Goal: Feedback & Contribution: Leave review/rating

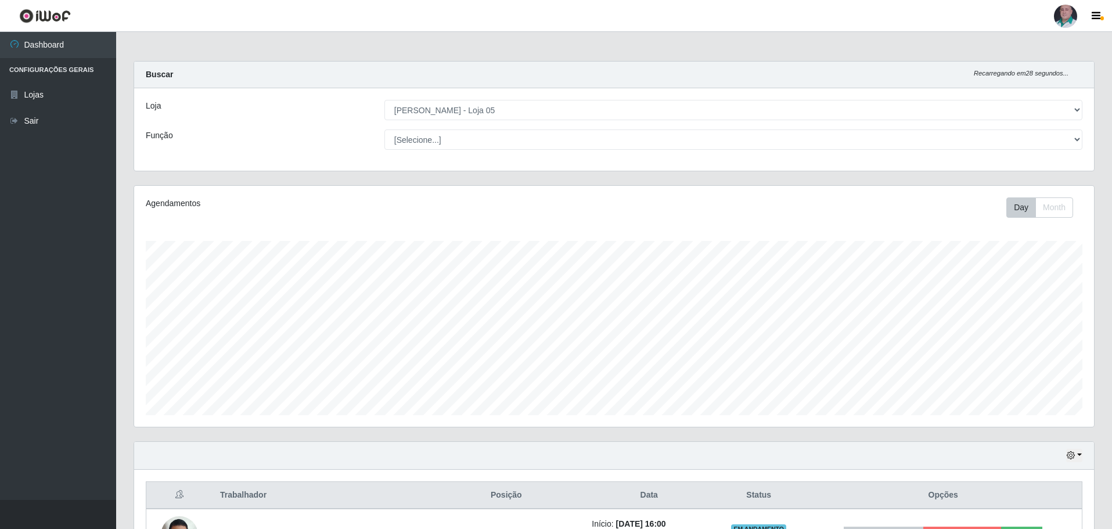
select select "252"
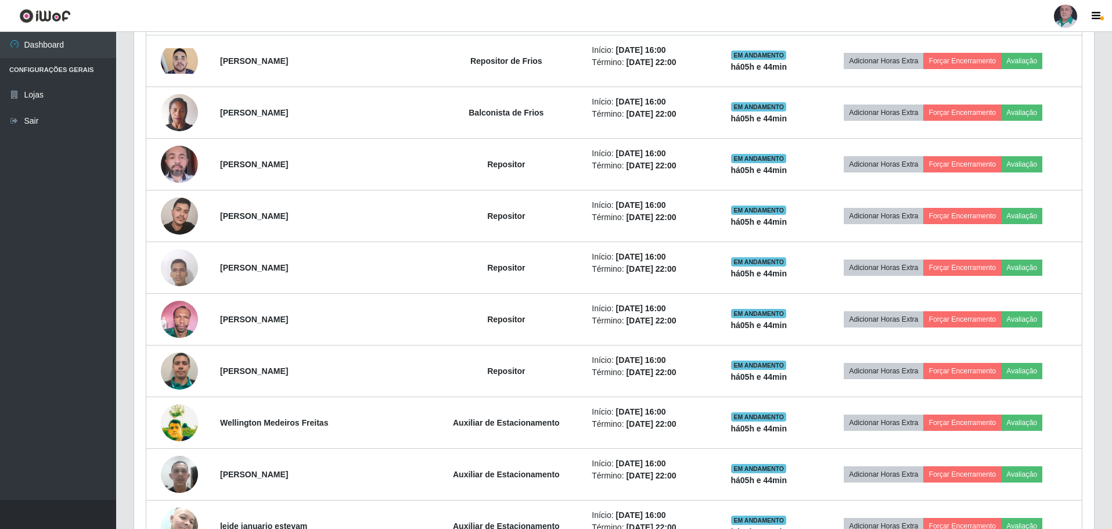
scroll to position [290, 0]
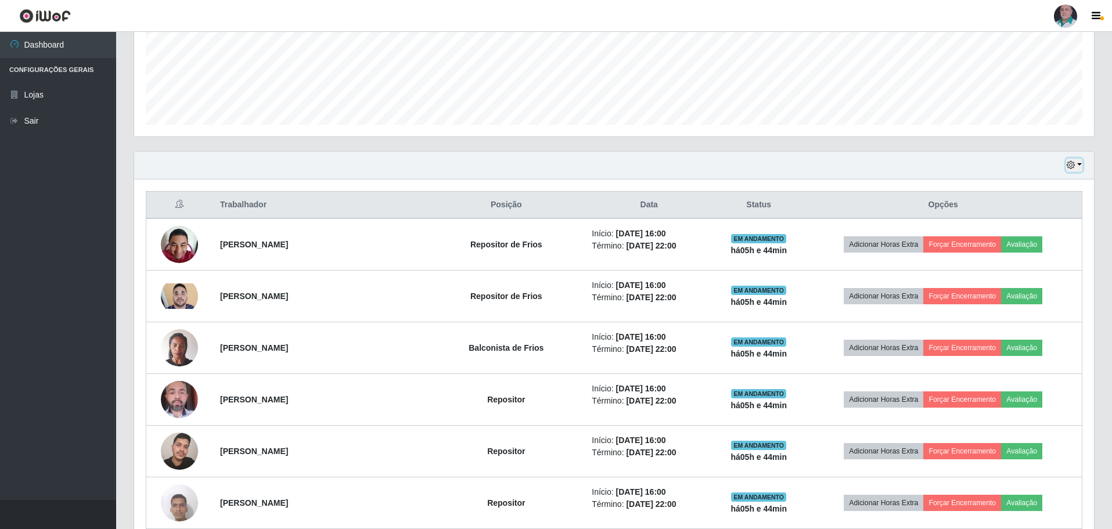
click at [1074, 165] on icon "button" at bounding box center [1071, 165] width 8 height 8
click at [1018, 192] on button "Hoje" at bounding box center [1036, 186] width 92 height 24
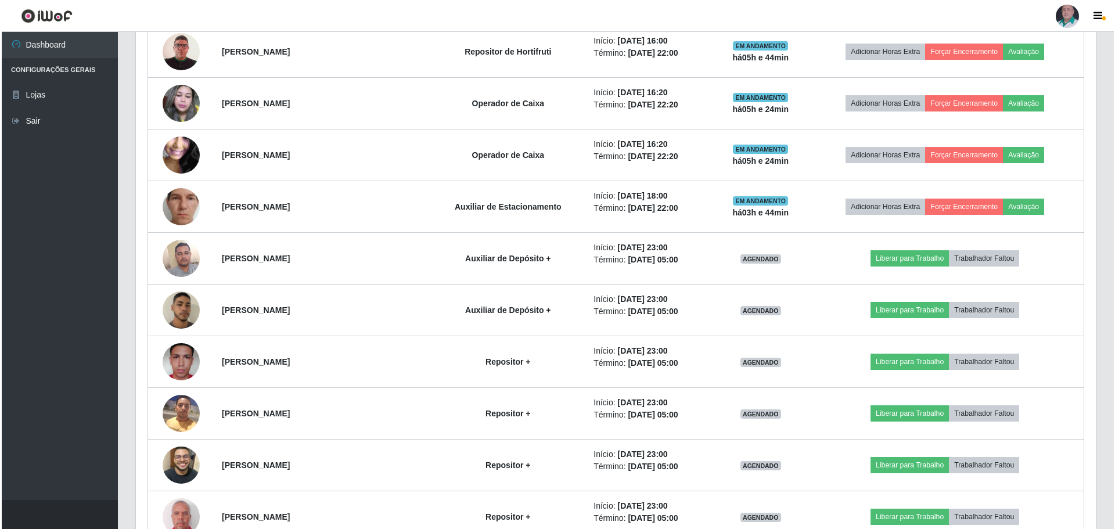
scroll to position [1534, 0]
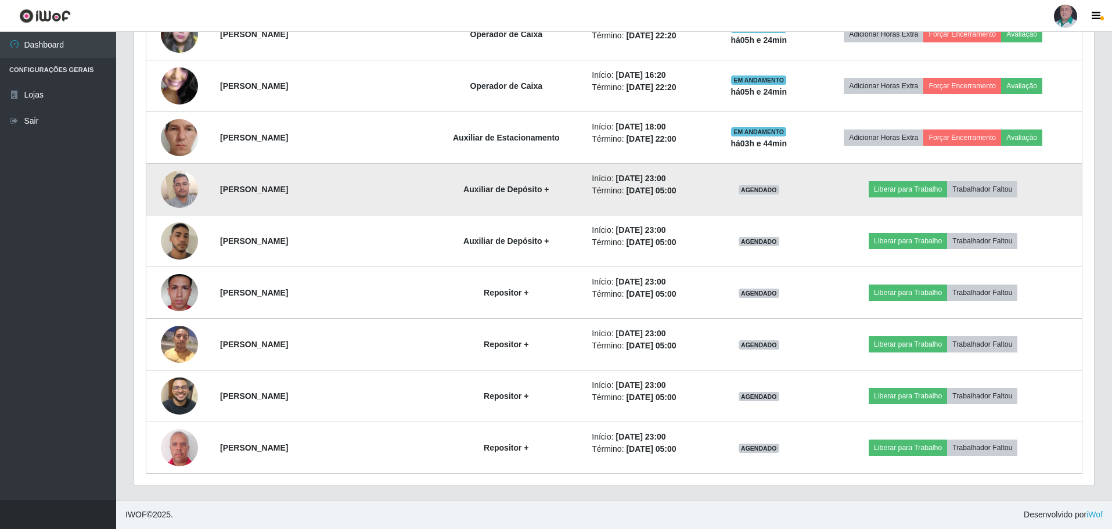
click at [172, 183] on img at bounding box center [179, 188] width 37 height 49
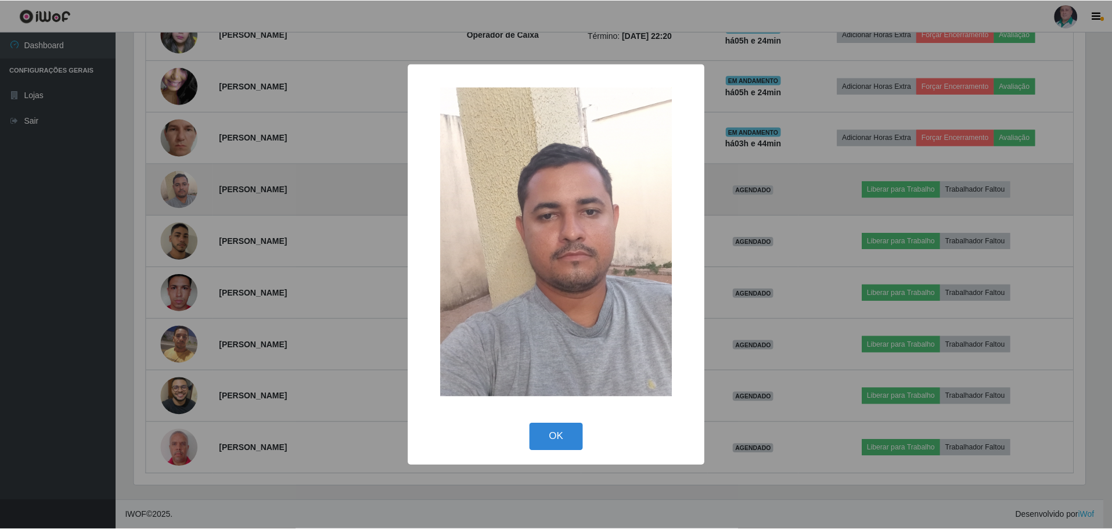
scroll to position [241, 954]
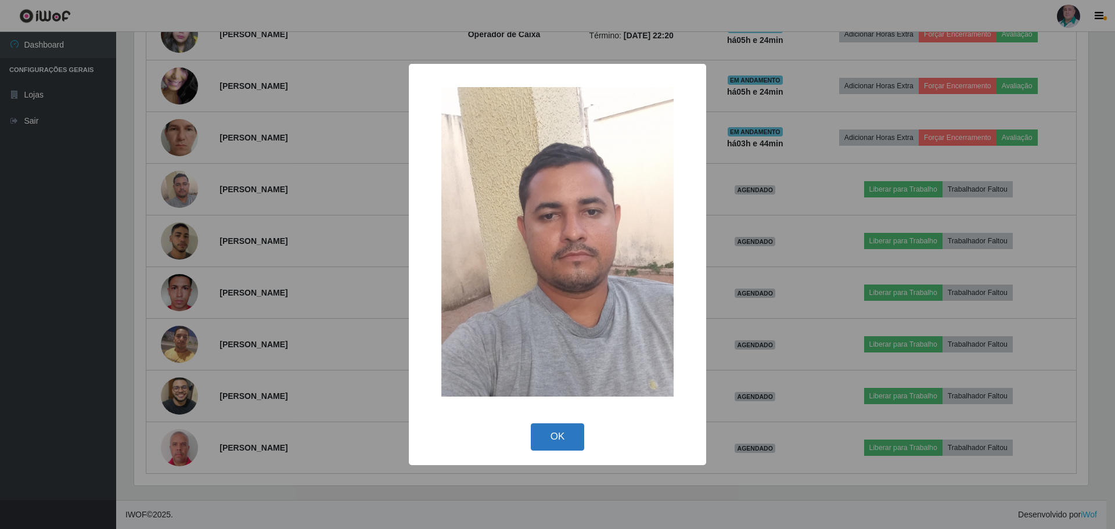
click at [574, 438] on button "OK" at bounding box center [558, 436] width 54 height 27
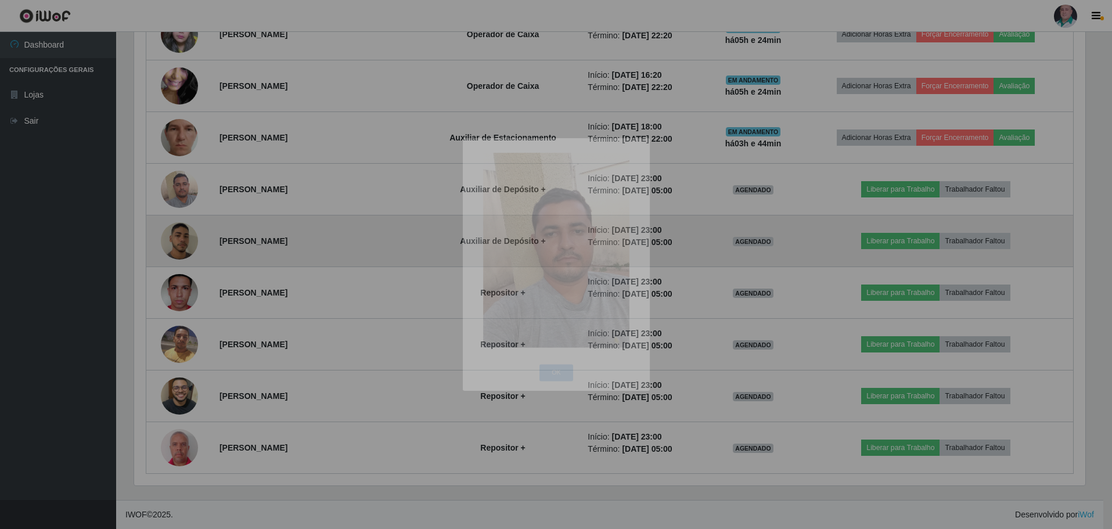
scroll to position [241, 960]
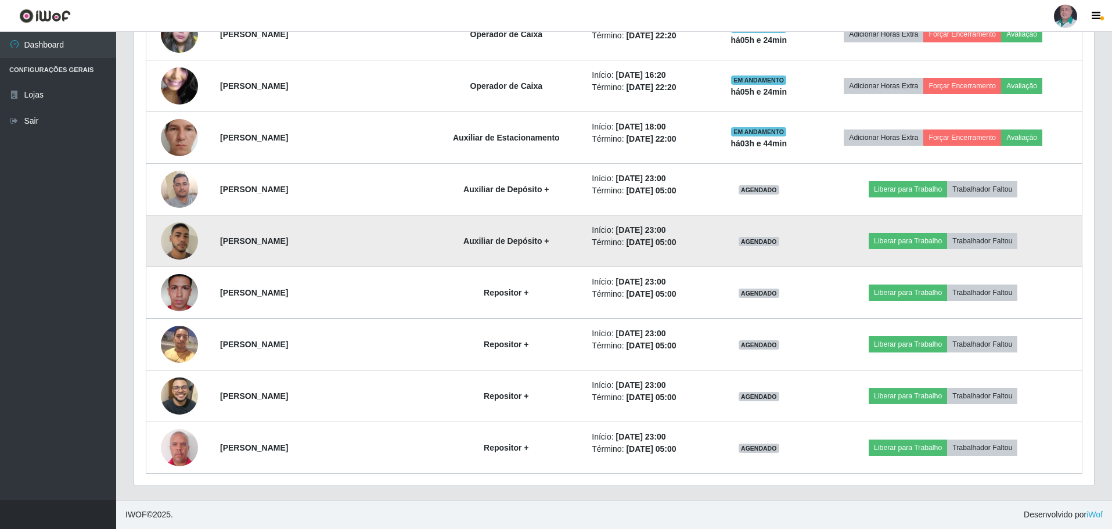
click at [174, 245] on img at bounding box center [179, 241] width 37 height 66
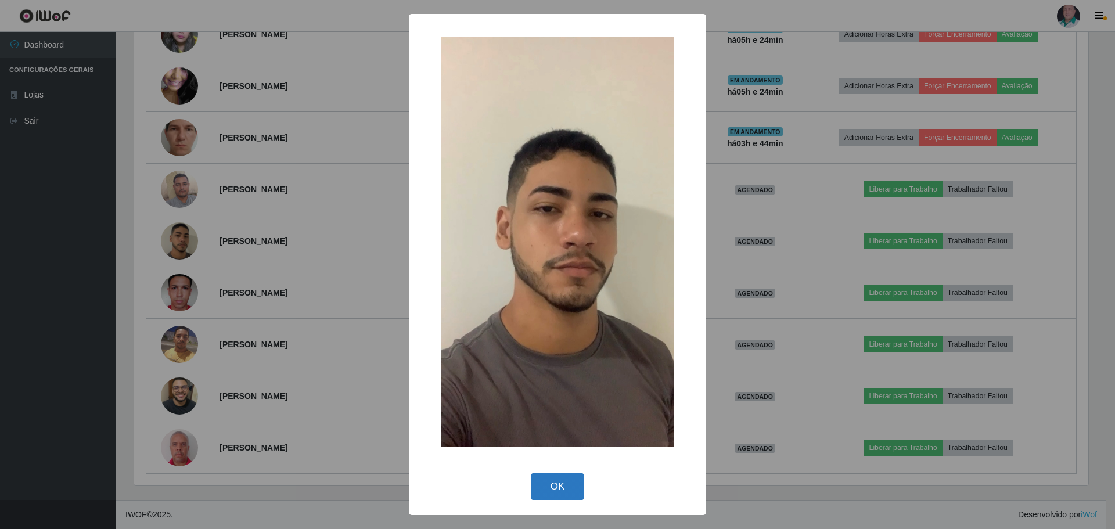
click at [550, 484] on button "OK" at bounding box center [558, 486] width 54 height 27
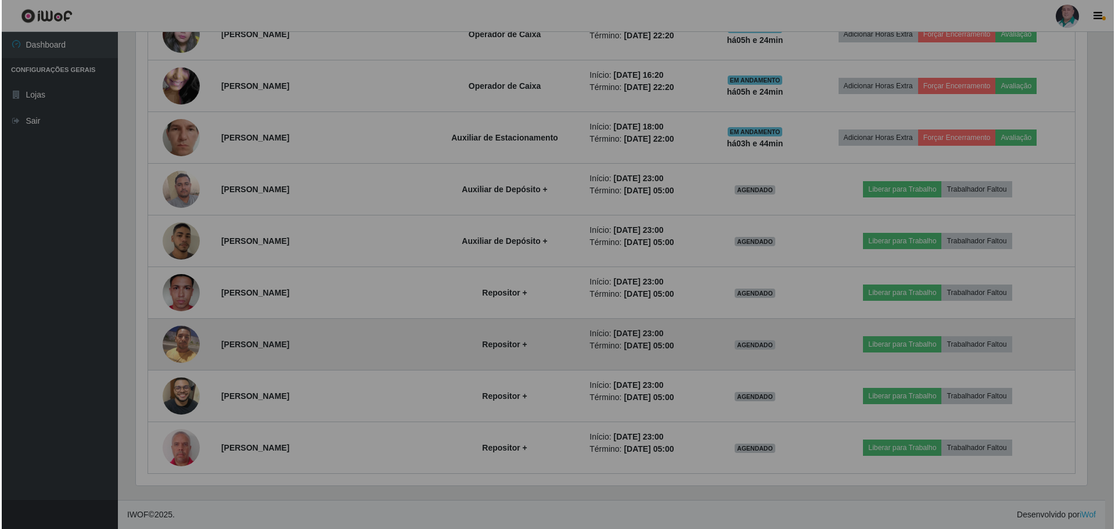
scroll to position [241, 960]
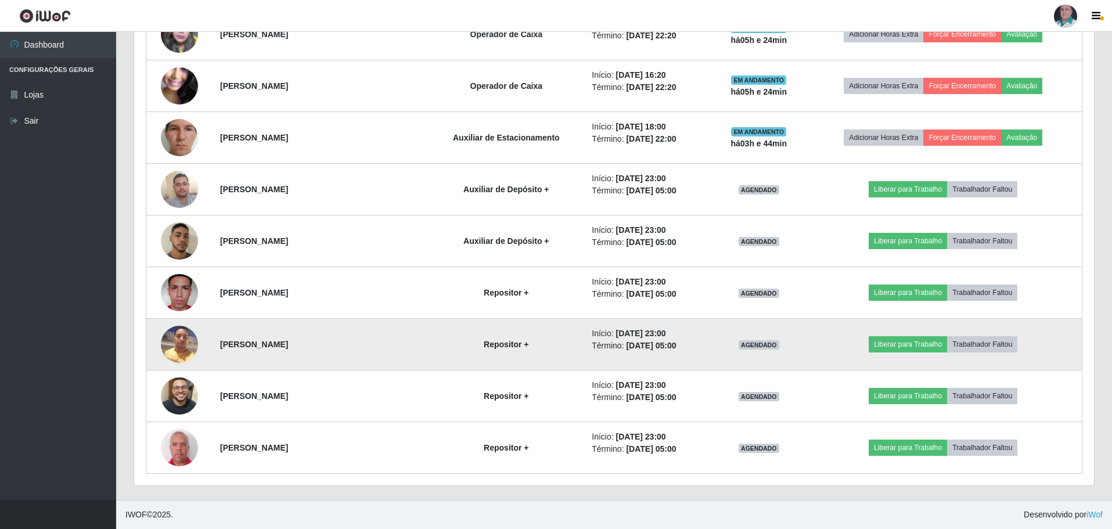
click at [186, 345] on img at bounding box center [179, 343] width 37 height 49
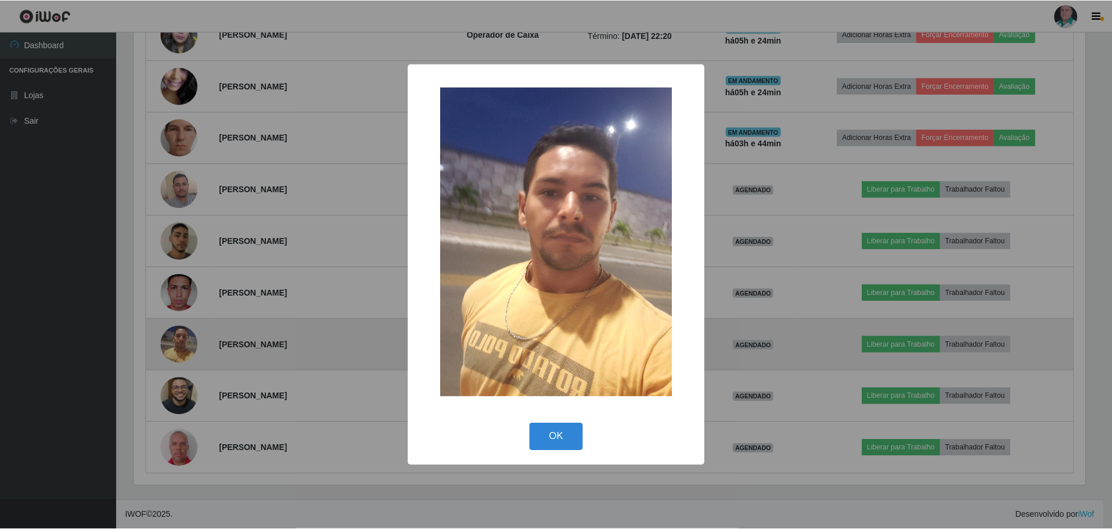
scroll to position [241, 954]
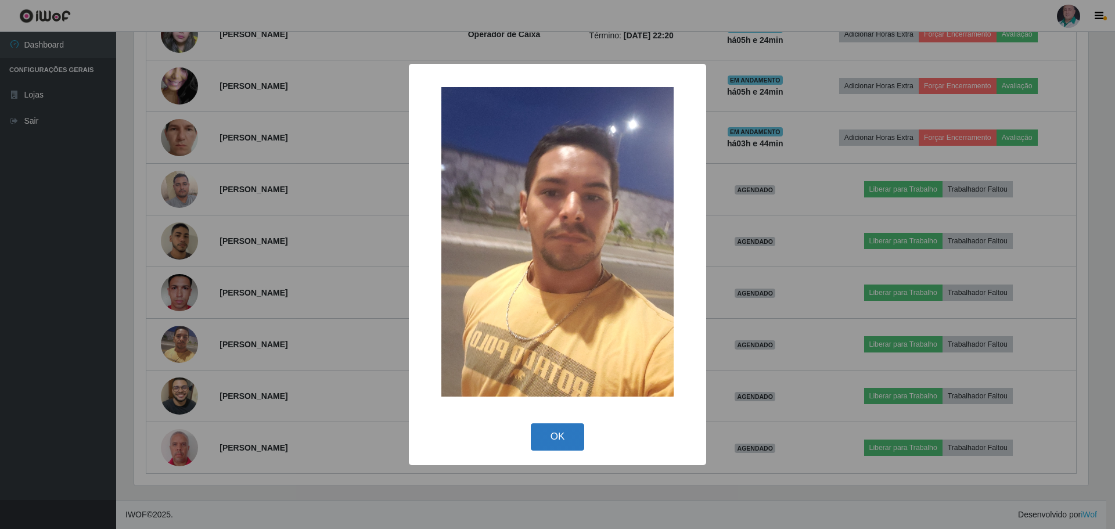
click at [552, 434] on button "OK" at bounding box center [558, 436] width 54 height 27
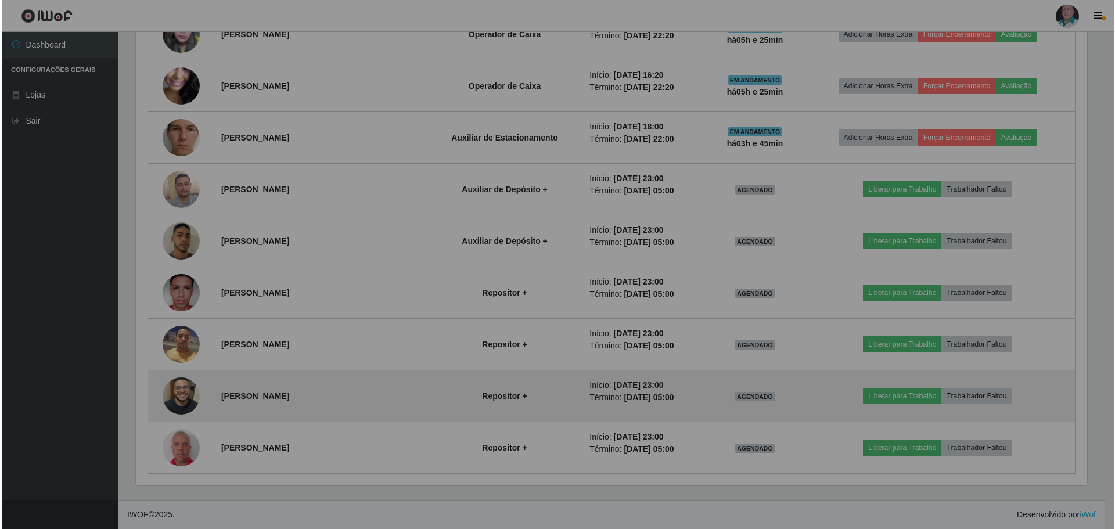
scroll to position [241, 960]
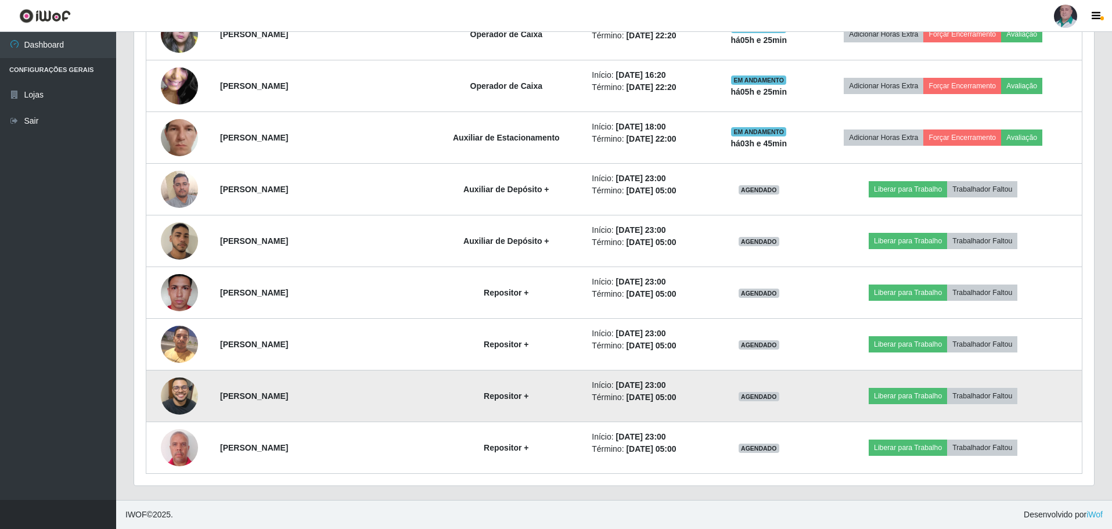
click at [188, 399] on img at bounding box center [179, 396] width 37 height 66
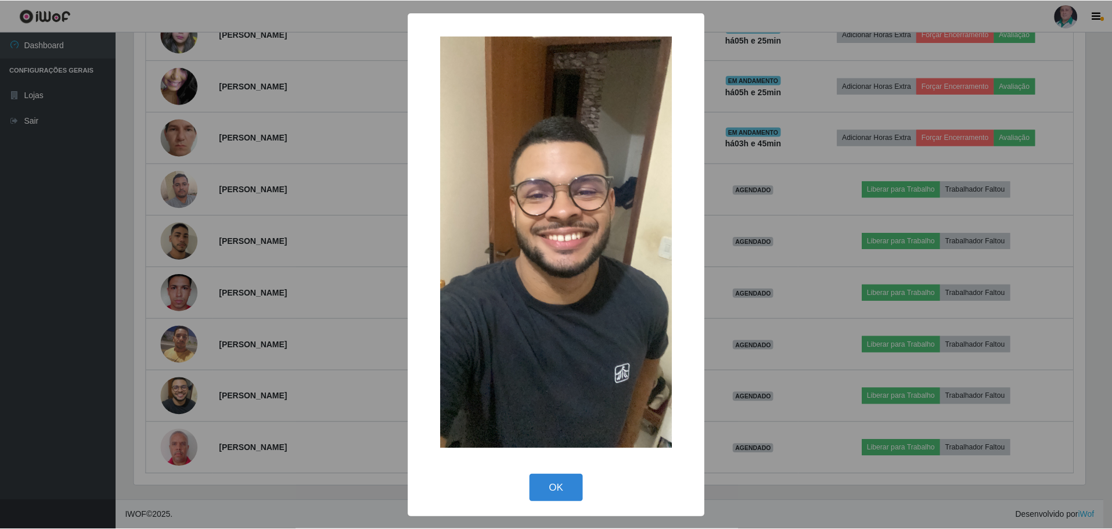
scroll to position [241, 954]
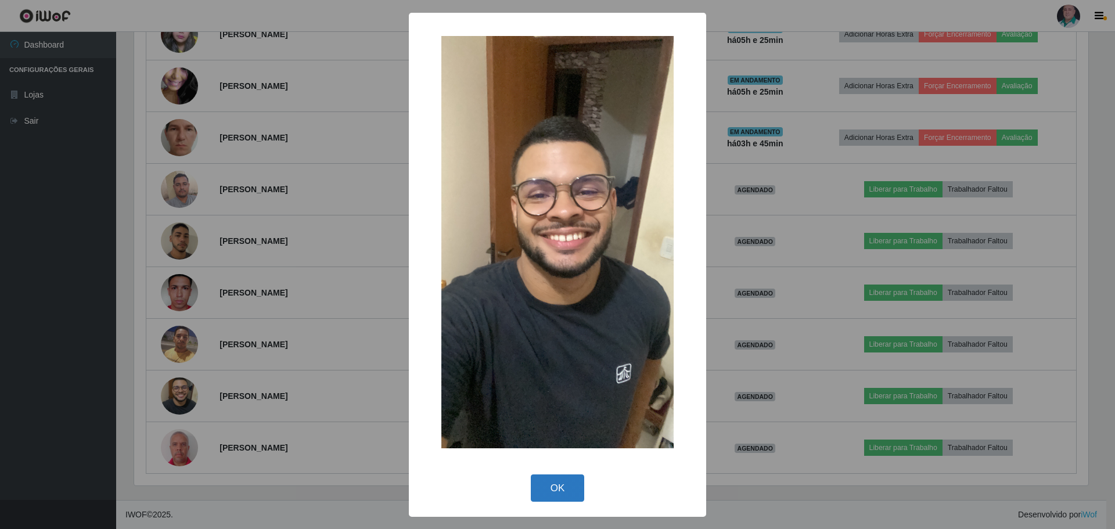
click at [550, 486] on button "OK" at bounding box center [558, 487] width 54 height 27
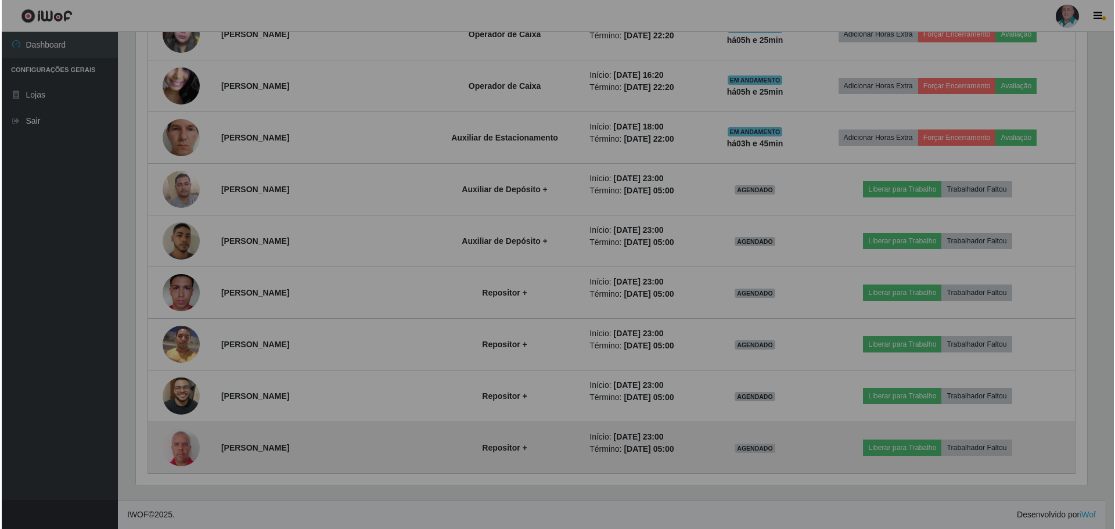
scroll to position [241, 960]
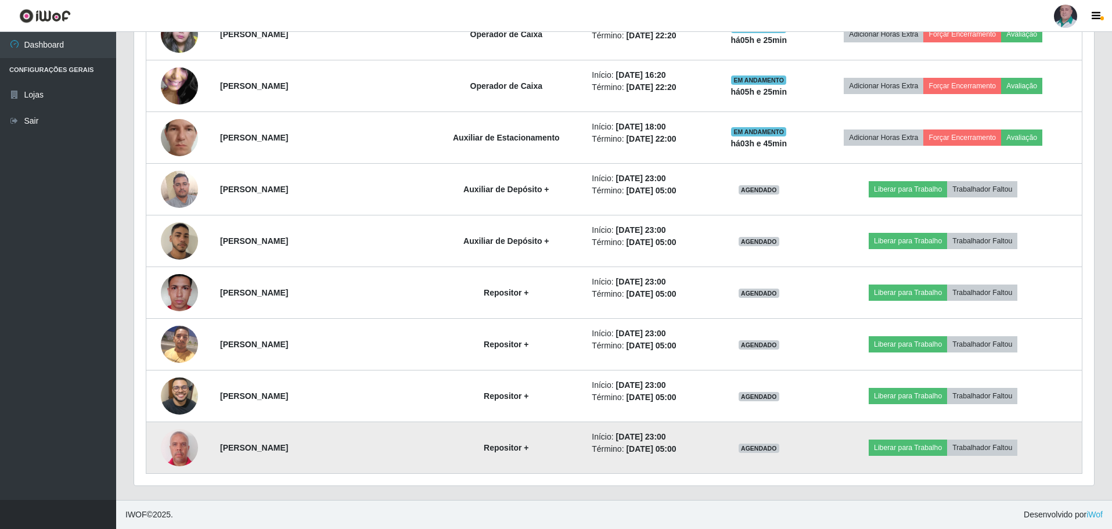
click at [188, 456] on img at bounding box center [179, 447] width 37 height 41
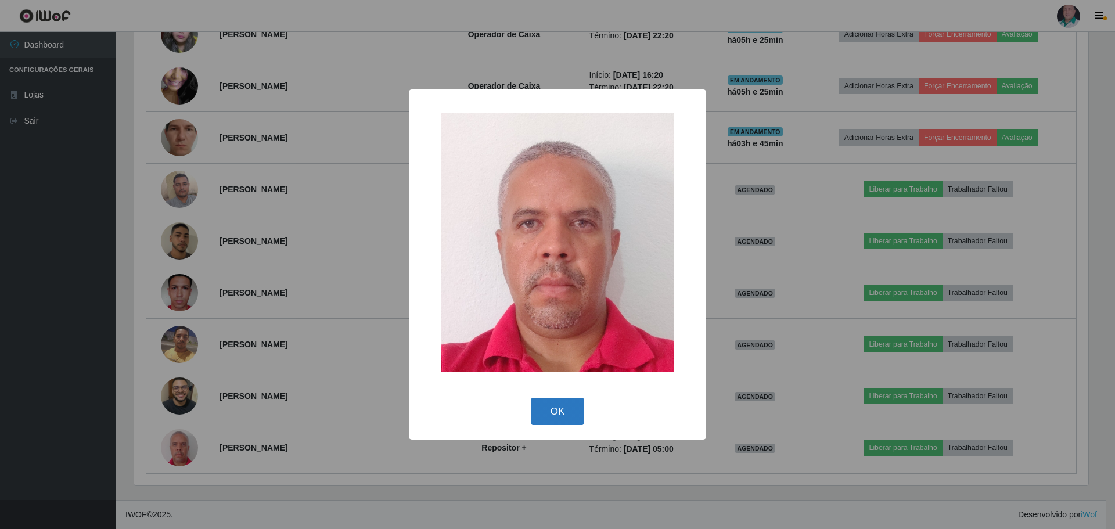
click at [558, 404] on button "OK" at bounding box center [558, 411] width 54 height 27
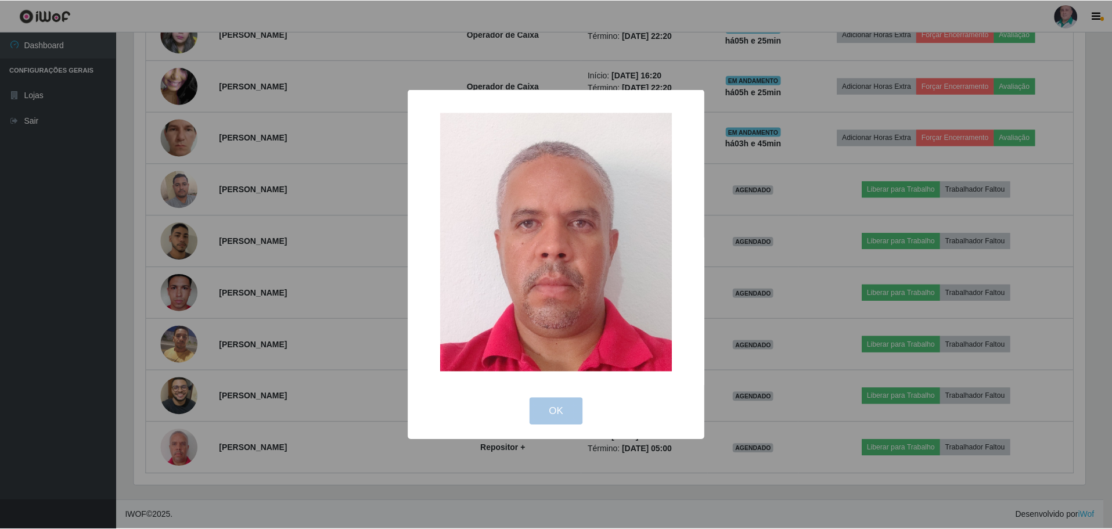
scroll to position [0, 0]
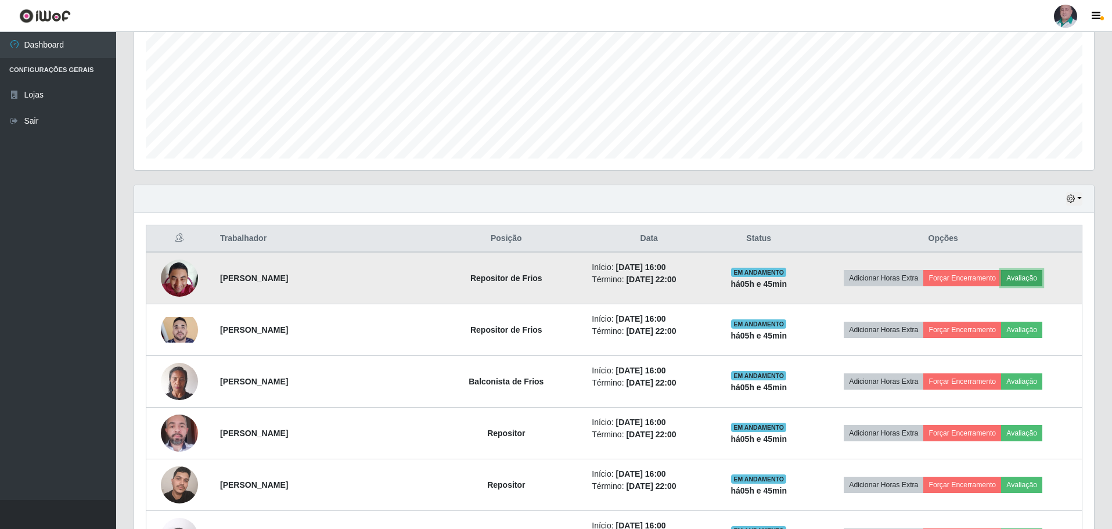
click at [1024, 274] on button "Avaliação" at bounding box center [1021, 278] width 41 height 16
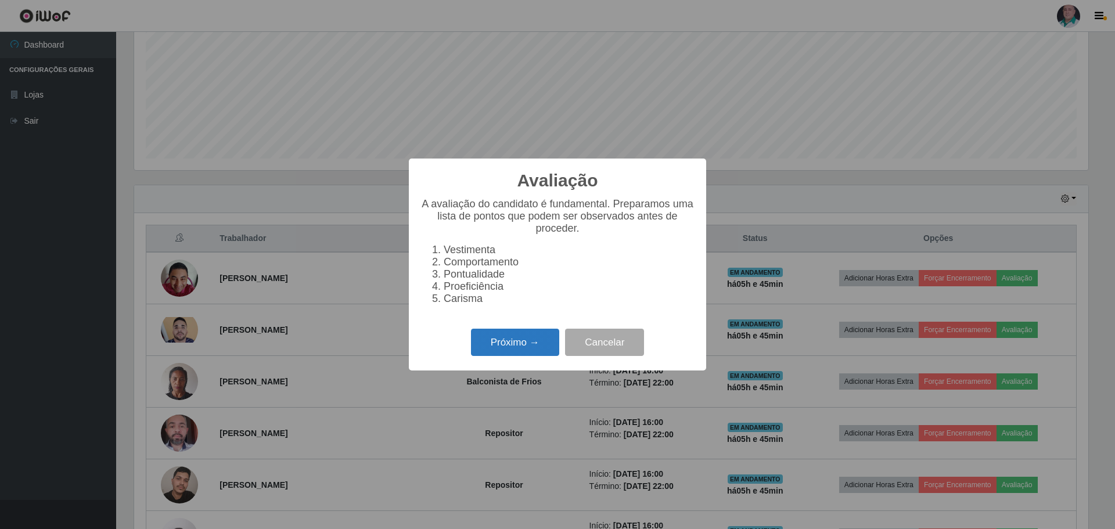
click at [502, 347] on button "Próximo →" at bounding box center [515, 342] width 88 height 27
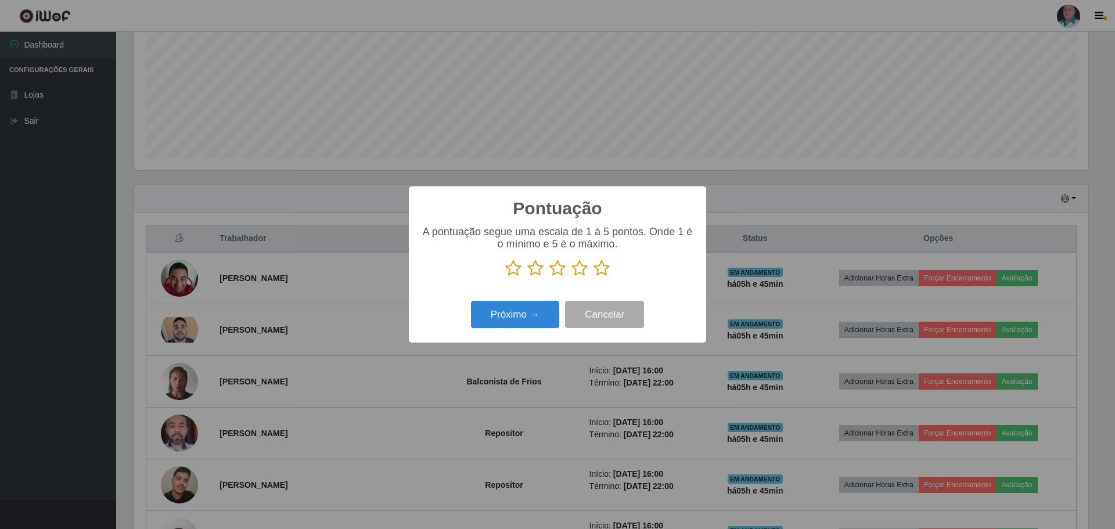
click at [599, 268] on icon at bounding box center [601, 268] width 16 height 17
click at [593, 277] on input "radio" at bounding box center [593, 277] width 0 height 0
click at [502, 327] on button "Próximo →" at bounding box center [515, 314] width 88 height 27
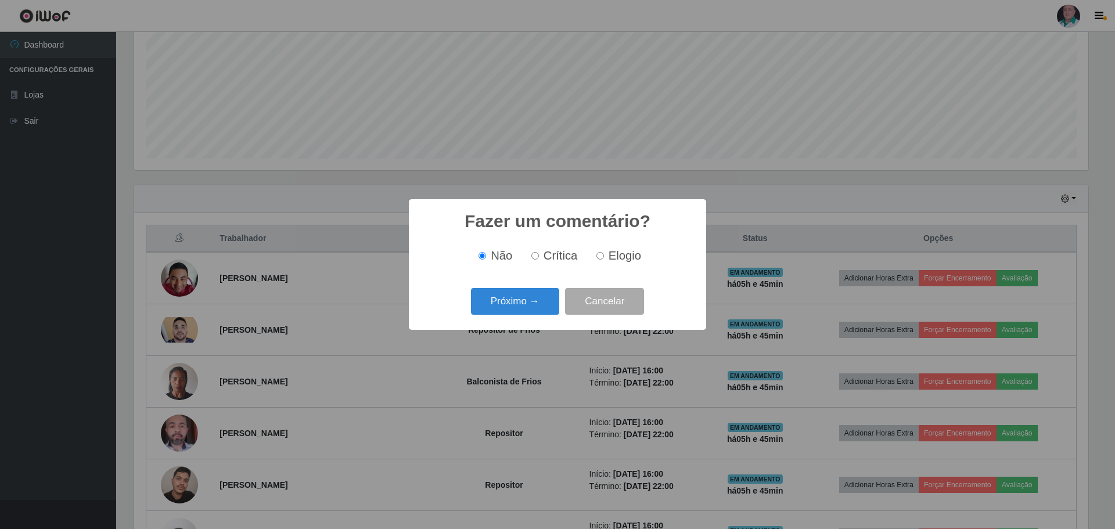
click at [610, 255] on span "Elogio" at bounding box center [625, 255] width 33 height 13
click at [604, 255] on input "Elogio" at bounding box center [600, 256] width 8 height 8
radio input "true"
click at [516, 313] on button "Próximo →" at bounding box center [515, 301] width 88 height 27
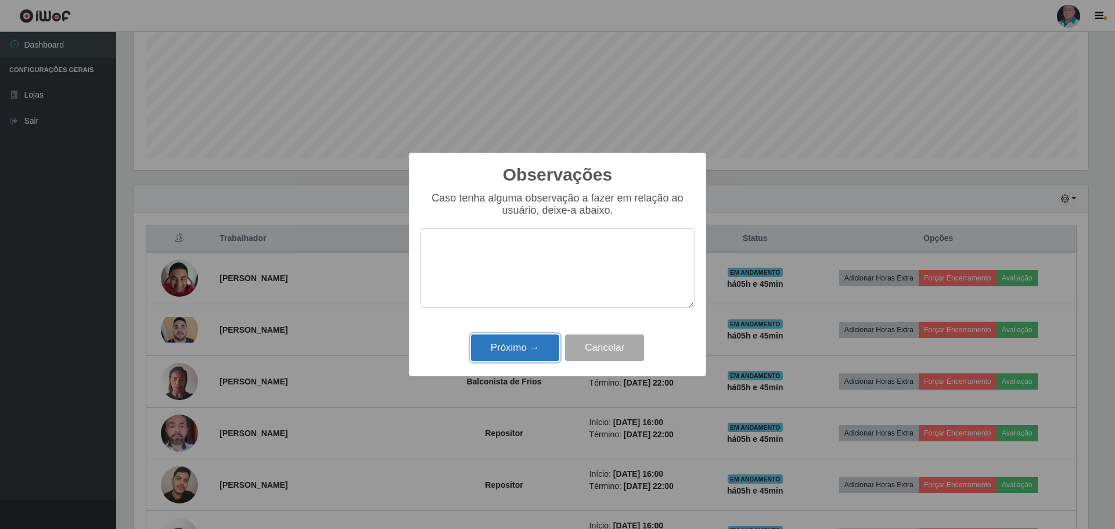
click at [513, 344] on button "Próximo →" at bounding box center [515, 347] width 88 height 27
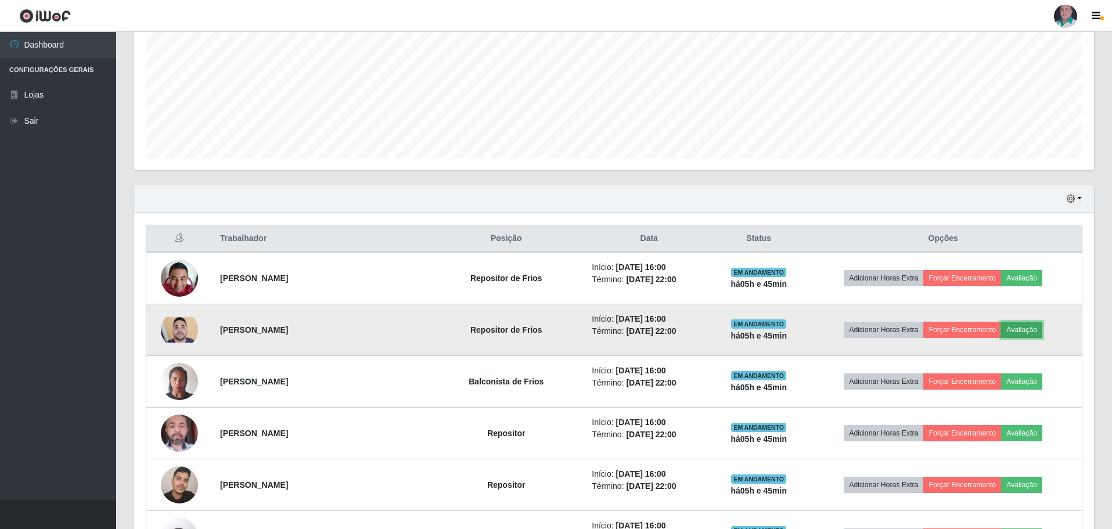
click at [1031, 330] on button "Avaliação" at bounding box center [1021, 330] width 41 height 16
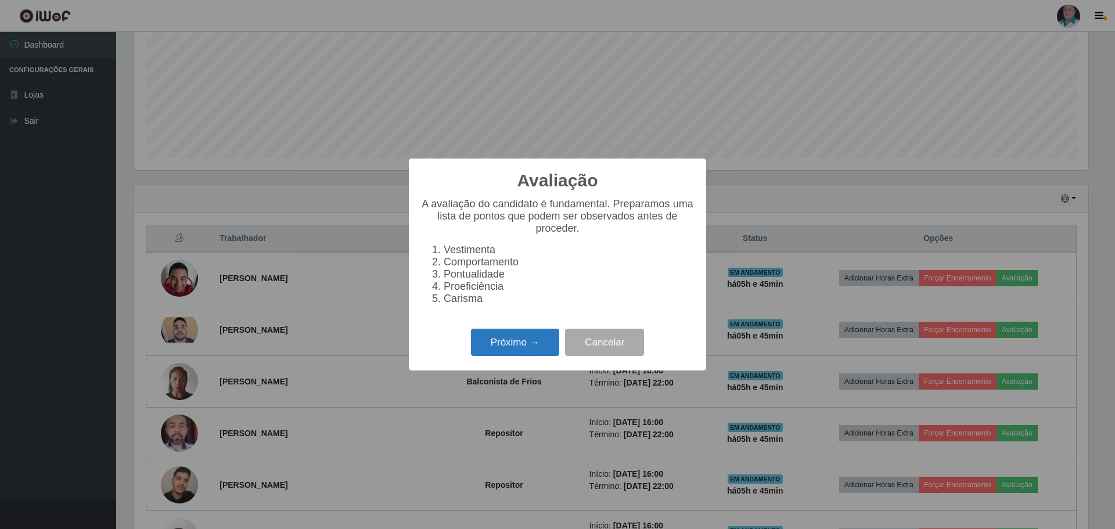
click at [493, 345] on button "Próximo →" at bounding box center [515, 342] width 88 height 27
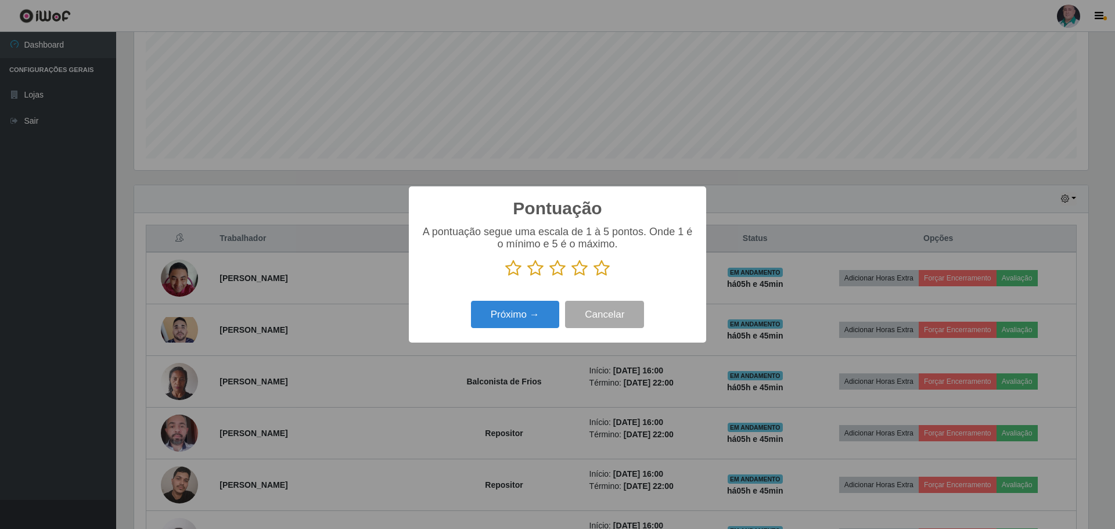
click at [598, 269] on icon at bounding box center [601, 268] width 16 height 17
click at [593, 277] on input "radio" at bounding box center [593, 277] width 0 height 0
click at [516, 321] on button "Próximo →" at bounding box center [515, 314] width 88 height 27
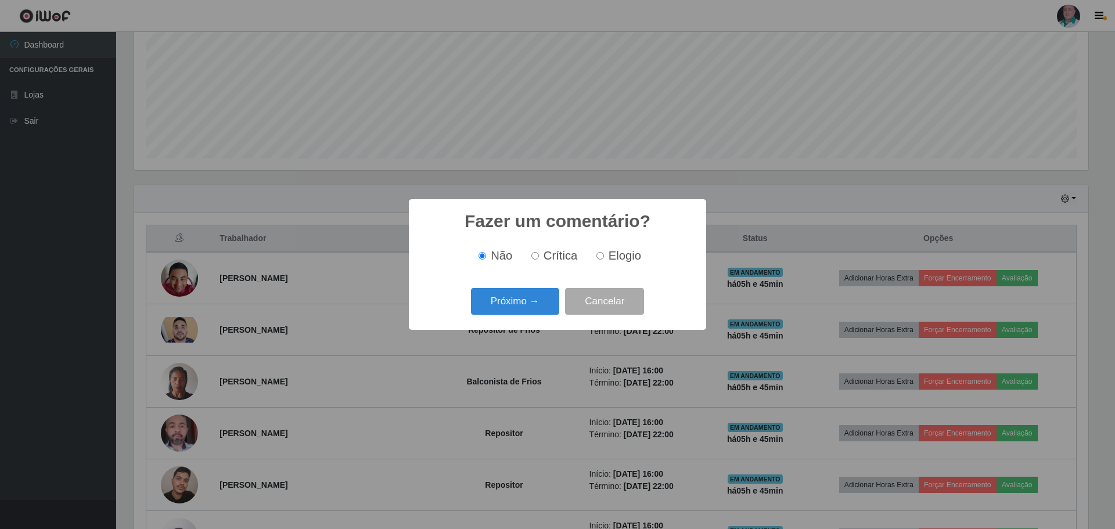
click at [617, 253] on span "Elogio" at bounding box center [625, 255] width 33 height 13
click at [604, 253] on input "Elogio" at bounding box center [600, 256] width 8 height 8
radio input "true"
click at [529, 306] on button "Próximo →" at bounding box center [515, 301] width 88 height 27
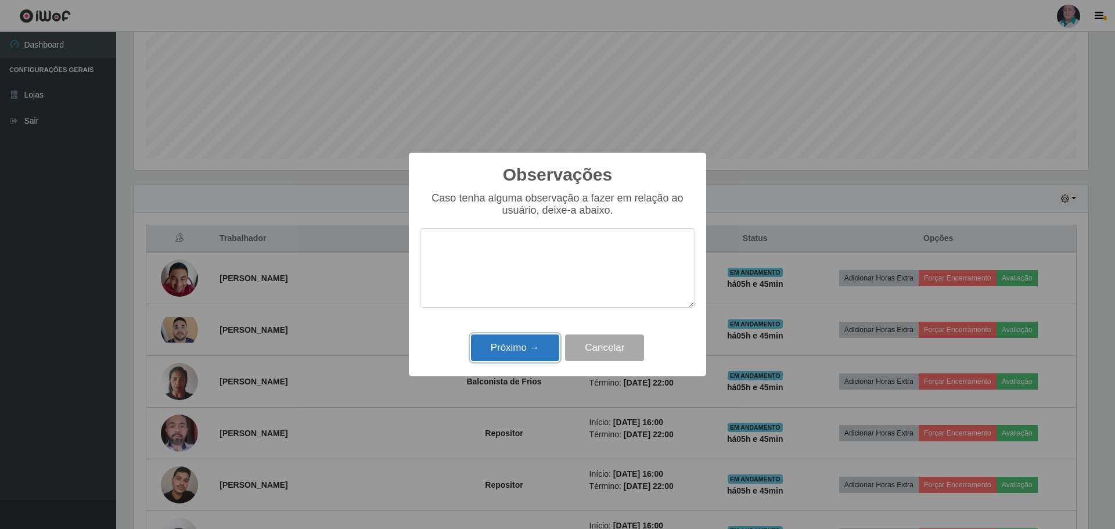
click at [516, 348] on button "Próximo →" at bounding box center [515, 347] width 88 height 27
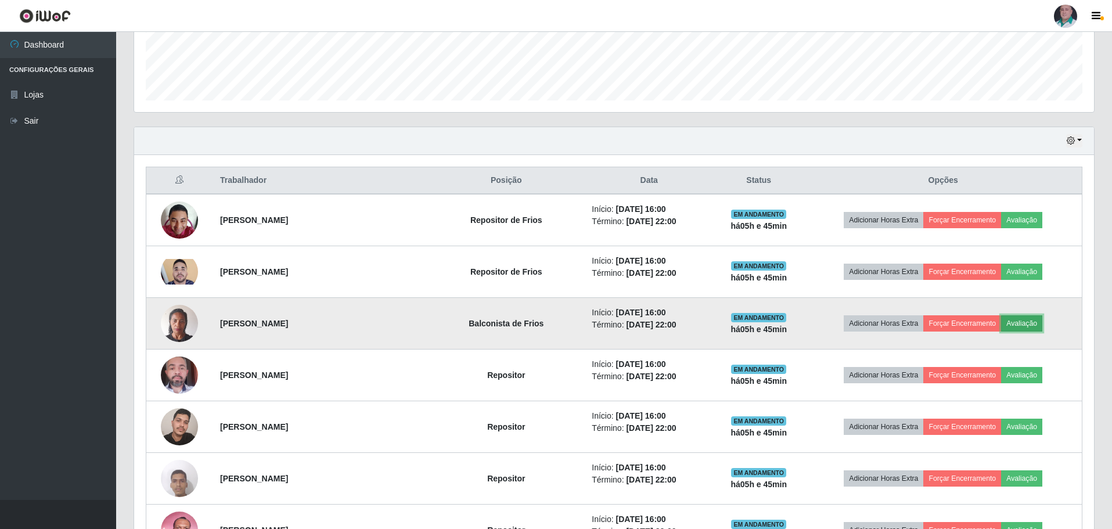
click at [1025, 322] on button "Avaliação" at bounding box center [1021, 323] width 41 height 16
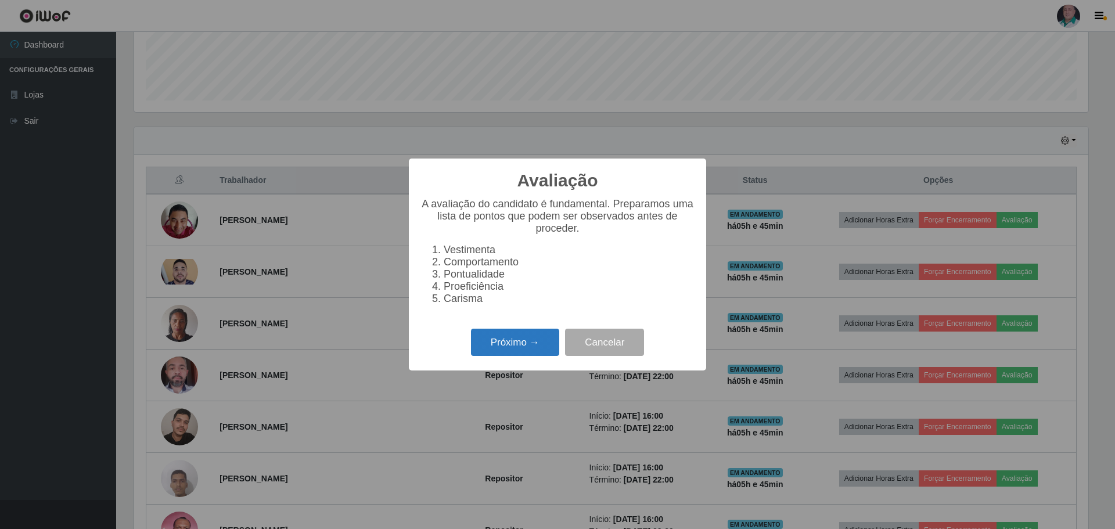
click at [514, 340] on button "Próximo →" at bounding box center [515, 342] width 88 height 27
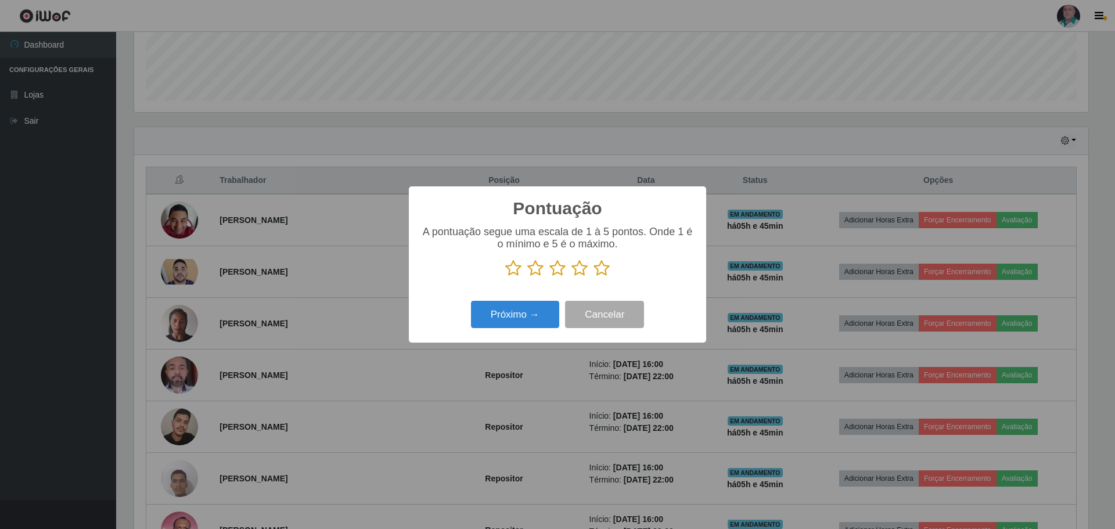
click at [603, 266] on icon at bounding box center [601, 268] width 16 height 17
click at [593, 277] on input "radio" at bounding box center [593, 277] width 0 height 0
click at [530, 318] on button "Próximo →" at bounding box center [515, 314] width 88 height 27
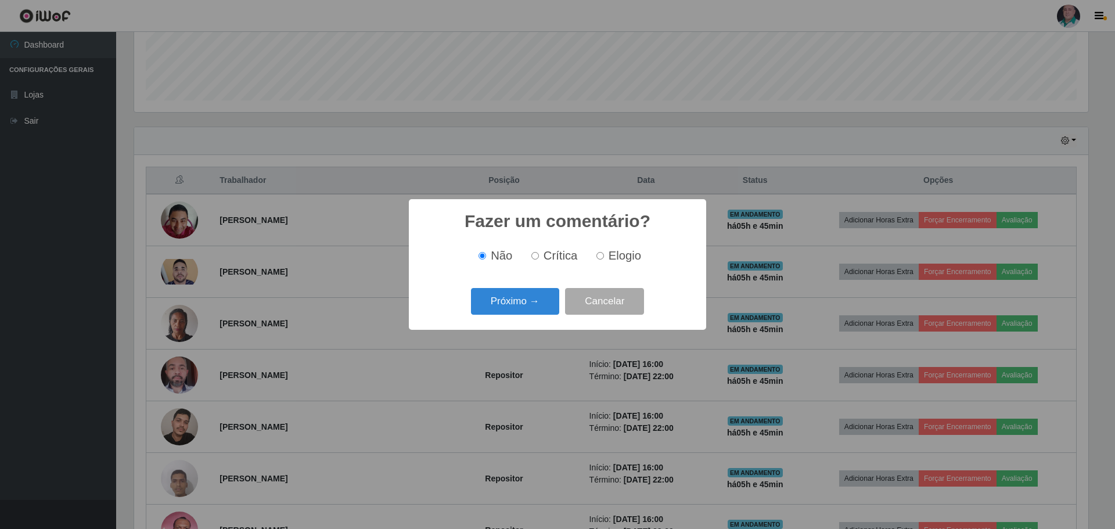
click at [636, 253] on span "Elogio" at bounding box center [625, 255] width 33 height 13
click at [604, 253] on input "Elogio" at bounding box center [600, 256] width 8 height 8
radio input "true"
click at [490, 307] on button "Próximo →" at bounding box center [515, 301] width 88 height 27
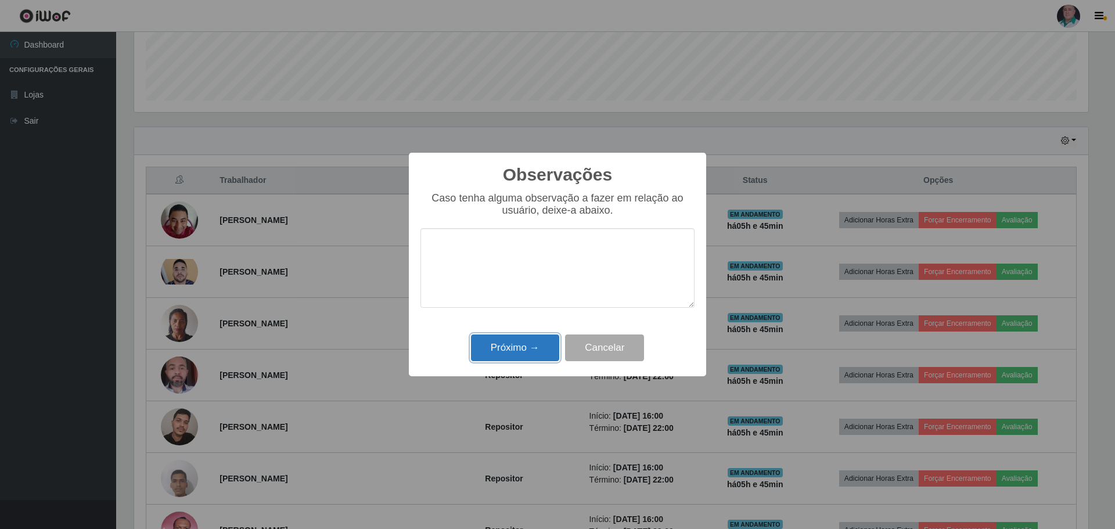
click at [503, 351] on button "Próximo →" at bounding box center [515, 347] width 88 height 27
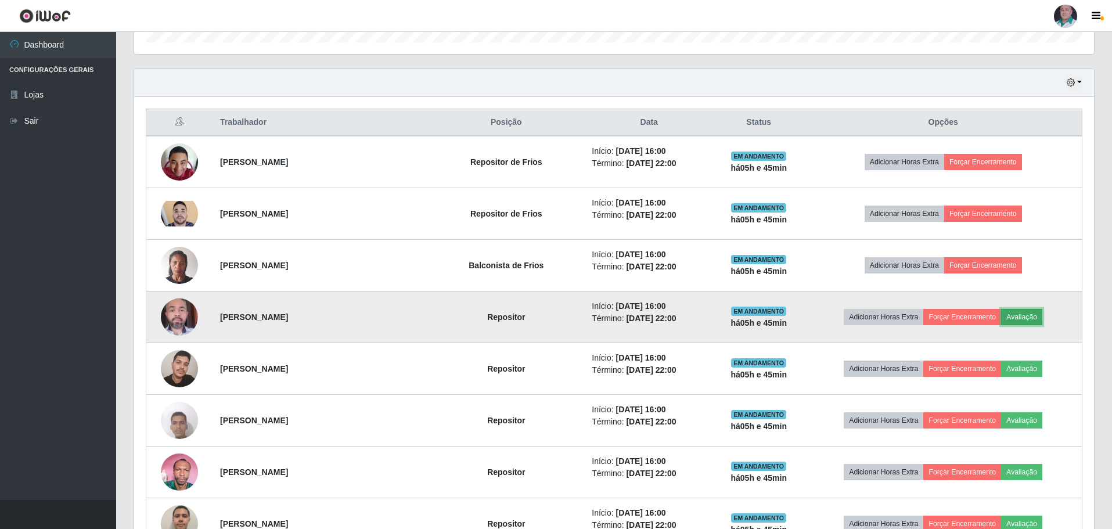
click at [1035, 315] on button "Avaliação" at bounding box center [1021, 317] width 41 height 16
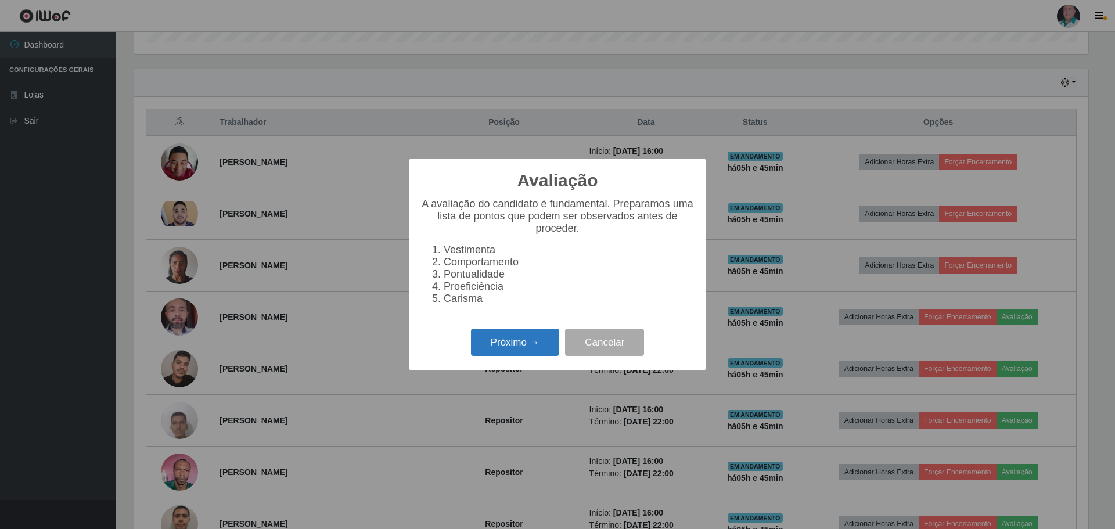
click at [485, 350] on button "Próximo →" at bounding box center [515, 342] width 88 height 27
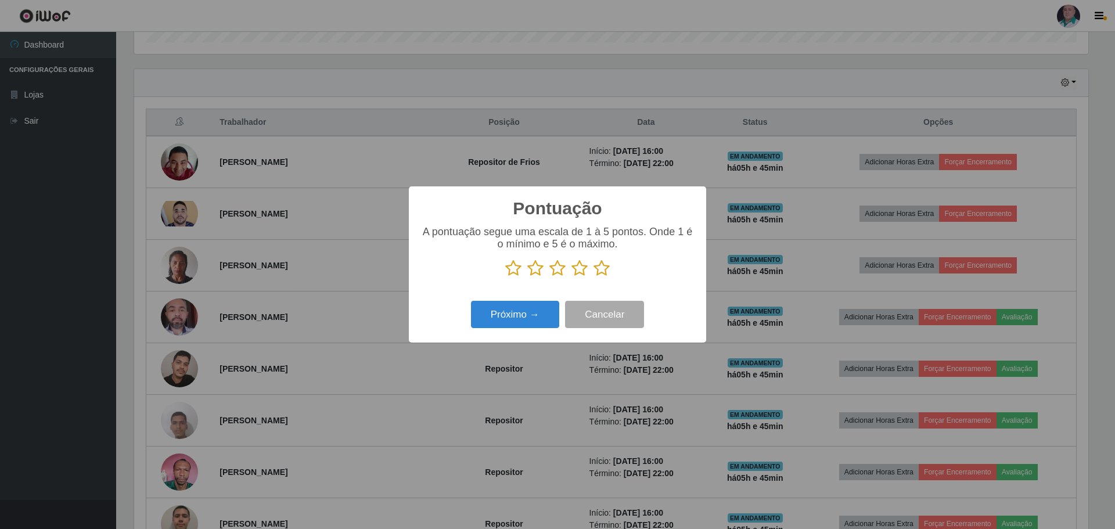
click at [601, 274] on icon at bounding box center [601, 268] width 16 height 17
click at [593, 277] on input "radio" at bounding box center [593, 277] width 0 height 0
click at [512, 318] on button "Próximo →" at bounding box center [515, 314] width 88 height 27
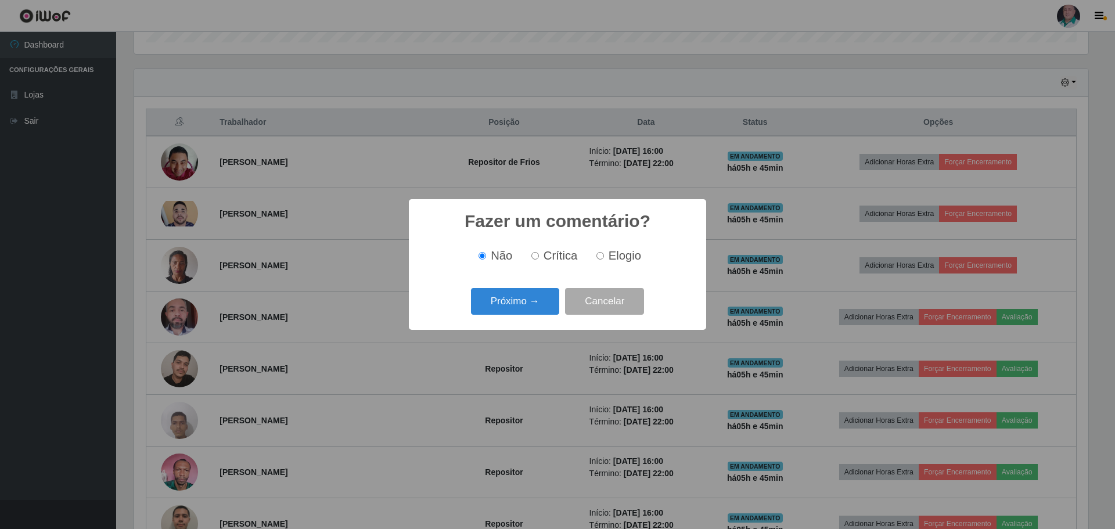
click at [600, 253] on input "Elogio" at bounding box center [600, 256] width 8 height 8
radio input "true"
click at [505, 305] on button "Próximo →" at bounding box center [515, 301] width 88 height 27
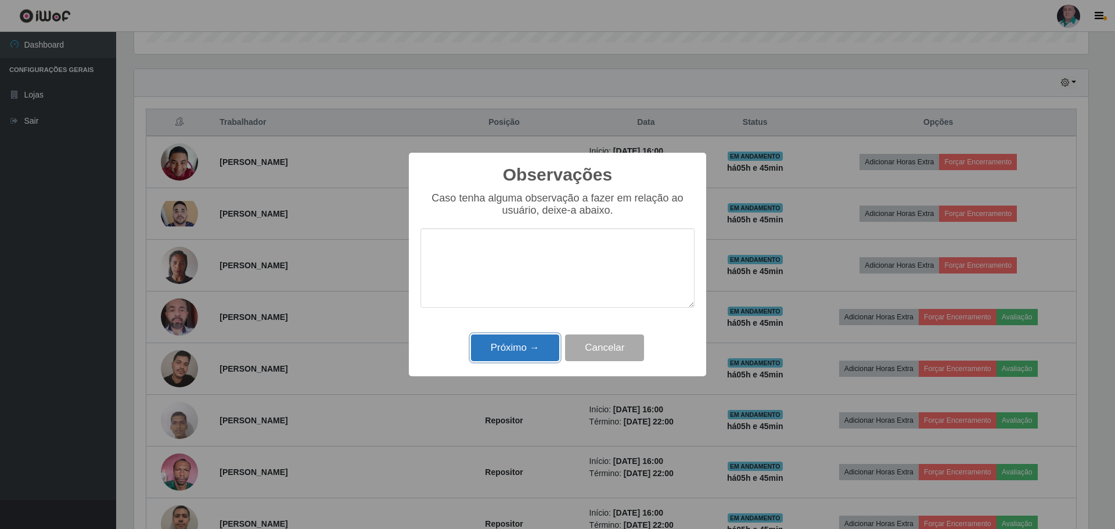
click at [501, 348] on button "Próximo →" at bounding box center [515, 347] width 88 height 27
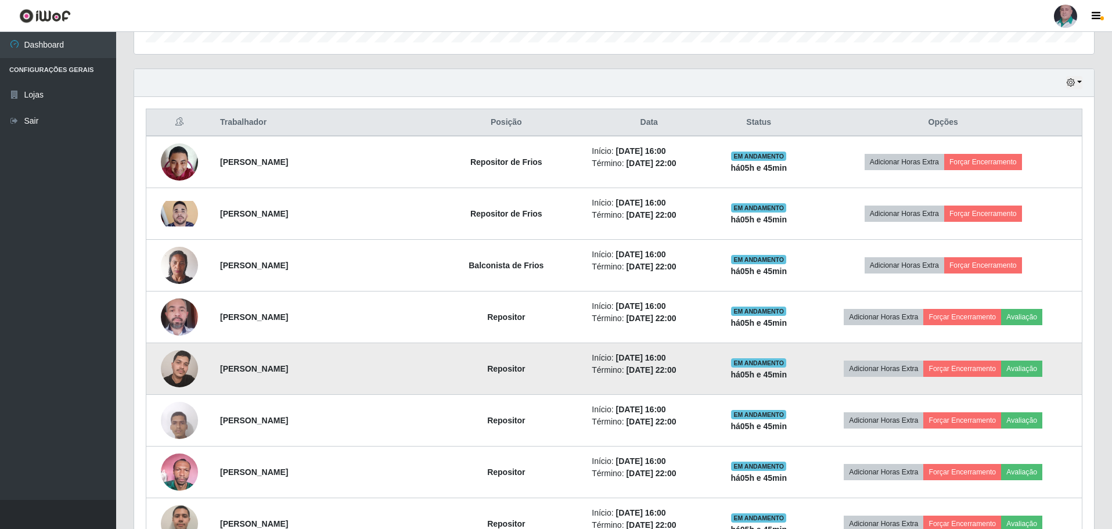
click at [1038, 358] on td "Adicionar Horas Extra Forçar Encerramento Avaliação" at bounding box center [943, 369] width 278 height 52
click at [1037, 366] on button "Avaliação" at bounding box center [1021, 369] width 41 height 16
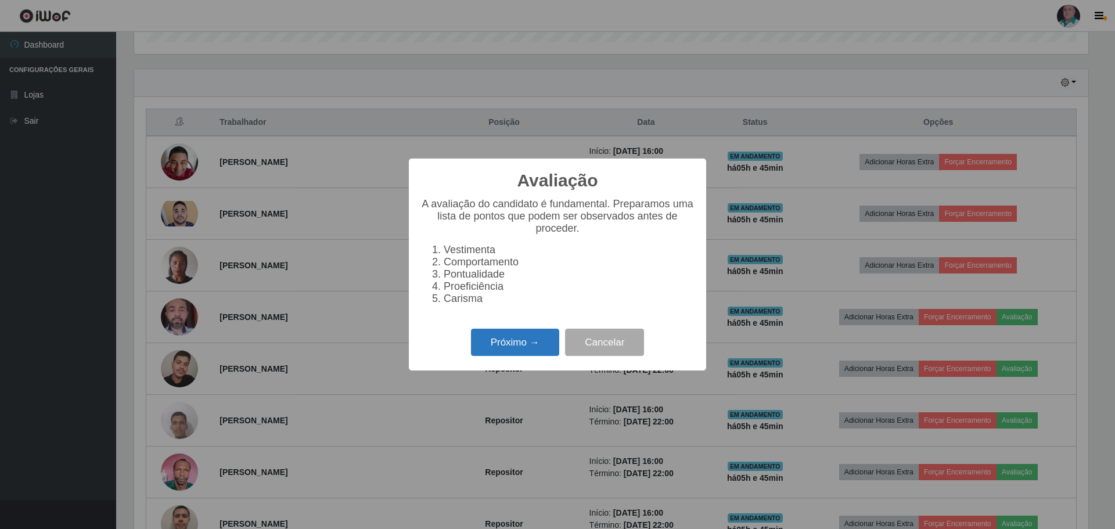
click at [519, 338] on button "Próximo →" at bounding box center [515, 342] width 88 height 27
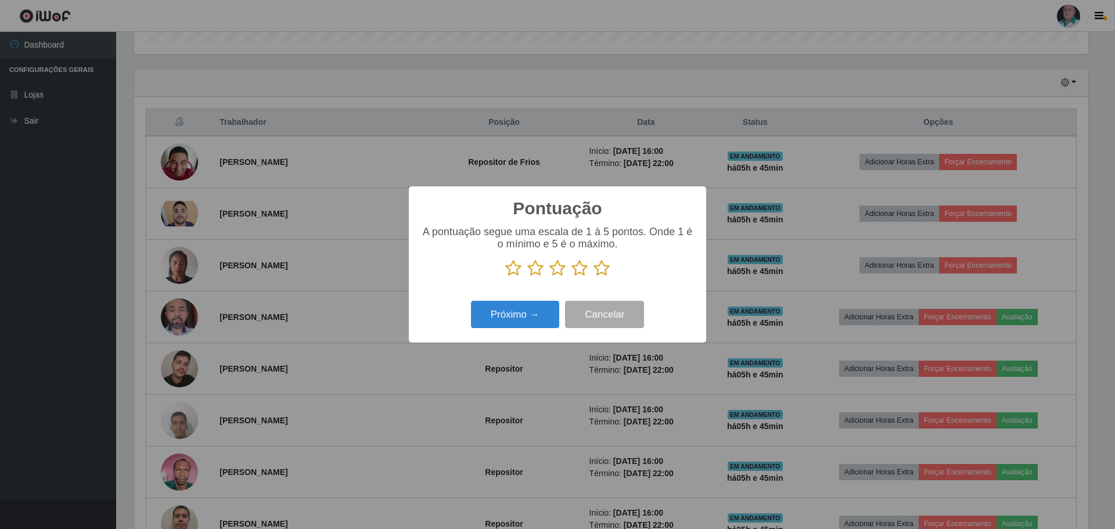
click at [604, 267] on icon at bounding box center [601, 268] width 16 height 17
click at [593, 277] on input "radio" at bounding box center [593, 277] width 0 height 0
click at [525, 305] on button "Próximo →" at bounding box center [515, 314] width 88 height 27
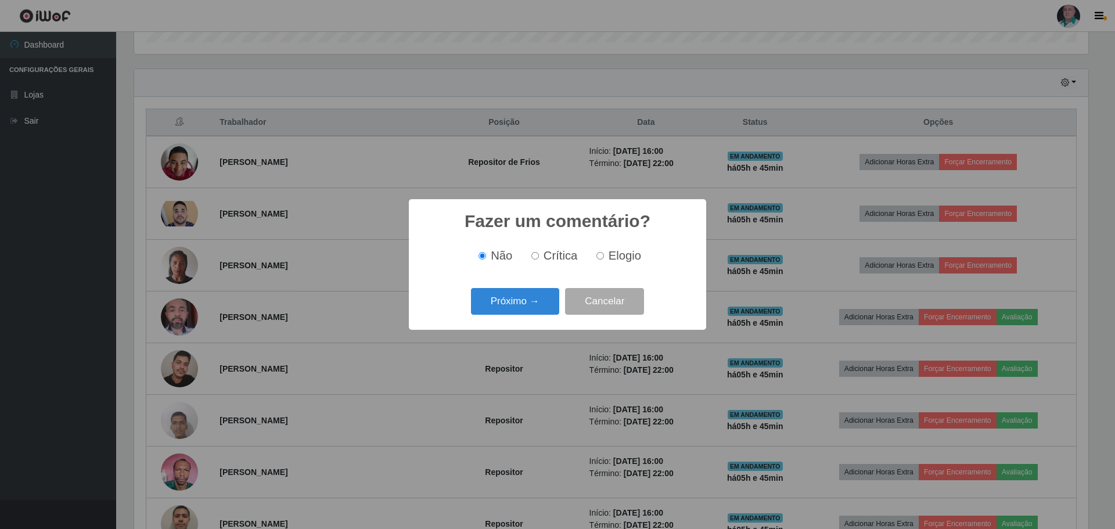
click at [603, 262] on label "Elogio" at bounding box center [616, 255] width 49 height 13
click at [603, 260] on input "Elogio" at bounding box center [600, 256] width 8 height 8
radio input "true"
click at [453, 312] on div "Próximo → Cancelar" at bounding box center [557, 301] width 274 height 33
click at [491, 302] on button "Próximo →" at bounding box center [515, 301] width 88 height 27
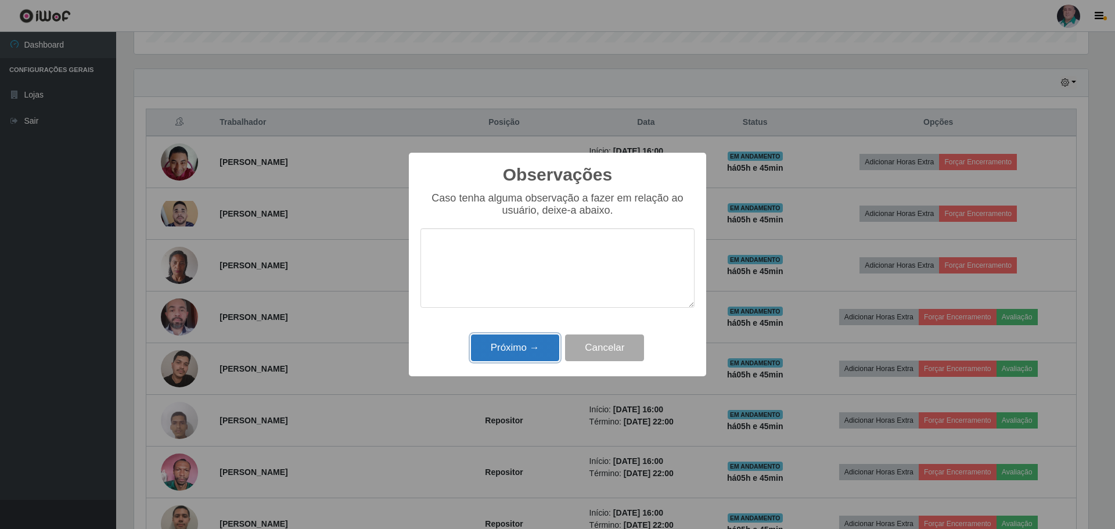
click at [484, 350] on button "Próximo →" at bounding box center [515, 347] width 88 height 27
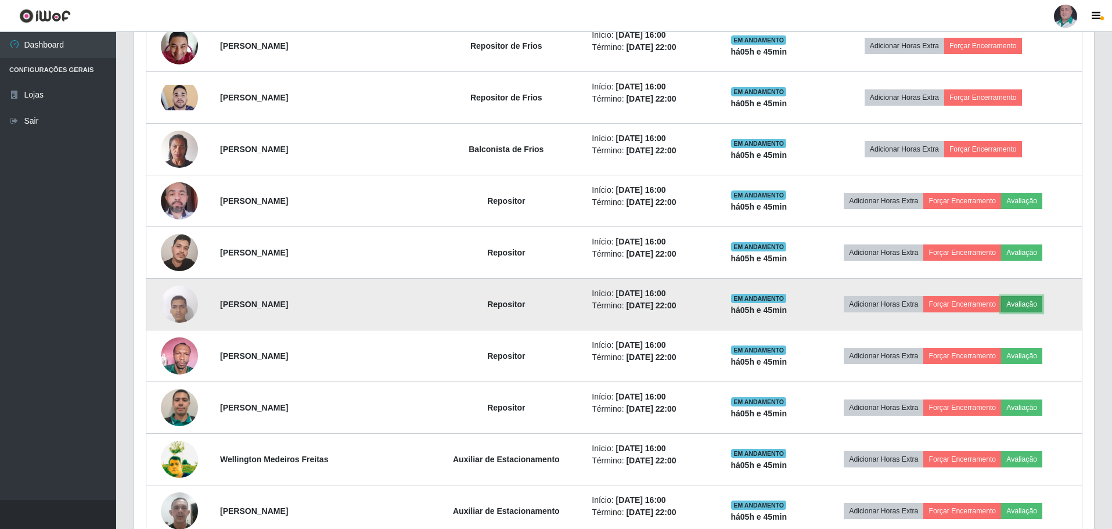
click at [1037, 301] on button "Avaliação" at bounding box center [1021, 304] width 41 height 16
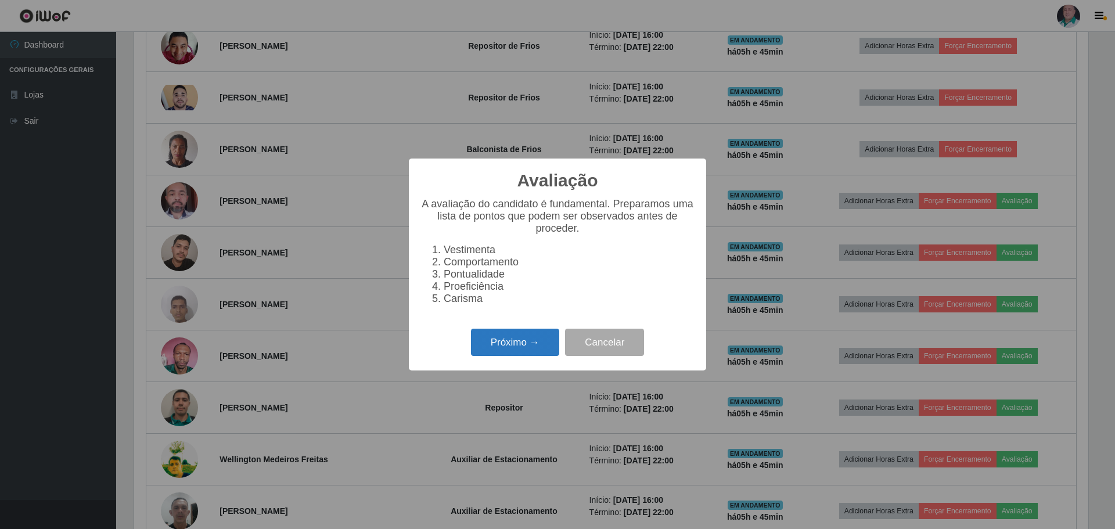
click at [508, 347] on button "Próximo →" at bounding box center [515, 342] width 88 height 27
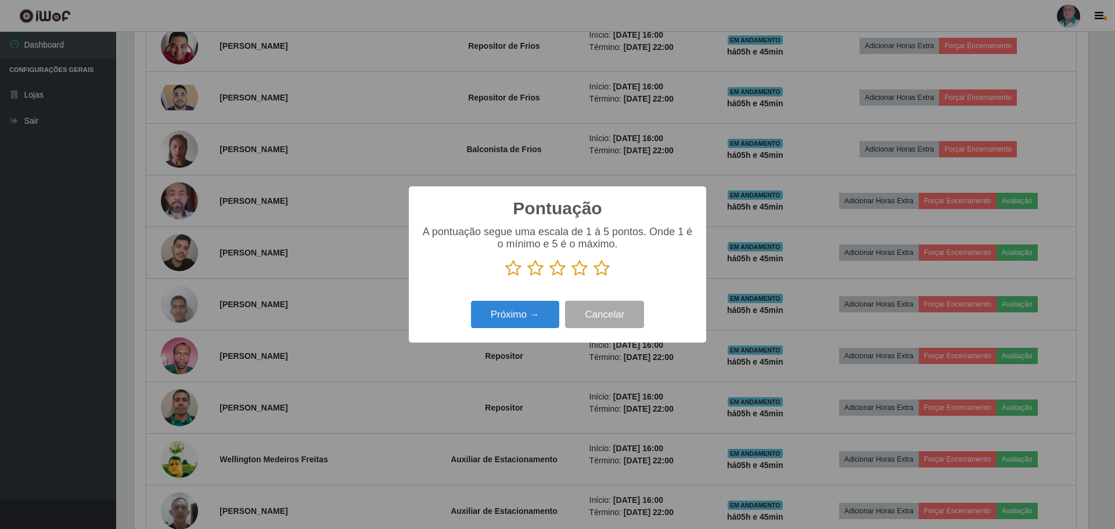
click at [602, 264] on icon at bounding box center [601, 268] width 16 height 17
click at [593, 277] on input "radio" at bounding box center [593, 277] width 0 height 0
click at [522, 305] on button "Próximo →" at bounding box center [515, 314] width 88 height 27
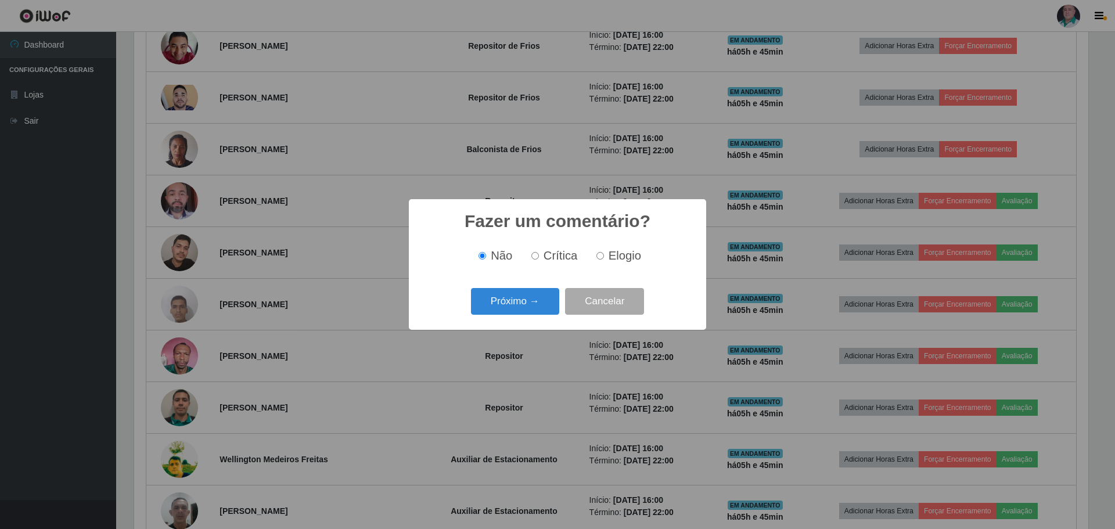
click at [596, 255] on input "Elogio" at bounding box center [600, 256] width 8 height 8
radio input "true"
click at [483, 307] on button "Próximo →" at bounding box center [515, 301] width 88 height 27
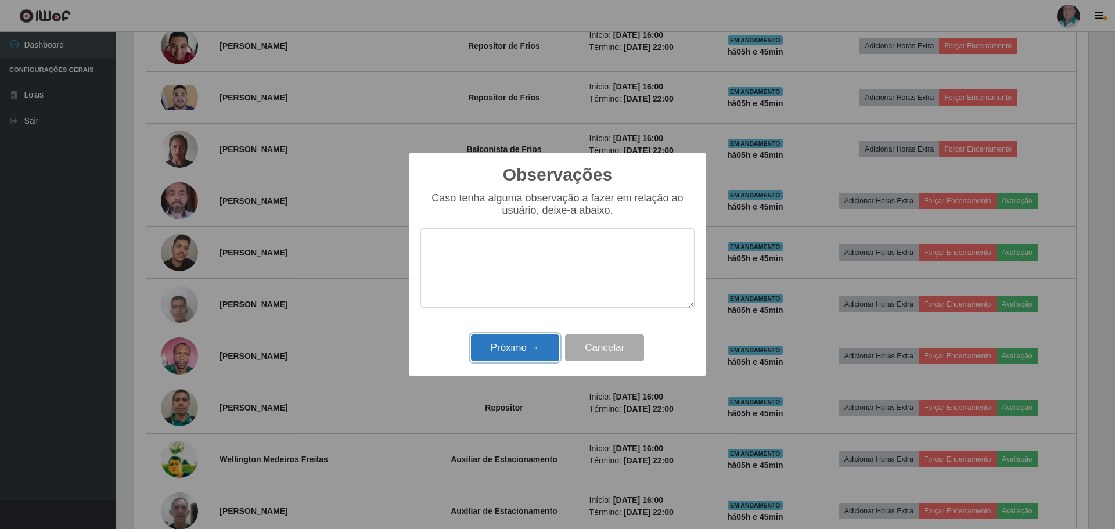
click at [511, 354] on button "Próximo →" at bounding box center [515, 347] width 88 height 27
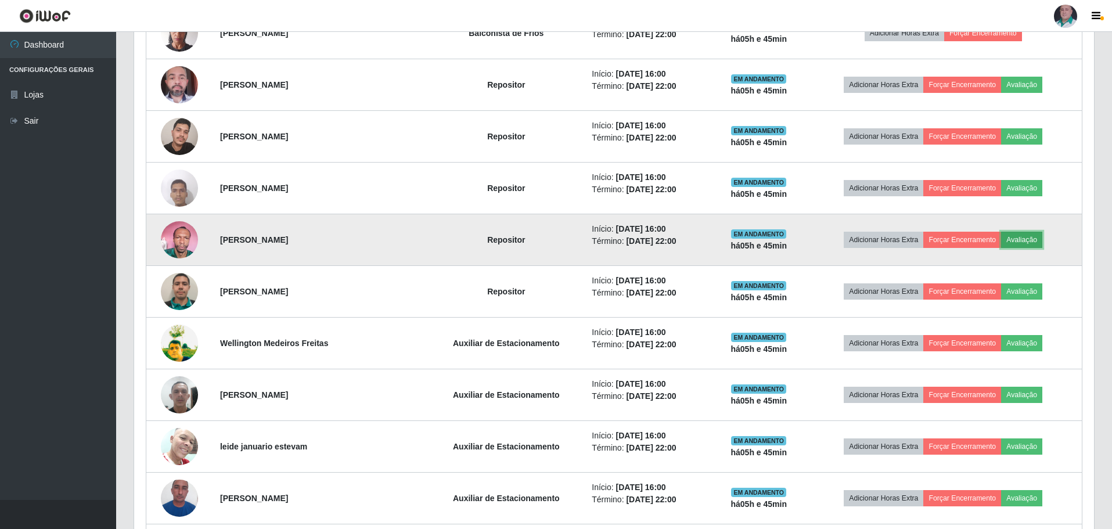
click at [1035, 245] on button "Avaliação" at bounding box center [1021, 240] width 41 height 16
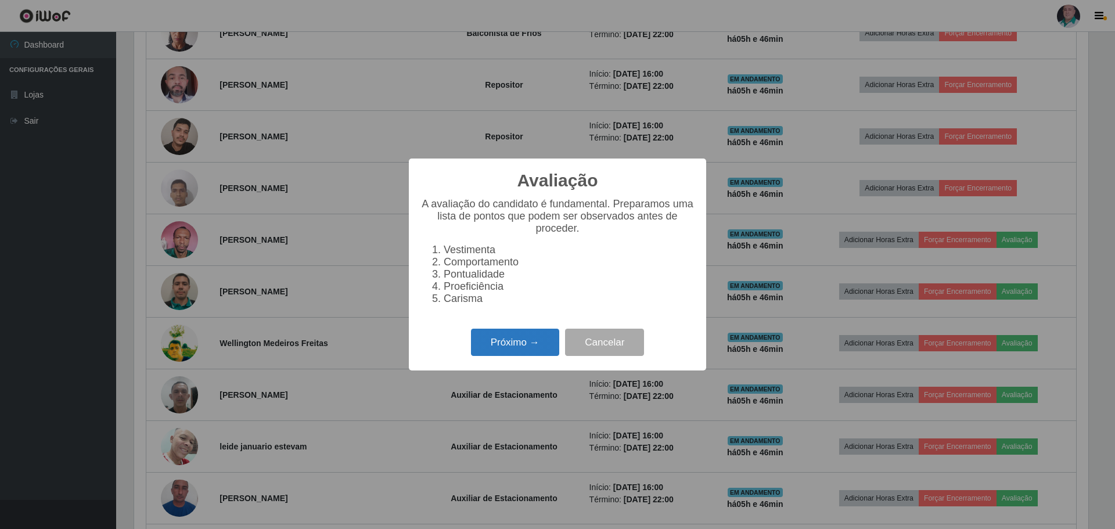
click at [527, 351] on button "Próximo →" at bounding box center [515, 342] width 88 height 27
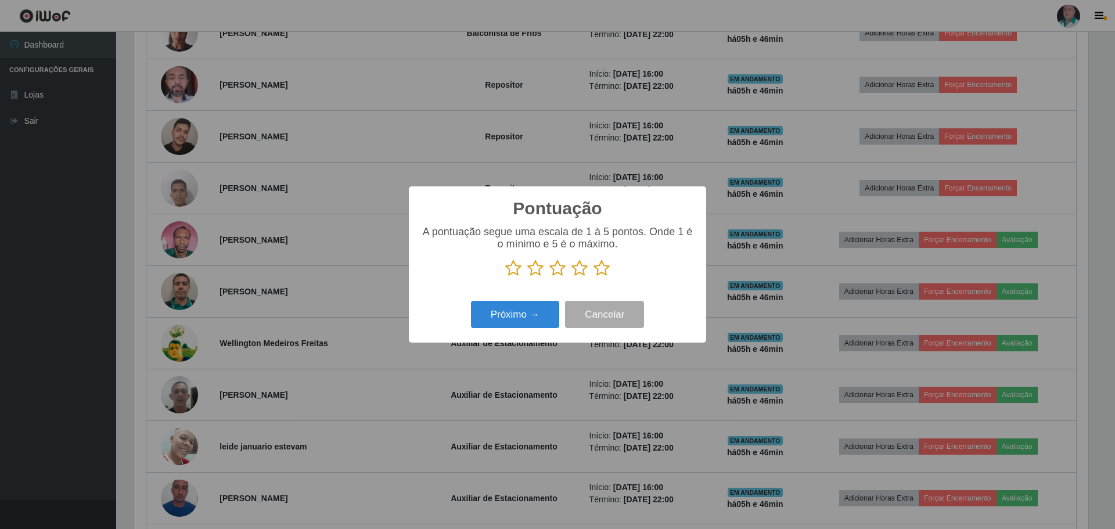
click at [601, 265] on icon at bounding box center [601, 268] width 16 height 17
click at [593, 277] on input "radio" at bounding box center [593, 277] width 0 height 0
click at [530, 309] on button "Próximo →" at bounding box center [515, 314] width 88 height 27
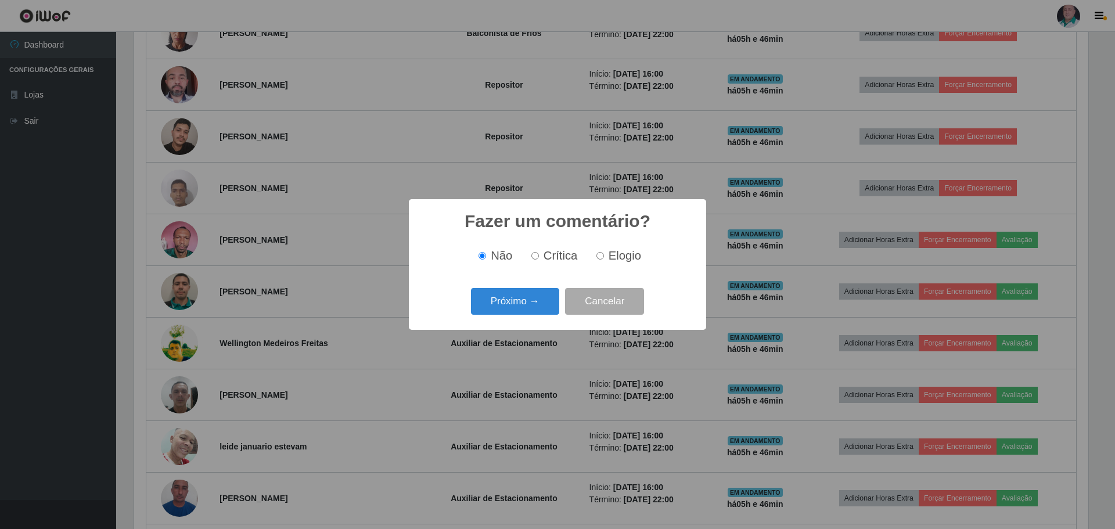
click at [602, 257] on input "Elogio" at bounding box center [600, 256] width 8 height 8
radio input "true"
click at [515, 311] on button "Próximo →" at bounding box center [515, 301] width 88 height 27
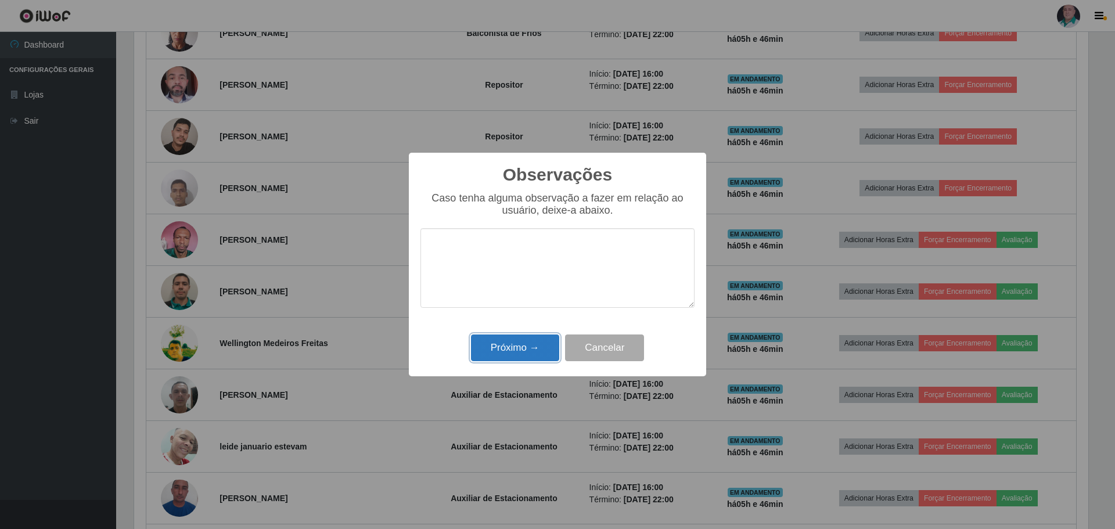
click at [524, 362] on button "Próximo →" at bounding box center [515, 347] width 88 height 27
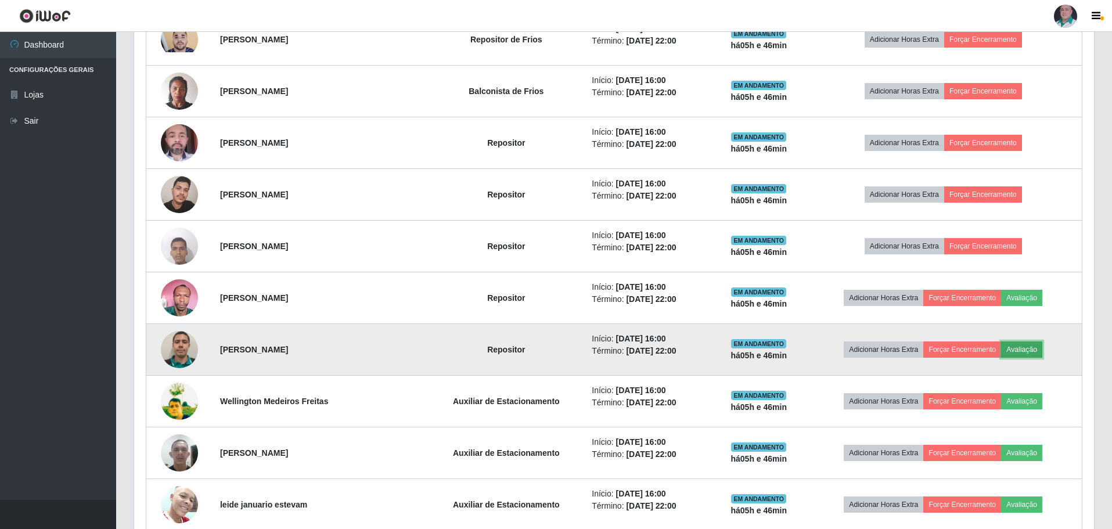
click at [1031, 349] on button "Avaliação" at bounding box center [1021, 349] width 41 height 16
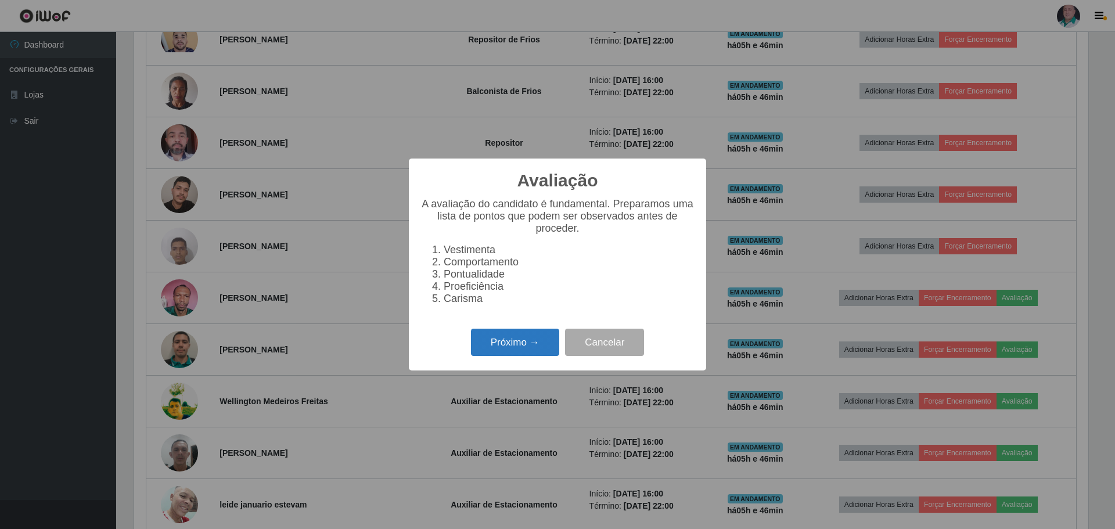
click at [521, 344] on button "Próximo →" at bounding box center [515, 342] width 88 height 27
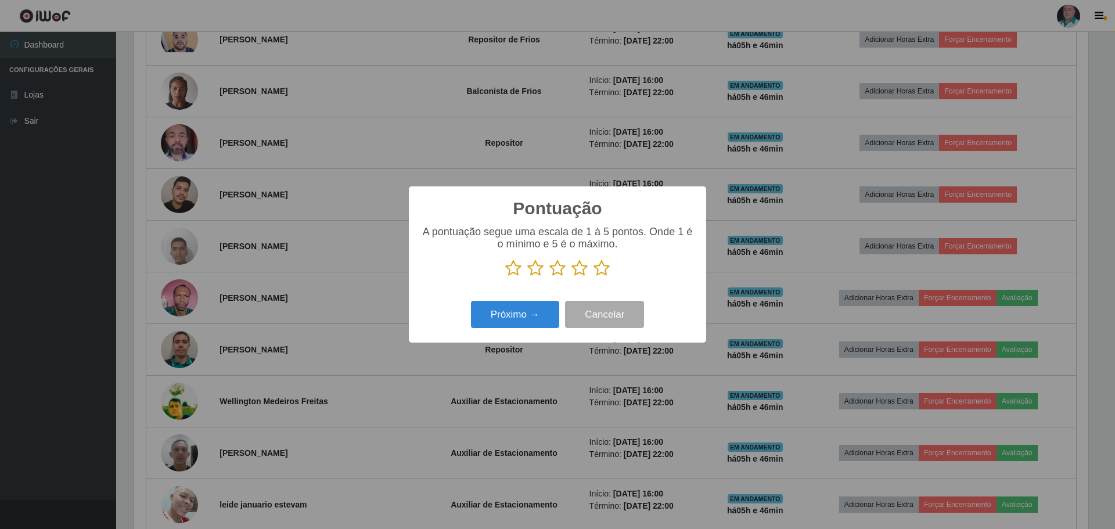
click at [603, 271] on icon at bounding box center [601, 268] width 16 height 17
click at [593, 277] on input "radio" at bounding box center [593, 277] width 0 height 0
click at [509, 310] on button "Próximo →" at bounding box center [515, 314] width 88 height 27
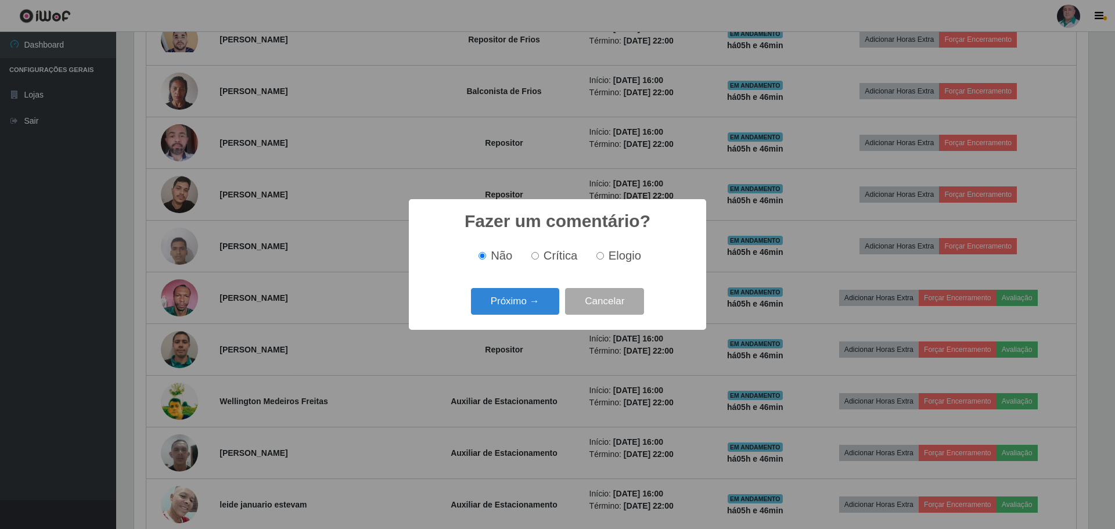
click at [599, 253] on input "Elogio" at bounding box center [600, 256] width 8 height 8
radio input "true"
click at [535, 300] on button "Próximo →" at bounding box center [515, 301] width 88 height 27
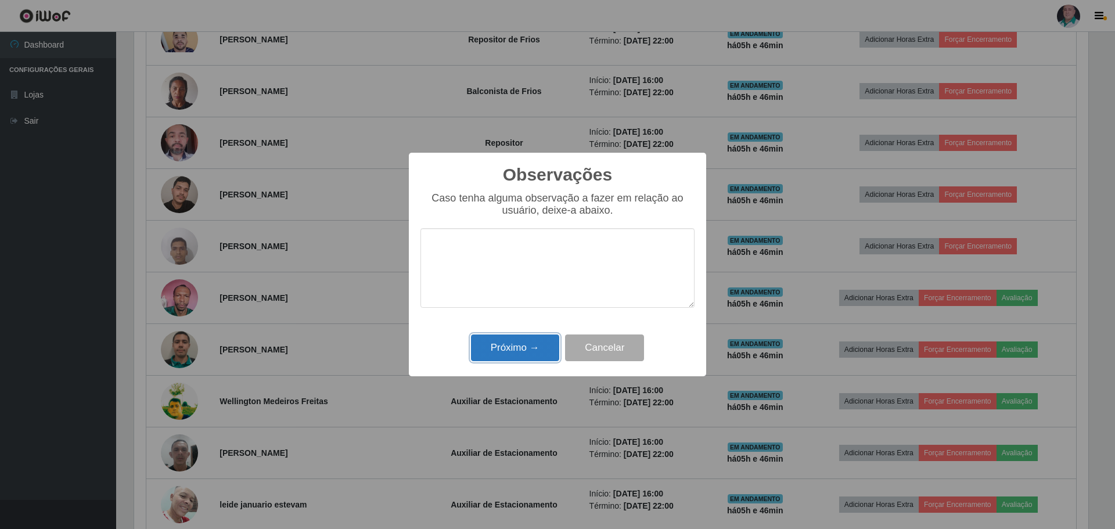
click at [522, 352] on button "Próximo →" at bounding box center [515, 347] width 88 height 27
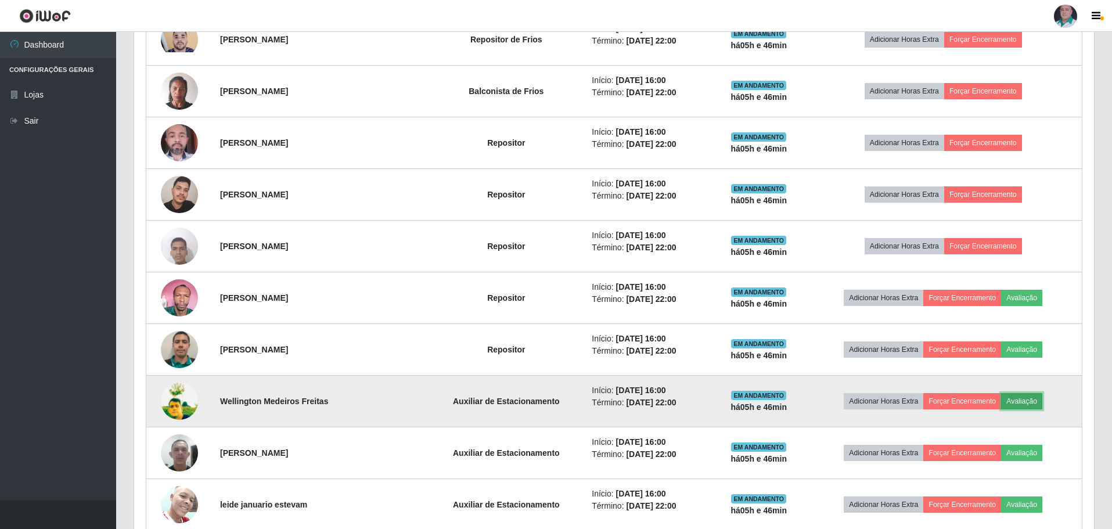
click at [1036, 398] on button "Avaliação" at bounding box center [1021, 401] width 41 height 16
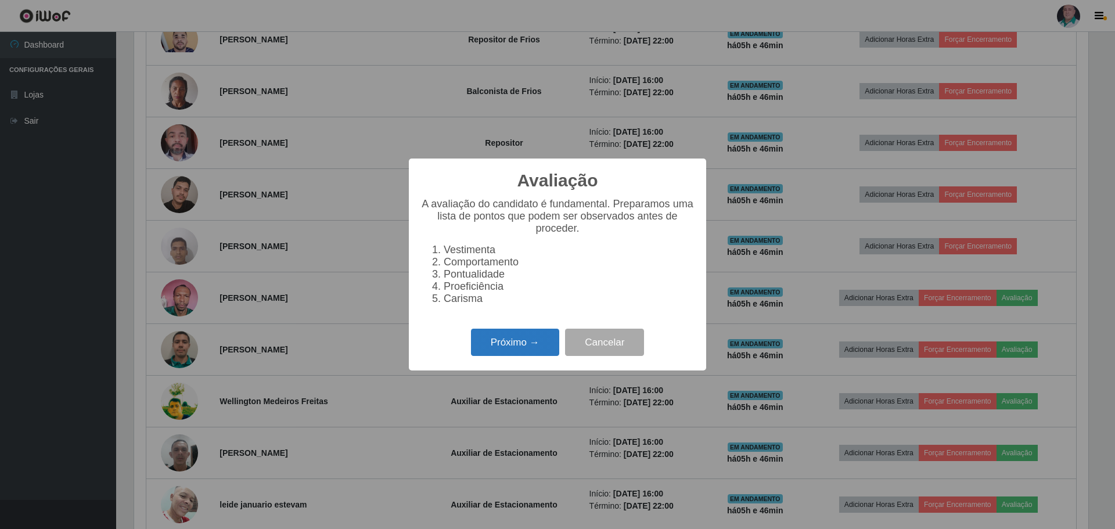
click at [513, 344] on button "Próximo →" at bounding box center [515, 342] width 88 height 27
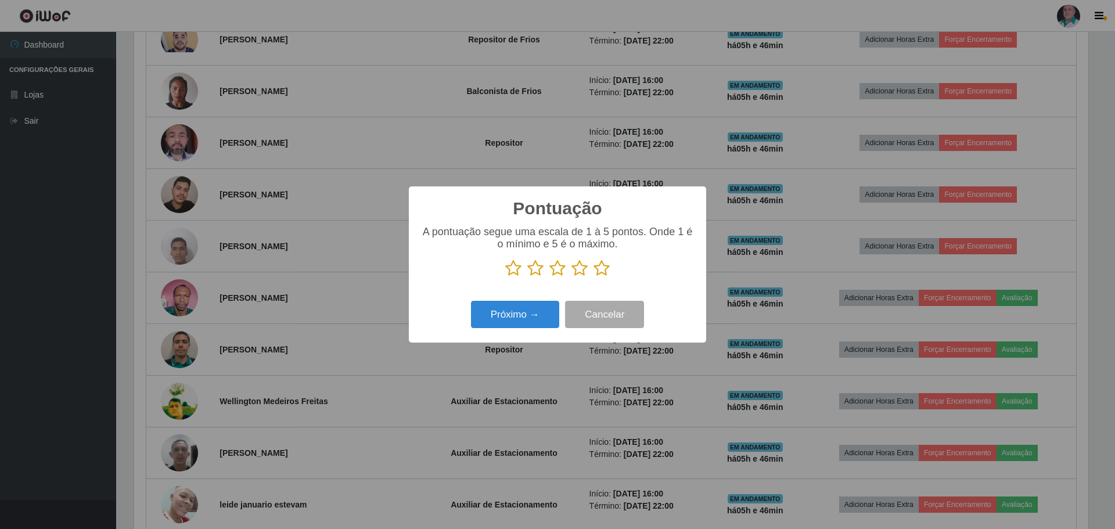
click at [601, 272] on icon at bounding box center [601, 268] width 16 height 17
click at [593, 277] on input "radio" at bounding box center [593, 277] width 0 height 0
click at [545, 307] on button "Próximo →" at bounding box center [515, 314] width 88 height 27
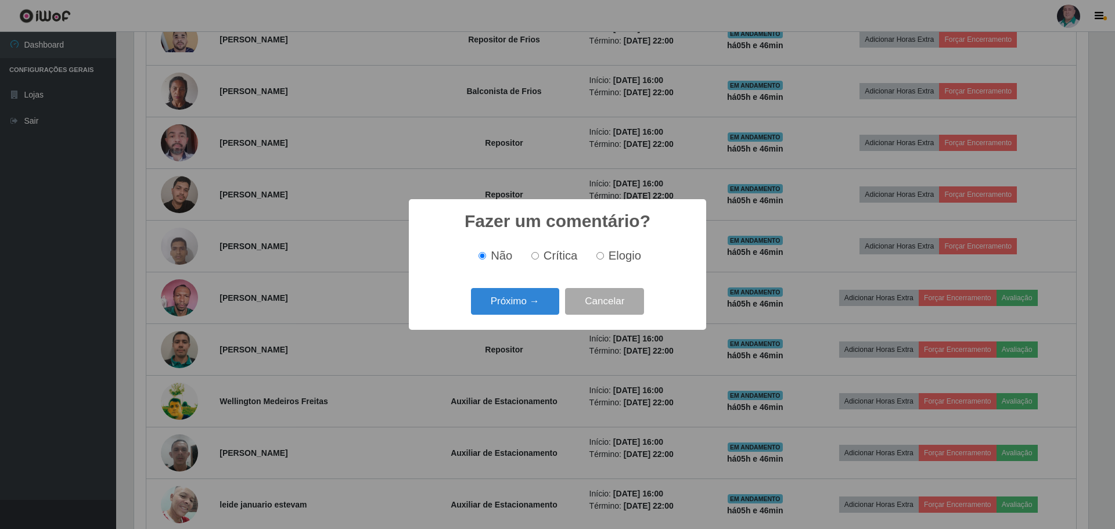
click at [606, 258] on label "Elogio" at bounding box center [616, 255] width 49 height 13
click at [604, 258] on input "Elogio" at bounding box center [600, 256] width 8 height 8
radio input "true"
click at [514, 310] on button "Próximo →" at bounding box center [515, 301] width 88 height 27
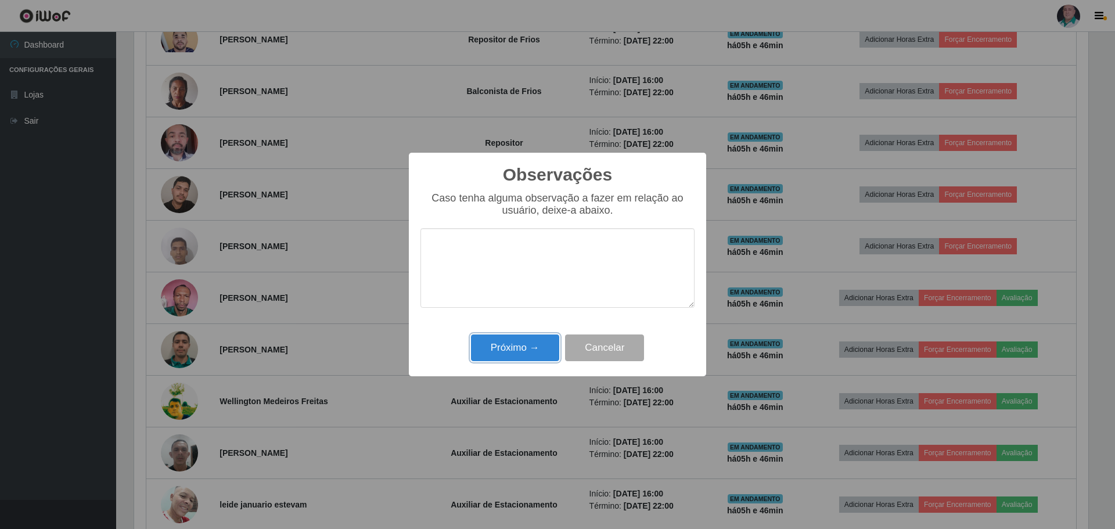
drag, startPoint x: 519, startPoint y: 343, endPoint x: 532, endPoint y: 343, distance: 13.4
click at [521, 345] on button "Próximo →" at bounding box center [515, 347] width 88 height 27
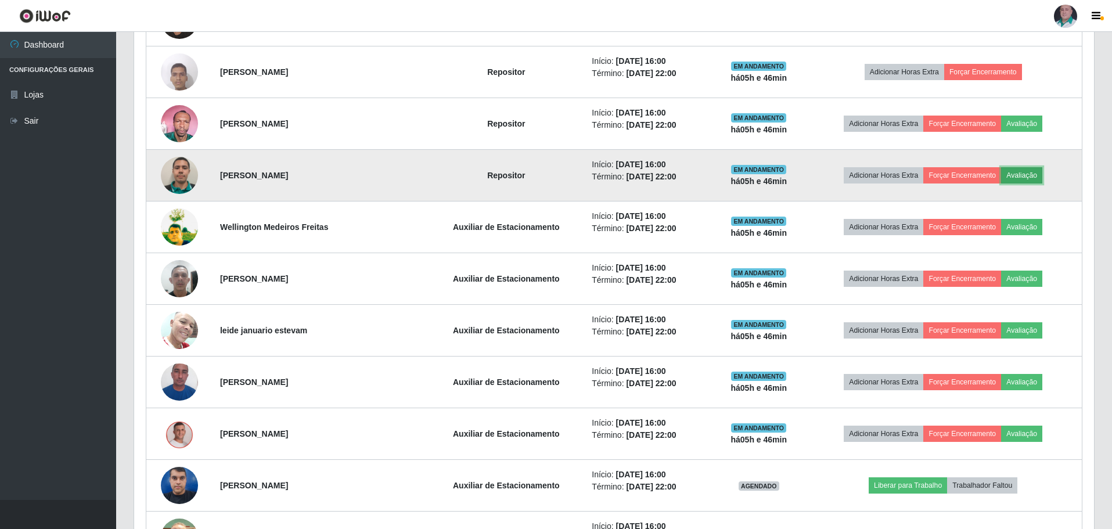
click at [1031, 175] on button "Avaliação" at bounding box center [1021, 175] width 41 height 16
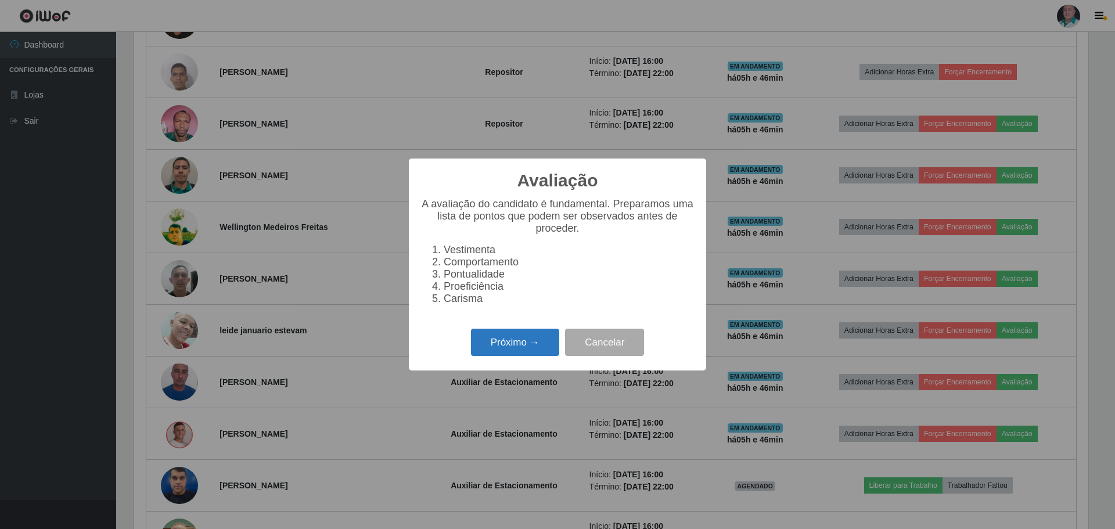
click at [523, 348] on button "Próximo →" at bounding box center [515, 342] width 88 height 27
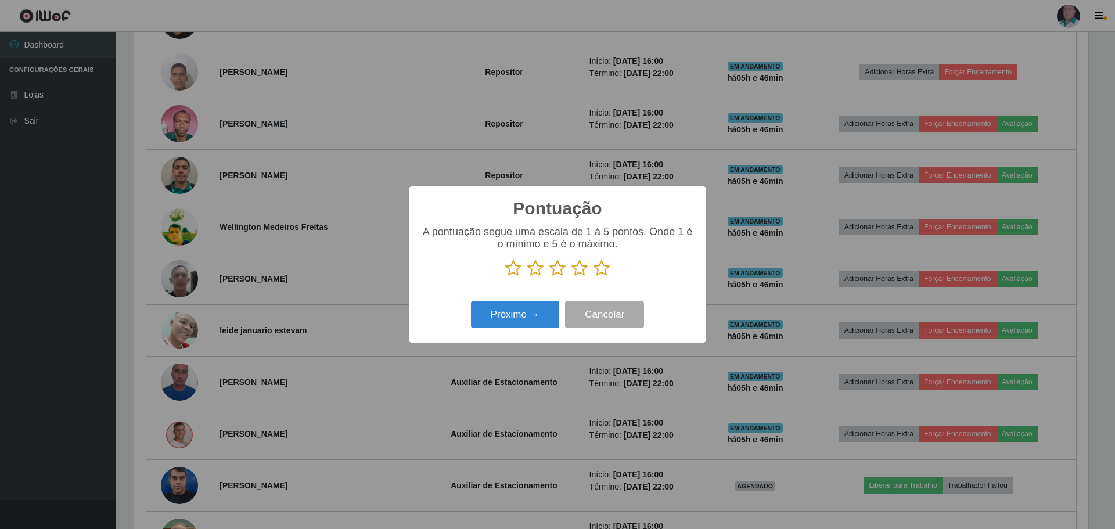
click at [600, 269] on icon at bounding box center [601, 268] width 16 height 17
click at [593, 277] on input "radio" at bounding box center [593, 277] width 0 height 0
click at [524, 314] on button "Próximo →" at bounding box center [515, 314] width 88 height 27
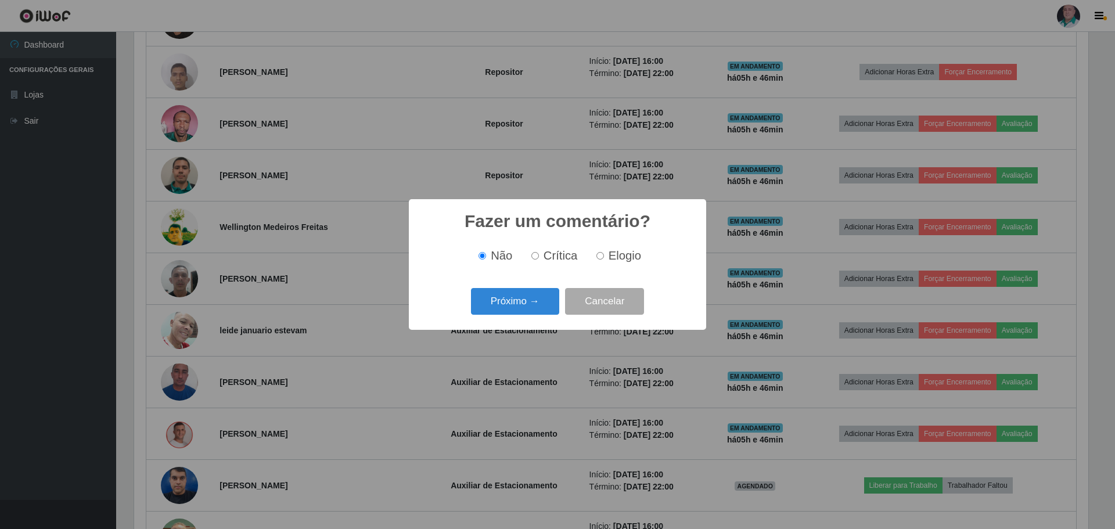
click at [605, 253] on label "Elogio" at bounding box center [616, 255] width 49 height 13
click at [604, 253] on input "Elogio" at bounding box center [600, 256] width 8 height 8
radio input "true"
click at [483, 305] on button "Próximo →" at bounding box center [515, 301] width 88 height 27
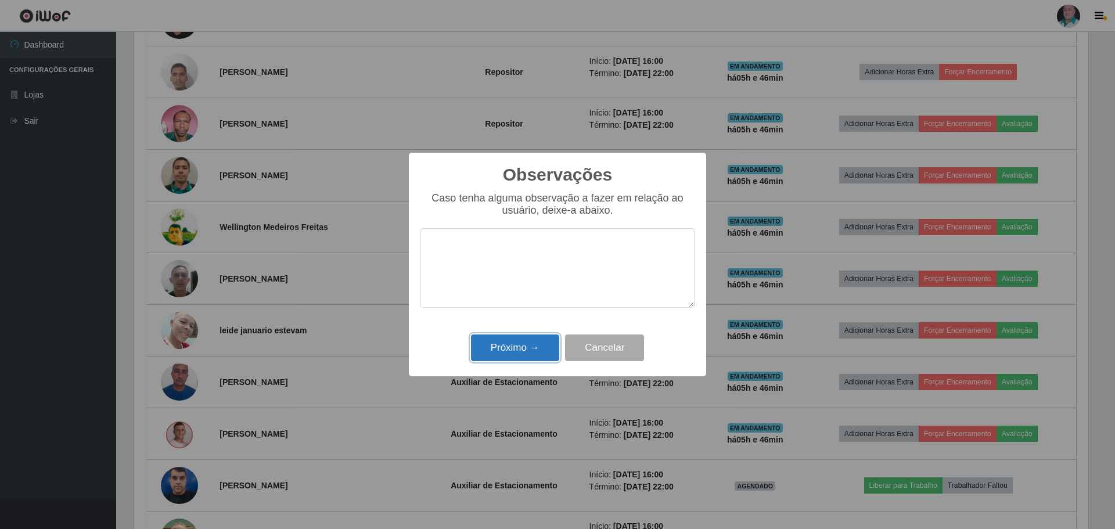
click at [493, 351] on button "Próximo →" at bounding box center [515, 347] width 88 height 27
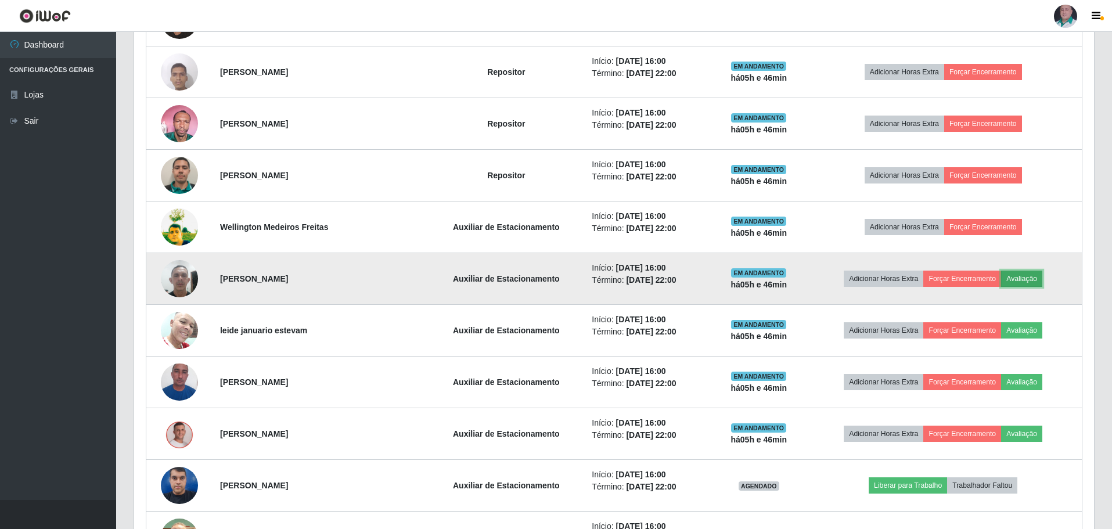
click at [1027, 285] on button "Avaliação" at bounding box center [1021, 279] width 41 height 16
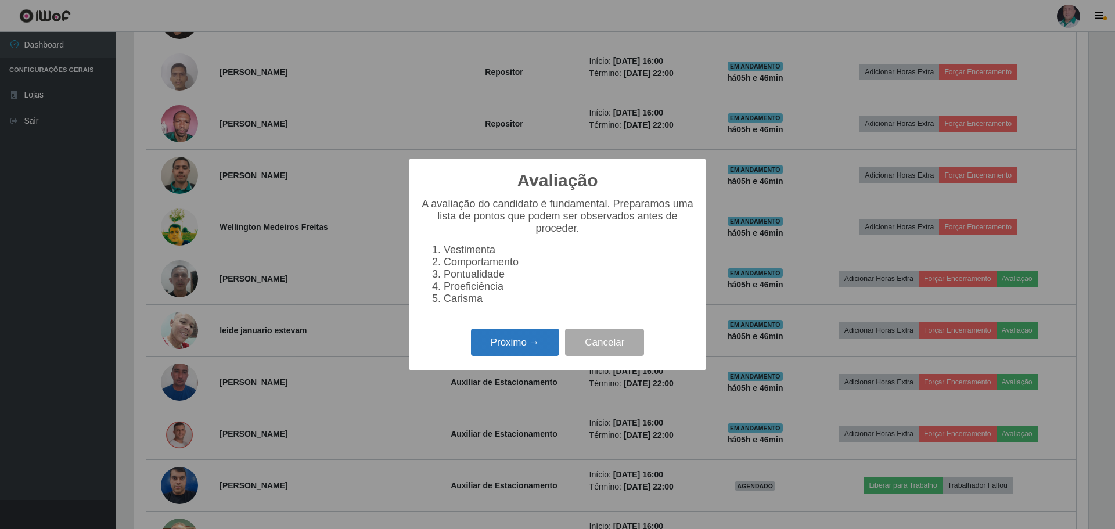
click at [523, 351] on button "Próximo →" at bounding box center [515, 342] width 88 height 27
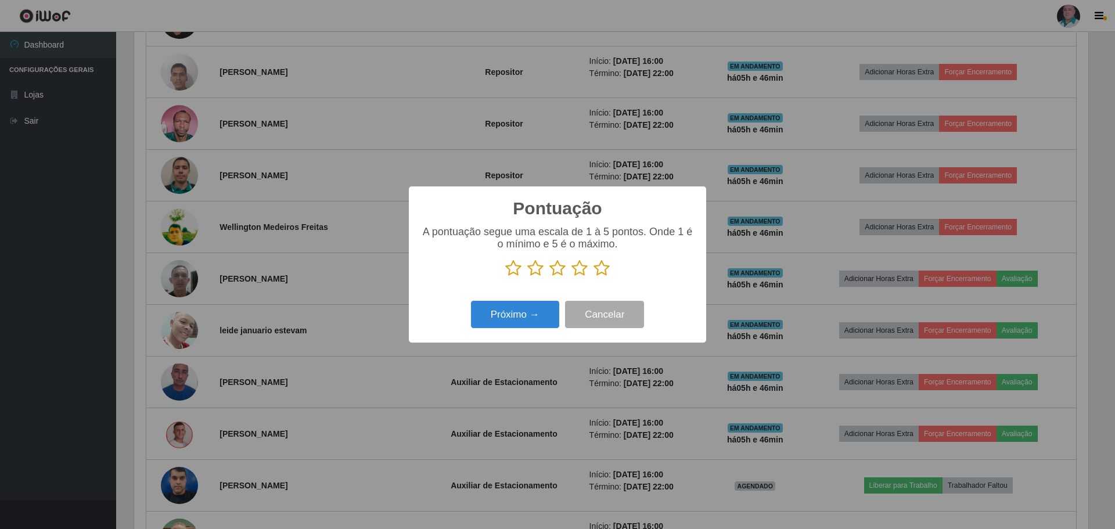
click at [604, 268] on icon at bounding box center [601, 268] width 16 height 17
click at [593, 277] on input "radio" at bounding box center [593, 277] width 0 height 0
click at [539, 315] on button "Próximo →" at bounding box center [515, 314] width 88 height 27
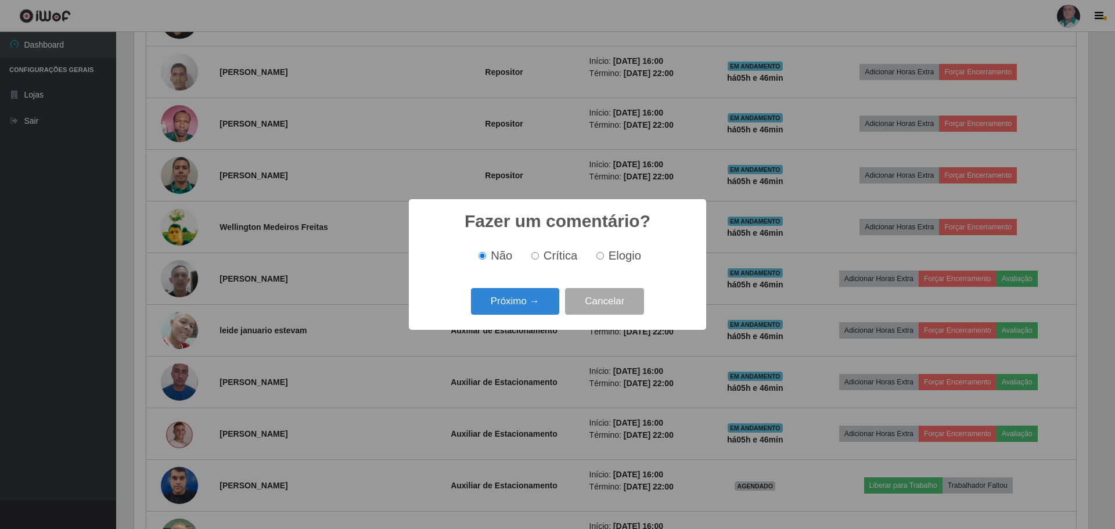
click at [594, 258] on label "Elogio" at bounding box center [616, 255] width 49 height 13
click at [596, 258] on input "Elogio" at bounding box center [600, 256] width 8 height 8
radio input "true"
click at [521, 312] on button "Próximo →" at bounding box center [515, 301] width 88 height 27
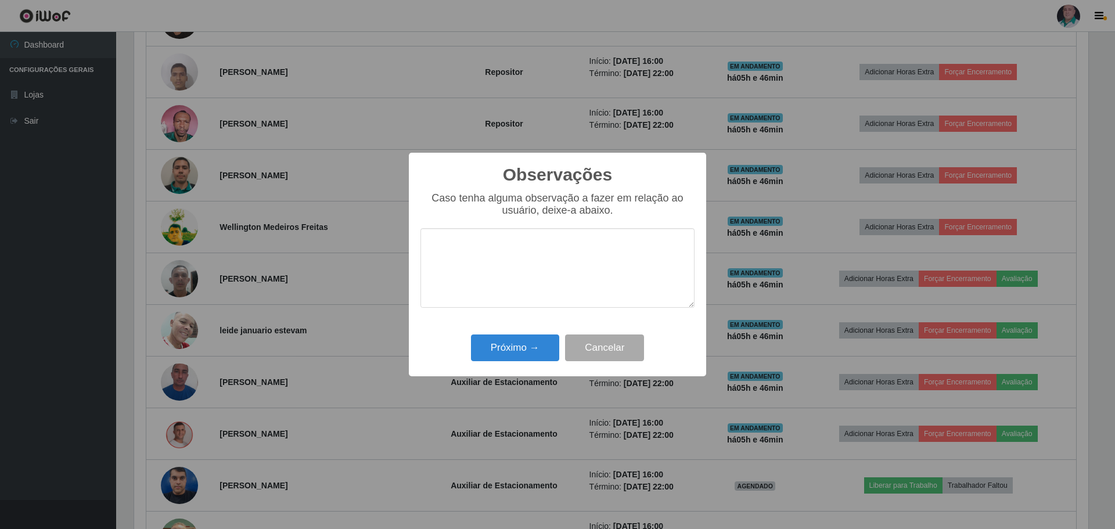
drag, startPoint x: 506, startPoint y: 368, endPoint x: 510, endPoint y: 361, distance: 8.6
click at [506, 368] on div "Observações × Caso tenha alguma observação a fazer em relação ao usuário, deixe…" at bounding box center [557, 265] width 297 height 224
click at [515, 348] on button "Próximo →" at bounding box center [515, 347] width 88 height 27
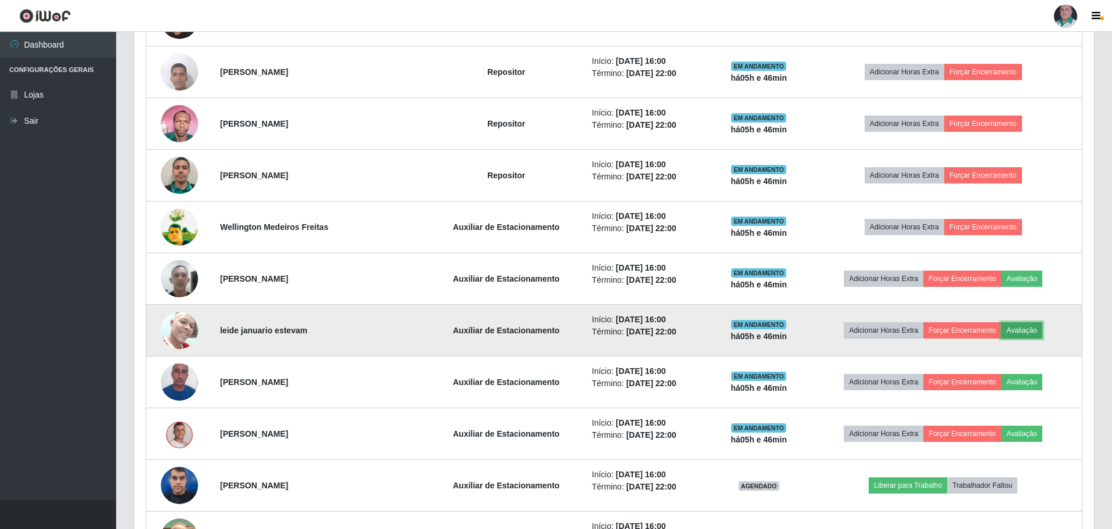
click at [1033, 332] on button "Avaliação" at bounding box center [1021, 330] width 41 height 16
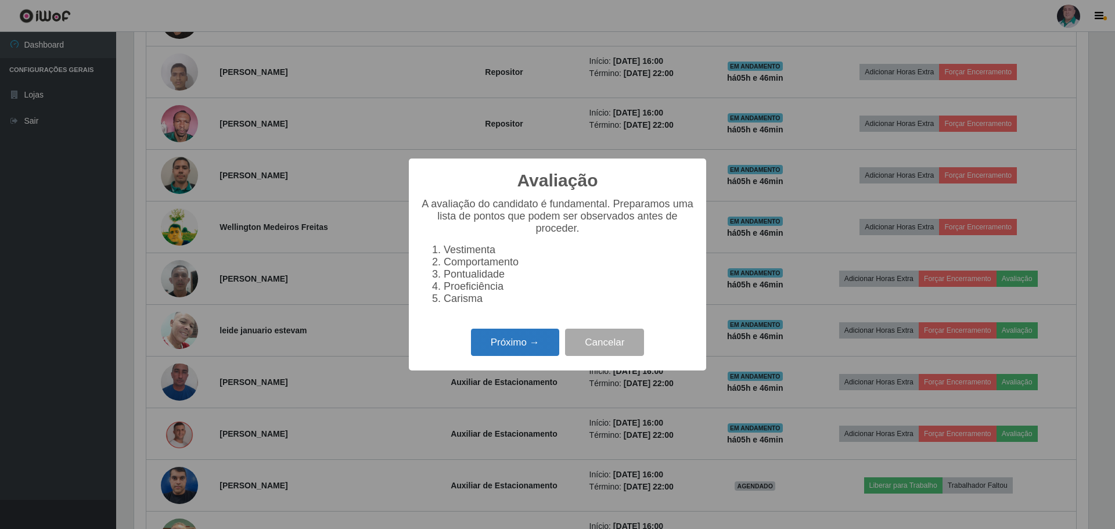
click at [516, 354] on button "Próximo →" at bounding box center [515, 342] width 88 height 27
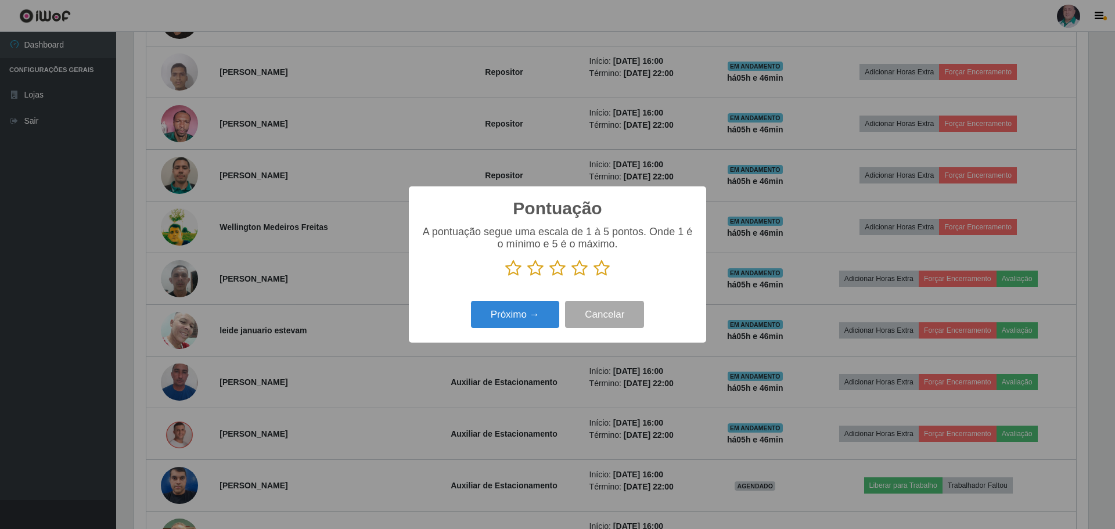
click at [604, 267] on icon at bounding box center [601, 268] width 16 height 17
click at [593, 277] on input "radio" at bounding box center [593, 277] width 0 height 0
click at [534, 312] on button "Próximo →" at bounding box center [515, 314] width 88 height 27
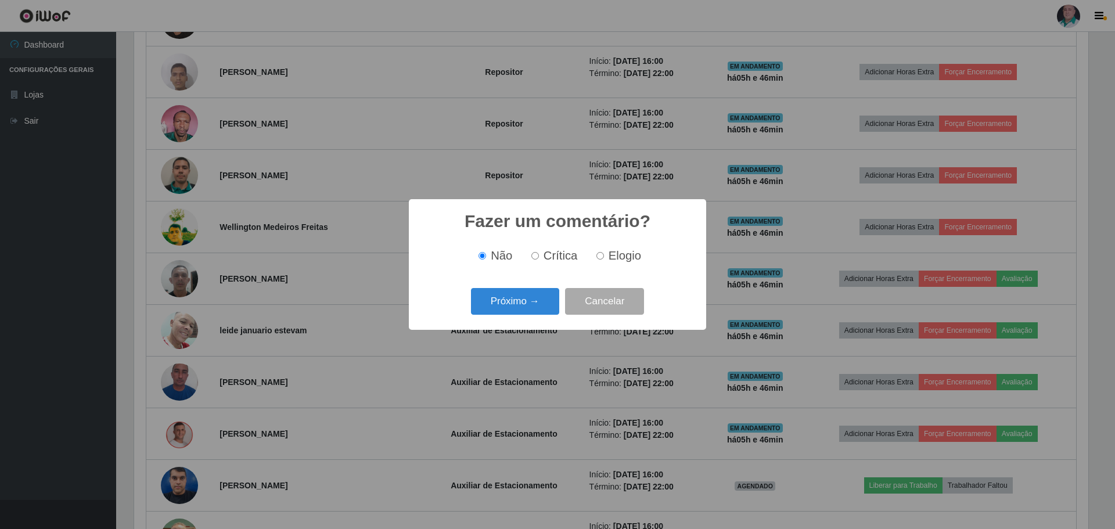
click at [606, 258] on label "Elogio" at bounding box center [616, 255] width 49 height 13
click at [604, 258] on input "Elogio" at bounding box center [600, 256] width 8 height 8
radio input "true"
click at [509, 311] on button "Próximo →" at bounding box center [515, 301] width 88 height 27
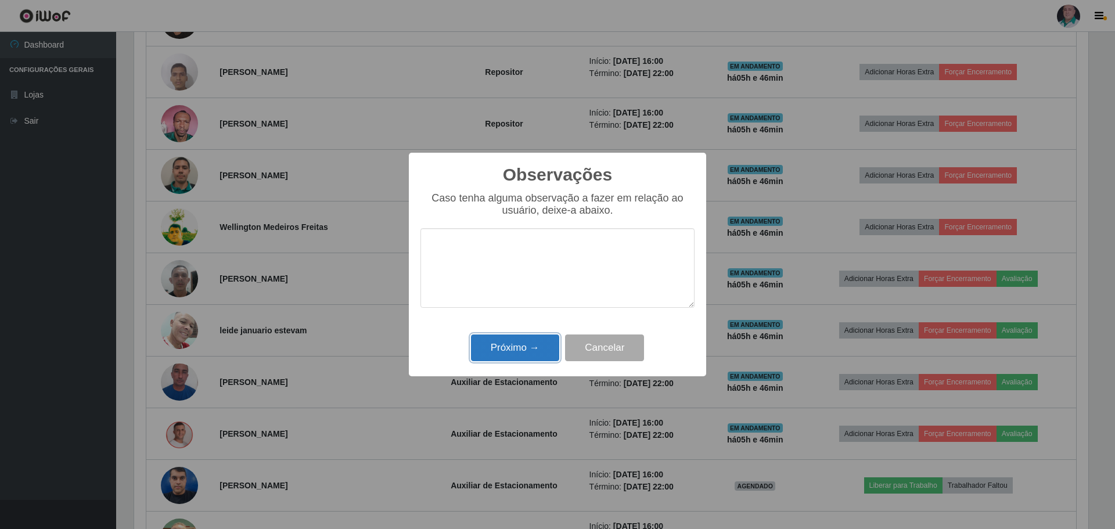
click at [502, 348] on button "Próximo →" at bounding box center [515, 347] width 88 height 27
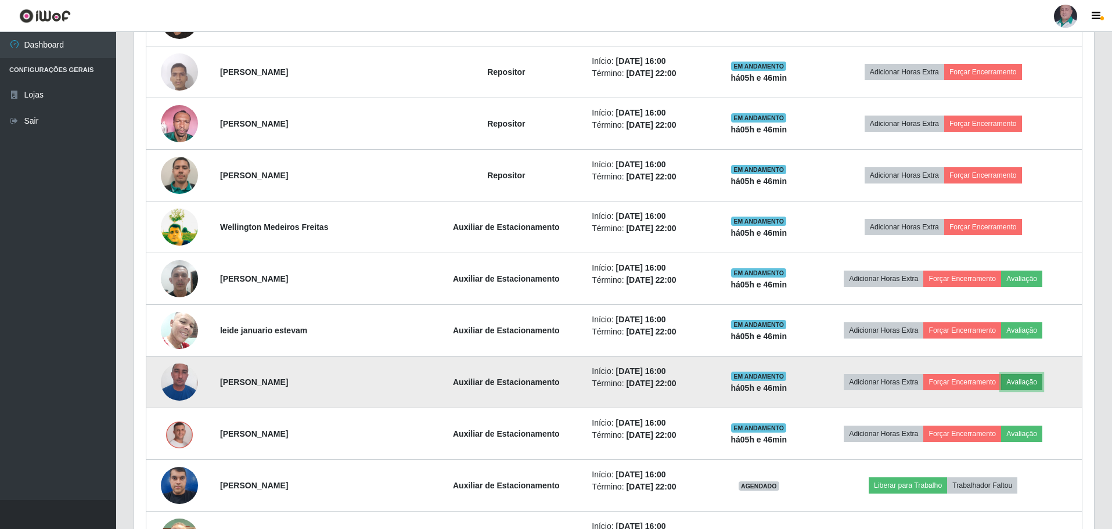
click at [1027, 381] on button "Avaliação" at bounding box center [1021, 382] width 41 height 16
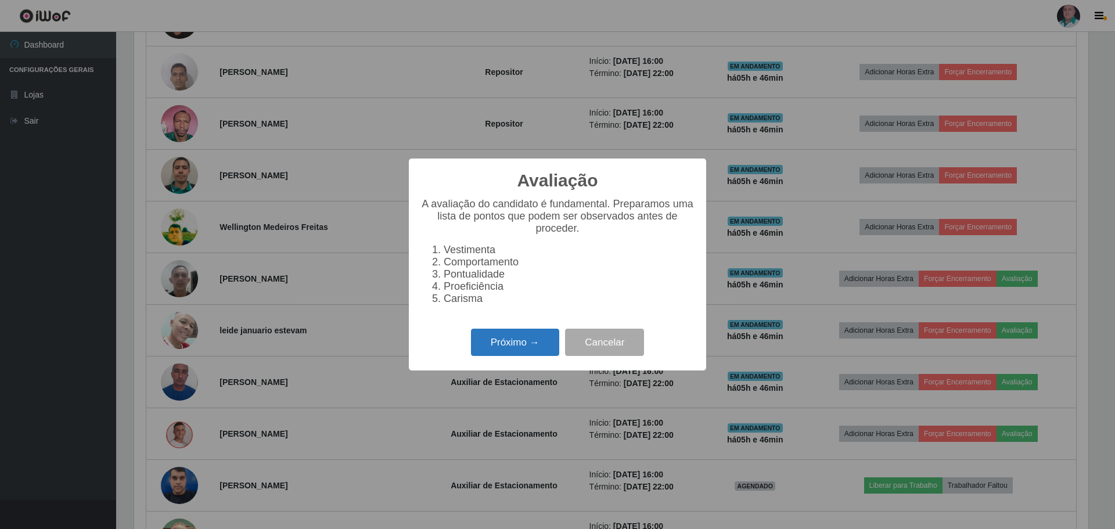
click at [489, 343] on button "Próximo →" at bounding box center [515, 342] width 88 height 27
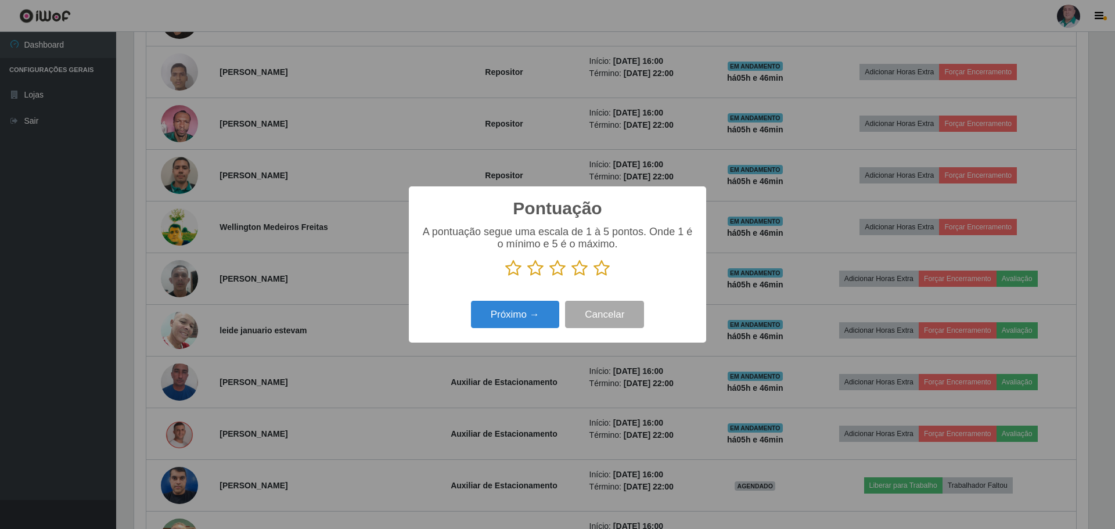
click at [600, 270] on icon at bounding box center [601, 268] width 16 height 17
click at [593, 277] on input "radio" at bounding box center [593, 277] width 0 height 0
click at [521, 308] on button "Próximo →" at bounding box center [515, 314] width 88 height 27
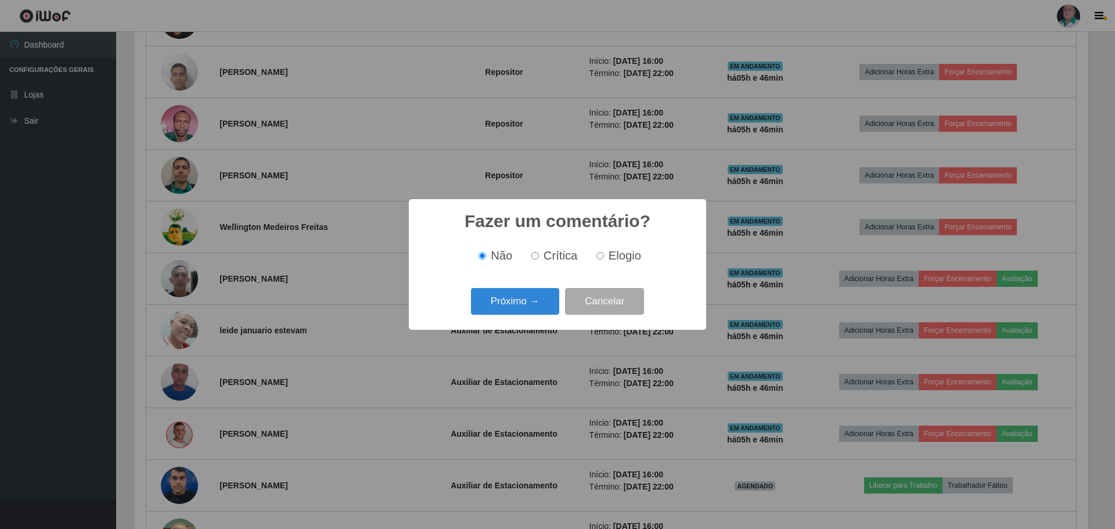
click at [610, 255] on span "Elogio" at bounding box center [625, 255] width 33 height 13
click at [604, 255] on input "Elogio" at bounding box center [600, 256] width 8 height 8
radio input "true"
click at [503, 305] on button "Próximo →" at bounding box center [515, 301] width 88 height 27
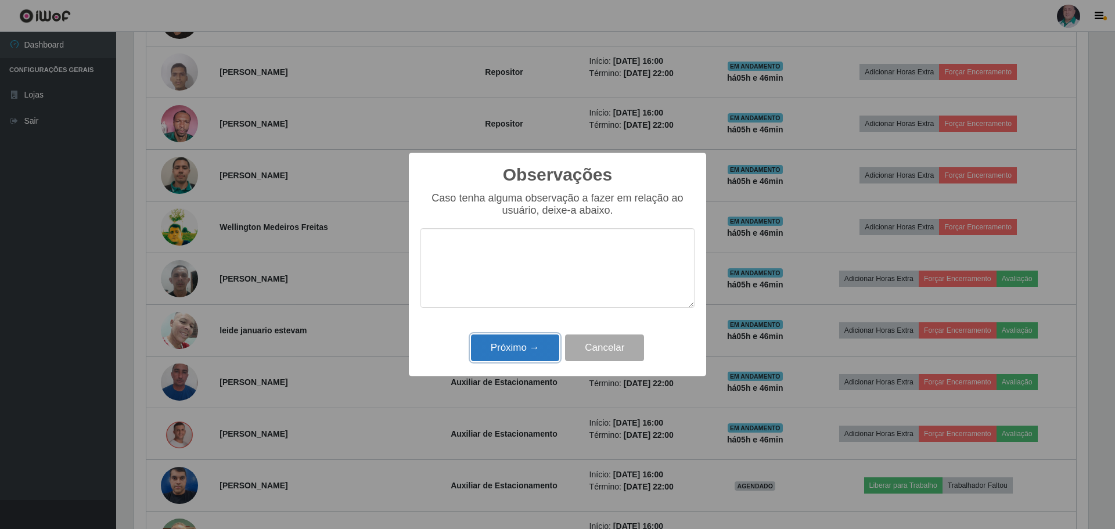
click at [504, 351] on button "Próximo →" at bounding box center [515, 347] width 88 height 27
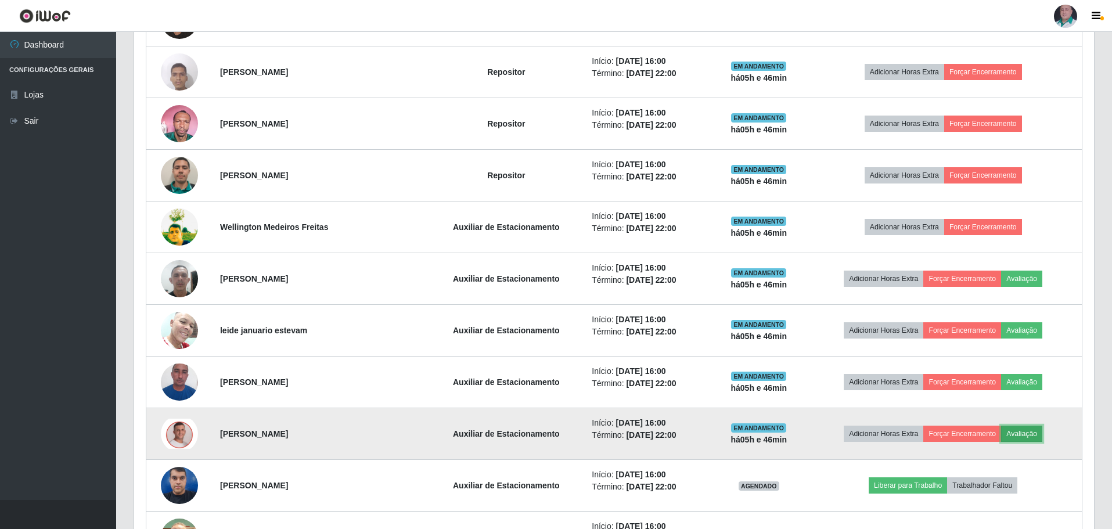
click at [1032, 431] on button "Avaliação" at bounding box center [1021, 434] width 41 height 16
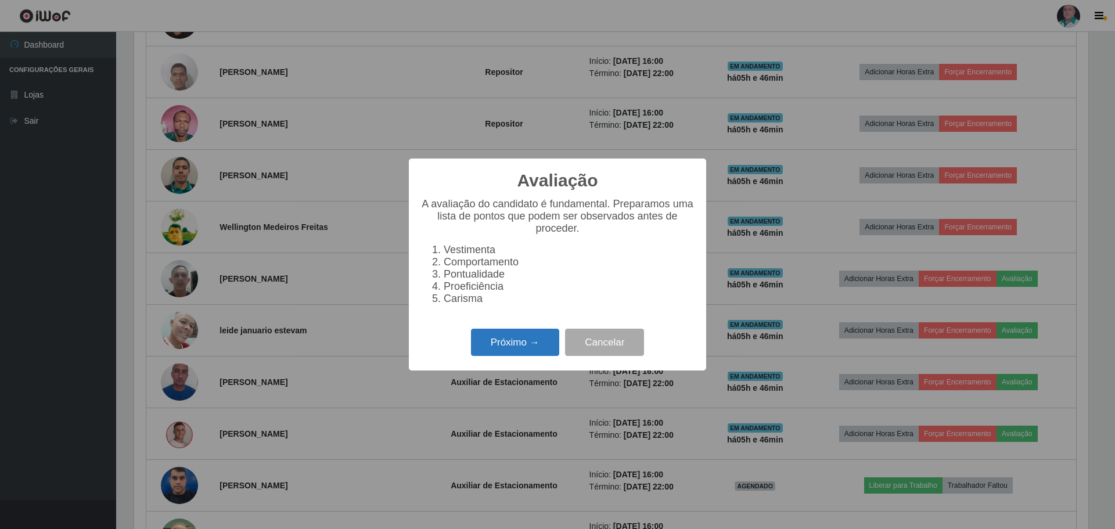
click at [532, 347] on button "Próximo →" at bounding box center [515, 342] width 88 height 27
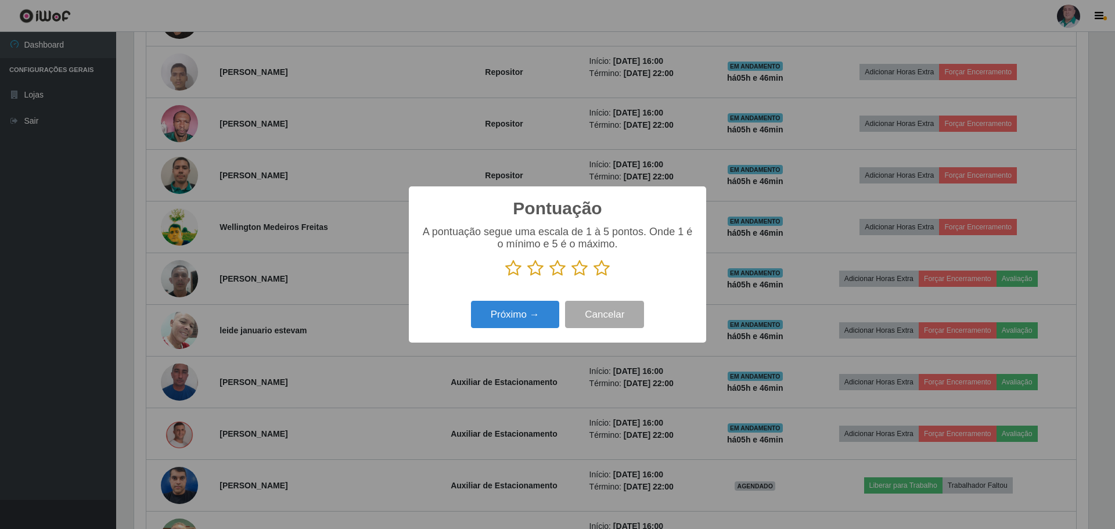
click at [602, 273] on icon at bounding box center [601, 268] width 16 height 17
click at [593, 277] on input "radio" at bounding box center [593, 277] width 0 height 0
click at [523, 321] on button "Próximo →" at bounding box center [515, 314] width 88 height 27
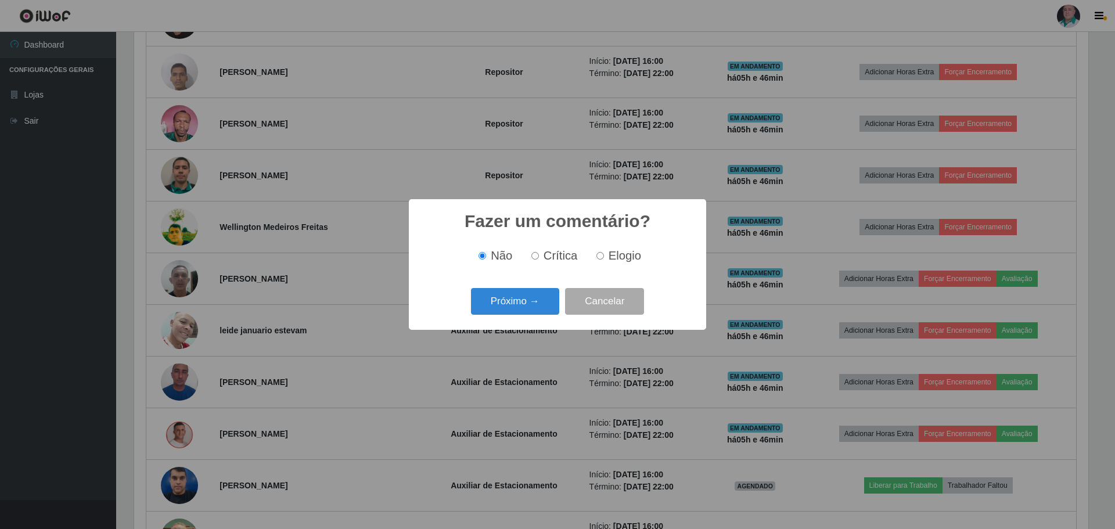
click at [602, 255] on input "Elogio" at bounding box center [600, 256] width 8 height 8
radio input "true"
click at [528, 307] on button "Próximo →" at bounding box center [515, 301] width 88 height 27
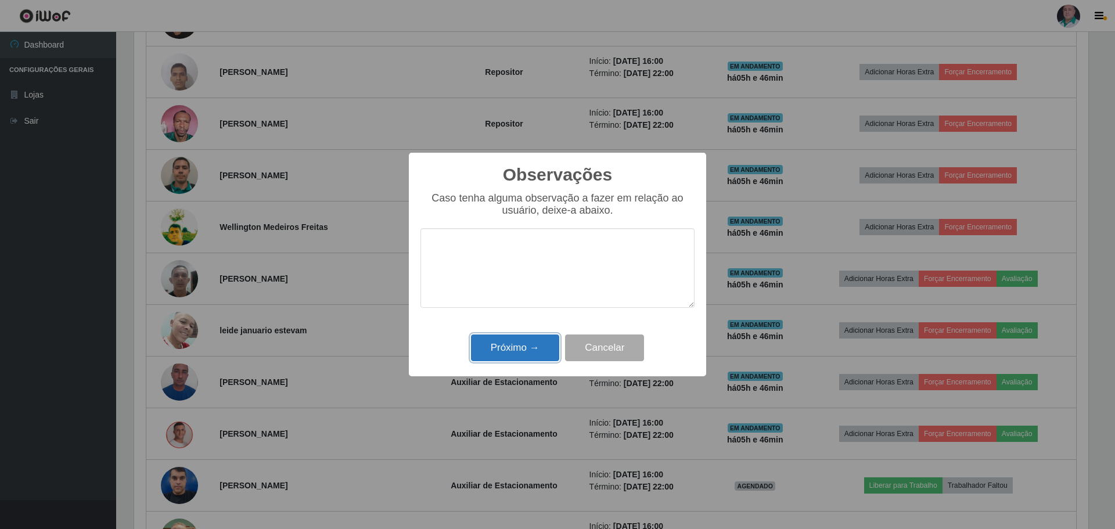
click at [516, 344] on button "Próximo →" at bounding box center [515, 347] width 88 height 27
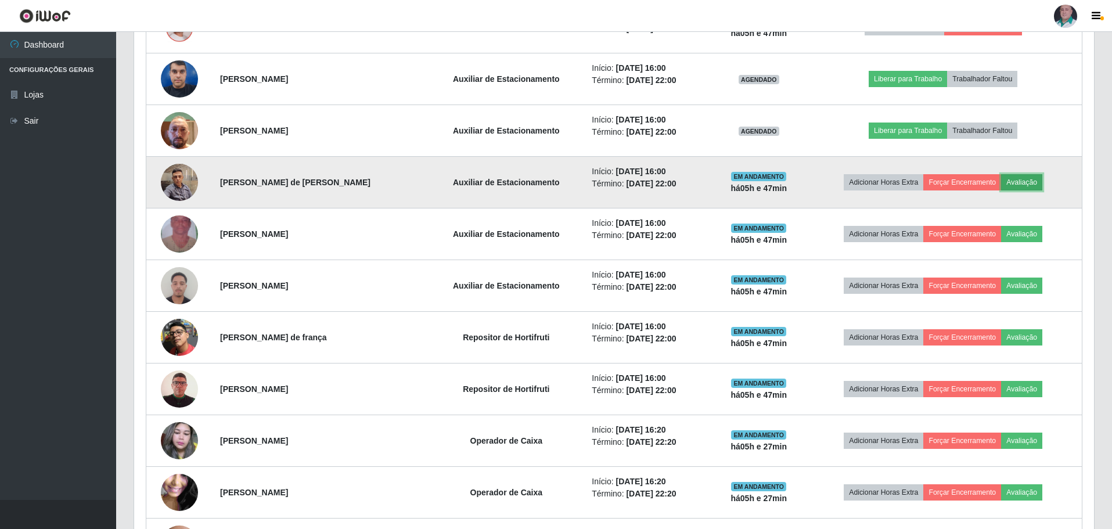
click at [1037, 182] on button "Avaliação" at bounding box center [1021, 182] width 41 height 16
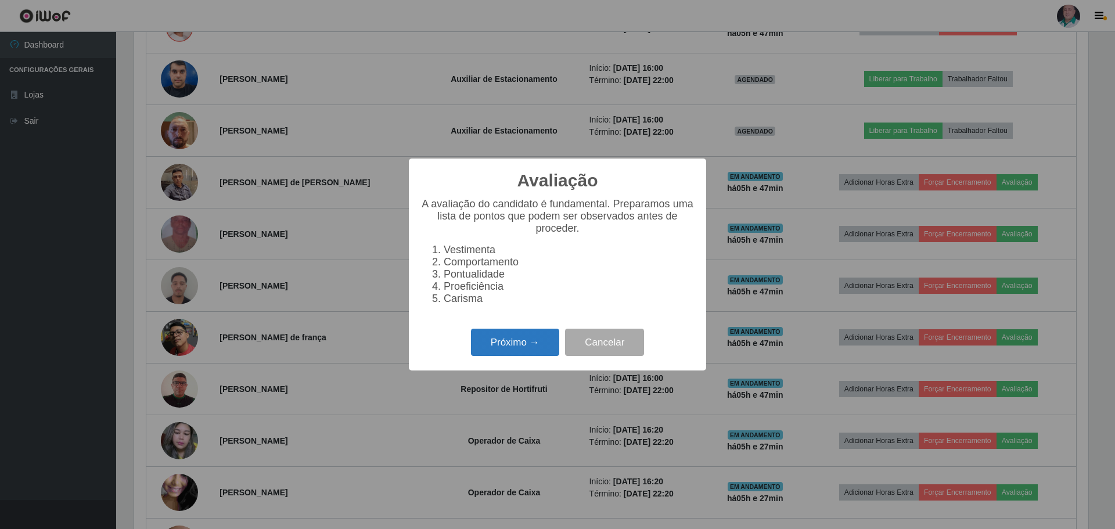
click at [524, 346] on button "Próximo →" at bounding box center [515, 342] width 88 height 27
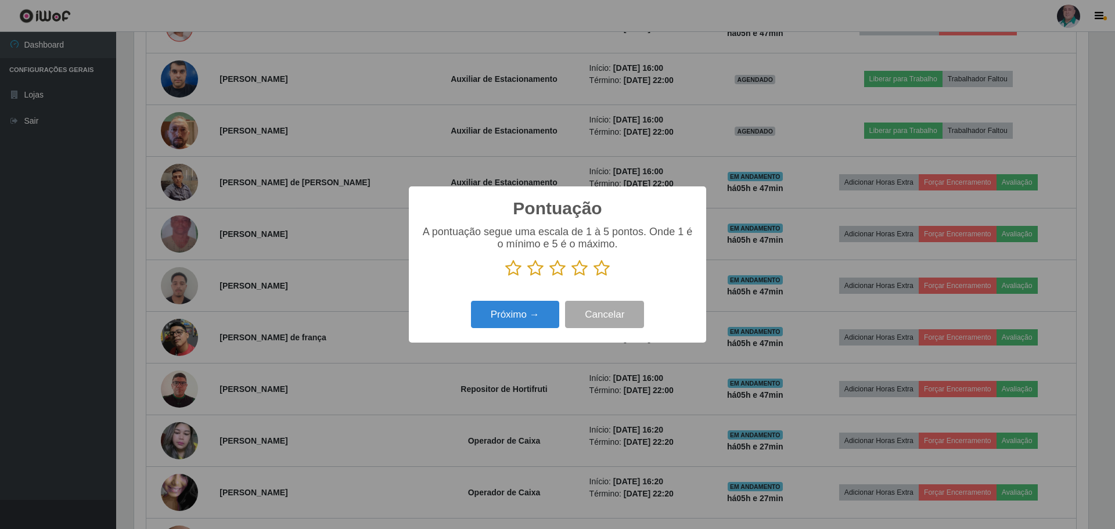
click at [605, 267] on icon at bounding box center [601, 268] width 16 height 17
click at [593, 277] on input "radio" at bounding box center [593, 277] width 0 height 0
click at [511, 309] on button "Próximo →" at bounding box center [515, 314] width 88 height 27
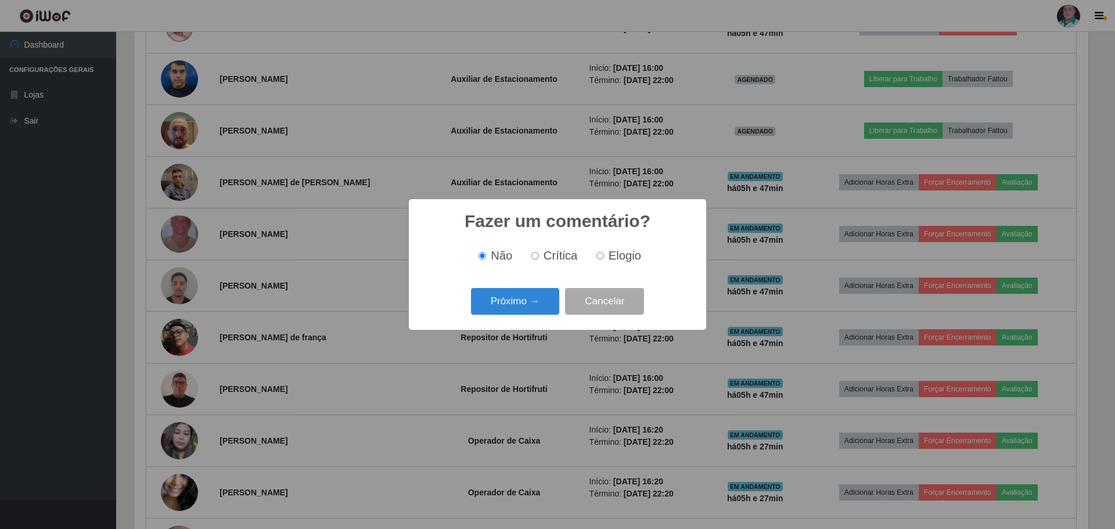
click at [624, 254] on span "Elogio" at bounding box center [625, 255] width 33 height 13
click at [604, 254] on input "Elogio" at bounding box center [600, 256] width 8 height 8
radio input "true"
click at [506, 301] on button "Próximo →" at bounding box center [515, 301] width 88 height 27
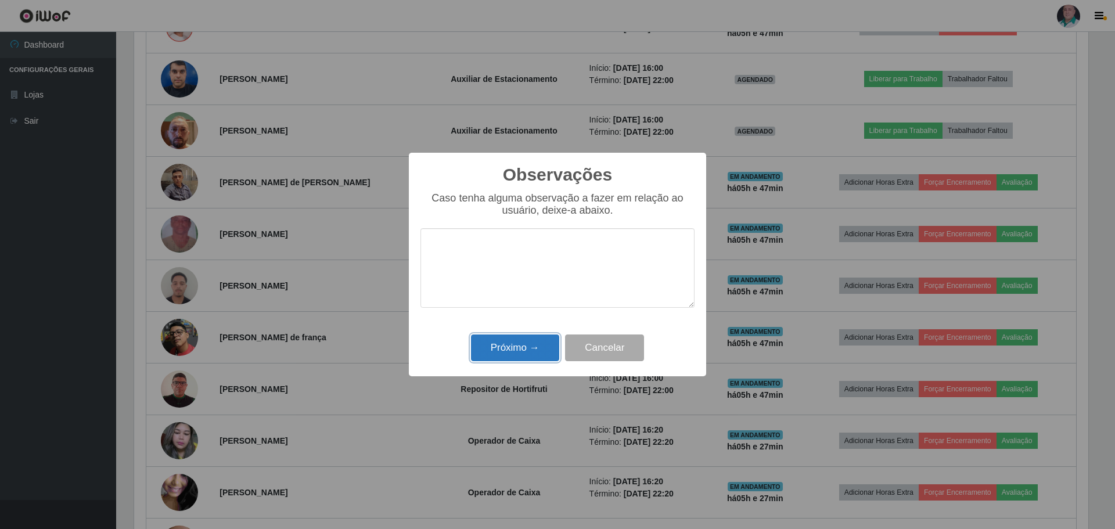
click at [499, 347] on button "Próximo →" at bounding box center [515, 347] width 88 height 27
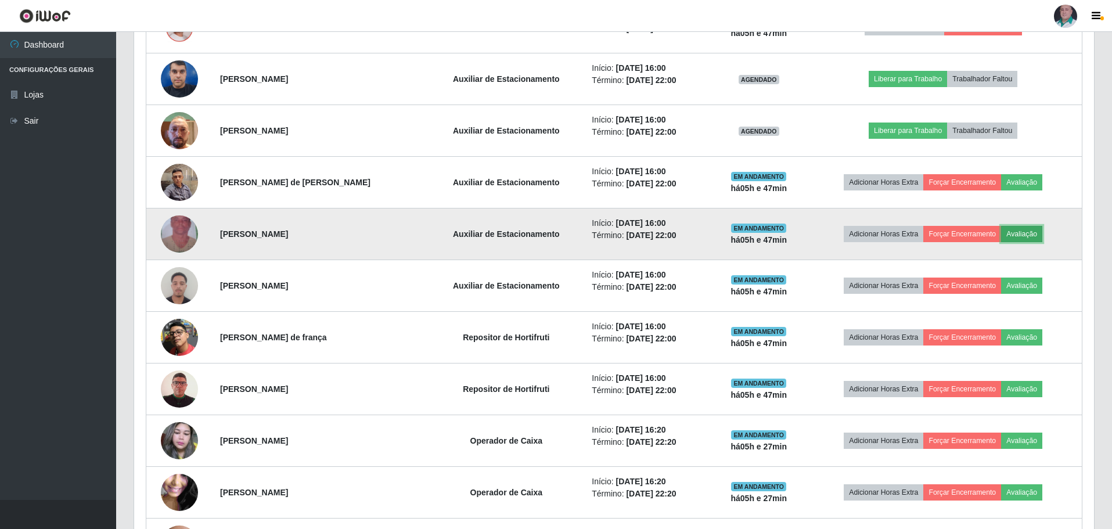
click at [1035, 236] on button "Avaliação" at bounding box center [1021, 234] width 41 height 16
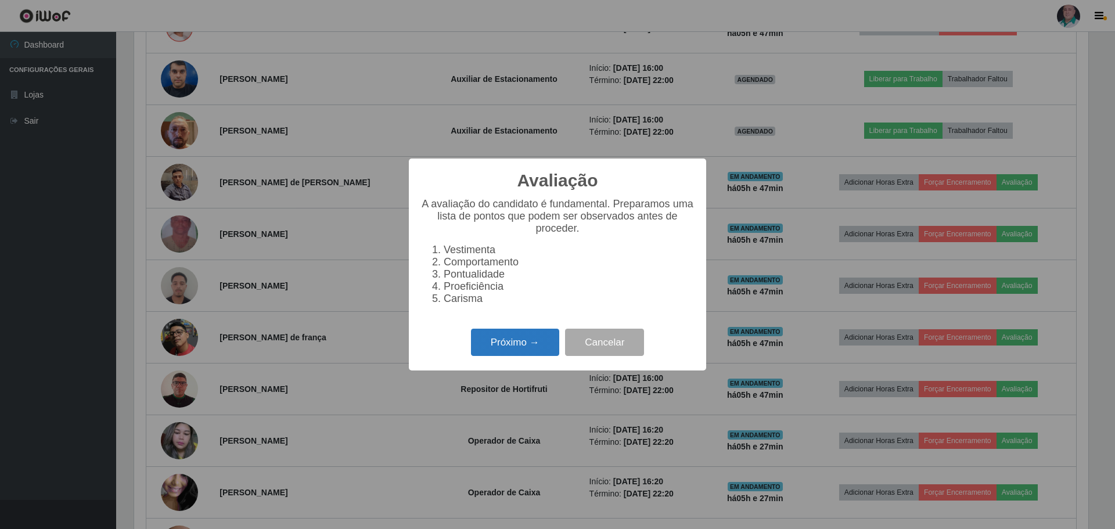
click at [537, 339] on button "Próximo →" at bounding box center [515, 342] width 88 height 27
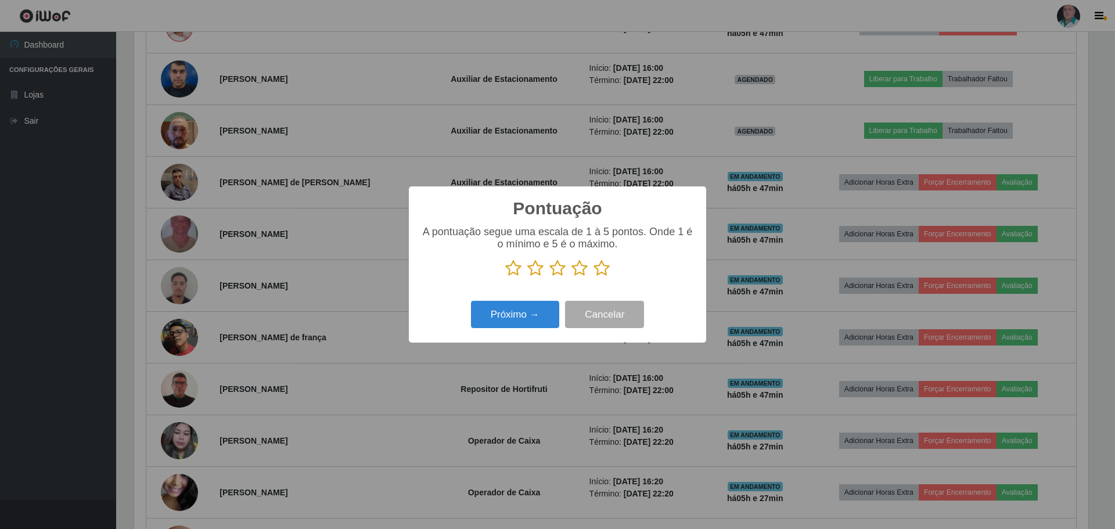
click at [602, 270] on icon at bounding box center [601, 268] width 16 height 17
click at [593, 277] on input "radio" at bounding box center [593, 277] width 0 height 0
click at [532, 317] on button "Próximo →" at bounding box center [515, 314] width 88 height 27
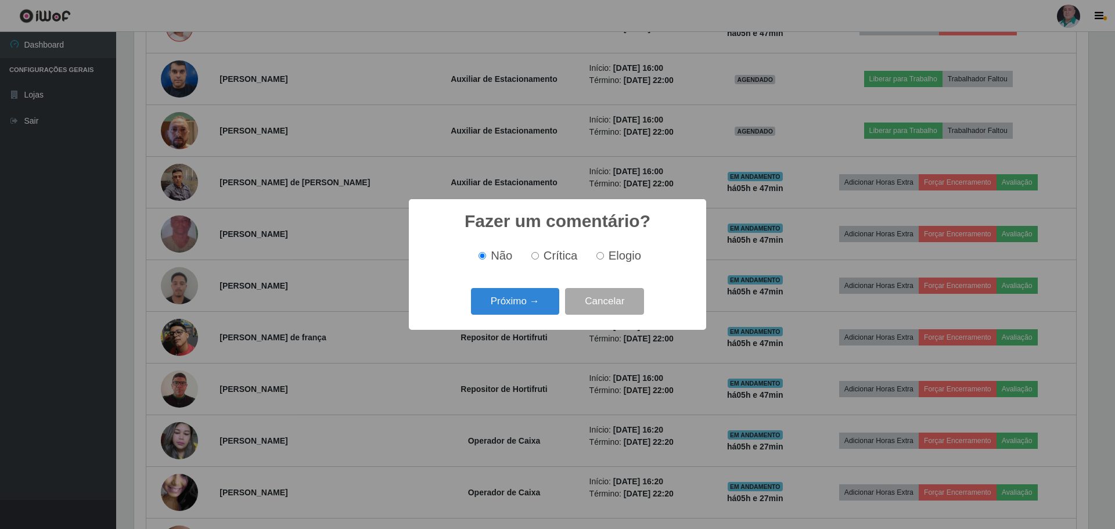
click at [612, 257] on span "Elogio" at bounding box center [625, 255] width 33 height 13
click at [604, 257] on input "Elogio" at bounding box center [600, 256] width 8 height 8
radio input "true"
click at [488, 301] on button "Próximo →" at bounding box center [515, 301] width 88 height 27
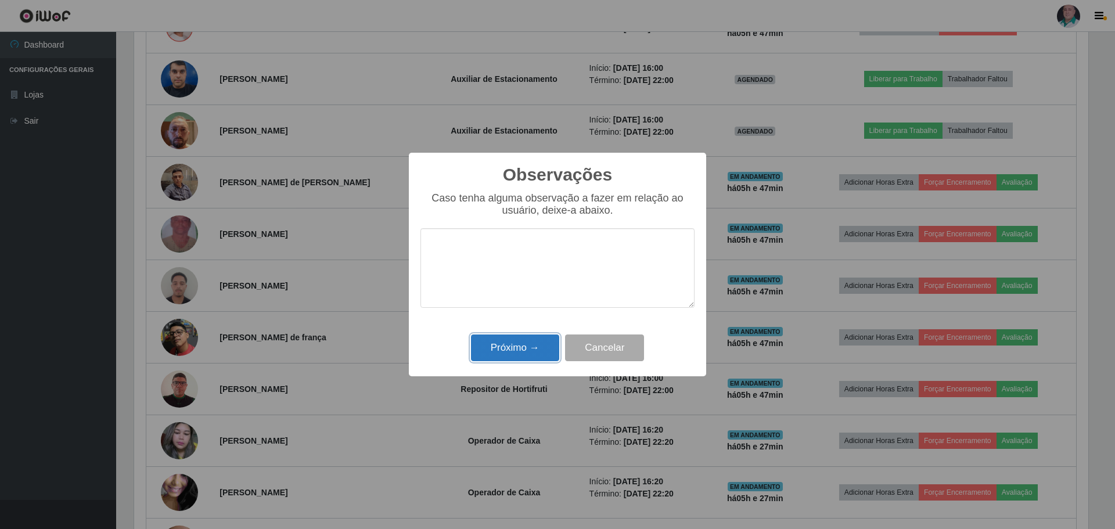
click at [508, 352] on button "Próximo →" at bounding box center [515, 347] width 88 height 27
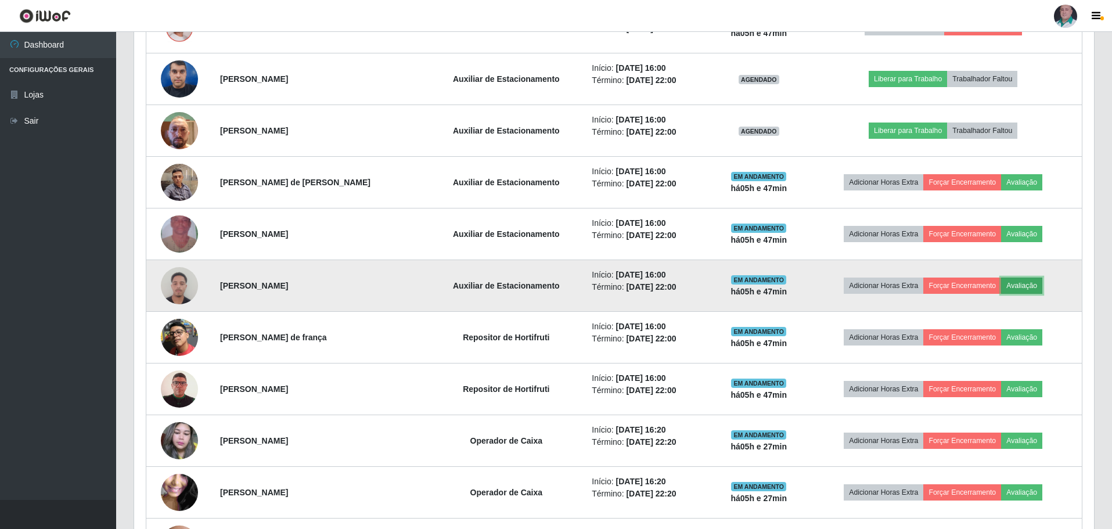
click at [1035, 283] on button "Avaliação" at bounding box center [1021, 286] width 41 height 16
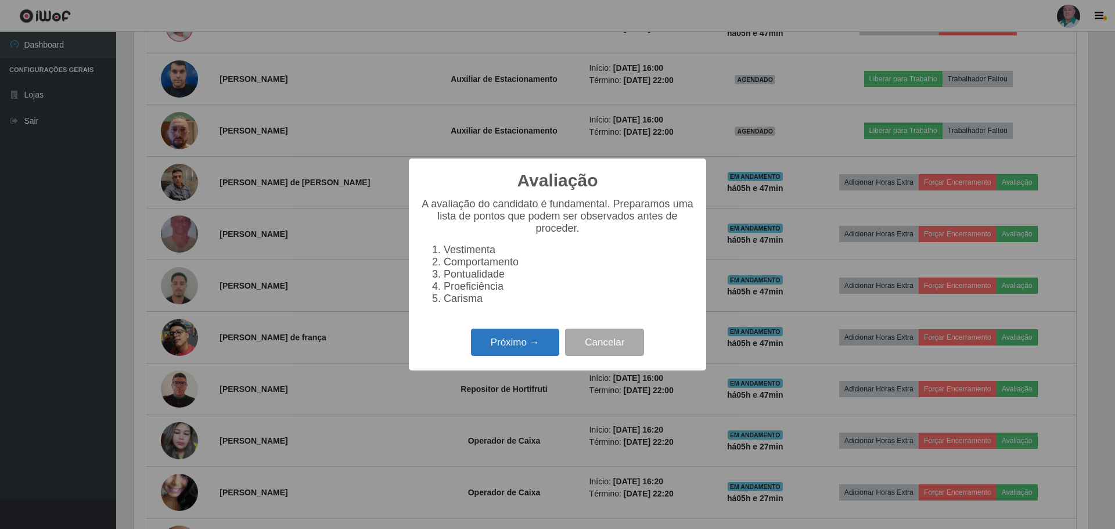
click at [530, 347] on button "Próximo →" at bounding box center [515, 342] width 88 height 27
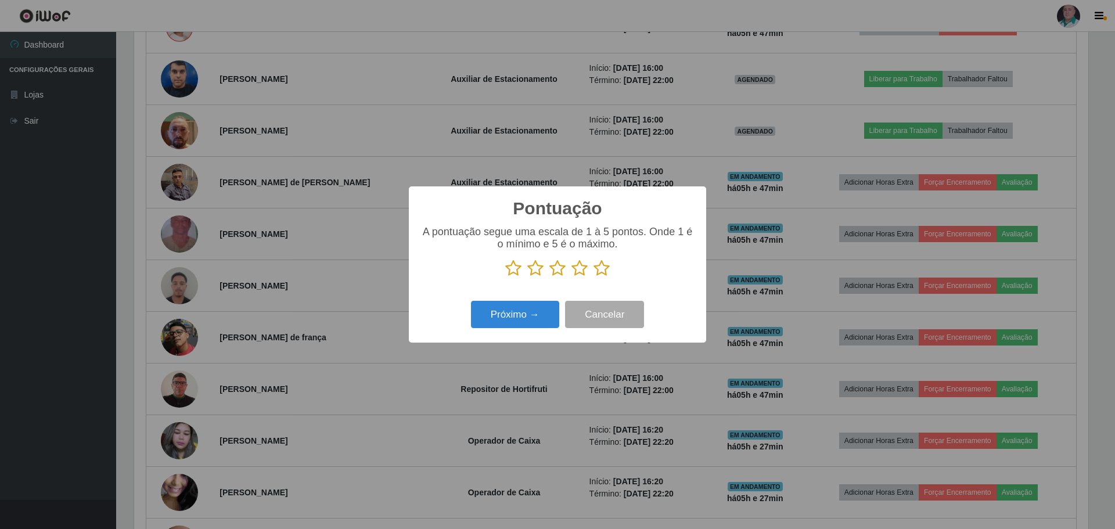
click at [601, 272] on icon at bounding box center [601, 268] width 16 height 17
click at [593, 277] on input "radio" at bounding box center [593, 277] width 0 height 0
click at [498, 327] on button "Próximo →" at bounding box center [515, 314] width 88 height 27
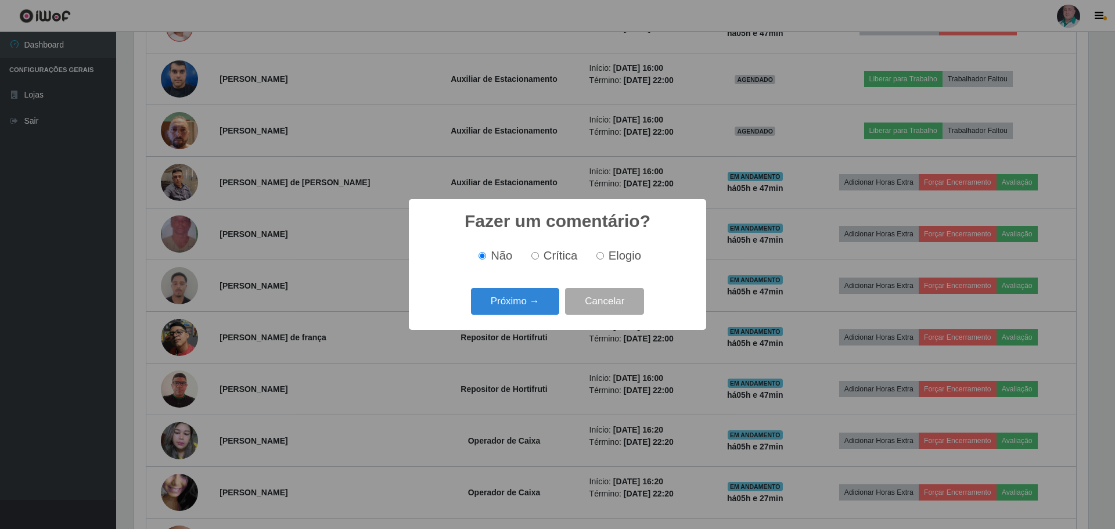
click at [626, 257] on span "Elogio" at bounding box center [625, 255] width 33 height 13
click at [604, 257] on input "Elogio" at bounding box center [600, 256] width 8 height 8
radio input "true"
click at [519, 311] on button "Próximo →" at bounding box center [515, 301] width 88 height 27
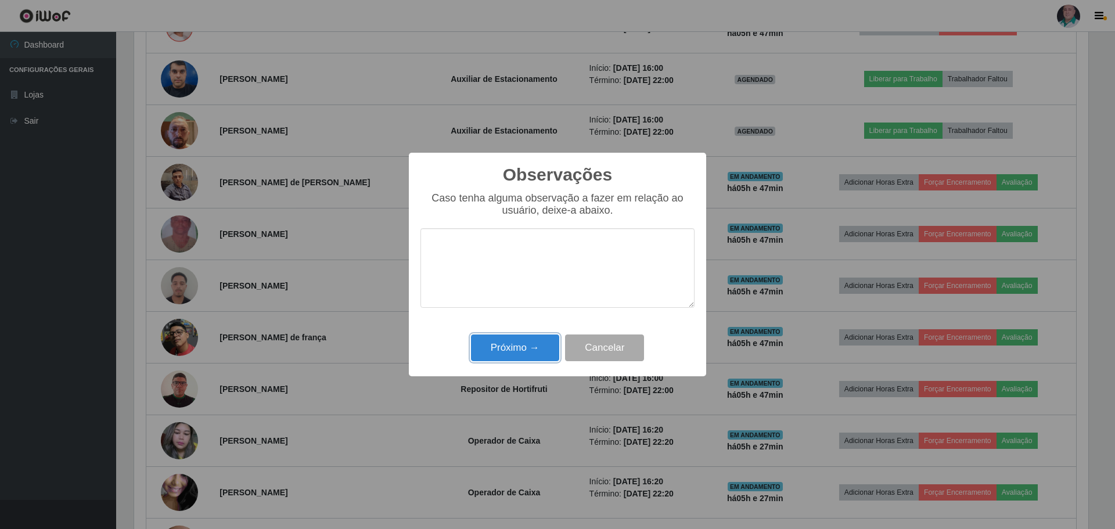
click at [505, 362] on button "Próximo →" at bounding box center [515, 347] width 88 height 27
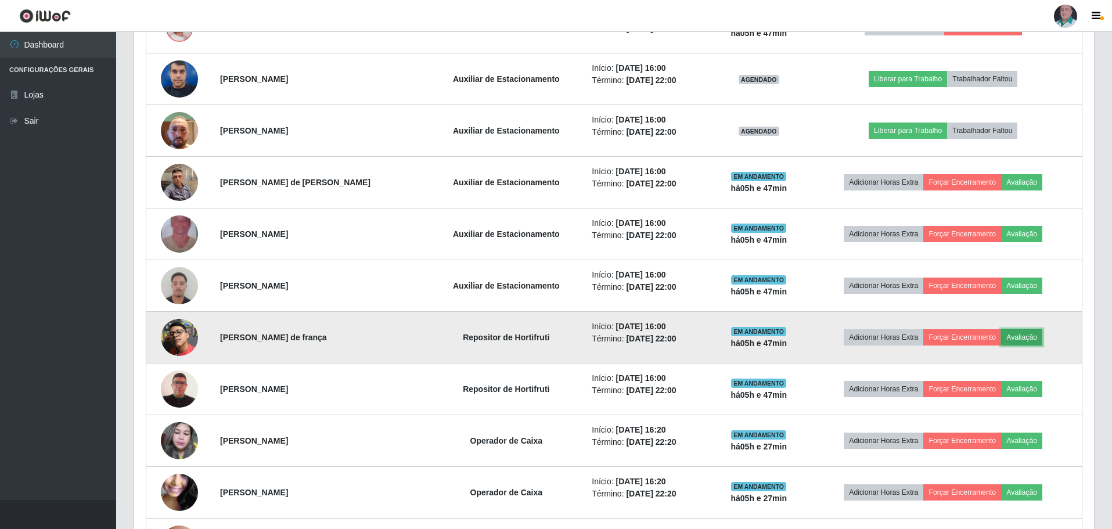
click at [1033, 336] on button "Avaliação" at bounding box center [1021, 337] width 41 height 16
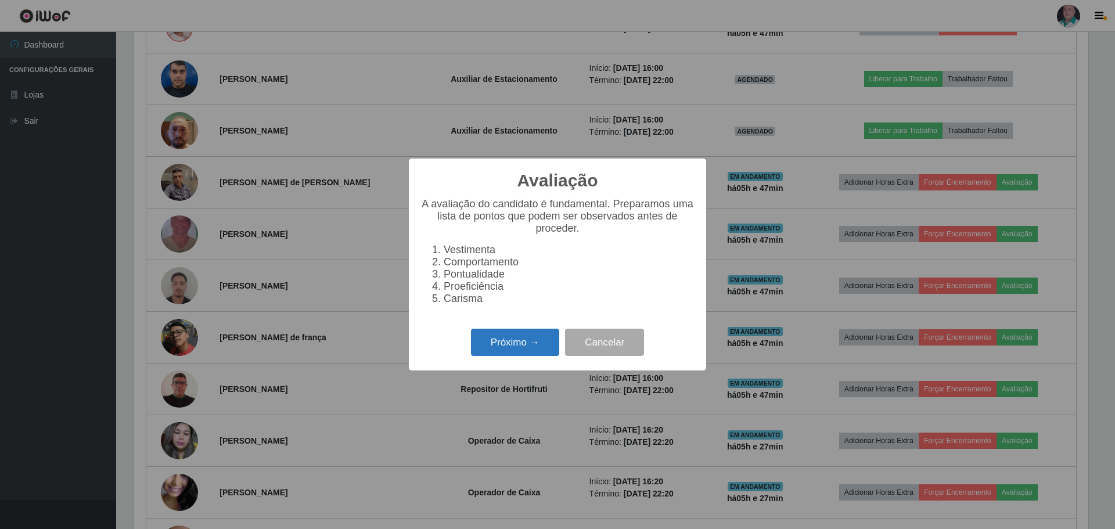
click at [507, 352] on button "Próximo →" at bounding box center [515, 342] width 88 height 27
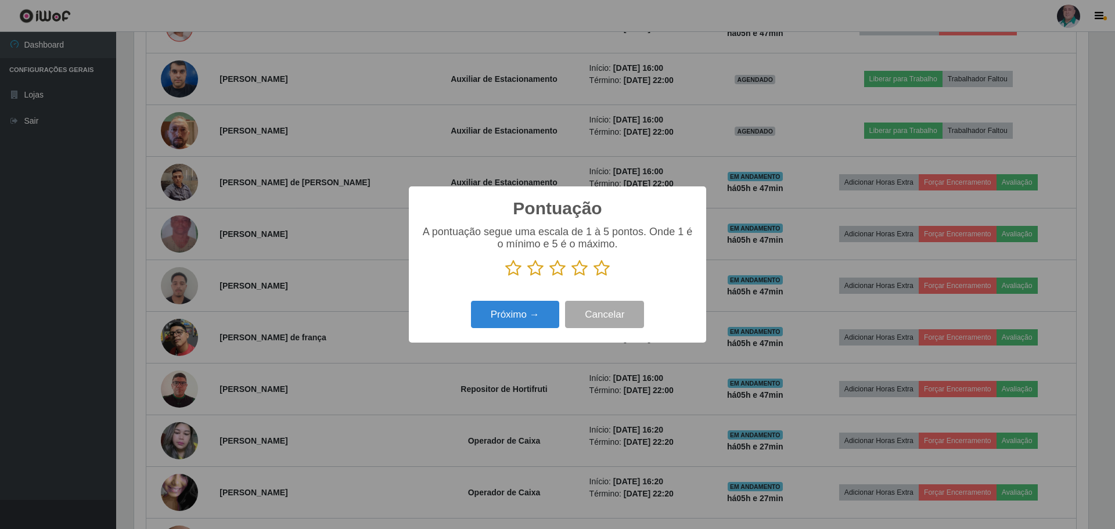
click at [604, 268] on icon at bounding box center [601, 268] width 16 height 17
click at [593, 277] on input "radio" at bounding box center [593, 277] width 0 height 0
click at [504, 318] on button "Próximo →" at bounding box center [515, 314] width 88 height 27
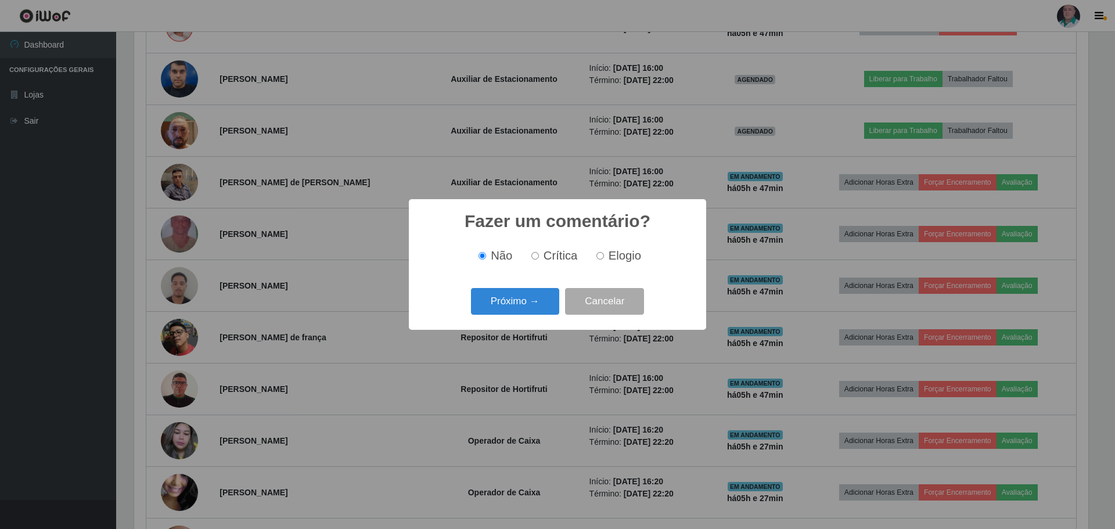
click at [609, 260] on span "Elogio" at bounding box center [625, 255] width 33 height 13
click at [604, 260] on input "Elogio" at bounding box center [600, 256] width 8 height 8
radio input "true"
click at [494, 310] on button "Próximo →" at bounding box center [515, 301] width 88 height 27
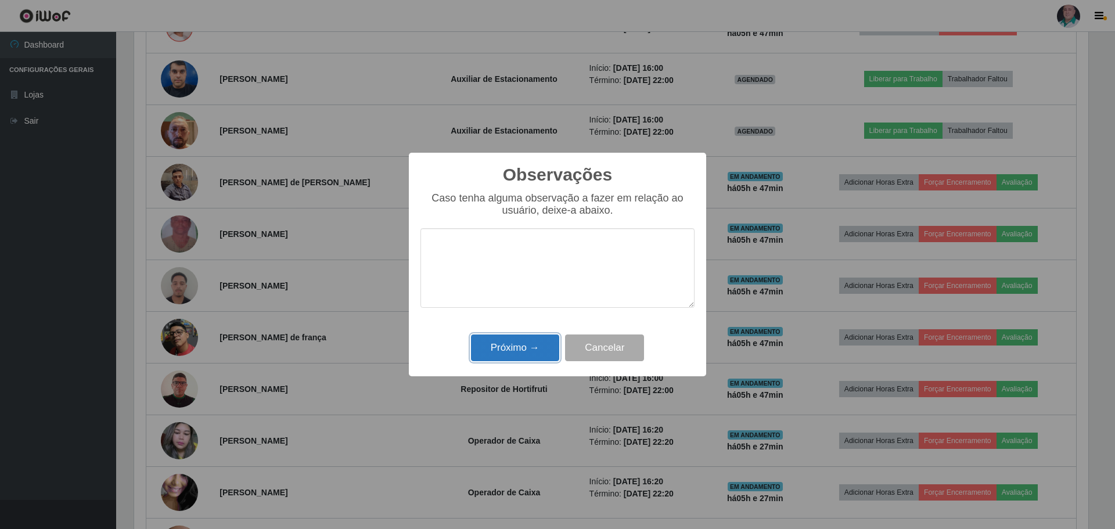
click at [502, 354] on button "Próximo →" at bounding box center [515, 347] width 88 height 27
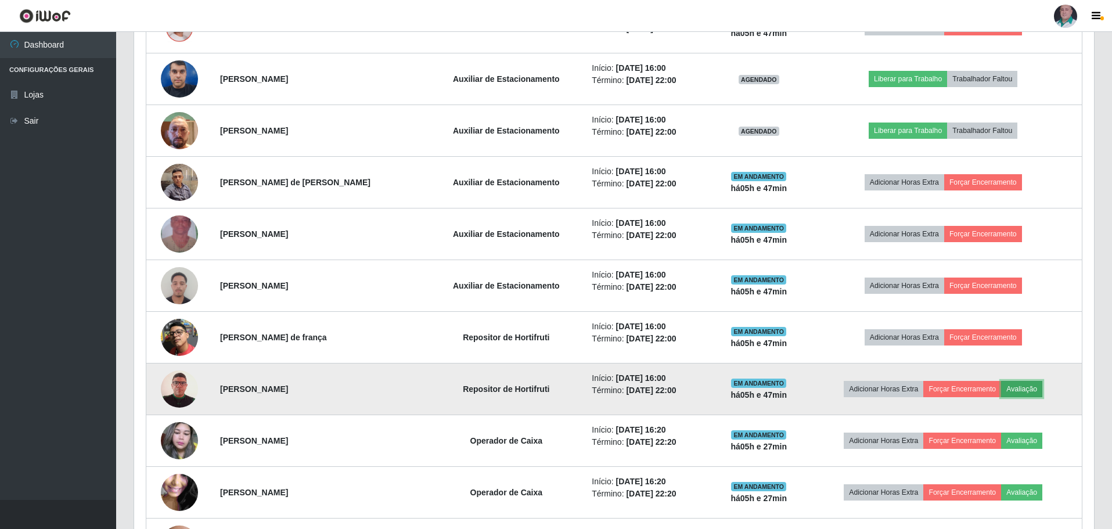
click at [1036, 391] on button "Avaliação" at bounding box center [1021, 389] width 41 height 16
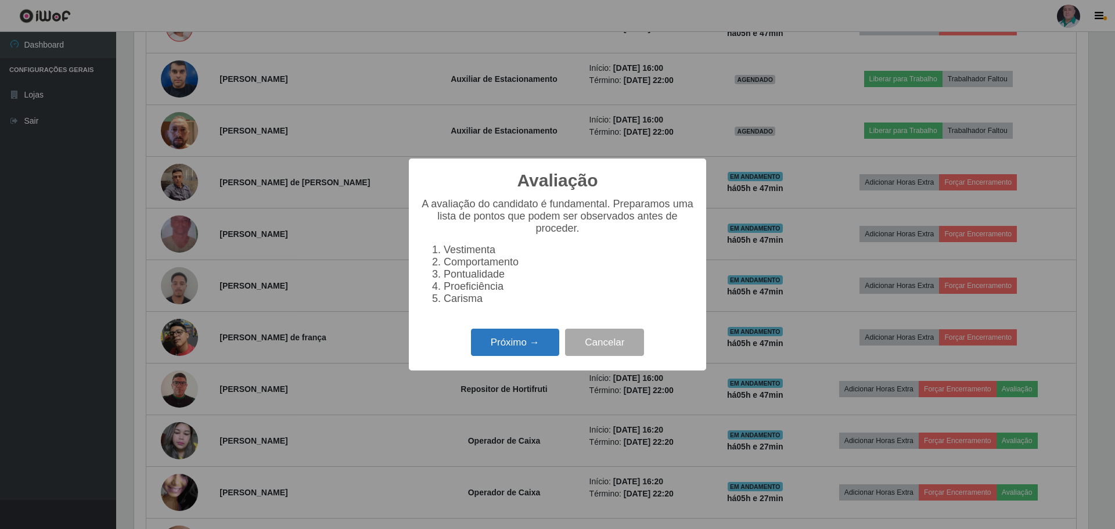
click at [486, 350] on button "Próximo →" at bounding box center [515, 342] width 88 height 27
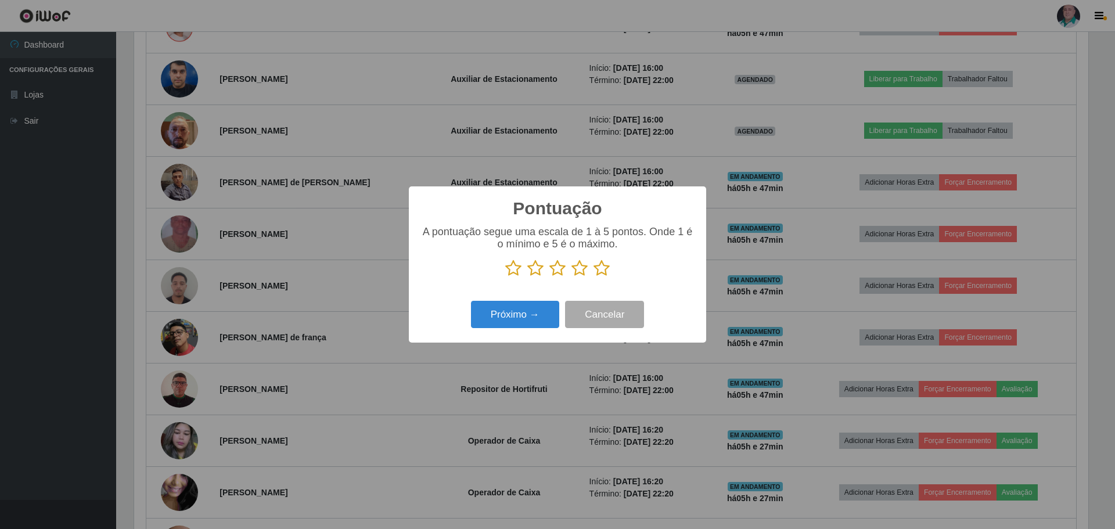
click at [599, 271] on icon at bounding box center [601, 268] width 16 height 17
click at [593, 277] on input "radio" at bounding box center [593, 277] width 0 height 0
click at [509, 321] on button "Próximo →" at bounding box center [515, 314] width 88 height 27
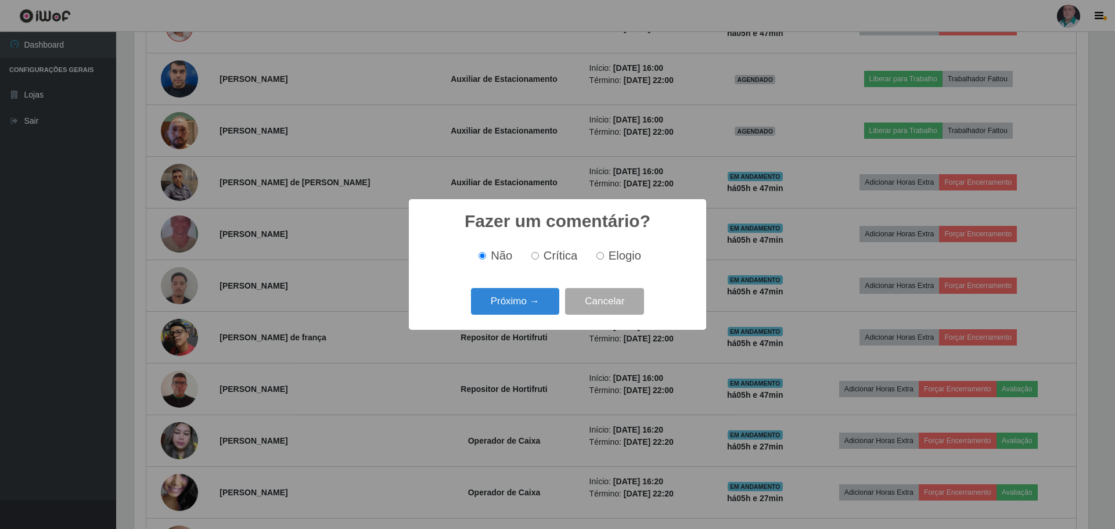
click at [609, 256] on span "Elogio" at bounding box center [625, 255] width 33 height 13
click at [604, 256] on input "Elogio" at bounding box center [600, 256] width 8 height 8
radio input "true"
click at [501, 305] on button "Próximo →" at bounding box center [515, 301] width 88 height 27
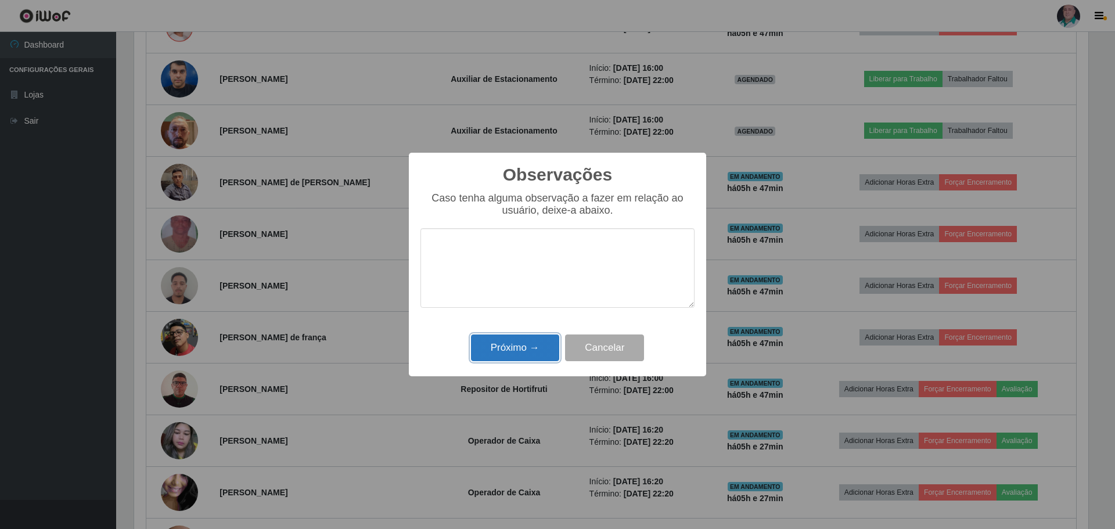
click at [507, 351] on button "Próximo →" at bounding box center [515, 347] width 88 height 27
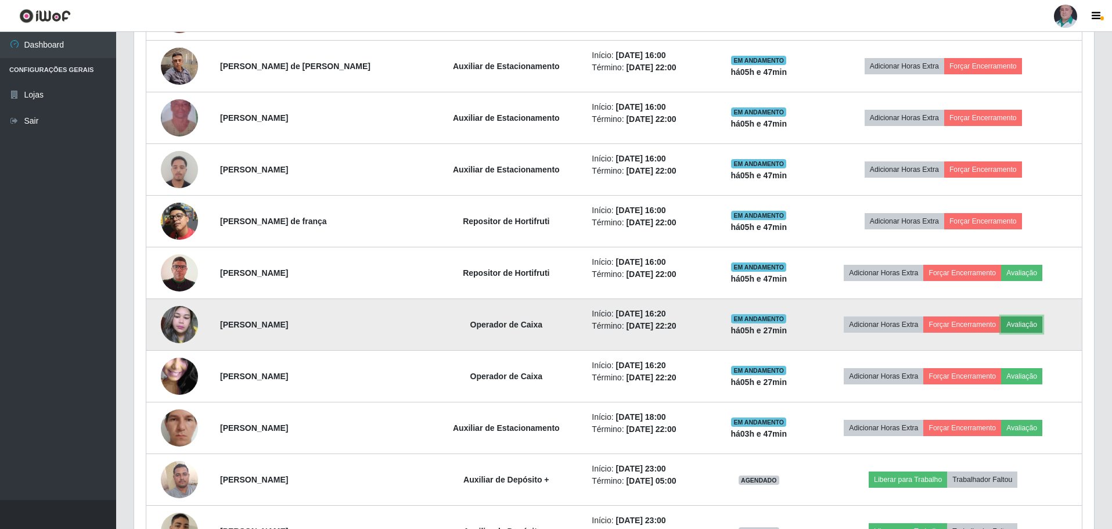
click at [1023, 323] on button "Avaliação" at bounding box center [1021, 324] width 41 height 16
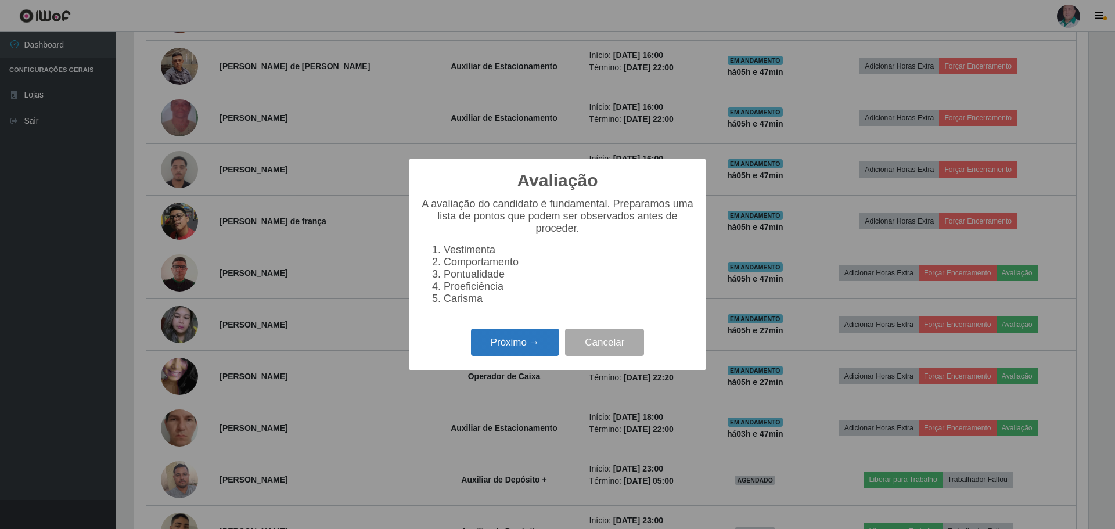
click at [507, 352] on button "Próximo →" at bounding box center [515, 342] width 88 height 27
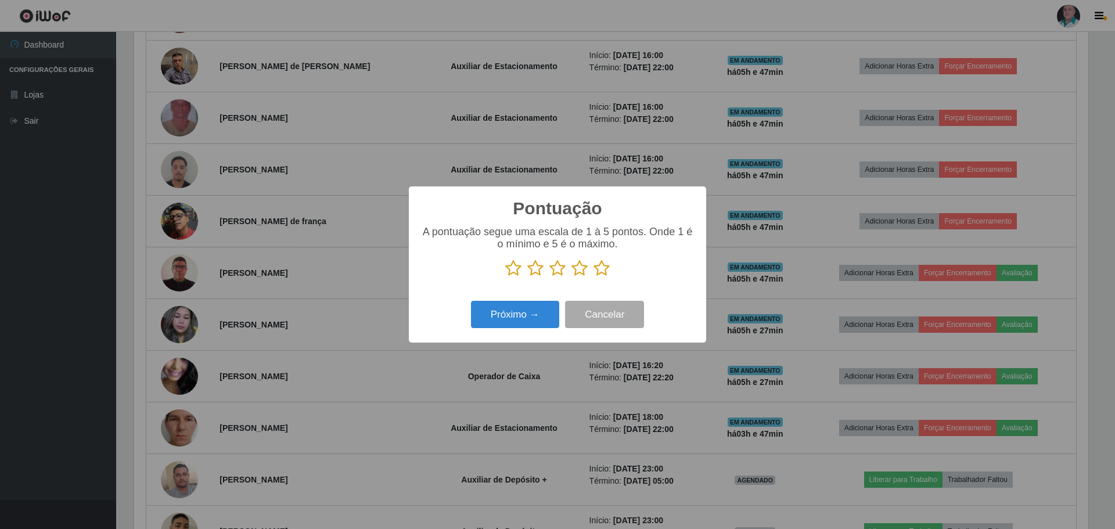
click at [600, 273] on icon at bounding box center [601, 268] width 16 height 17
click at [593, 277] on input "radio" at bounding box center [593, 277] width 0 height 0
click at [488, 316] on button "Próximo →" at bounding box center [515, 314] width 88 height 27
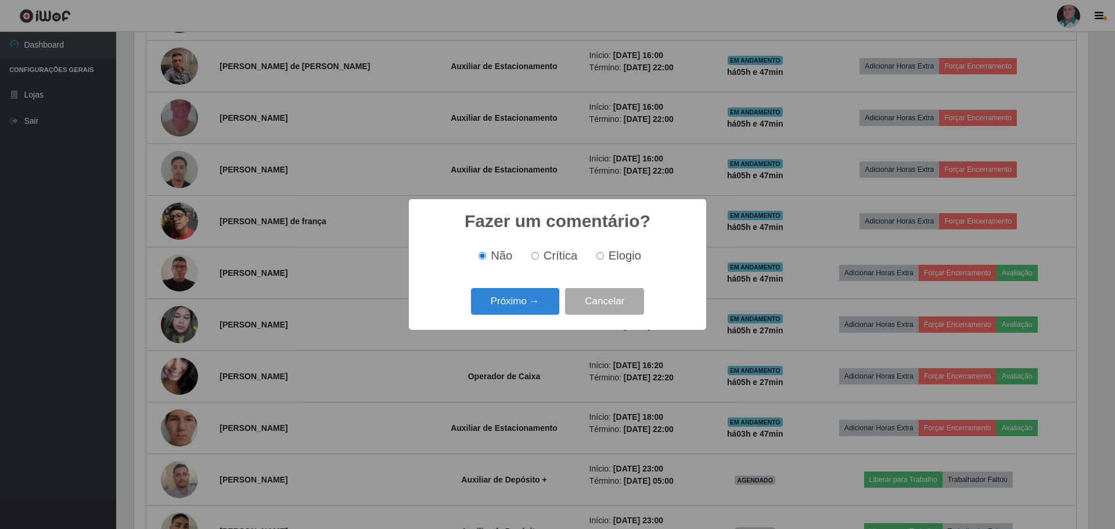
click at [620, 250] on span "Elogio" at bounding box center [625, 255] width 33 height 13
click at [604, 252] on input "Elogio" at bounding box center [600, 256] width 8 height 8
radio input "true"
click at [507, 309] on button "Próximo →" at bounding box center [515, 301] width 88 height 27
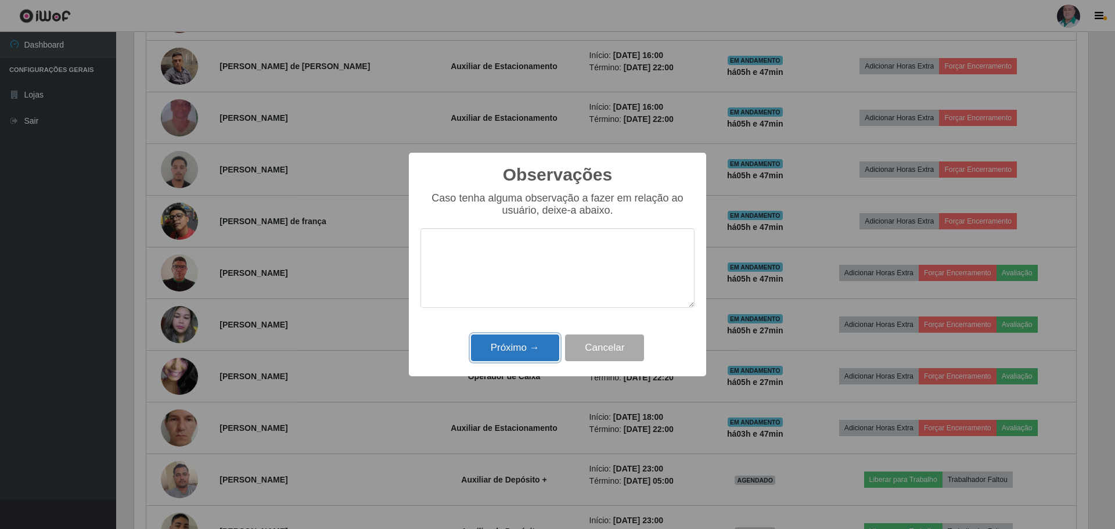
click at [497, 351] on button "Próximo →" at bounding box center [515, 347] width 88 height 27
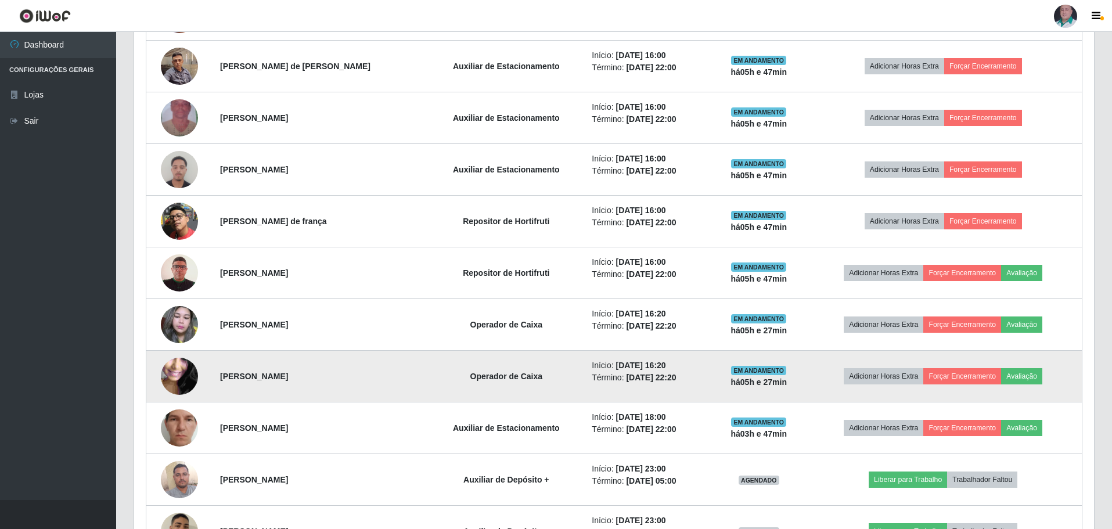
click at [171, 381] on img at bounding box center [179, 376] width 37 height 83
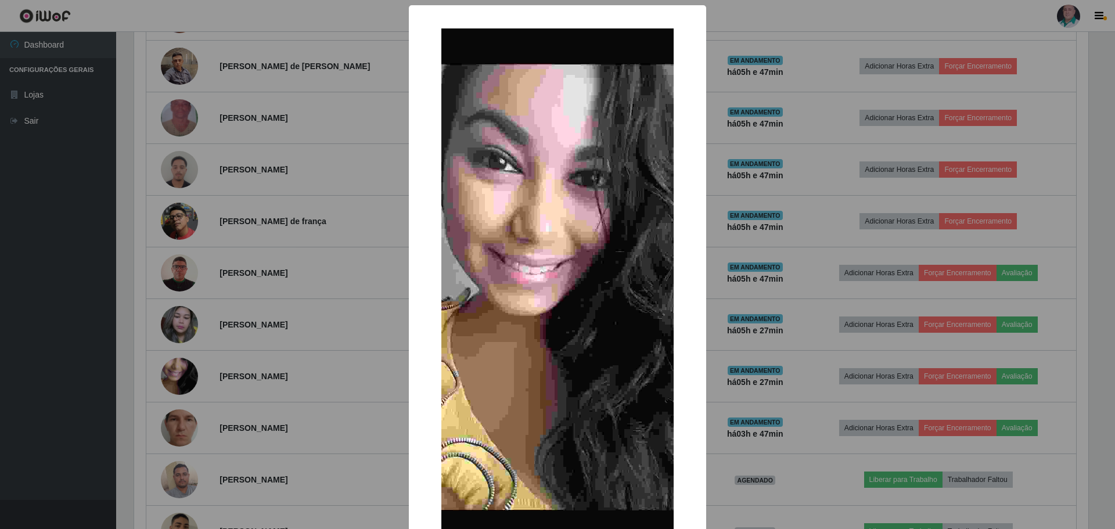
click at [769, 355] on div "× OK Cancel" at bounding box center [557, 264] width 1115 height 529
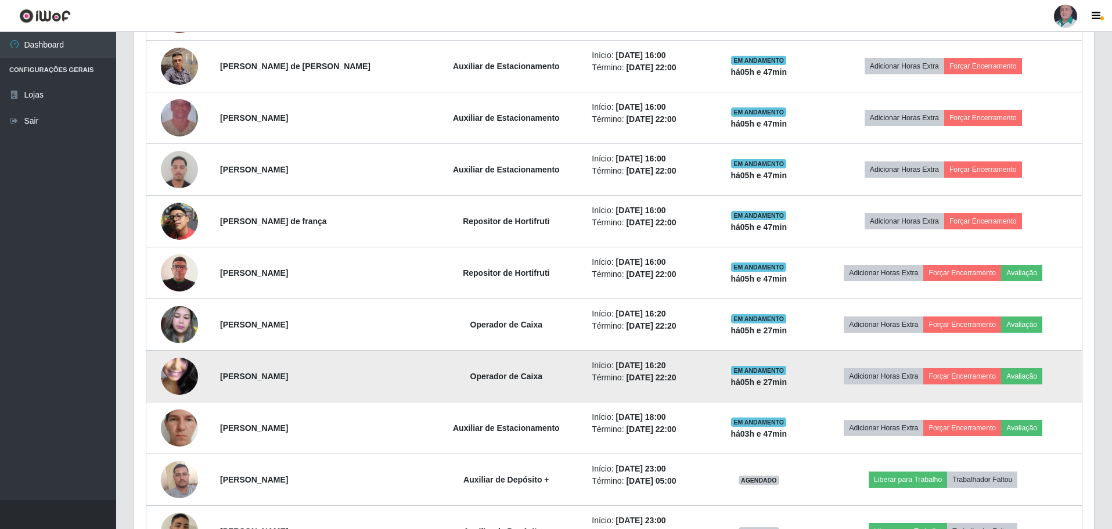
click at [179, 378] on img at bounding box center [179, 376] width 37 height 83
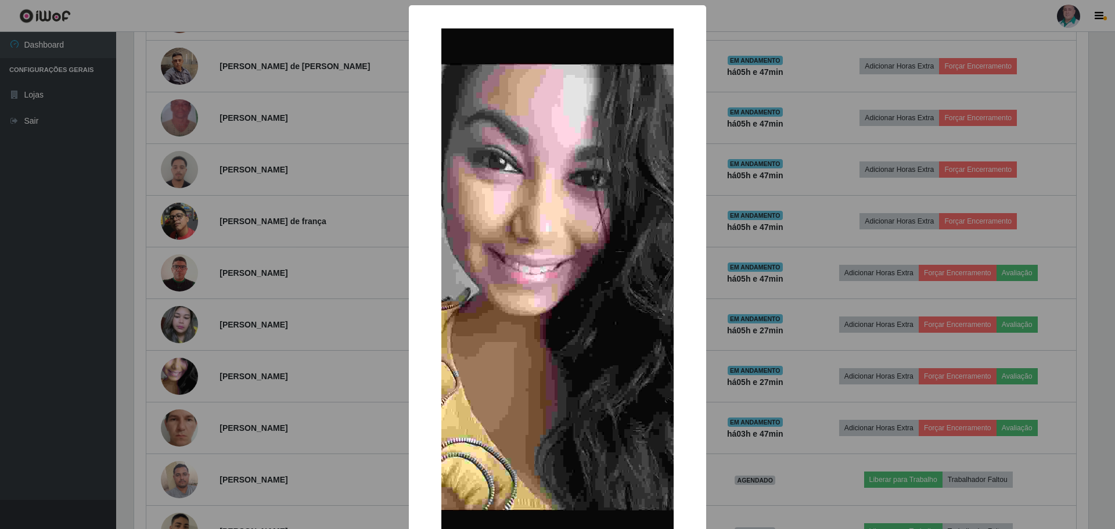
click at [781, 384] on div "× OK Cancel" at bounding box center [557, 264] width 1115 height 529
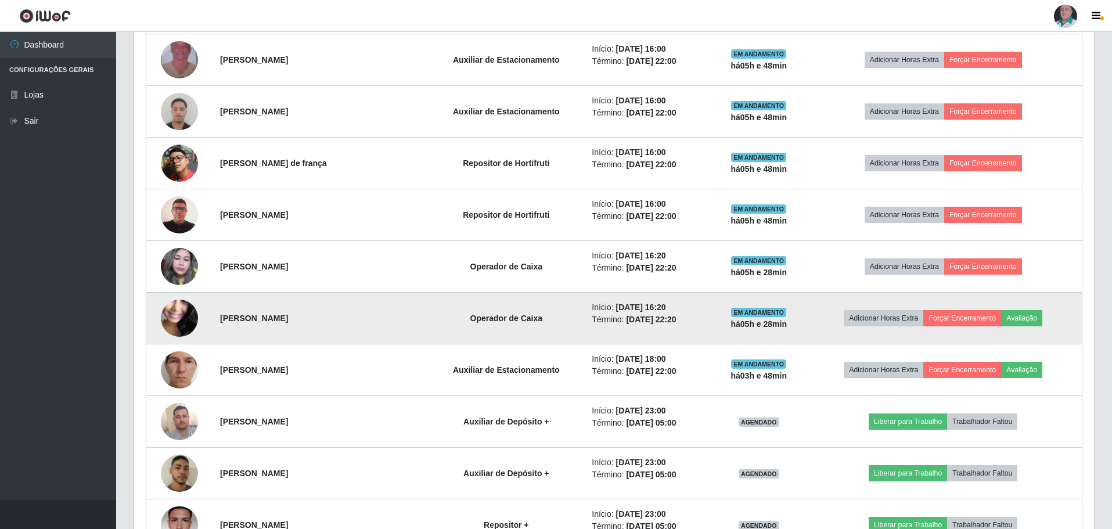
click at [165, 314] on img at bounding box center [179, 318] width 37 height 83
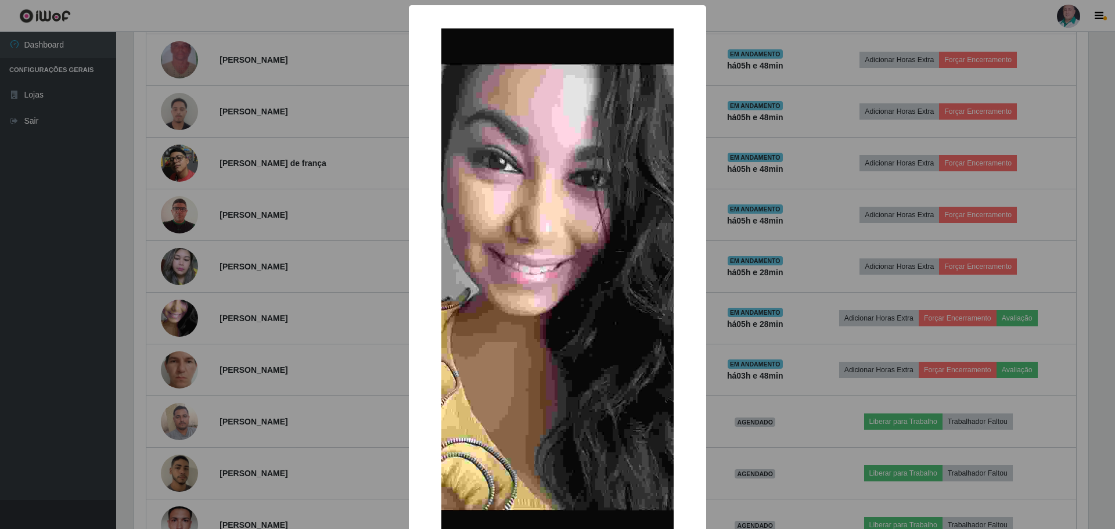
click at [254, 262] on div "× OK Cancel" at bounding box center [557, 264] width 1115 height 529
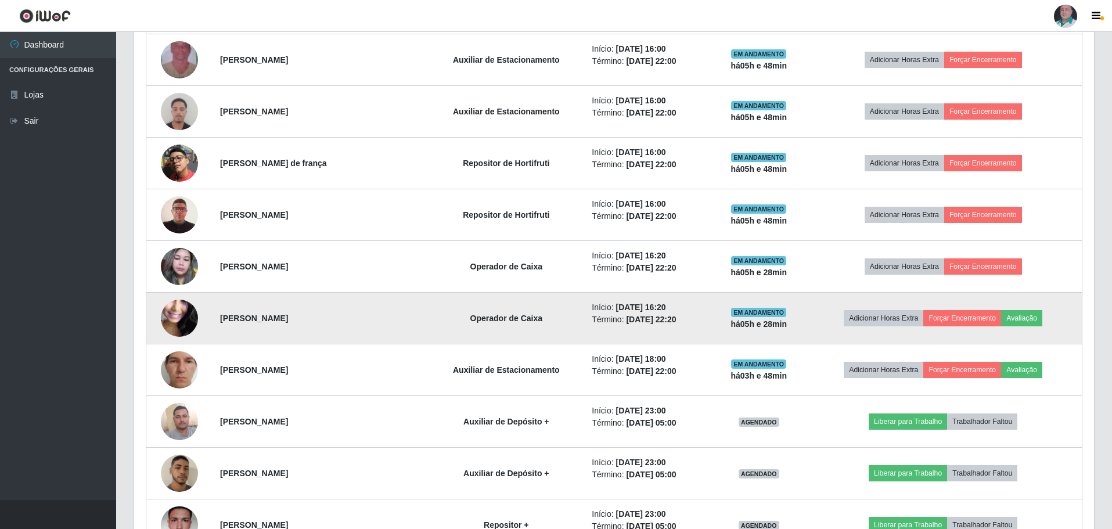
click at [189, 318] on img at bounding box center [179, 318] width 37 height 83
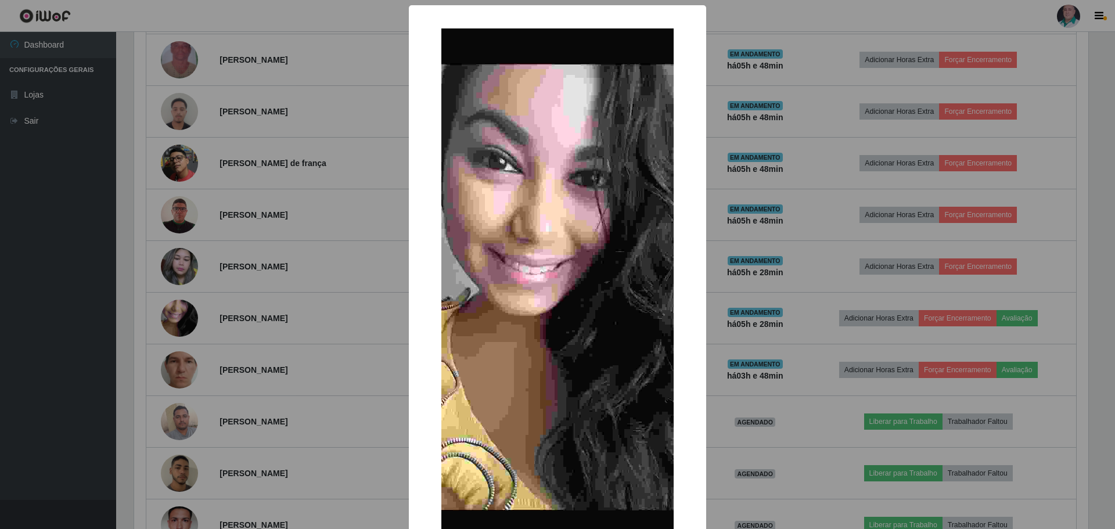
click at [336, 242] on div "× OK Cancel" at bounding box center [557, 264] width 1115 height 529
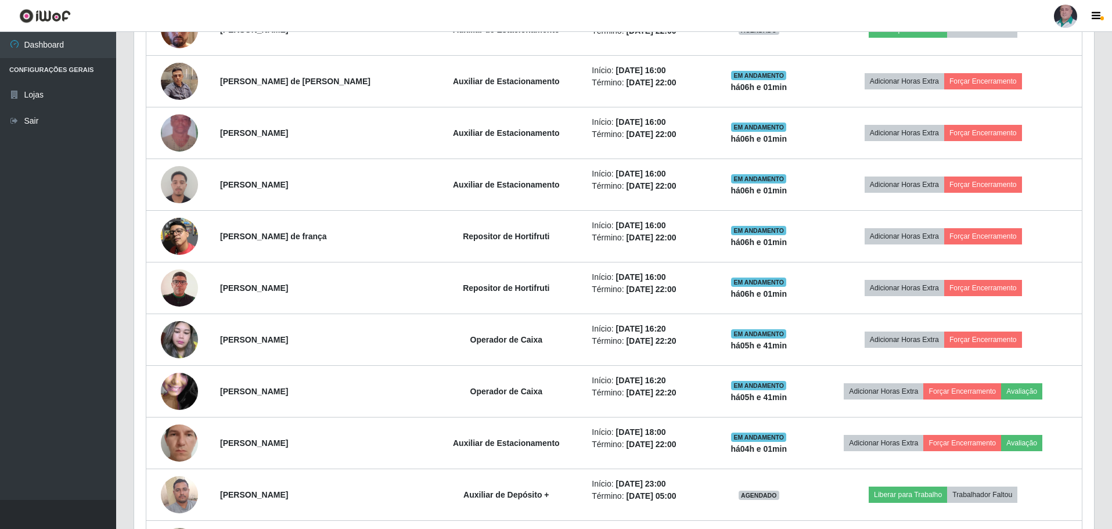
scroll to position [1244, 0]
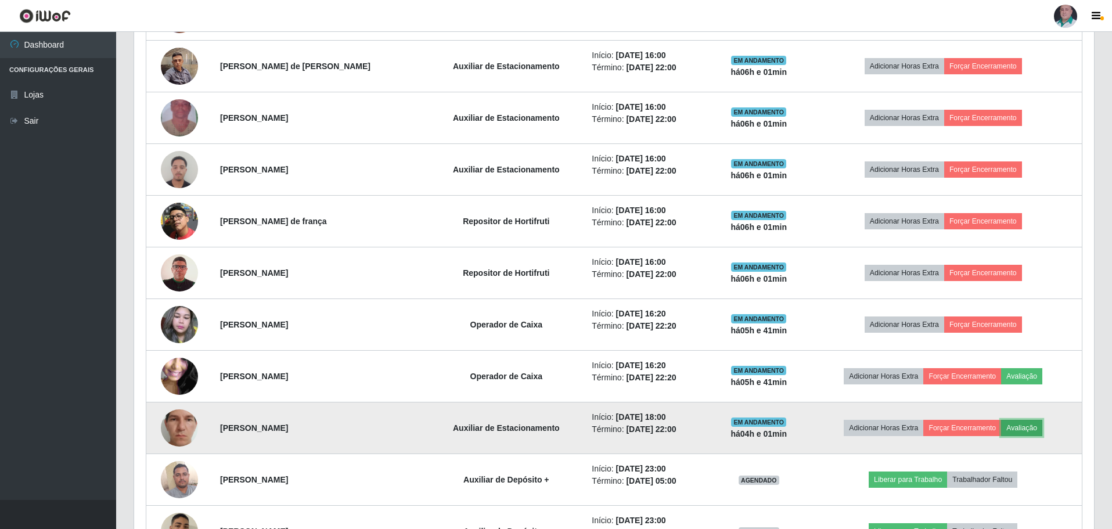
click at [1026, 430] on button "Avaliação" at bounding box center [1021, 428] width 41 height 16
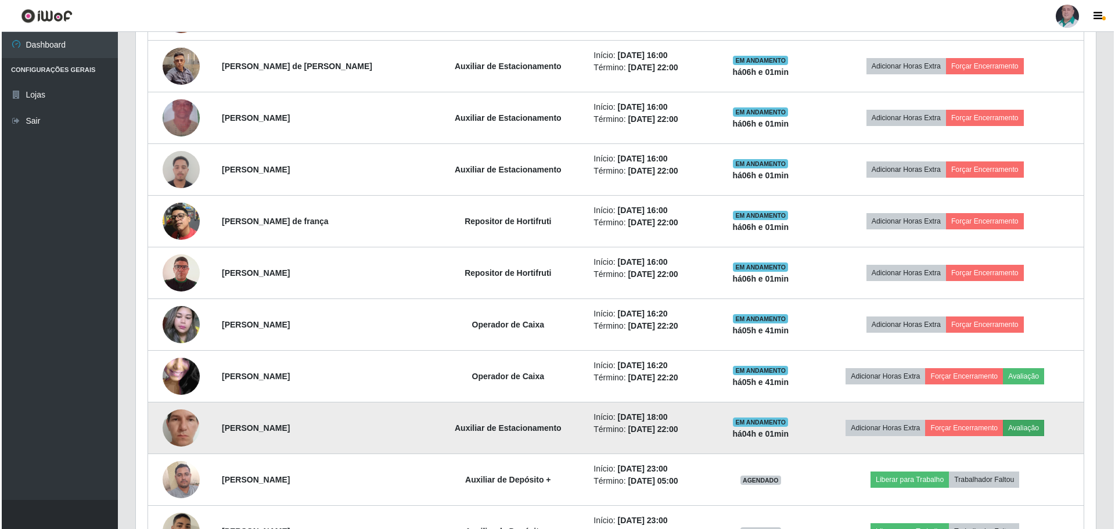
scroll to position [241, 954]
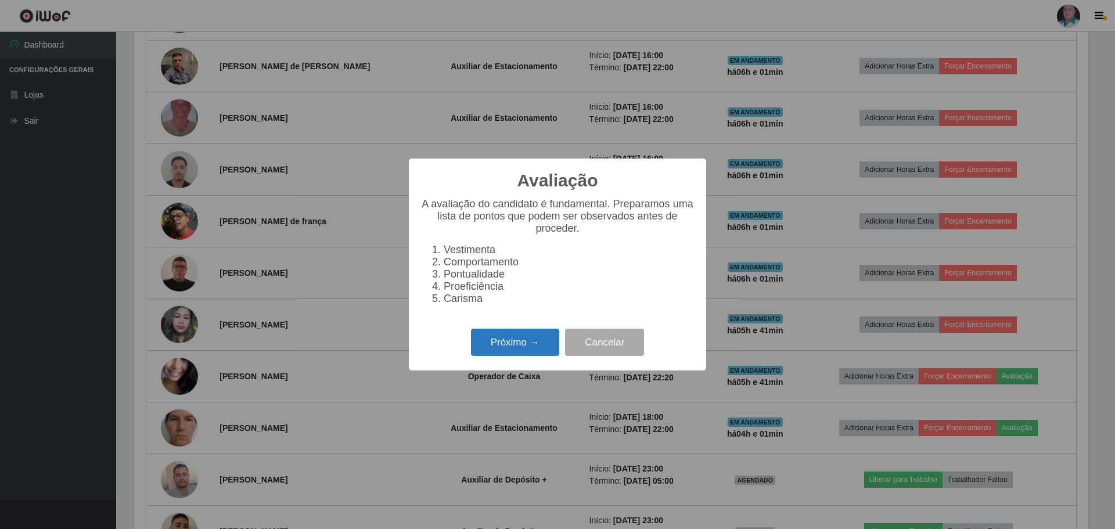
click at [517, 350] on button "Próximo →" at bounding box center [515, 342] width 88 height 27
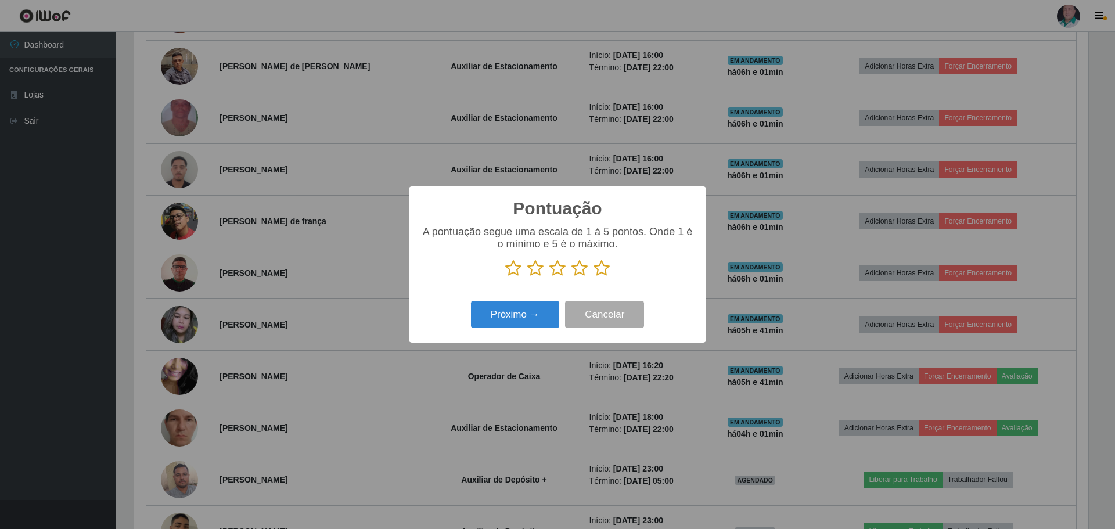
scroll to position [580411, 579698]
click at [602, 265] on icon at bounding box center [601, 268] width 16 height 17
click at [593, 277] on input "radio" at bounding box center [593, 277] width 0 height 0
click at [523, 316] on button "Próximo →" at bounding box center [515, 314] width 88 height 27
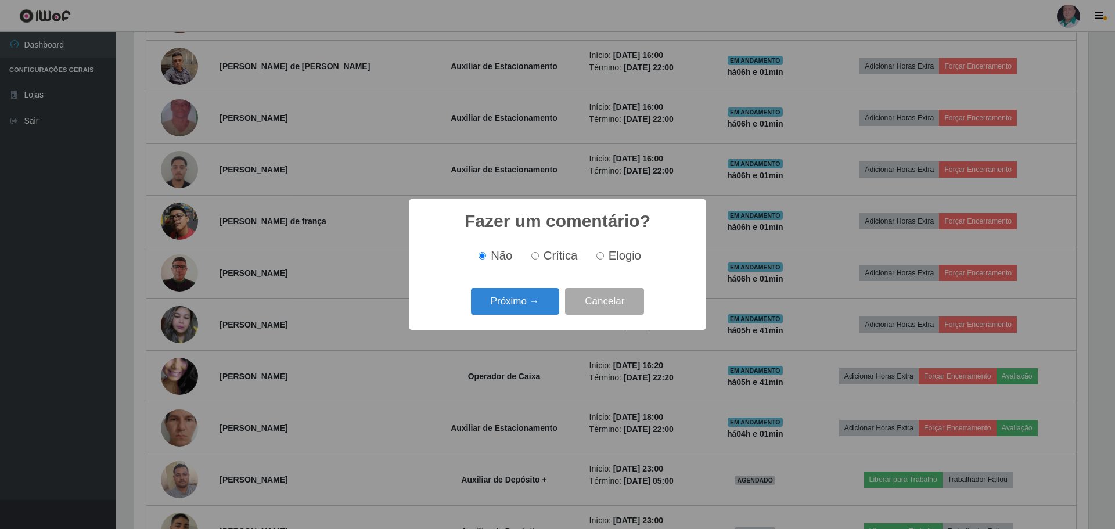
click at [607, 255] on label "Elogio" at bounding box center [616, 255] width 49 height 13
click at [604, 255] on input "Elogio" at bounding box center [600, 256] width 8 height 8
radio input "true"
click at [509, 307] on button "Próximo →" at bounding box center [515, 301] width 88 height 27
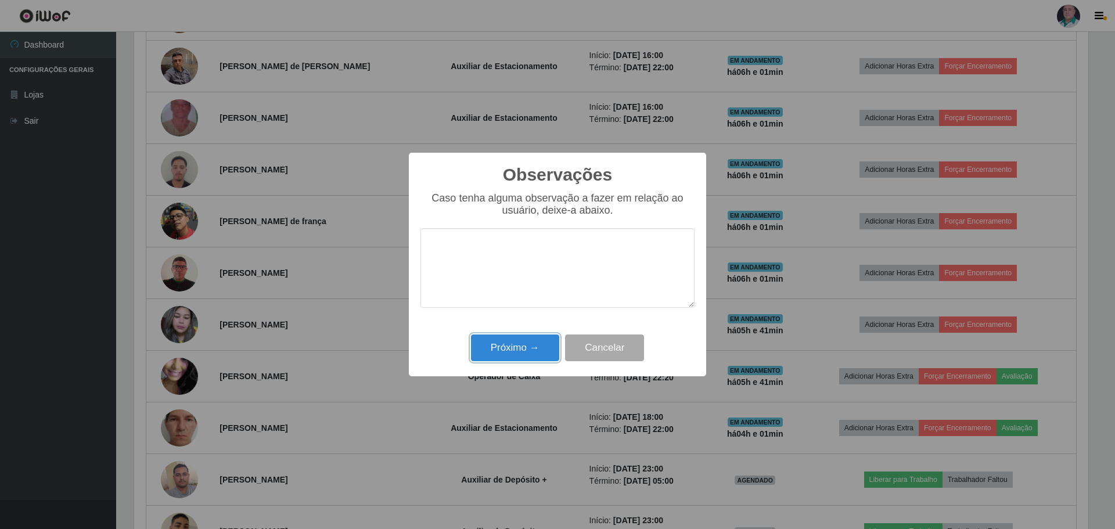
click at [509, 348] on button "Próximo →" at bounding box center [515, 347] width 88 height 27
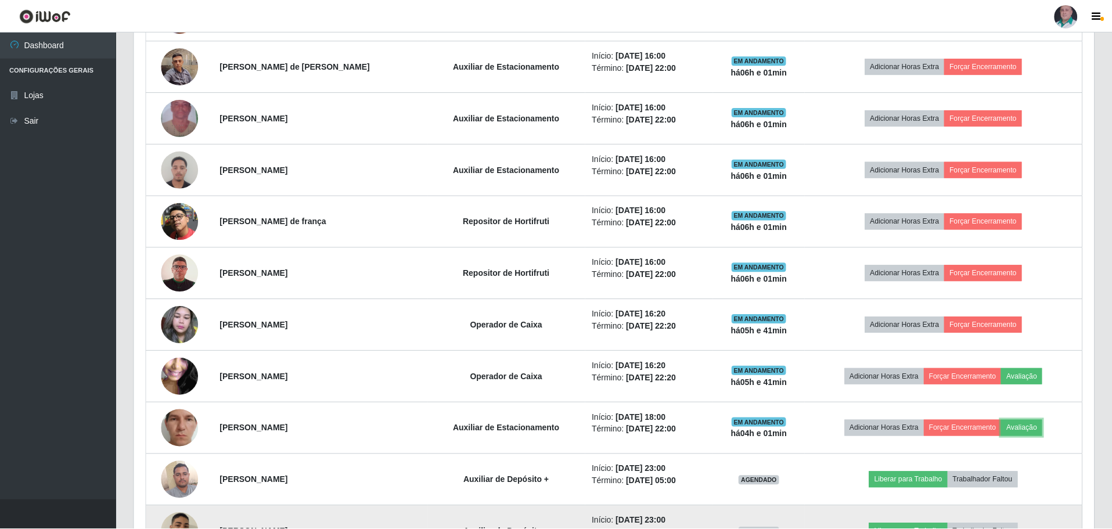
scroll to position [241, 960]
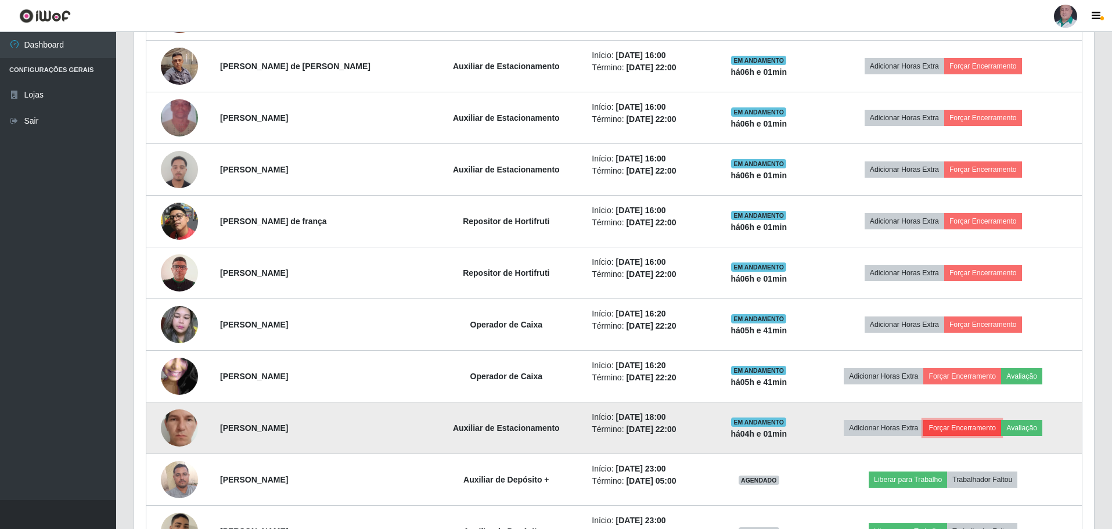
click at [960, 429] on button "Forçar Encerramento" at bounding box center [962, 428] width 78 height 16
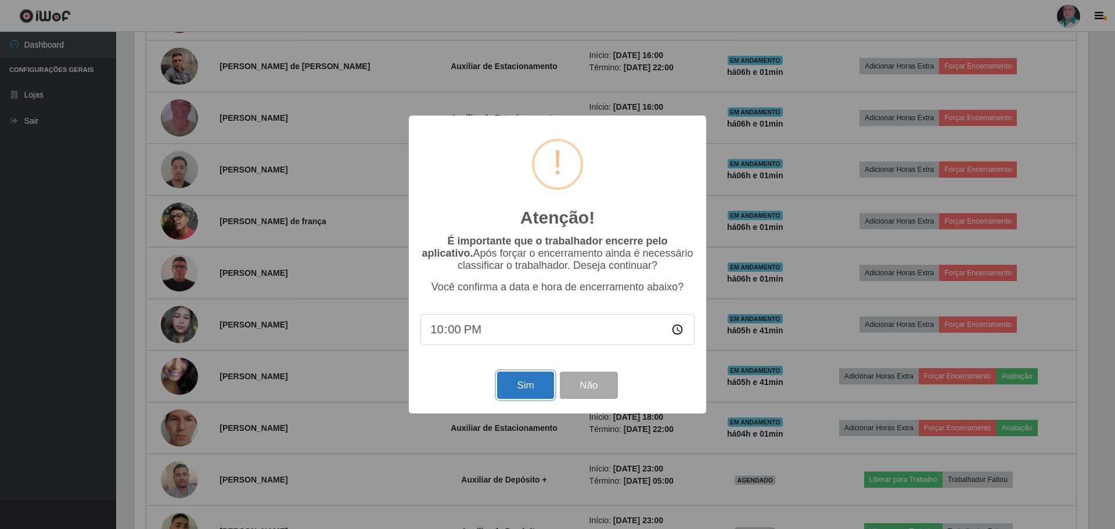
click at [512, 394] on button "Sim" at bounding box center [525, 385] width 56 height 27
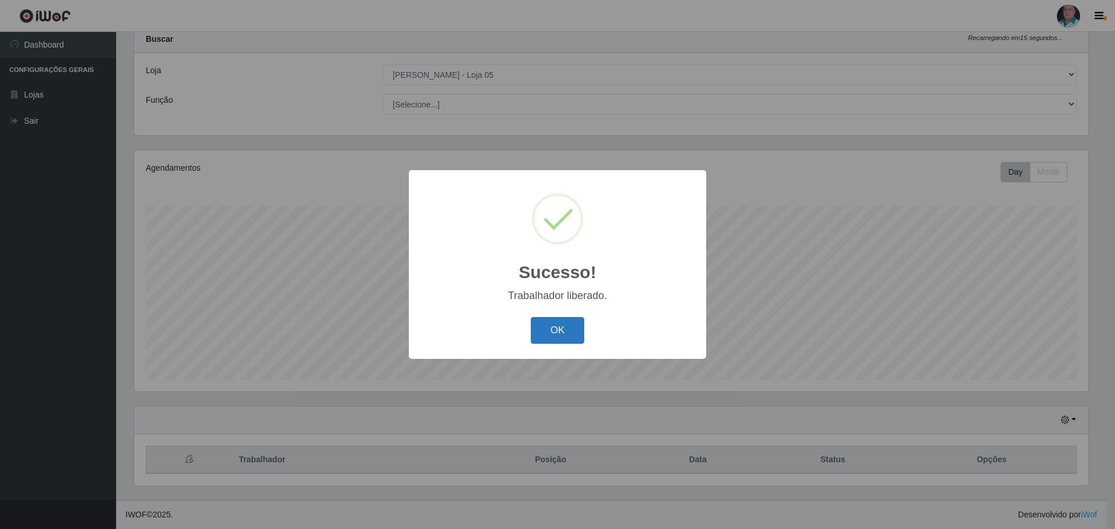
click at [543, 336] on button "OK" at bounding box center [558, 330] width 54 height 27
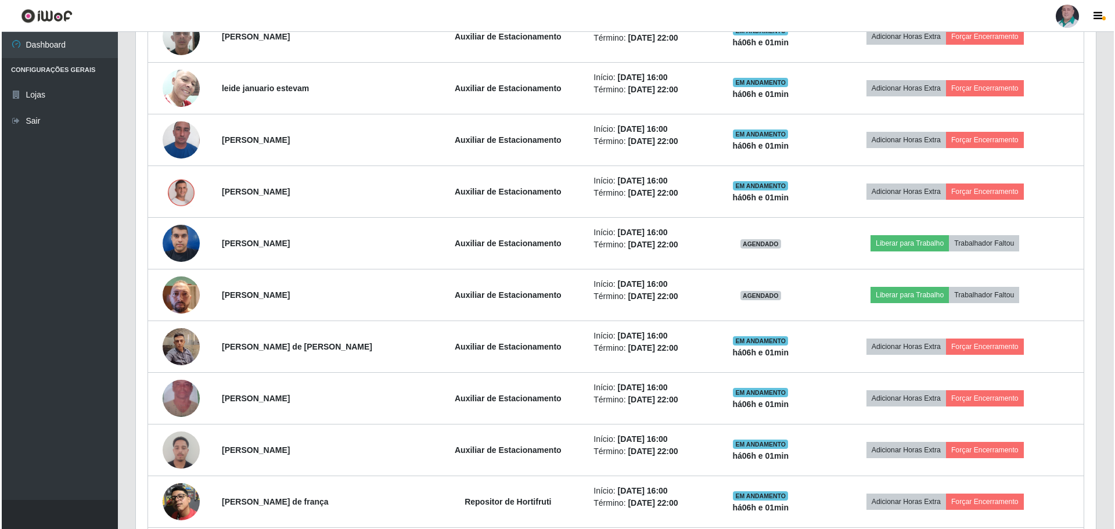
scroll to position [964, 0]
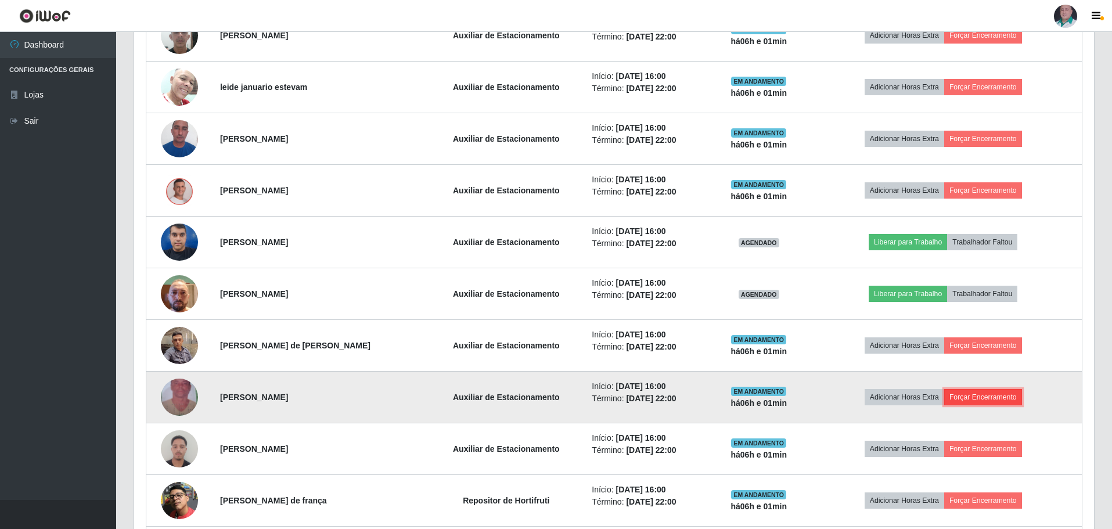
click at [987, 395] on button "Forçar Encerramento" at bounding box center [983, 397] width 78 height 16
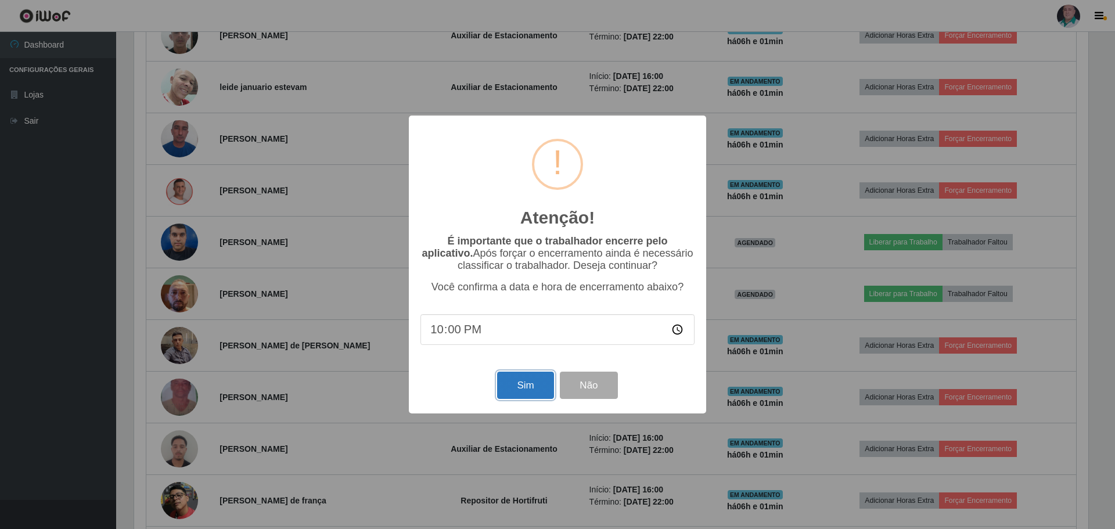
click at [532, 390] on button "Sim" at bounding box center [525, 385] width 56 height 27
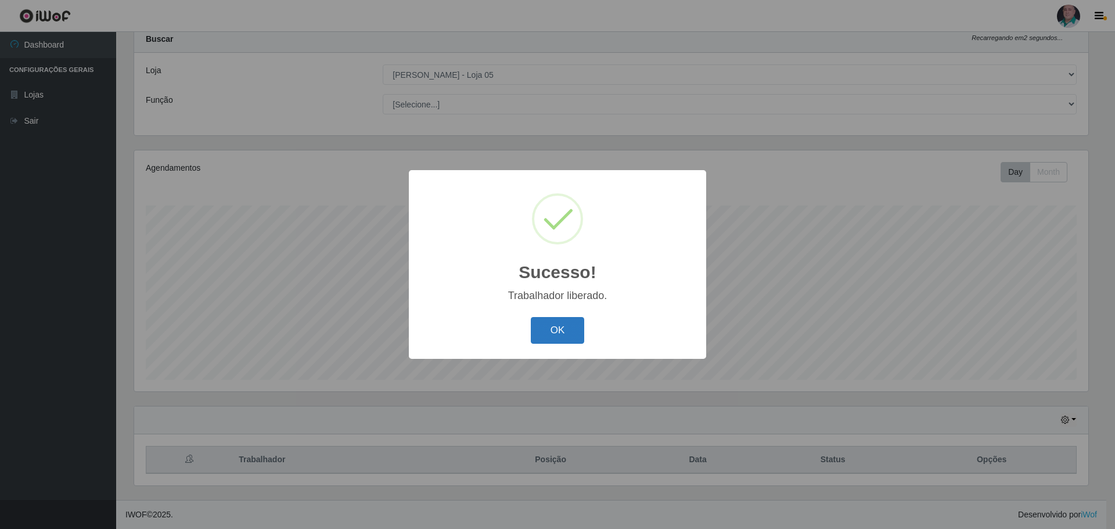
click at [558, 328] on button "OK" at bounding box center [558, 330] width 54 height 27
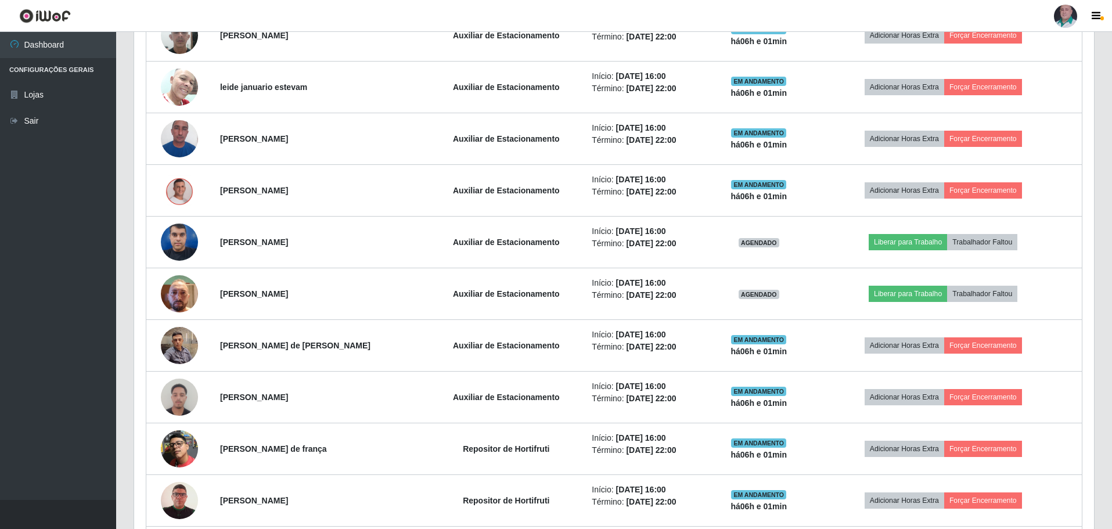
scroll to position [1023, 0]
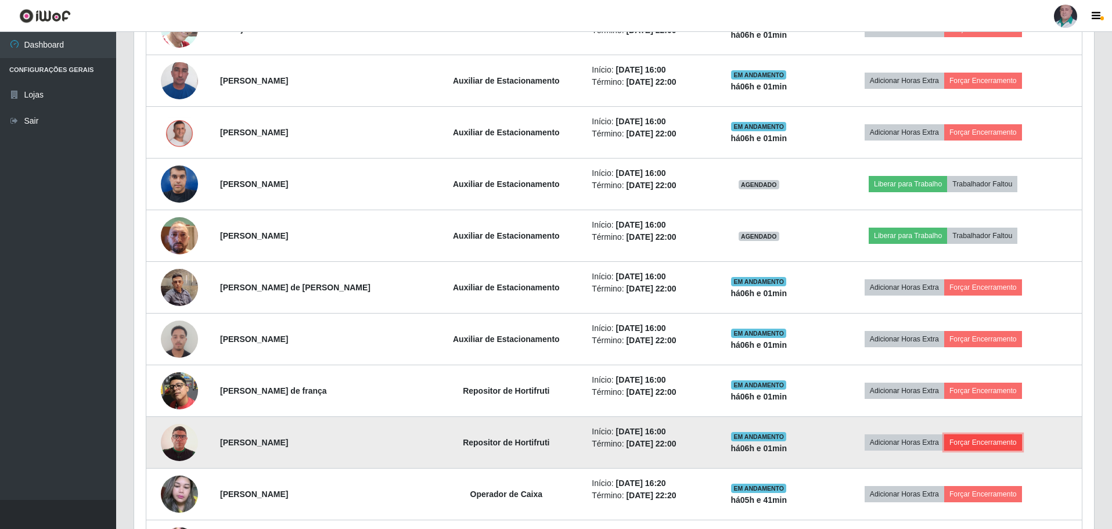
click at [979, 442] on button "Forçar Encerramento" at bounding box center [983, 442] width 78 height 16
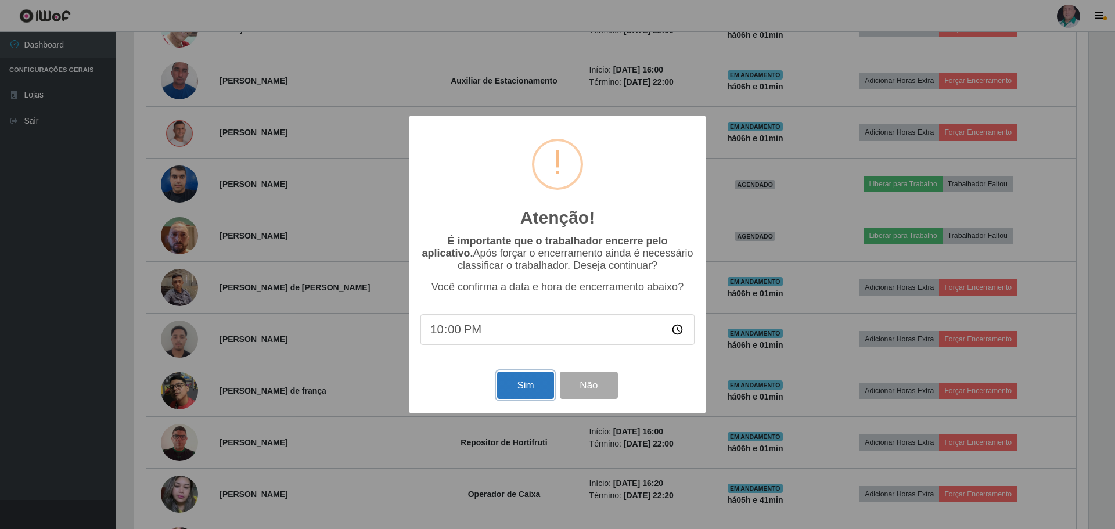
click at [516, 394] on button "Sim" at bounding box center [525, 385] width 56 height 27
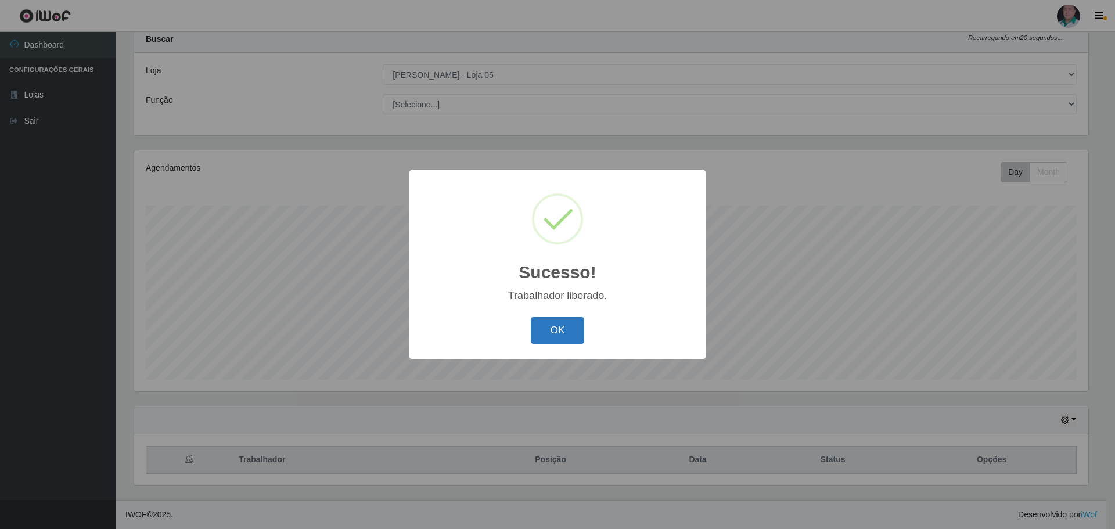
click at [543, 331] on button "OK" at bounding box center [558, 330] width 54 height 27
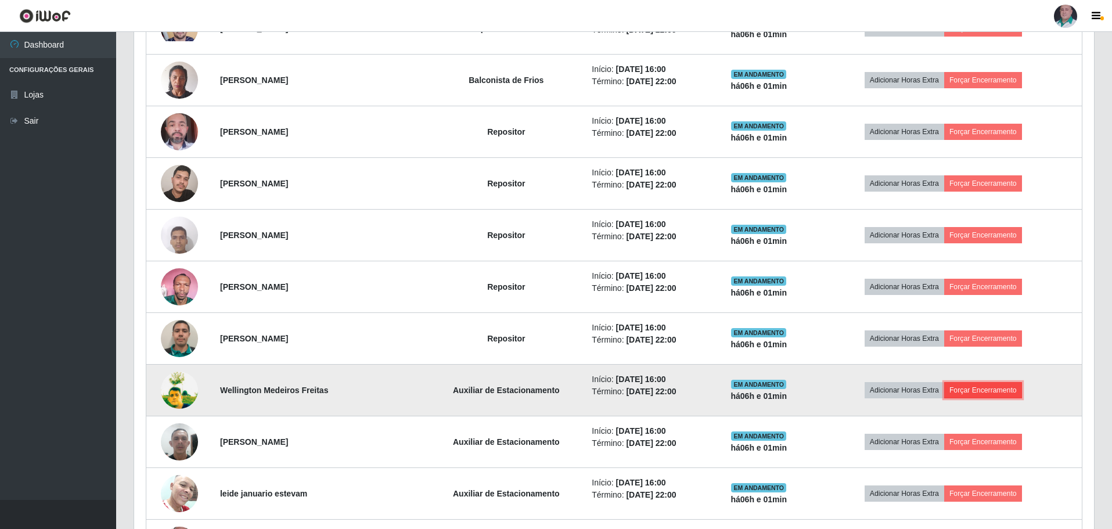
click at [988, 391] on button "Forçar Encerramento" at bounding box center [983, 390] width 78 height 16
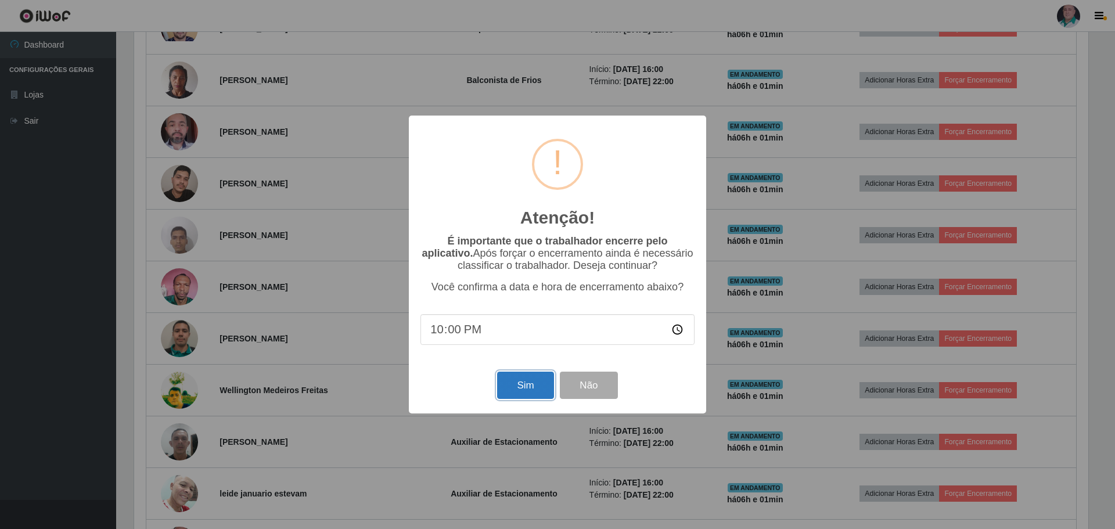
click at [517, 387] on button "Sim" at bounding box center [525, 385] width 56 height 27
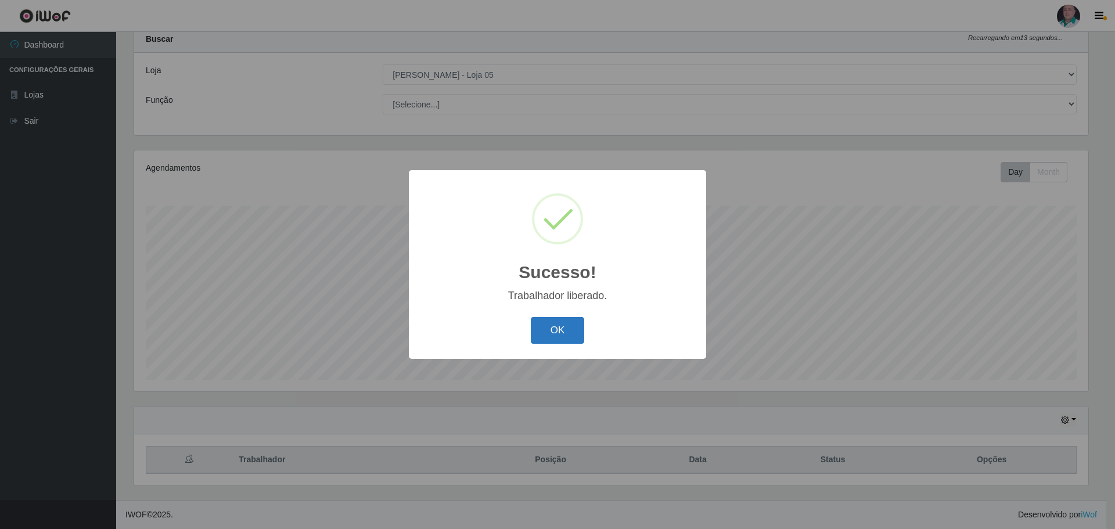
click at [557, 330] on button "OK" at bounding box center [558, 330] width 54 height 27
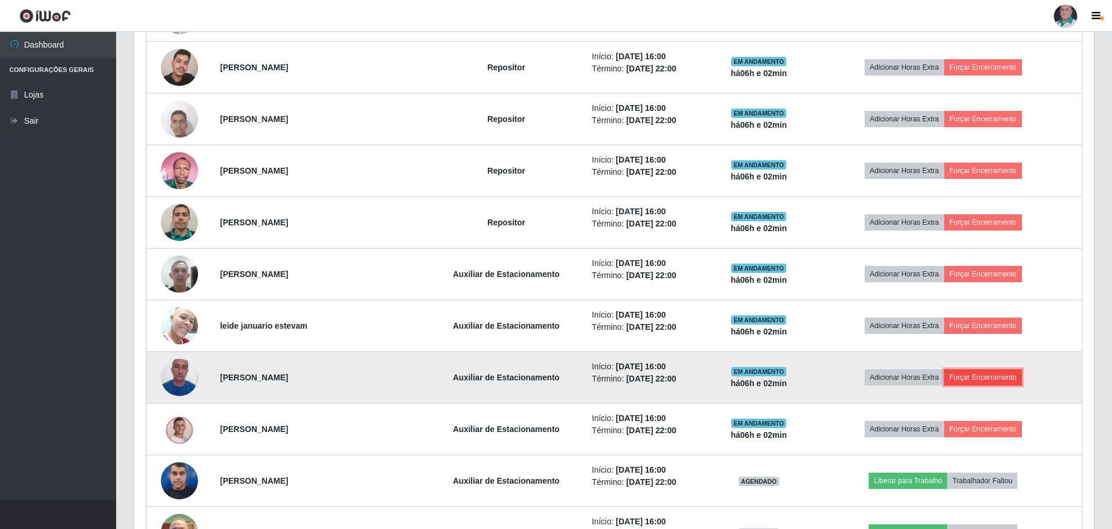
click at [995, 384] on button "Forçar Encerramento" at bounding box center [983, 377] width 78 height 16
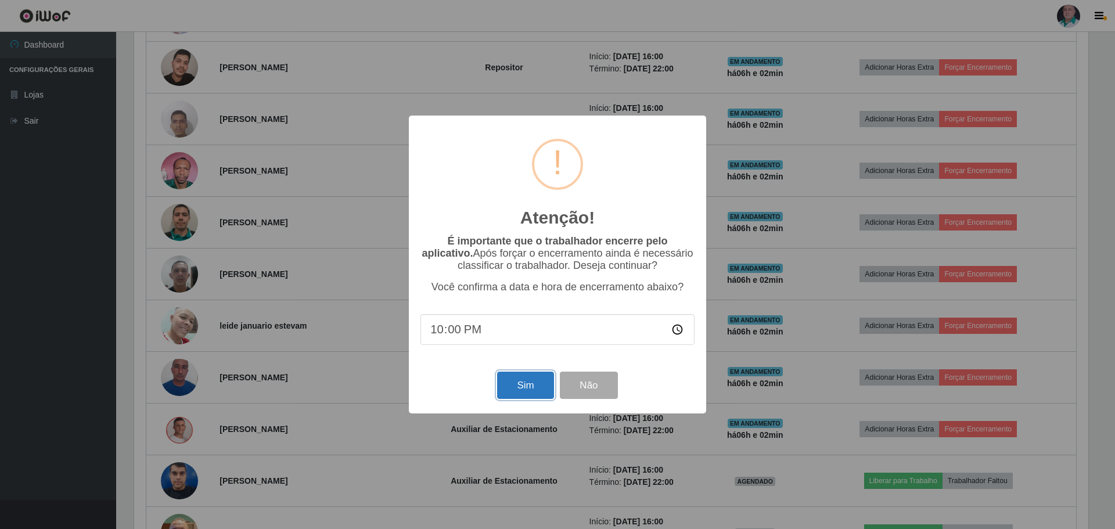
click at [524, 385] on button "Sim" at bounding box center [525, 385] width 56 height 27
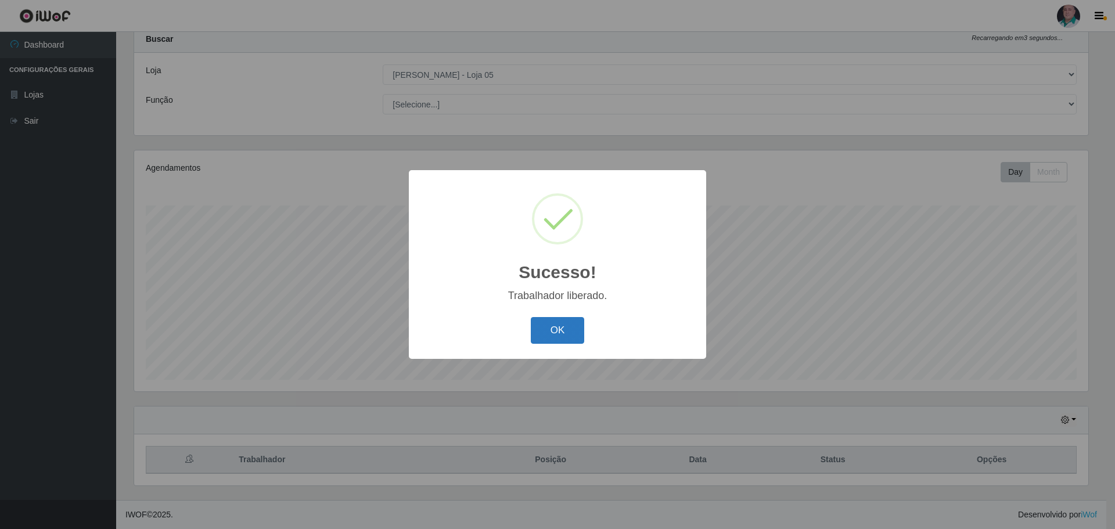
click at [549, 344] on button "OK" at bounding box center [558, 330] width 54 height 27
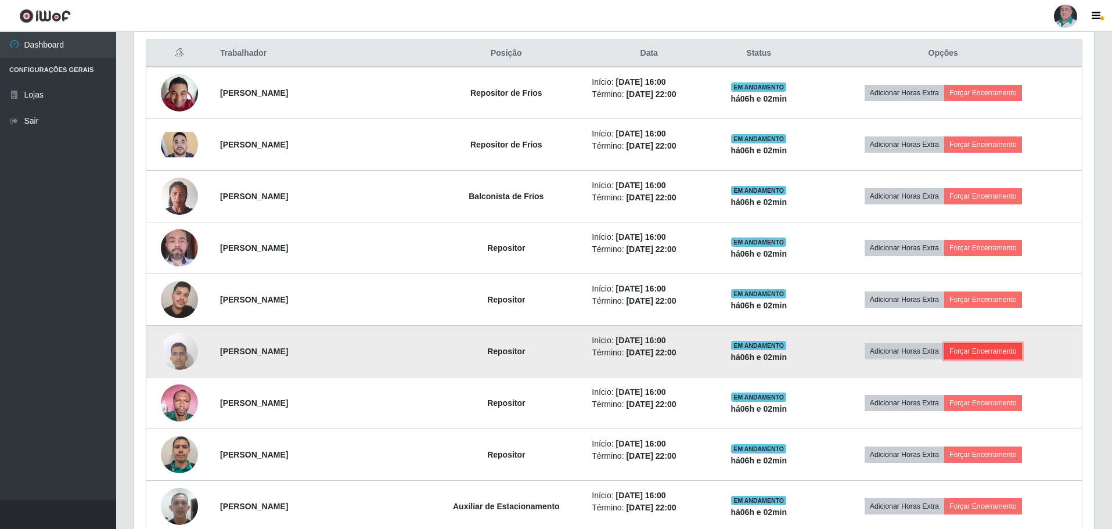
click at [995, 353] on button "Forçar Encerramento" at bounding box center [983, 351] width 78 height 16
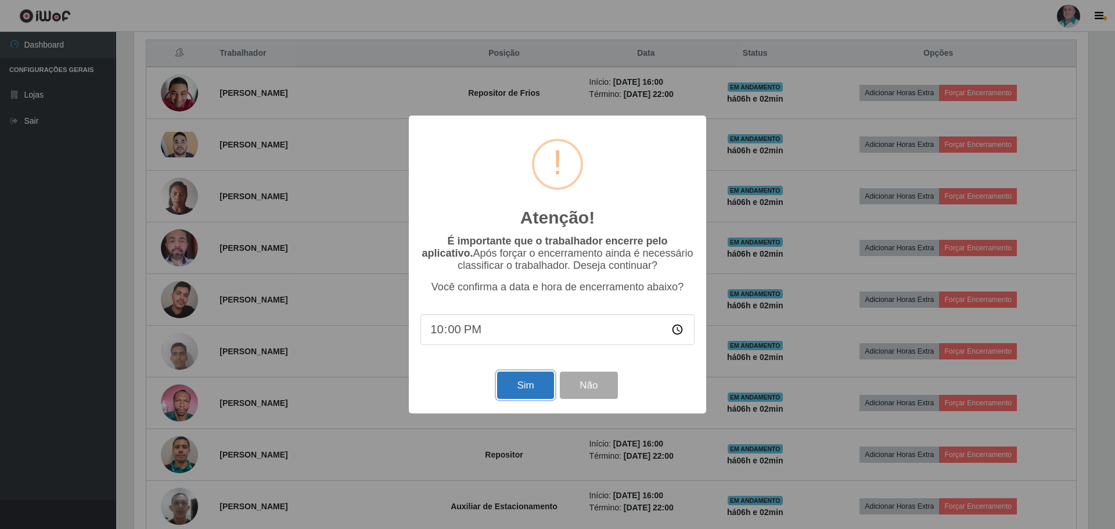
click at [528, 387] on button "Sim" at bounding box center [525, 385] width 56 height 27
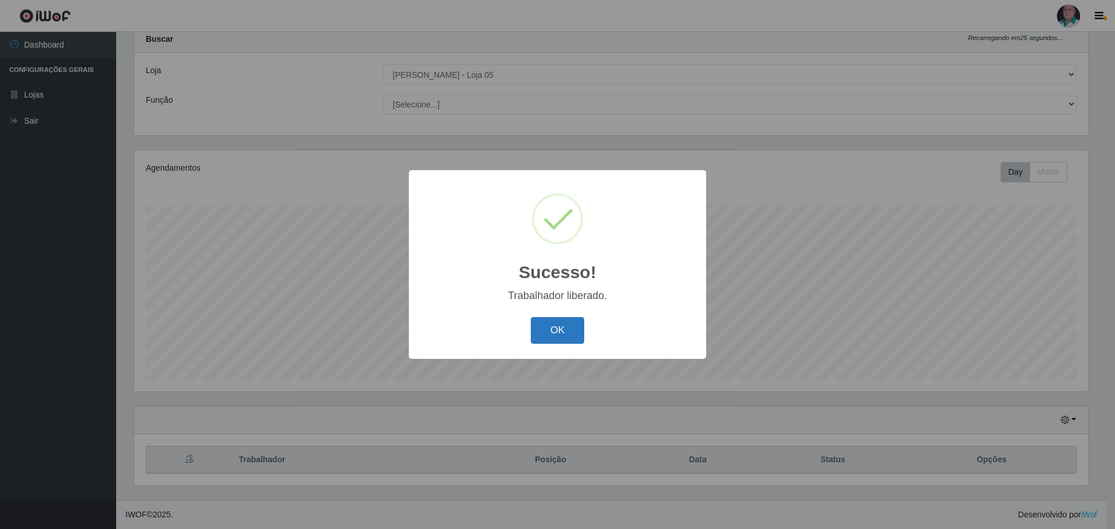
click at [554, 337] on button "OK" at bounding box center [558, 330] width 54 height 27
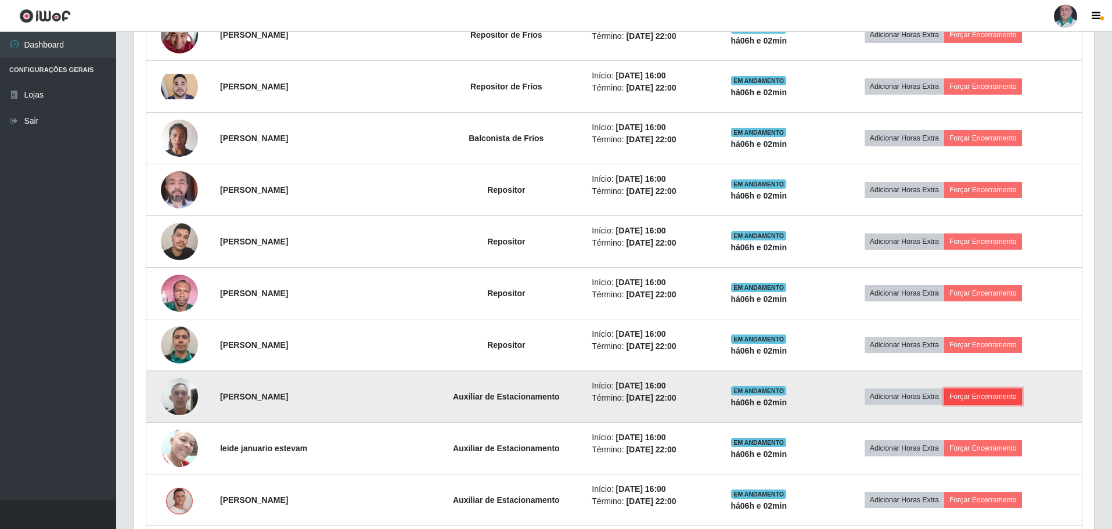
click at [991, 395] on button "Forçar Encerramento" at bounding box center [983, 396] width 78 height 16
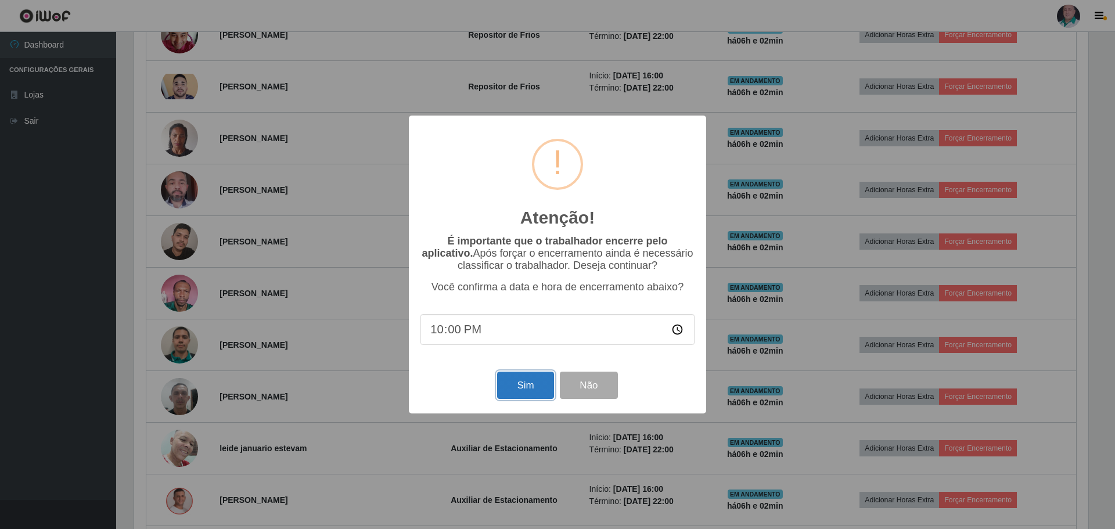
click at [527, 399] on button "Sim" at bounding box center [525, 385] width 56 height 27
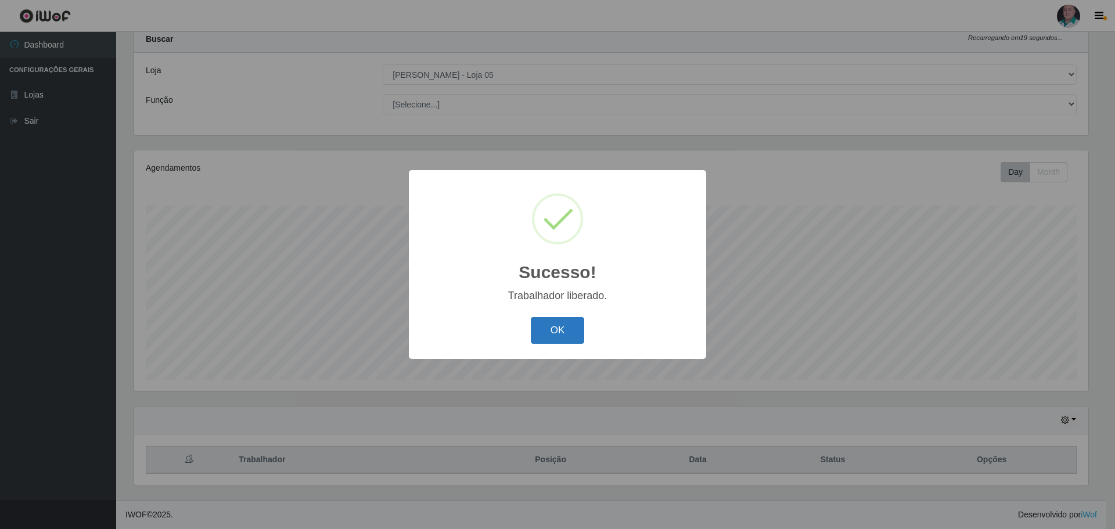
click at [548, 339] on button "OK" at bounding box center [558, 330] width 54 height 27
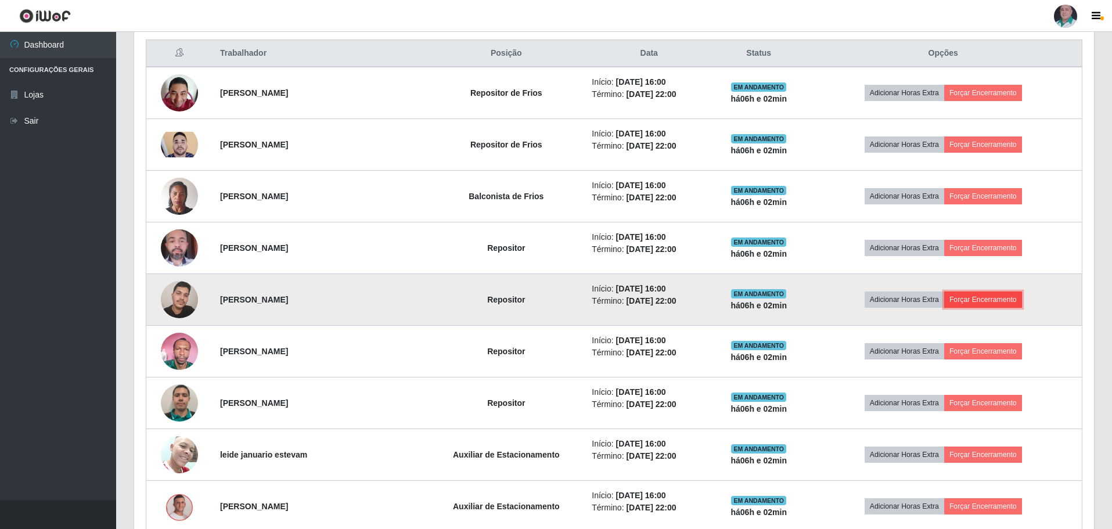
click at [981, 297] on button "Forçar Encerramento" at bounding box center [983, 299] width 78 height 16
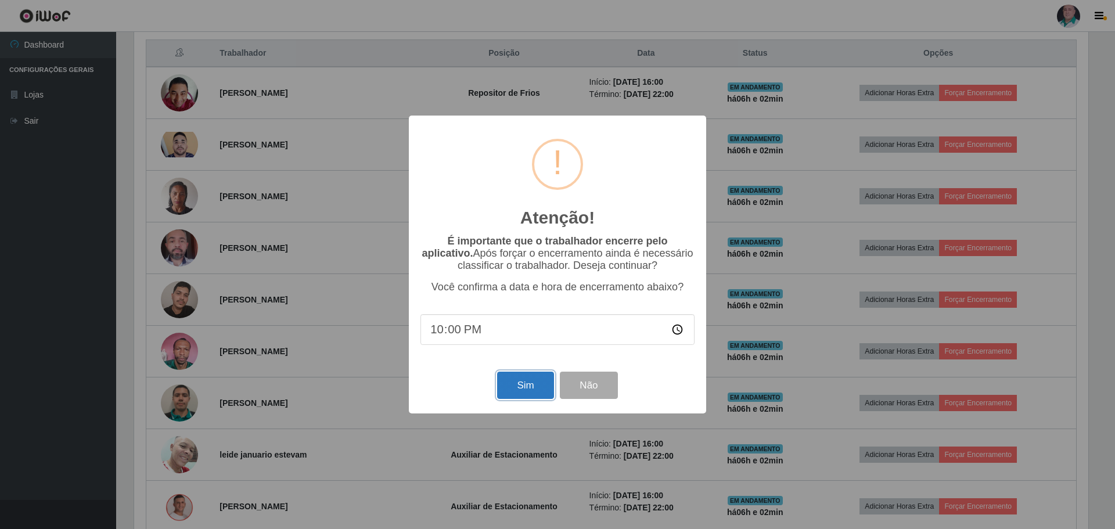
click at [530, 388] on button "Sim" at bounding box center [525, 385] width 56 height 27
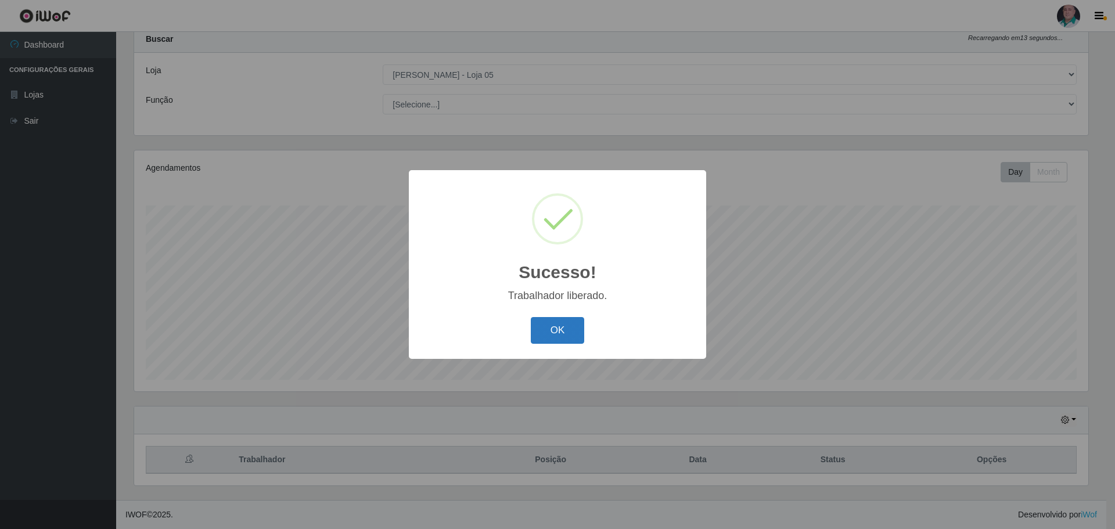
click at [546, 334] on button "OK" at bounding box center [558, 330] width 54 height 27
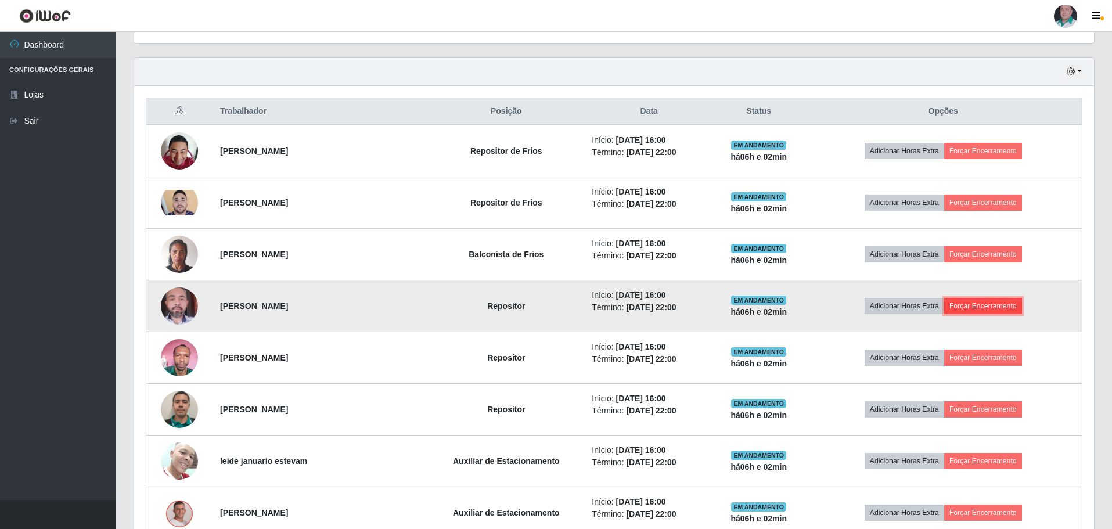
click at [985, 301] on button "Forçar Encerramento" at bounding box center [983, 306] width 78 height 16
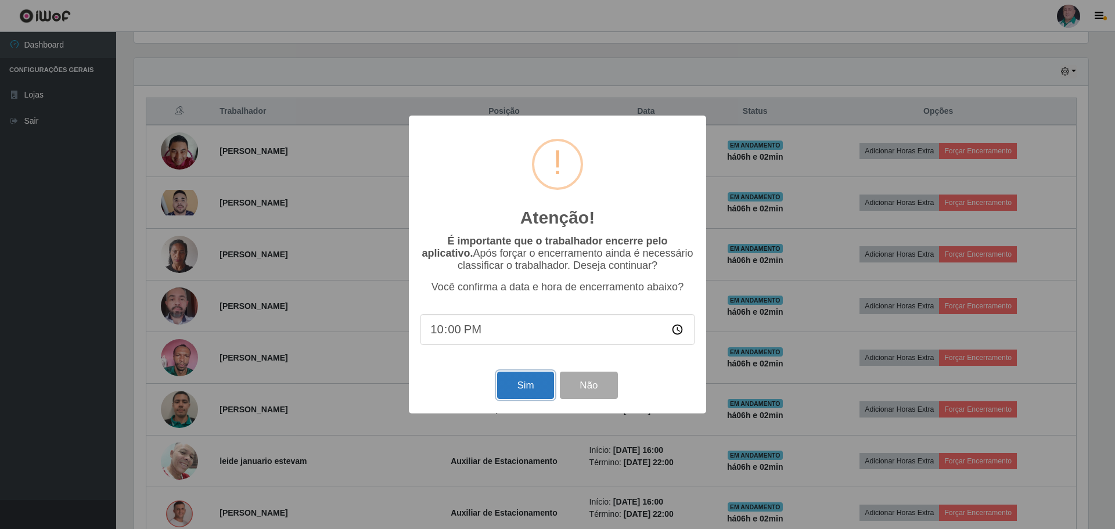
click at [518, 387] on button "Sim" at bounding box center [525, 385] width 56 height 27
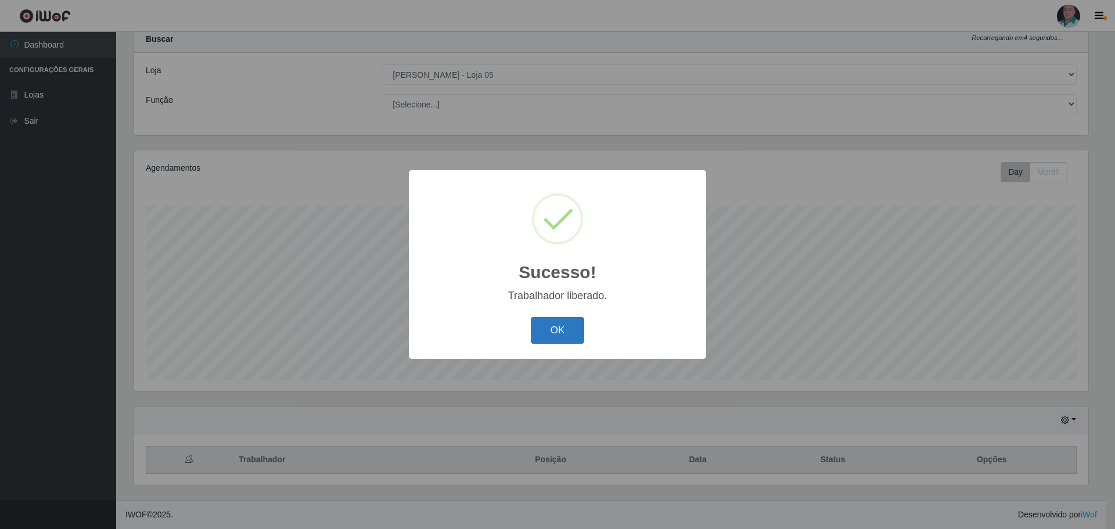
click at [555, 334] on button "OK" at bounding box center [558, 330] width 54 height 27
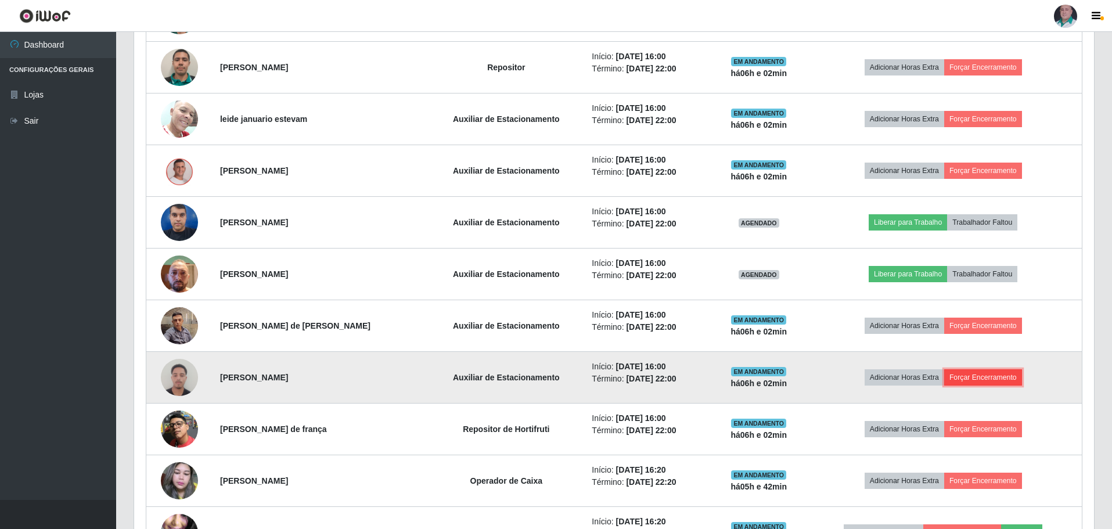
click at [999, 374] on button "Forçar Encerramento" at bounding box center [983, 377] width 78 height 16
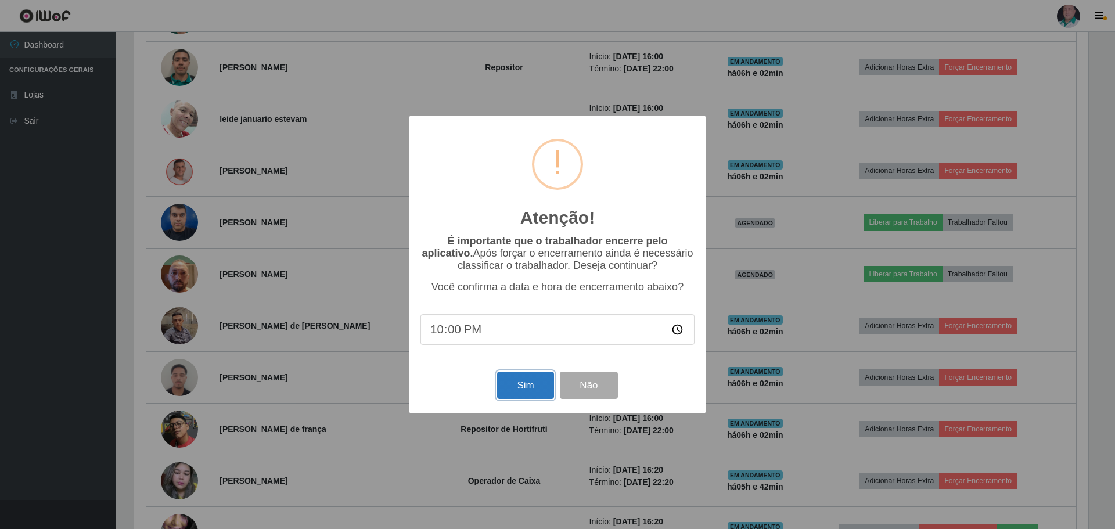
click at [528, 386] on button "Sim" at bounding box center [525, 385] width 56 height 27
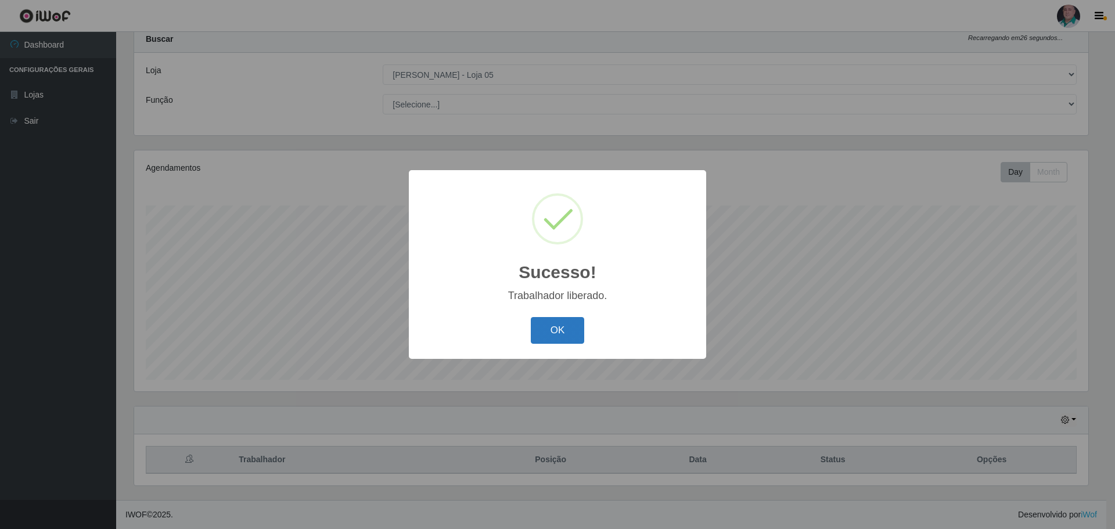
click at [555, 328] on button "OK" at bounding box center [558, 330] width 54 height 27
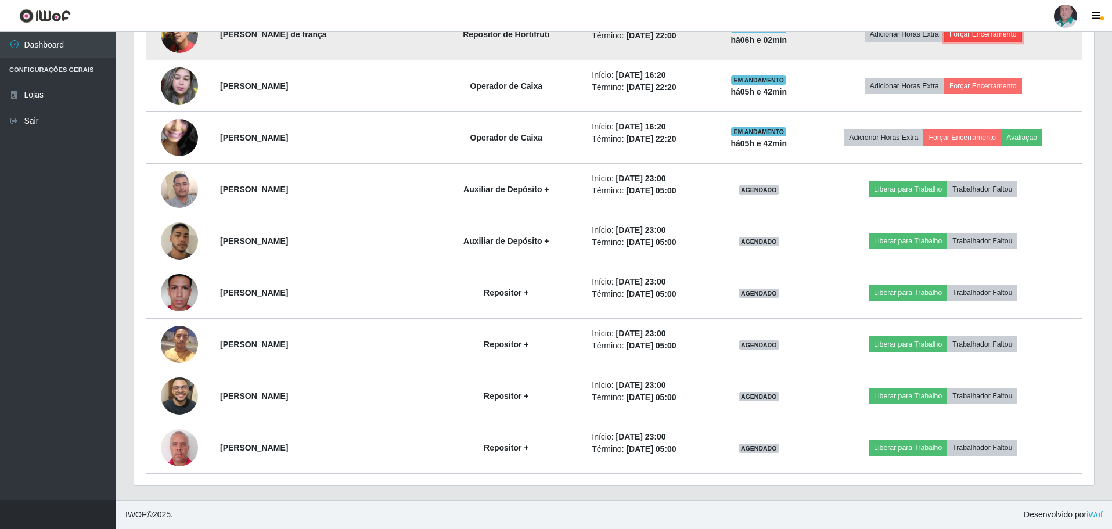
click at [1000, 37] on button "Forçar Encerramento" at bounding box center [983, 34] width 78 height 16
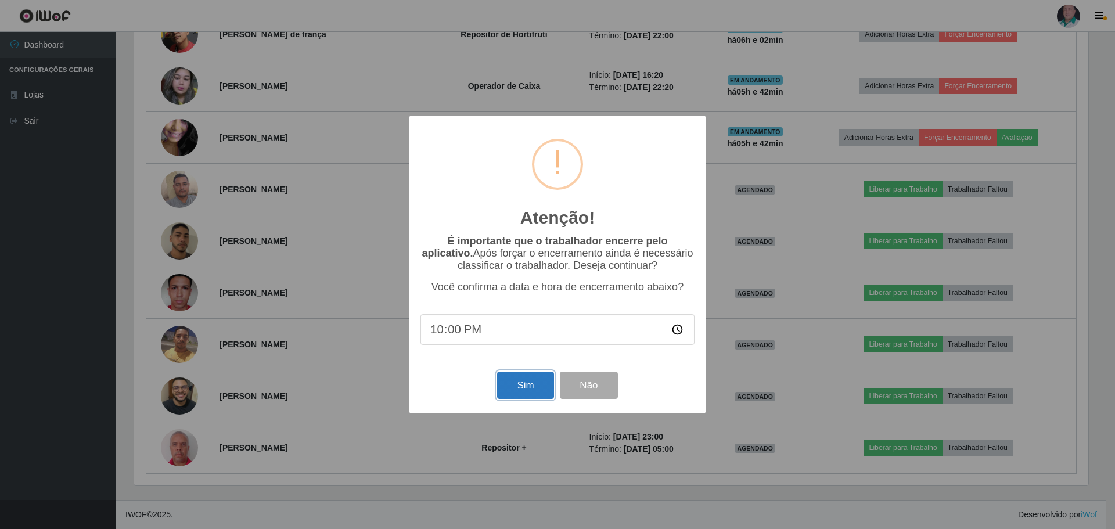
click at [518, 381] on button "Sim" at bounding box center [525, 385] width 56 height 27
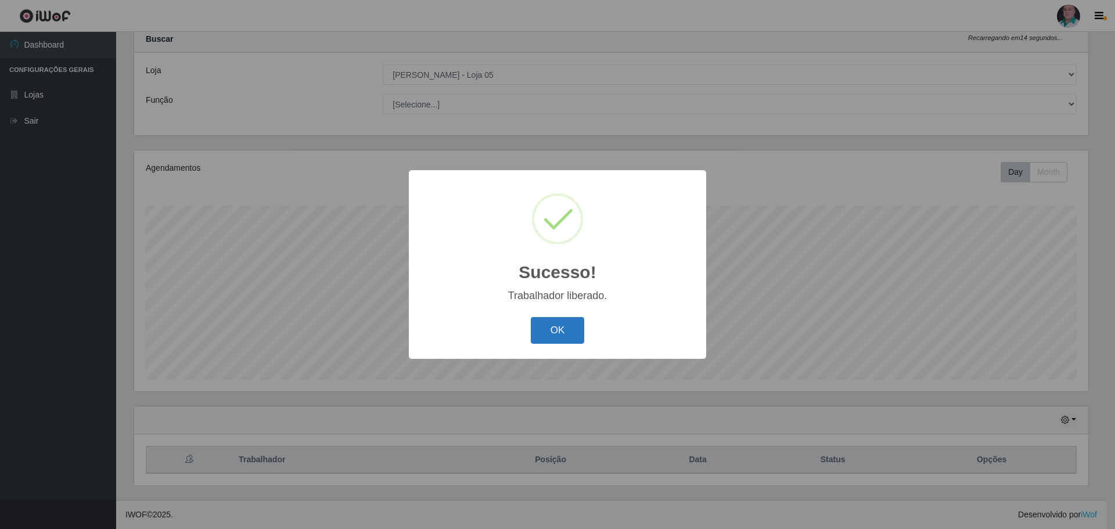
click at [551, 324] on button "OK" at bounding box center [558, 330] width 54 height 27
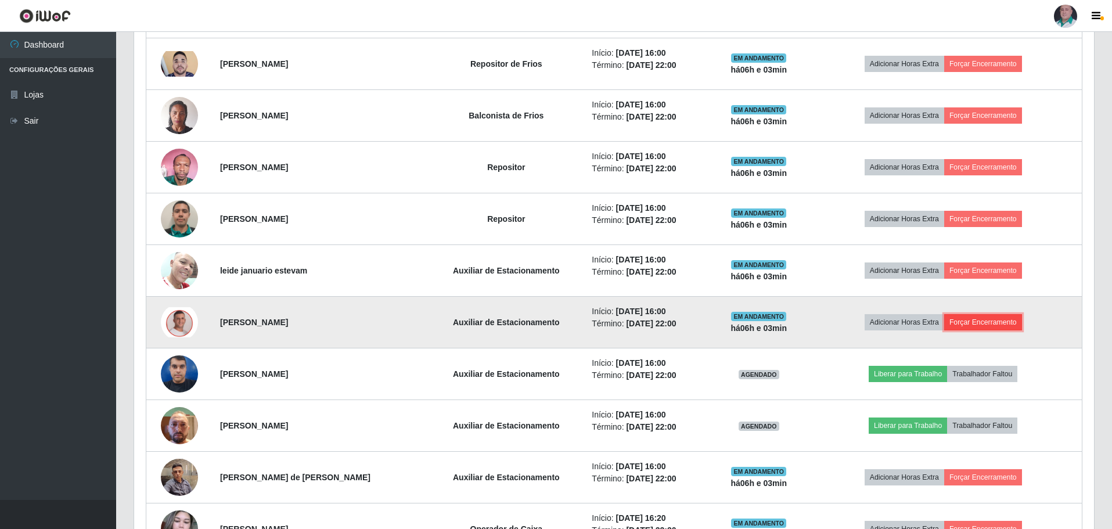
click at [974, 321] on button "Forçar Encerramento" at bounding box center [983, 322] width 78 height 16
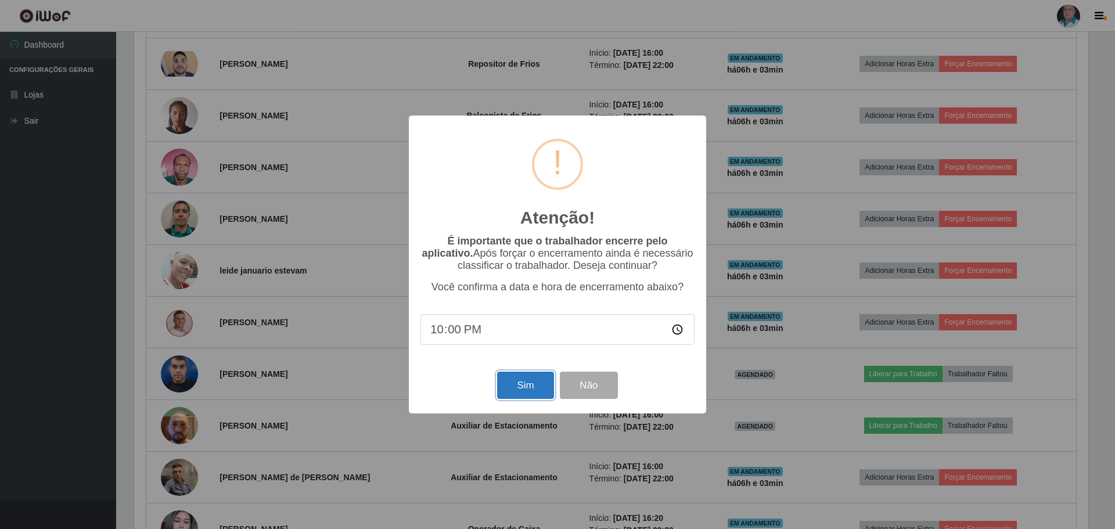
click at [527, 391] on button "Sim" at bounding box center [525, 385] width 56 height 27
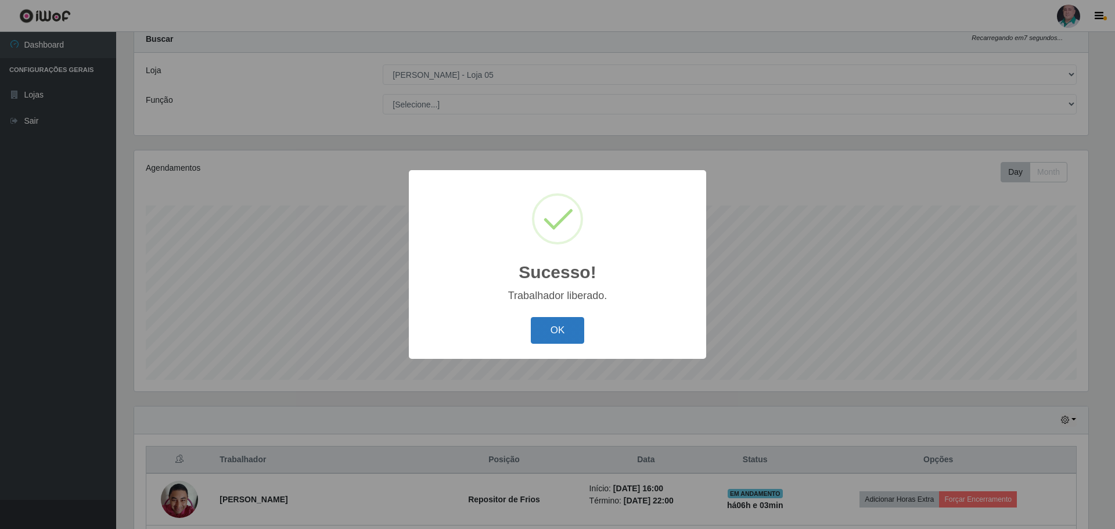
click at [532, 339] on button "OK" at bounding box center [558, 330] width 54 height 27
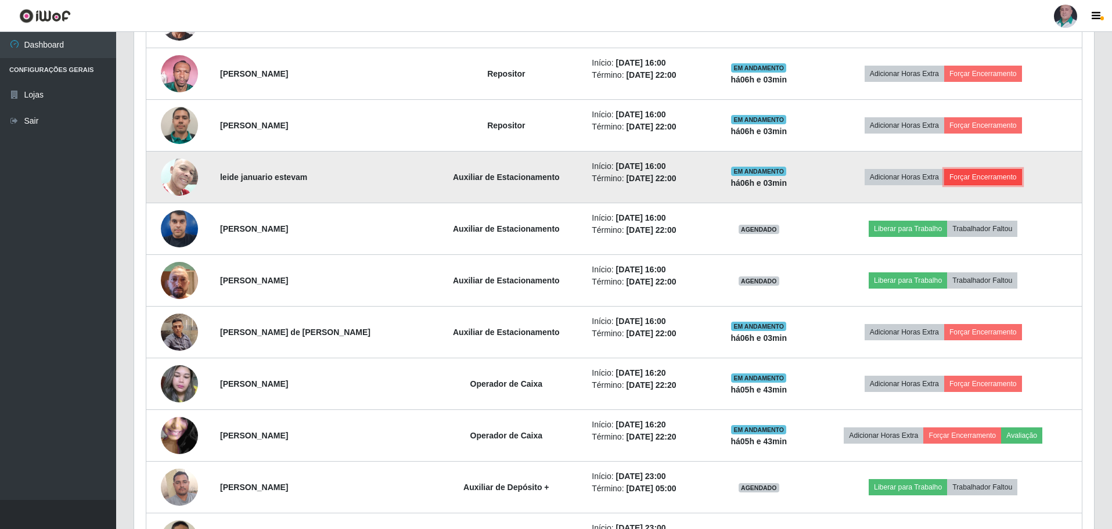
click at [988, 182] on button "Forçar Encerramento" at bounding box center [983, 177] width 78 height 16
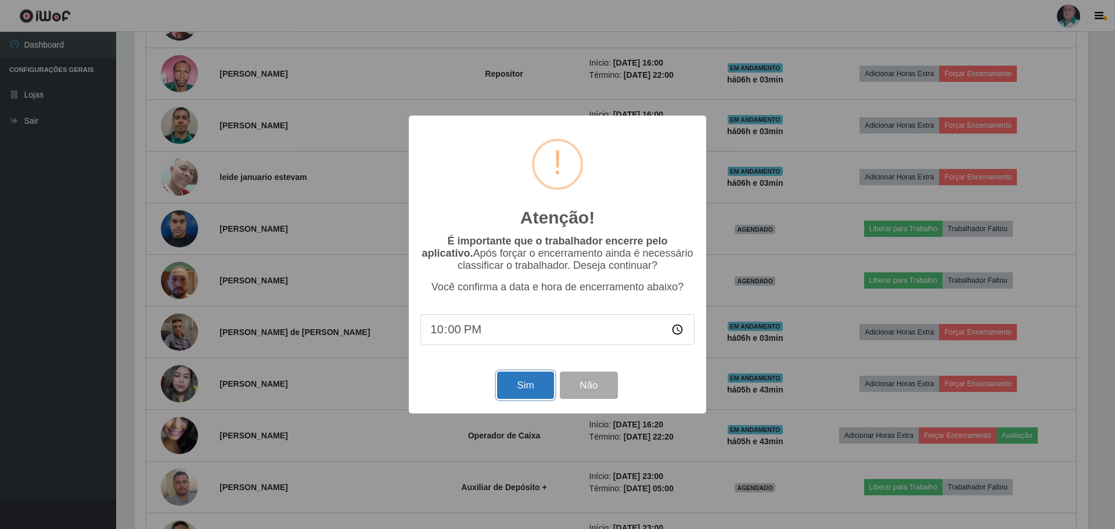
click at [526, 383] on button "Sim" at bounding box center [525, 385] width 56 height 27
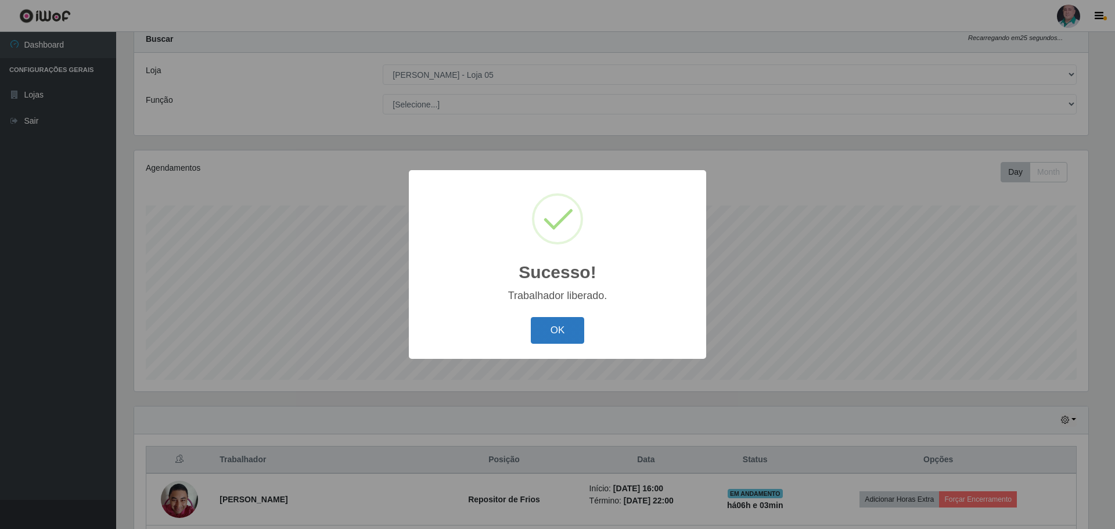
click at [546, 337] on button "OK" at bounding box center [558, 330] width 54 height 27
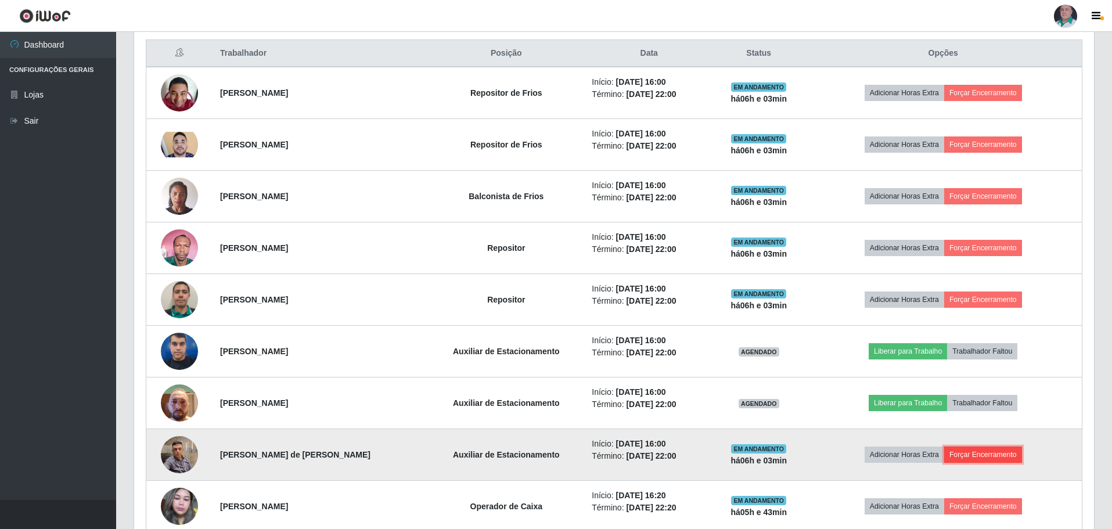
click at [991, 457] on button "Forçar Encerramento" at bounding box center [983, 455] width 78 height 16
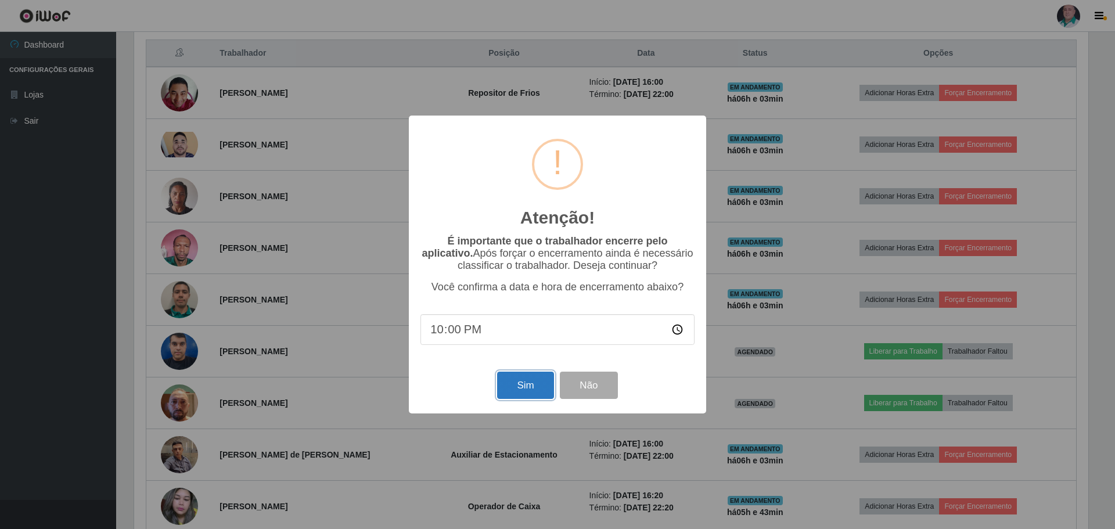
click at [542, 389] on button "Sim" at bounding box center [525, 385] width 56 height 27
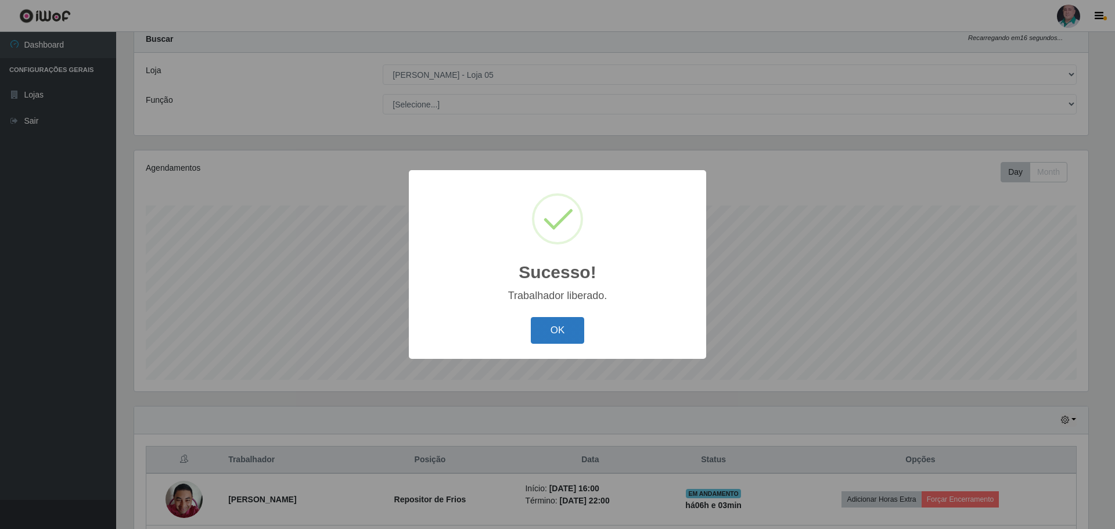
click at [552, 322] on button "OK" at bounding box center [558, 330] width 54 height 27
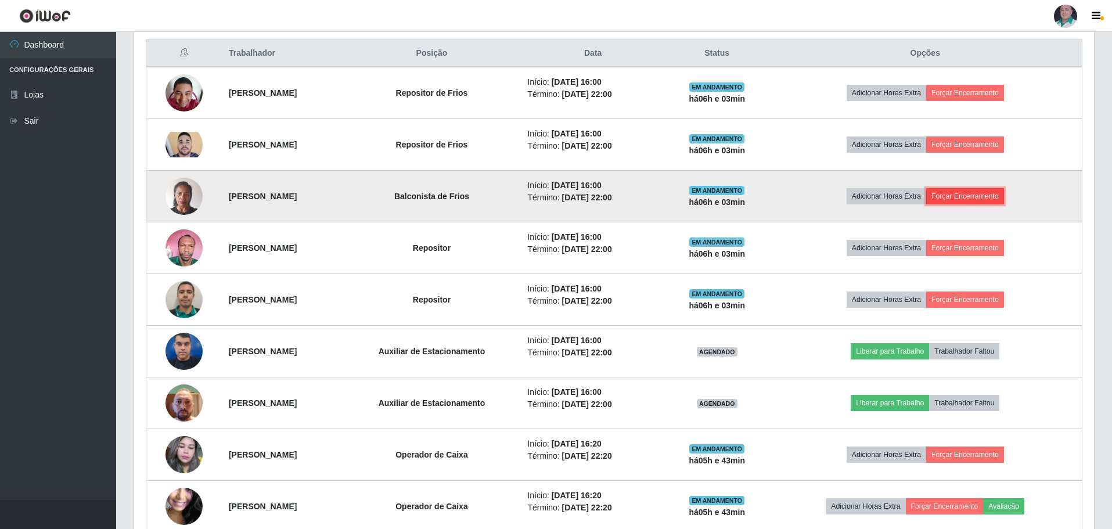
click at [1003, 194] on button "Forçar Encerramento" at bounding box center [965, 196] width 78 height 16
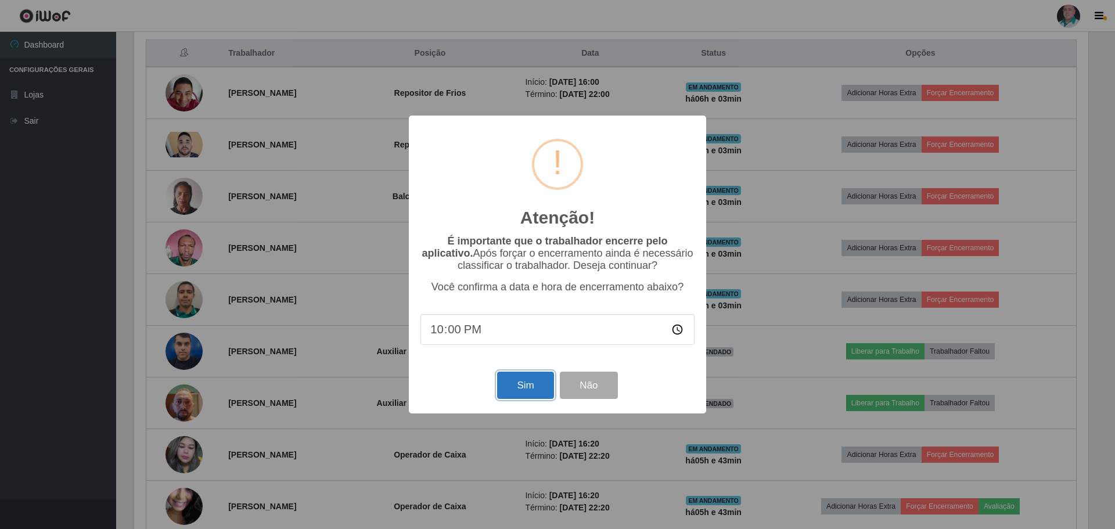
click at [506, 390] on button "Sim" at bounding box center [525, 385] width 56 height 27
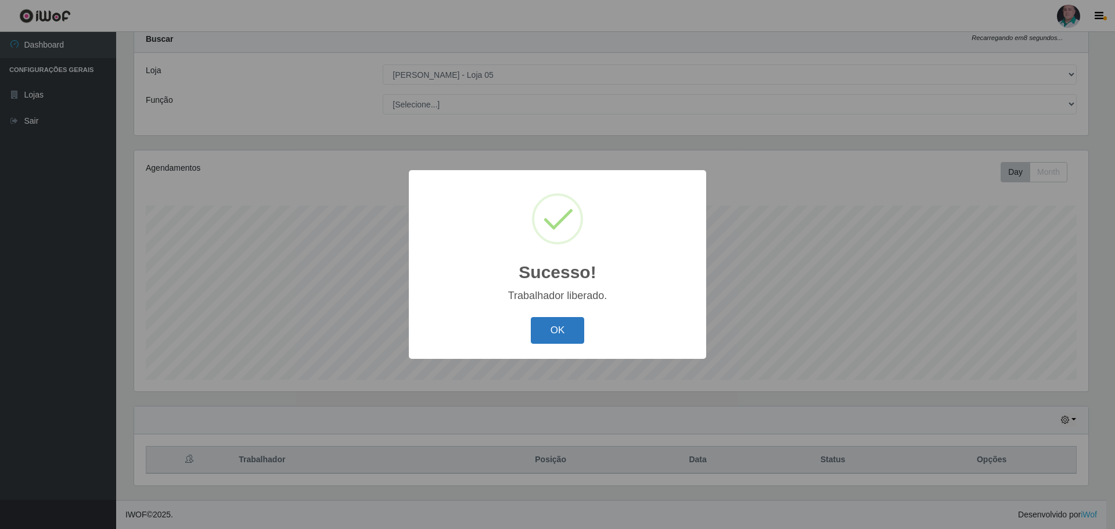
click at [552, 321] on button "OK" at bounding box center [558, 330] width 54 height 27
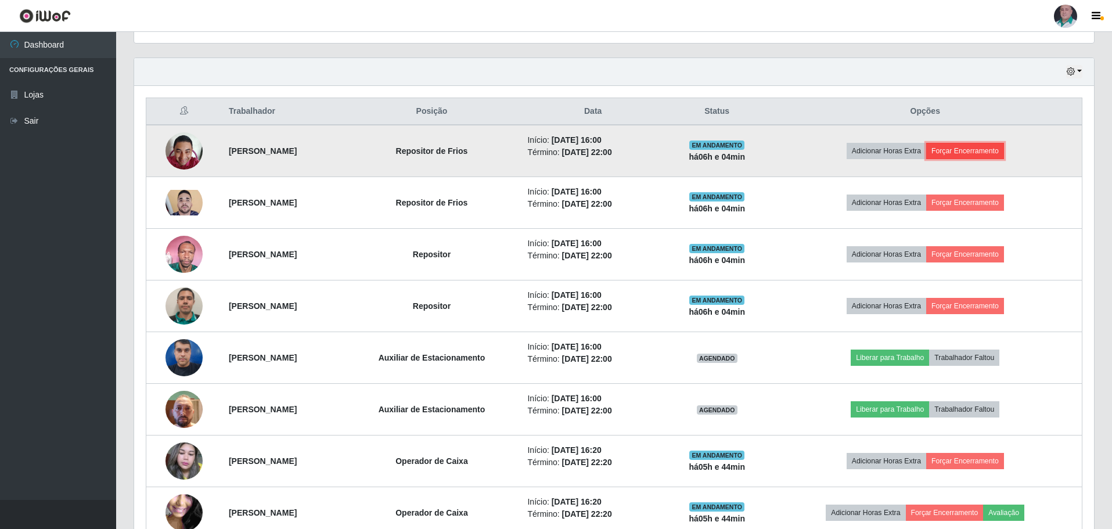
click at [997, 152] on button "Forçar Encerramento" at bounding box center [965, 151] width 78 height 16
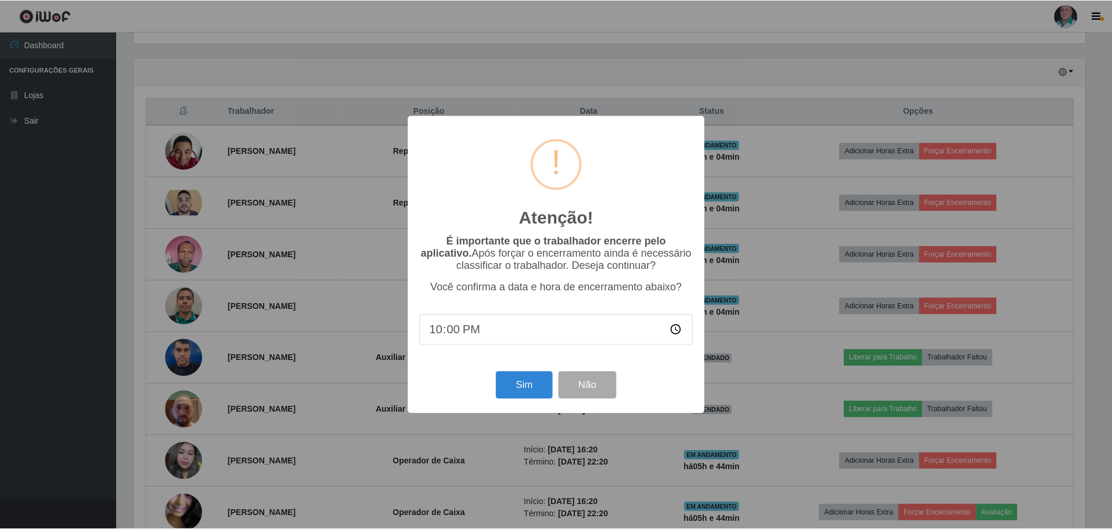
scroll to position [241, 954]
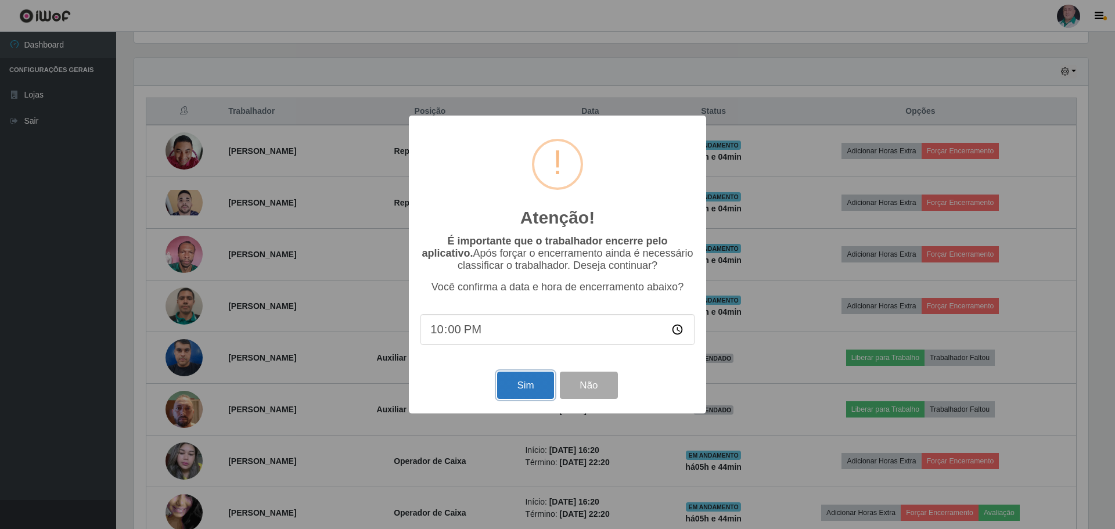
click at [535, 378] on button "Sim" at bounding box center [525, 385] width 56 height 27
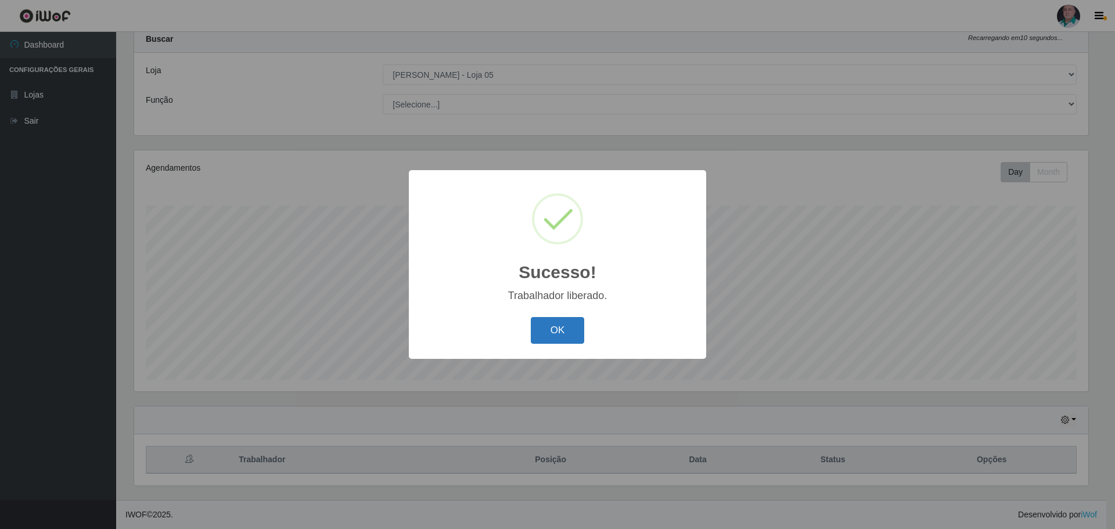
click at [557, 334] on button "OK" at bounding box center [558, 330] width 54 height 27
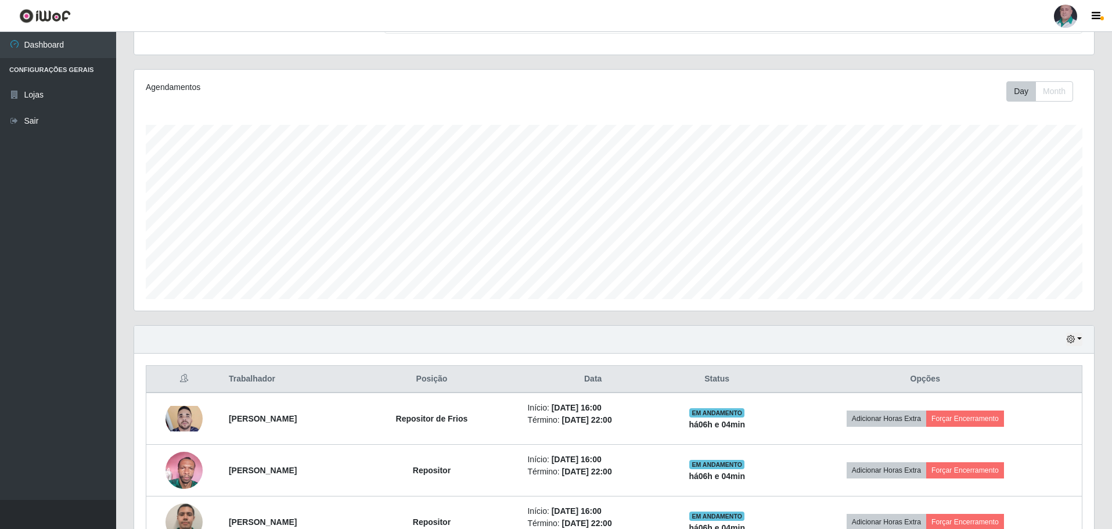
scroll to position [268, 0]
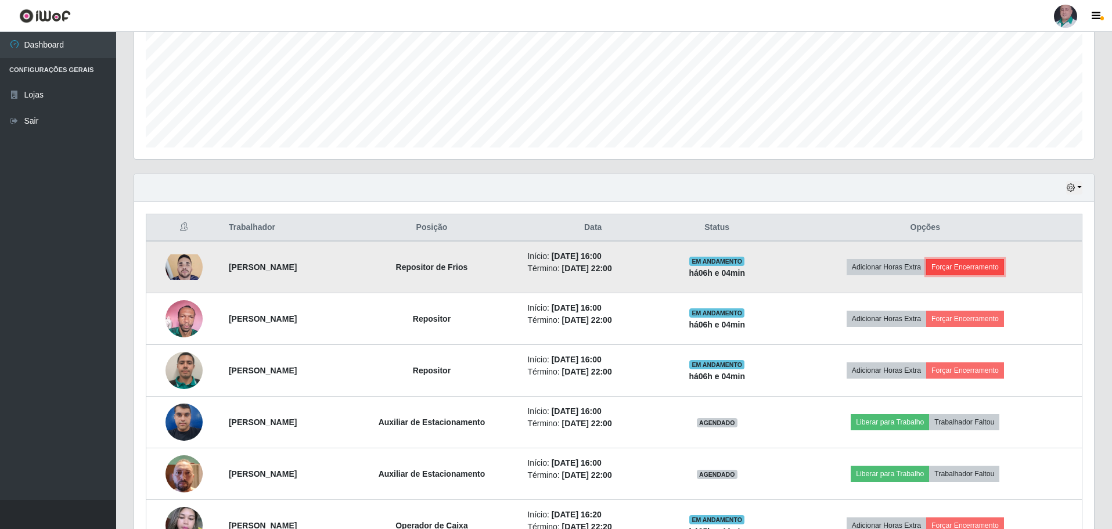
click at [992, 265] on button "Forçar Encerramento" at bounding box center [965, 267] width 78 height 16
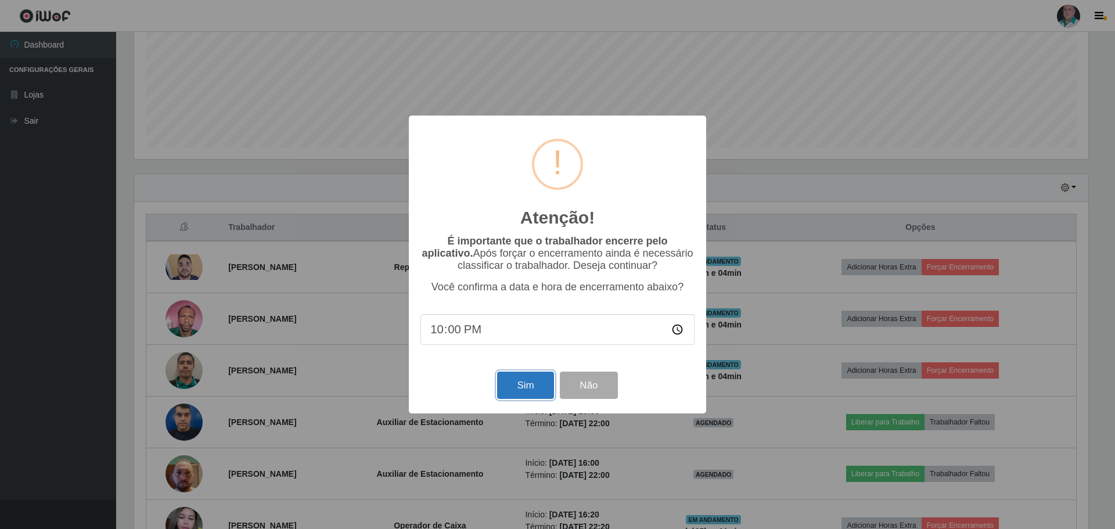
click at [525, 388] on button "Sim" at bounding box center [525, 385] width 56 height 27
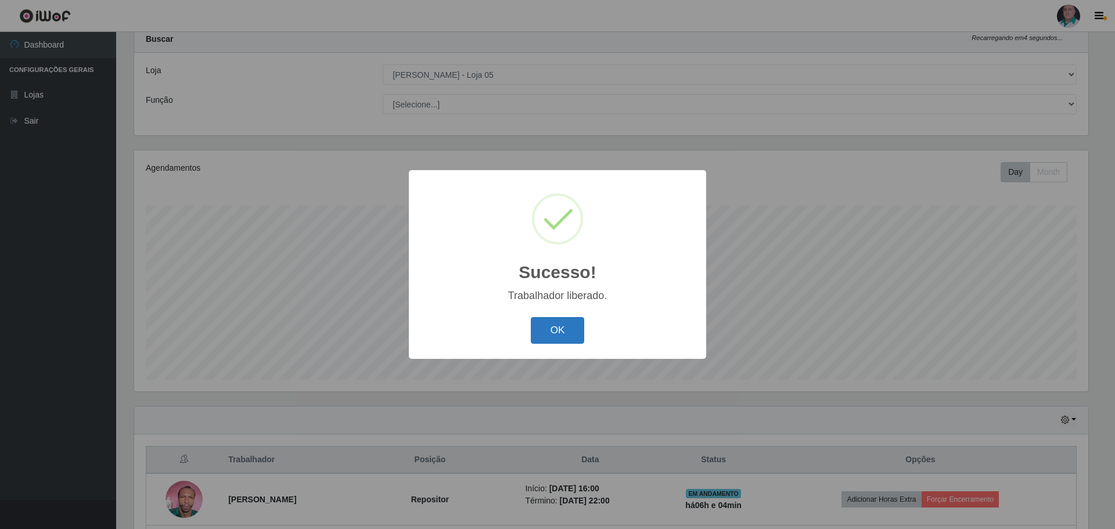
click at [561, 332] on button "OK" at bounding box center [558, 330] width 54 height 27
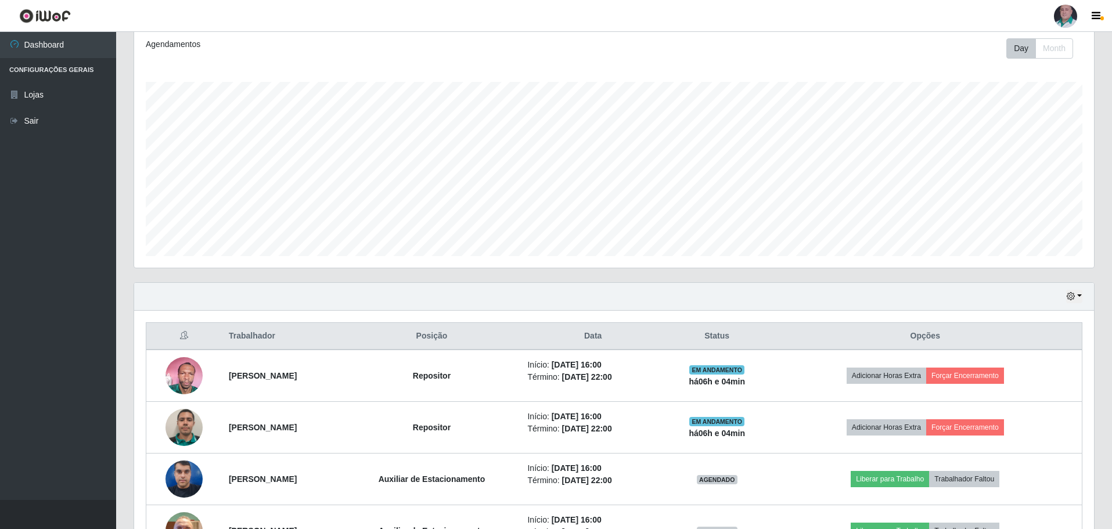
scroll to position [326, 0]
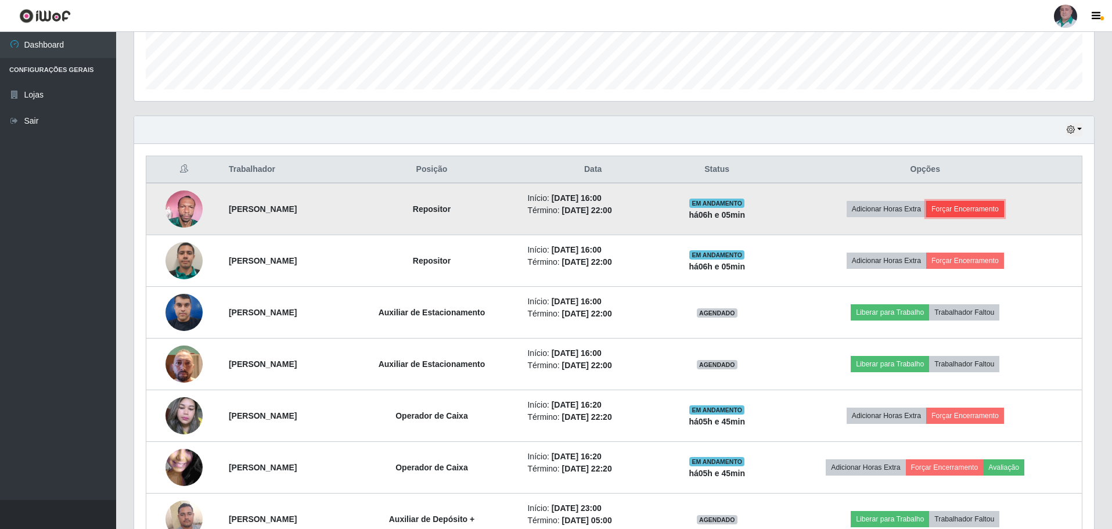
click at [987, 204] on button "Forçar Encerramento" at bounding box center [965, 209] width 78 height 16
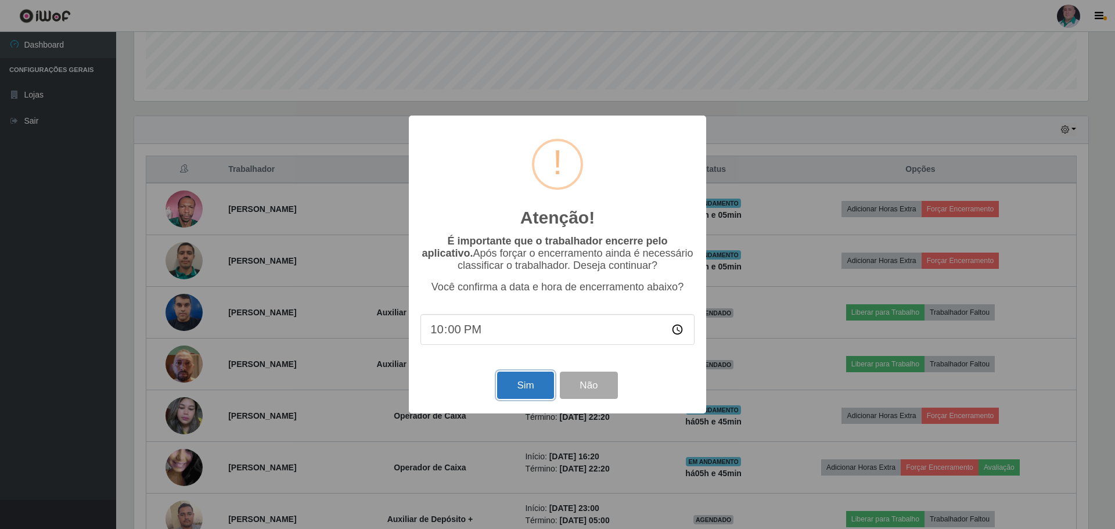
click at [532, 382] on button "Sim" at bounding box center [525, 385] width 56 height 27
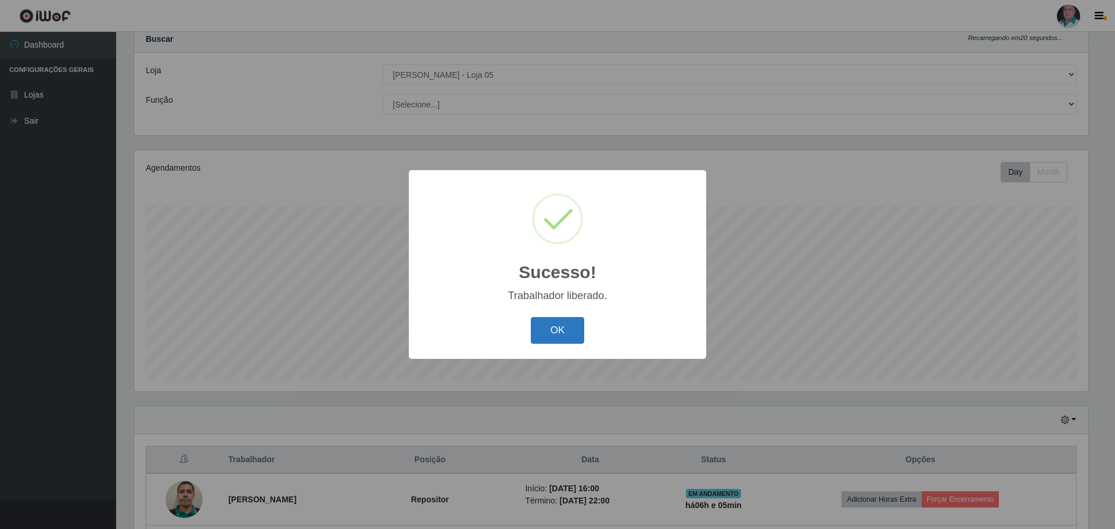
click at [557, 343] on button "OK" at bounding box center [558, 330] width 54 height 27
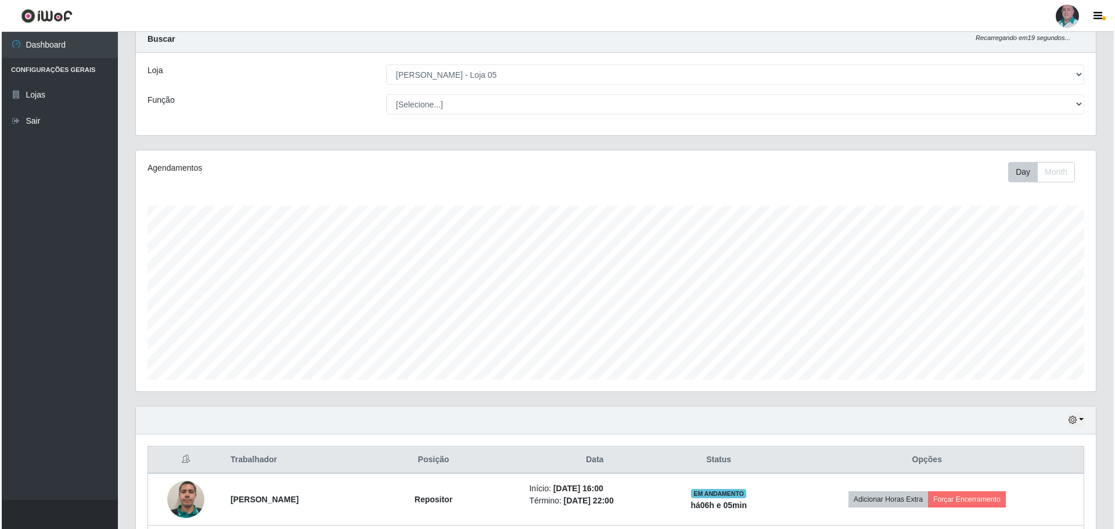
scroll to position [326, 0]
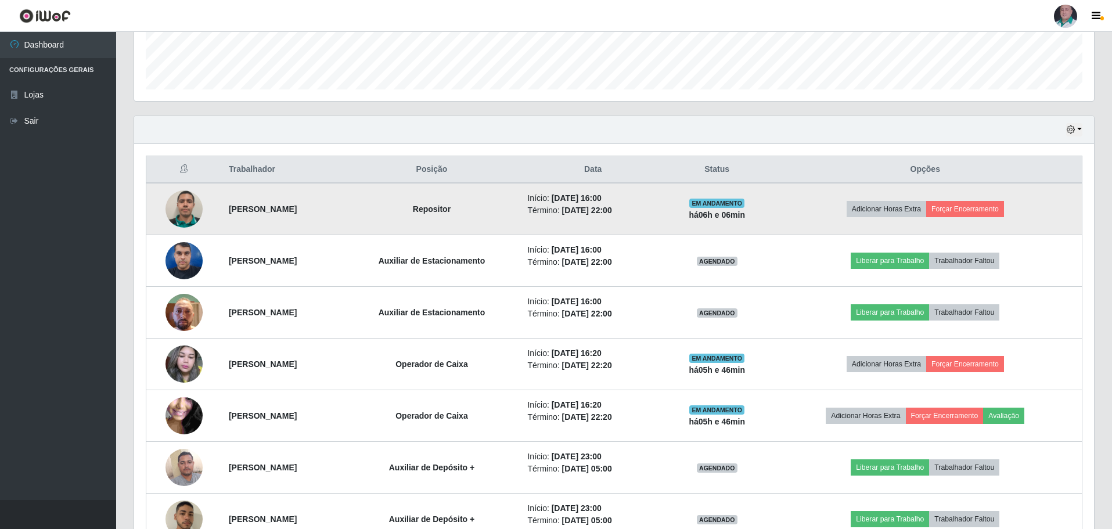
click at [1004, 200] on td "Adicionar Horas Extra Forçar Encerramento" at bounding box center [926, 209] width 314 height 52
click at [1003, 205] on button "Forçar Encerramento" at bounding box center [965, 209] width 78 height 16
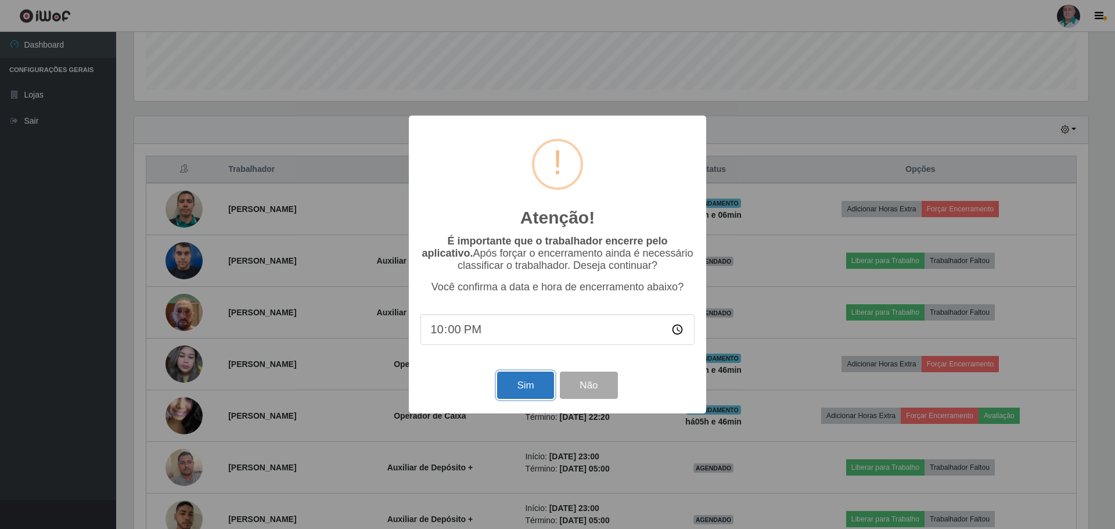
click at [528, 388] on button "Sim" at bounding box center [525, 385] width 56 height 27
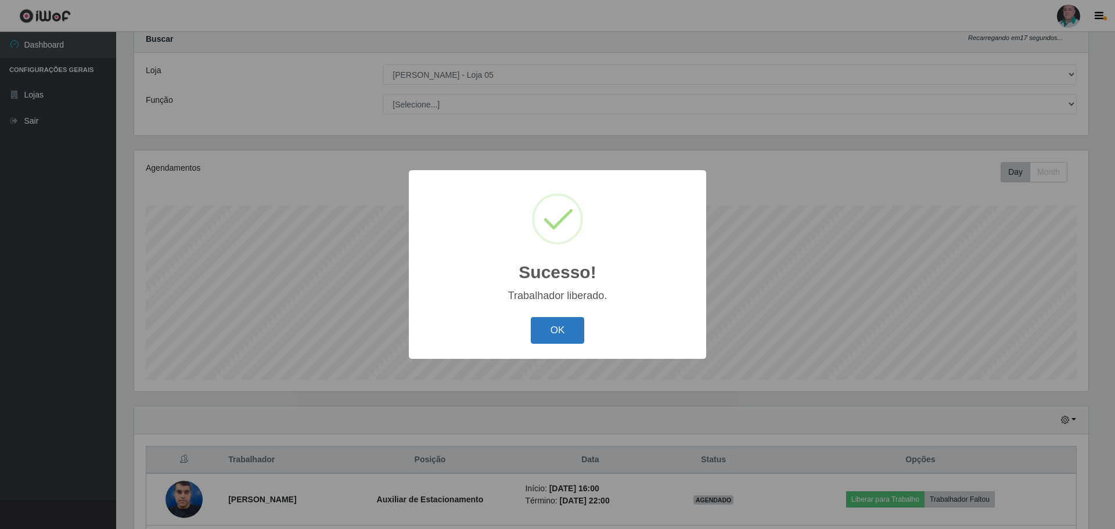
click at [545, 336] on button "OK" at bounding box center [558, 330] width 54 height 27
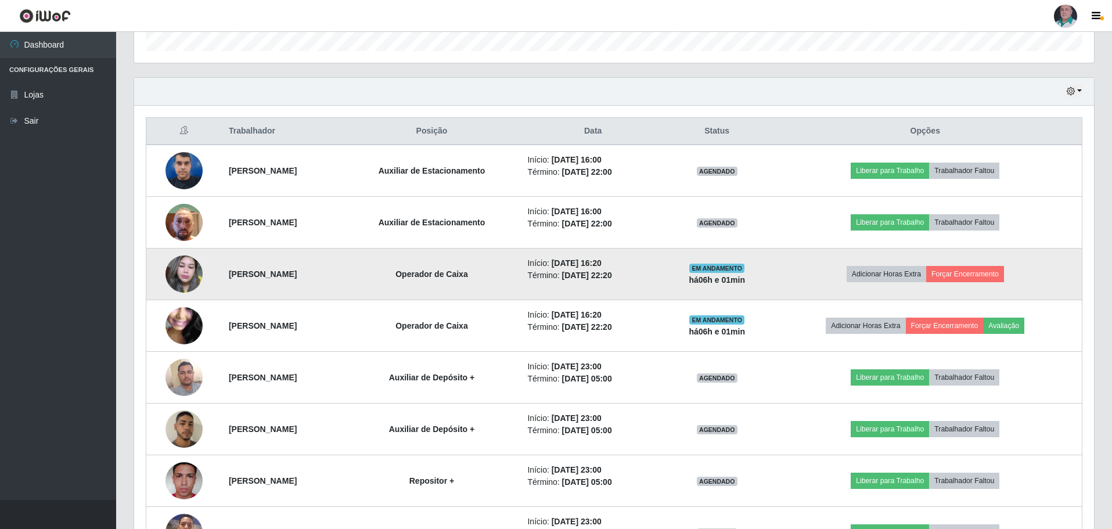
scroll to position [384, 0]
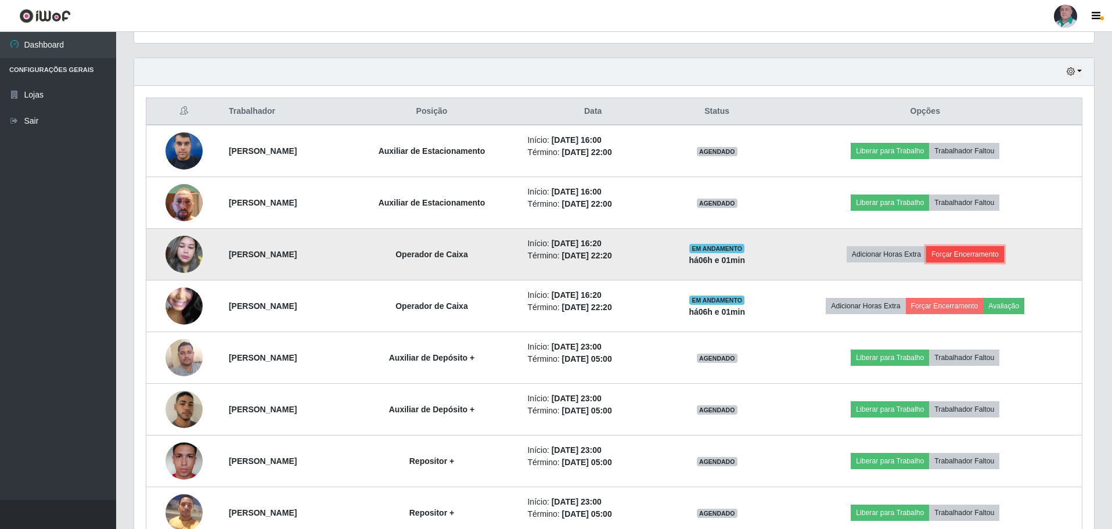
click at [992, 258] on button "Forçar Encerramento" at bounding box center [965, 254] width 78 height 16
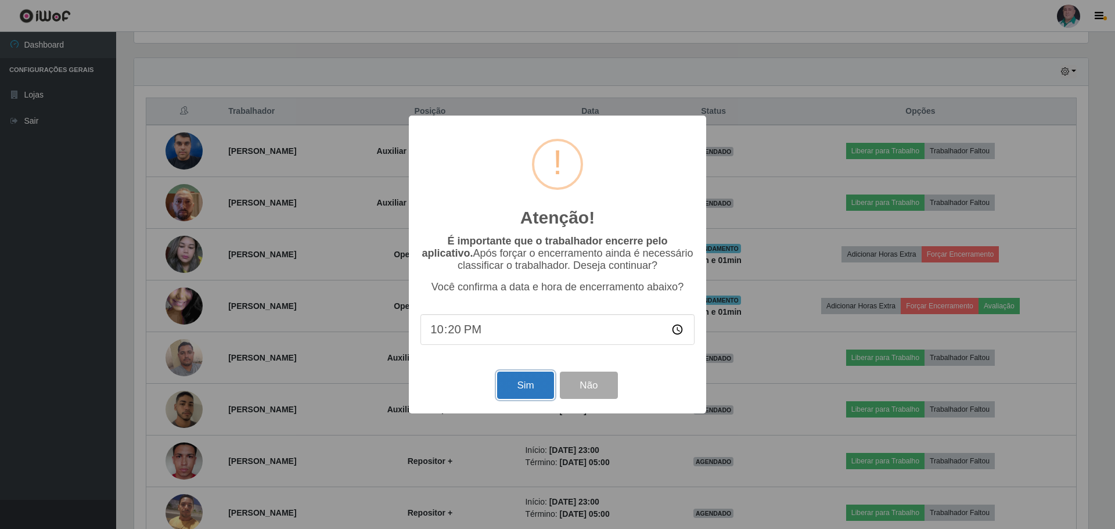
click at [512, 394] on button "Sim" at bounding box center [525, 385] width 56 height 27
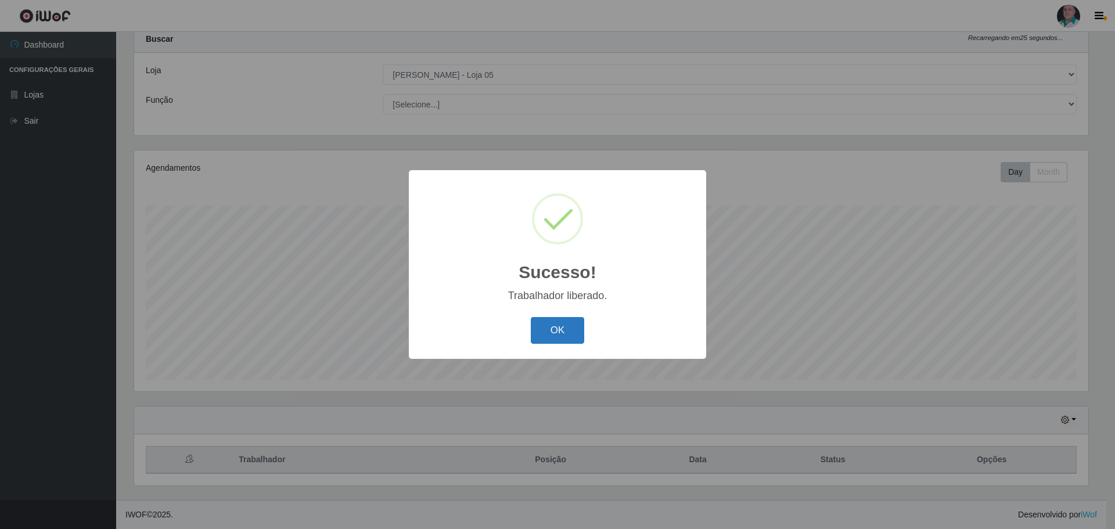
click at [541, 326] on button "OK" at bounding box center [558, 330] width 54 height 27
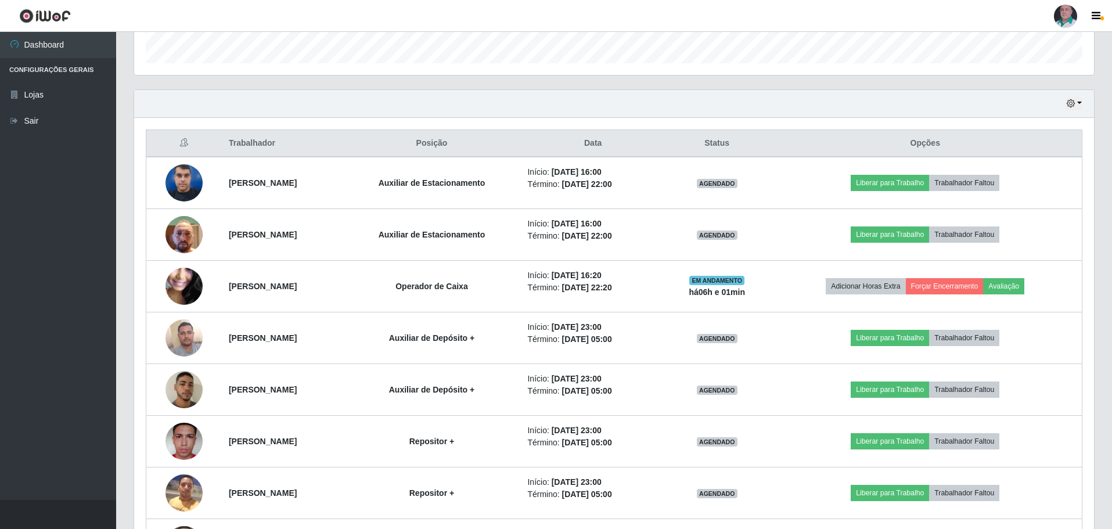
scroll to position [384, 0]
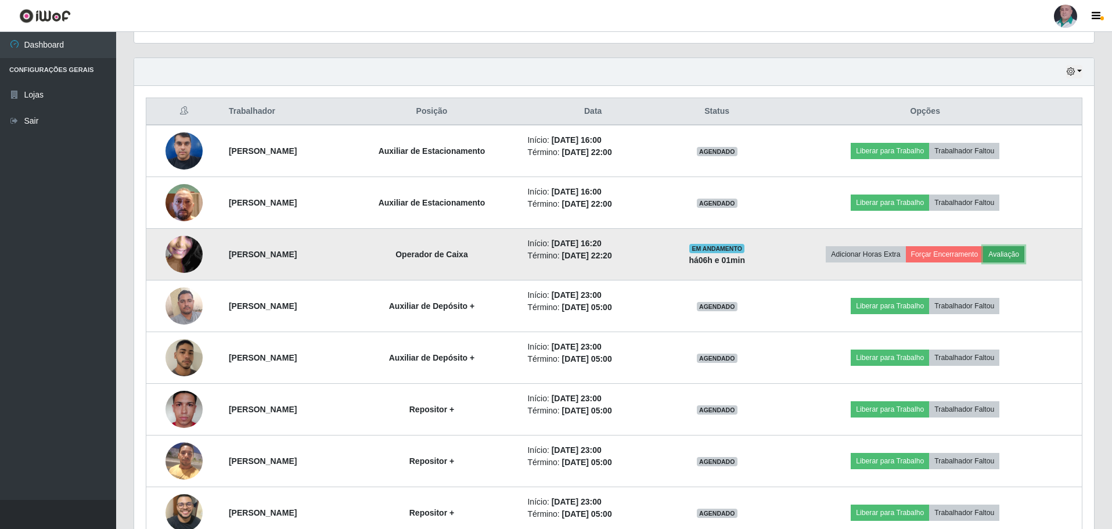
click at [1024, 256] on button "Avaliação" at bounding box center [1003, 254] width 41 height 16
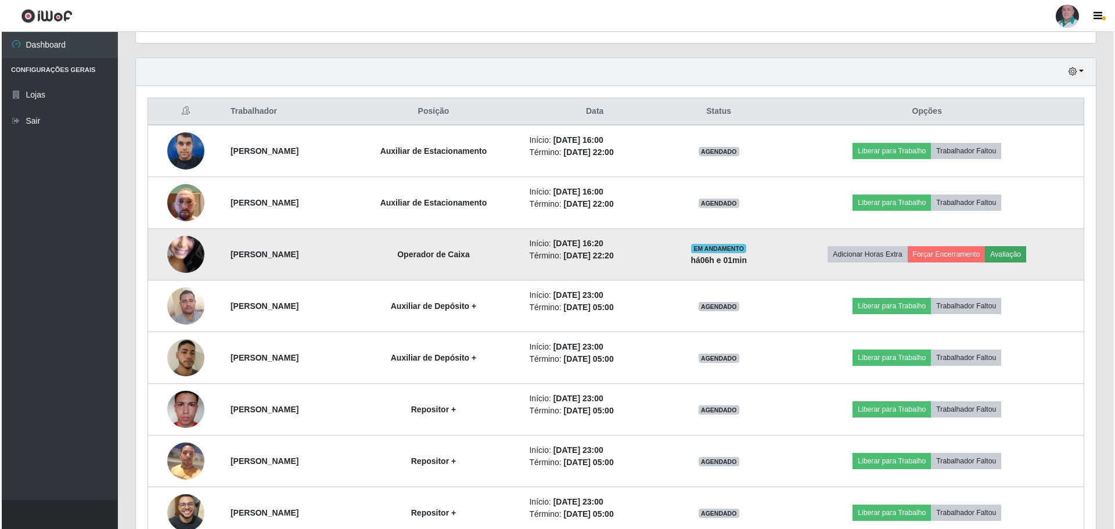
scroll to position [241, 954]
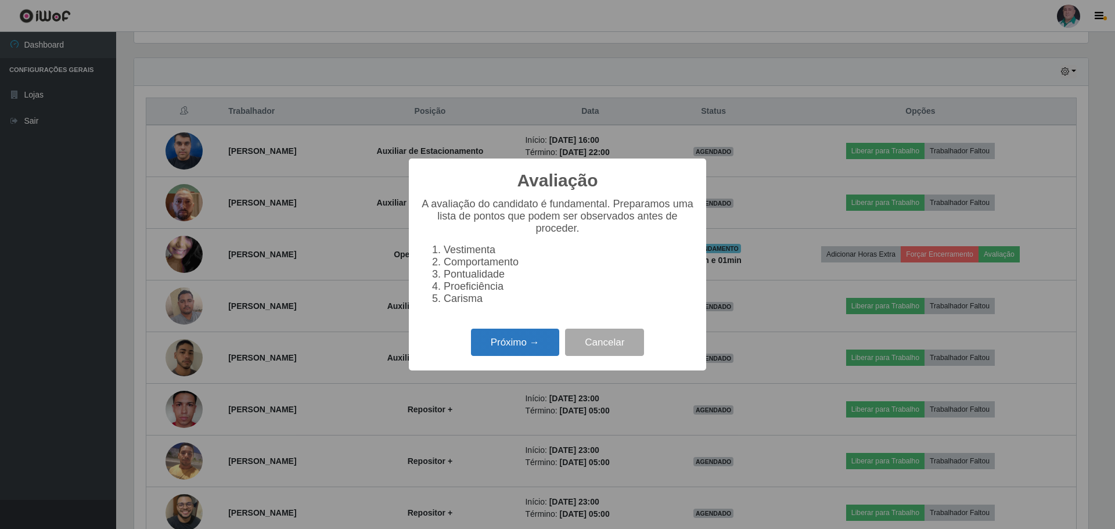
click at [509, 354] on button "Próximo →" at bounding box center [515, 342] width 88 height 27
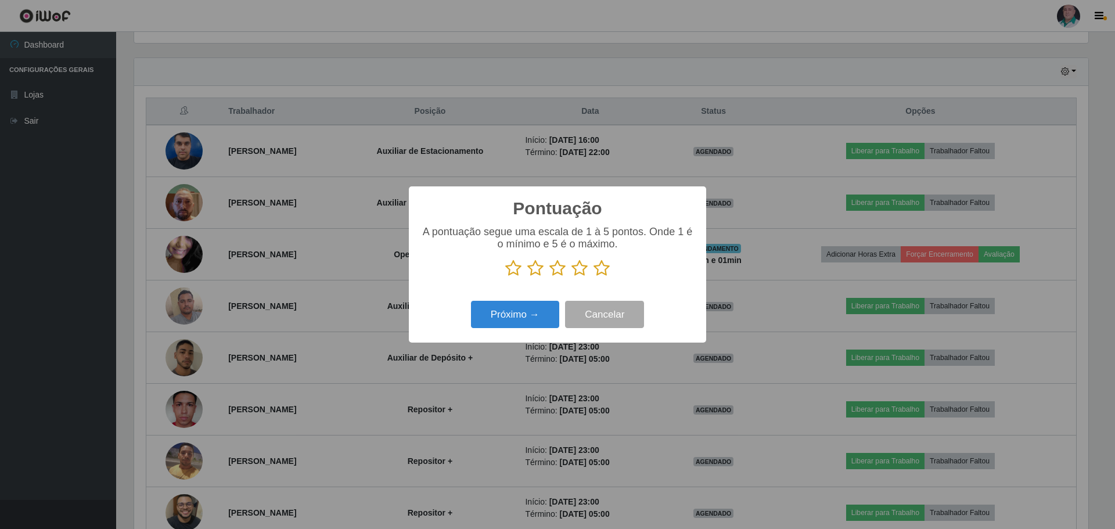
click at [600, 269] on icon at bounding box center [601, 268] width 16 height 17
click at [593, 277] on input "radio" at bounding box center [593, 277] width 0 height 0
click at [530, 316] on button "Próximo →" at bounding box center [515, 314] width 88 height 27
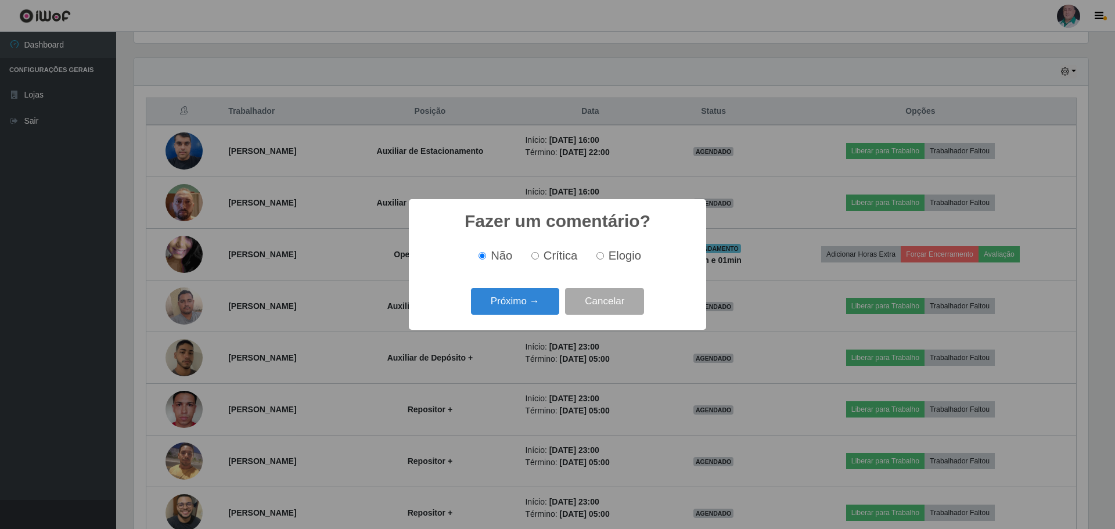
click at [590, 254] on div "Não Crítica Elogio" at bounding box center [557, 255] width 274 height 13
click at [618, 258] on span "Elogio" at bounding box center [625, 255] width 33 height 13
click at [604, 258] on input "Elogio" at bounding box center [600, 256] width 8 height 8
radio input "true"
click at [528, 301] on button "Próximo →" at bounding box center [515, 301] width 88 height 27
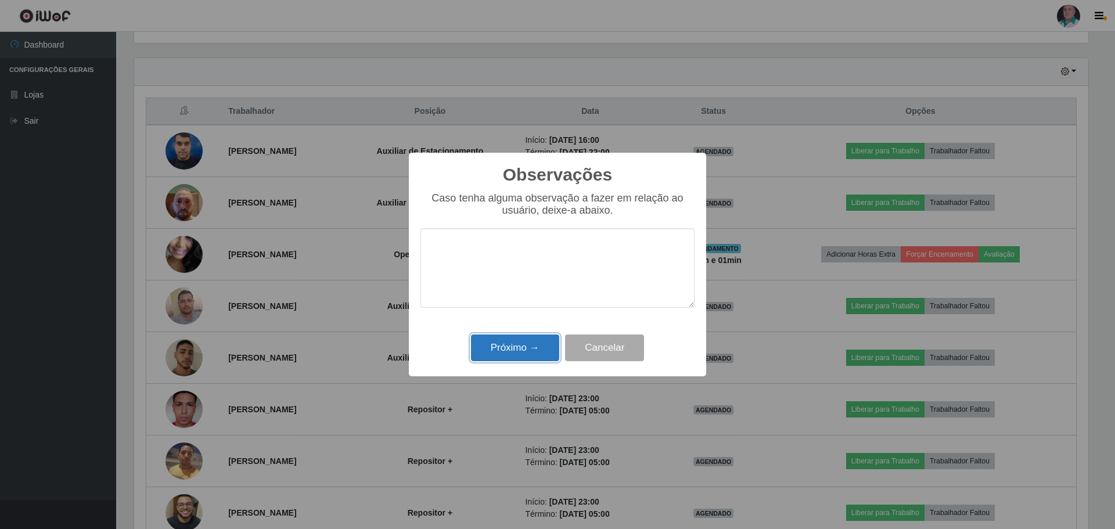
click at [523, 351] on button "Próximo →" at bounding box center [515, 347] width 88 height 27
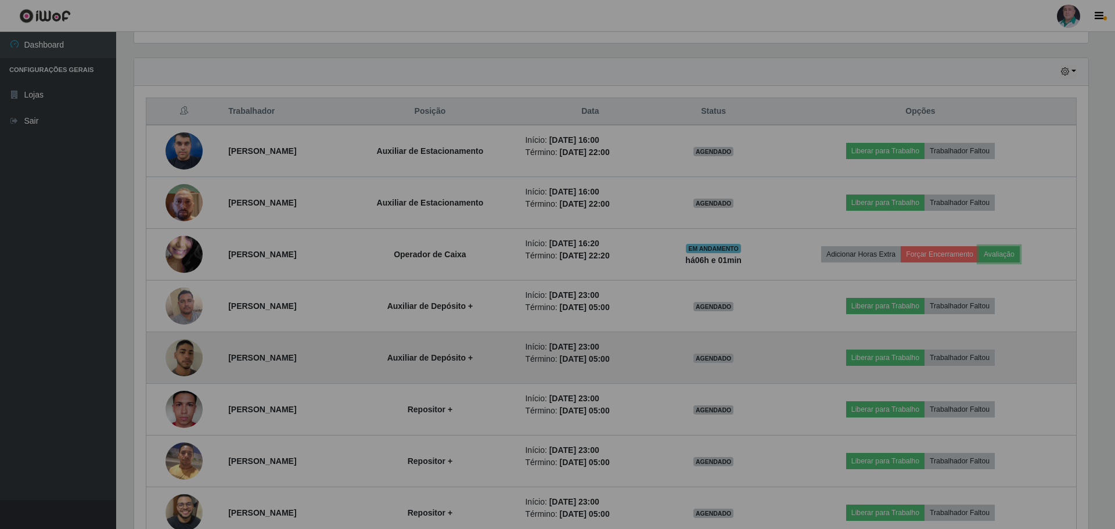
scroll to position [241, 960]
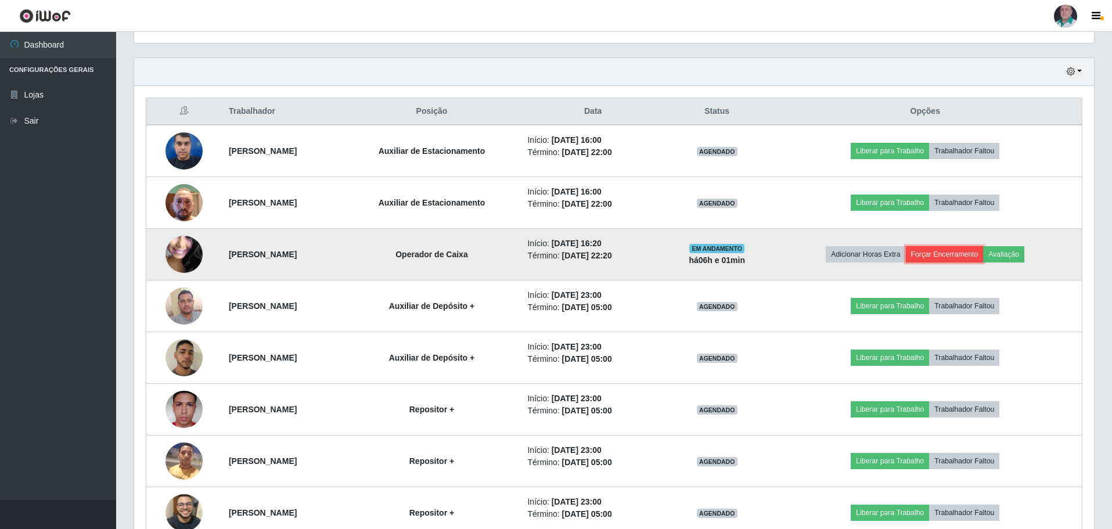
click at [974, 252] on button "Forçar Encerramento" at bounding box center [945, 254] width 78 height 16
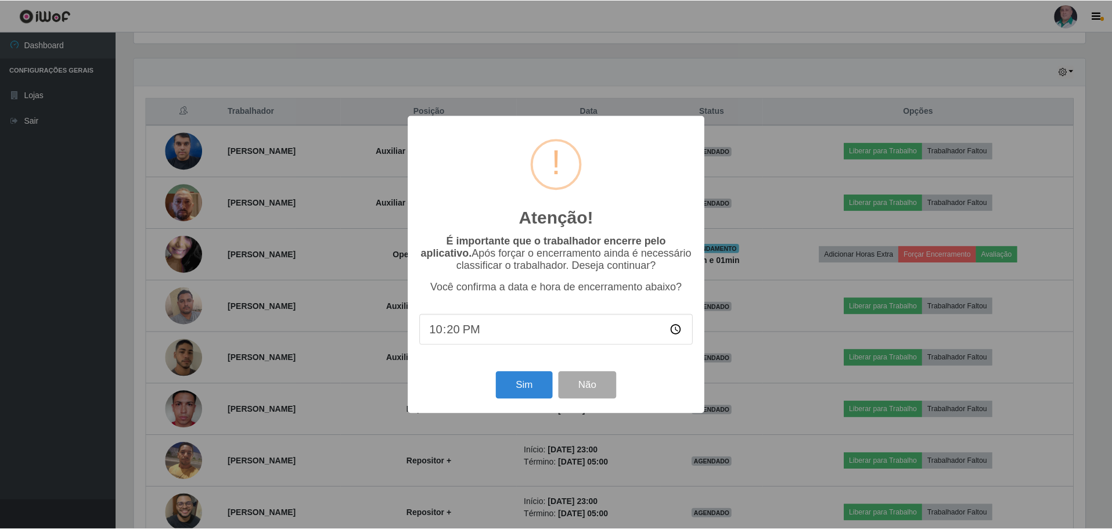
scroll to position [241, 954]
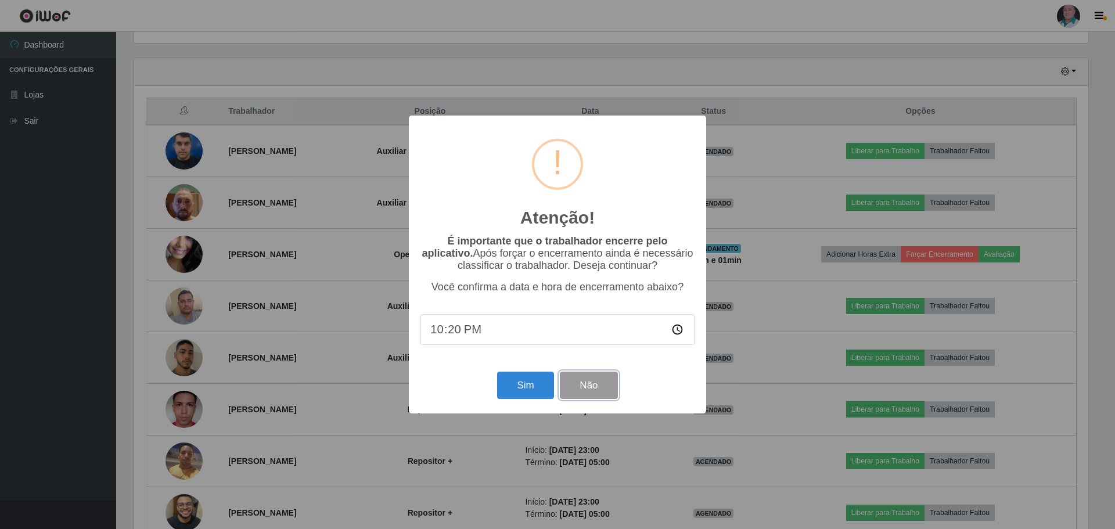
click at [562, 391] on button "Não" at bounding box center [588, 385] width 57 height 27
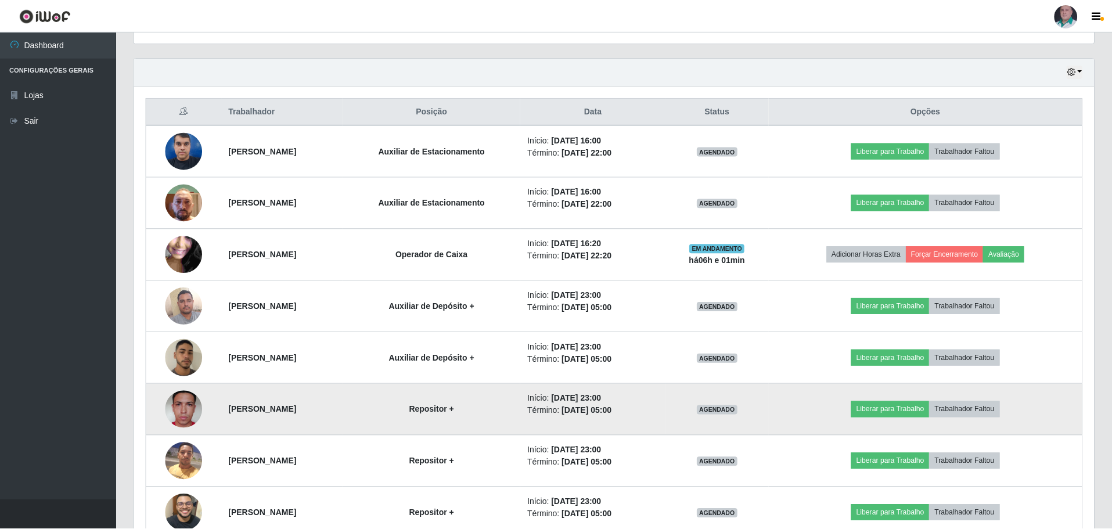
scroll to position [241, 960]
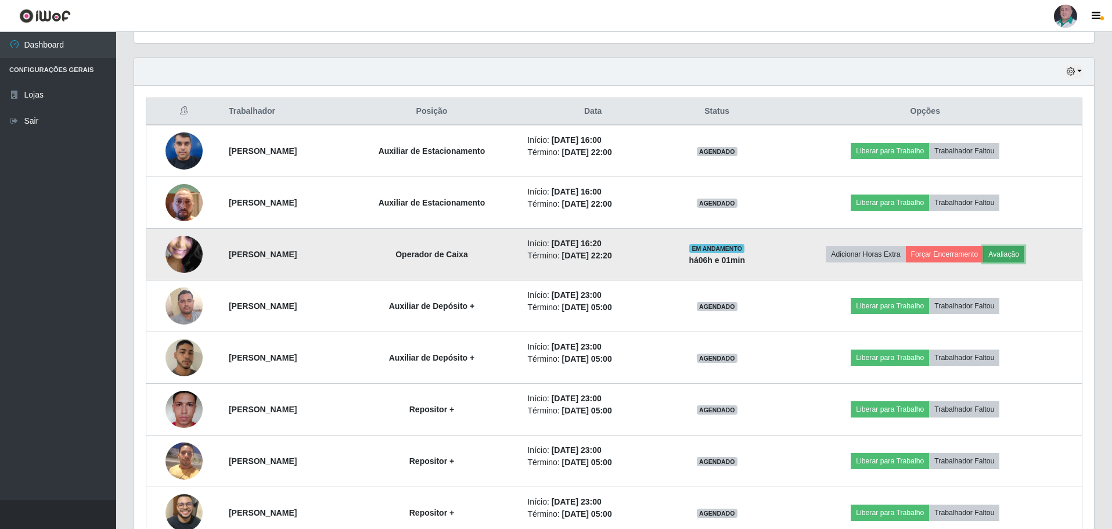
click at [1024, 254] on button "Avaliação" at bounding box center [1003, 254] width 41 height 16
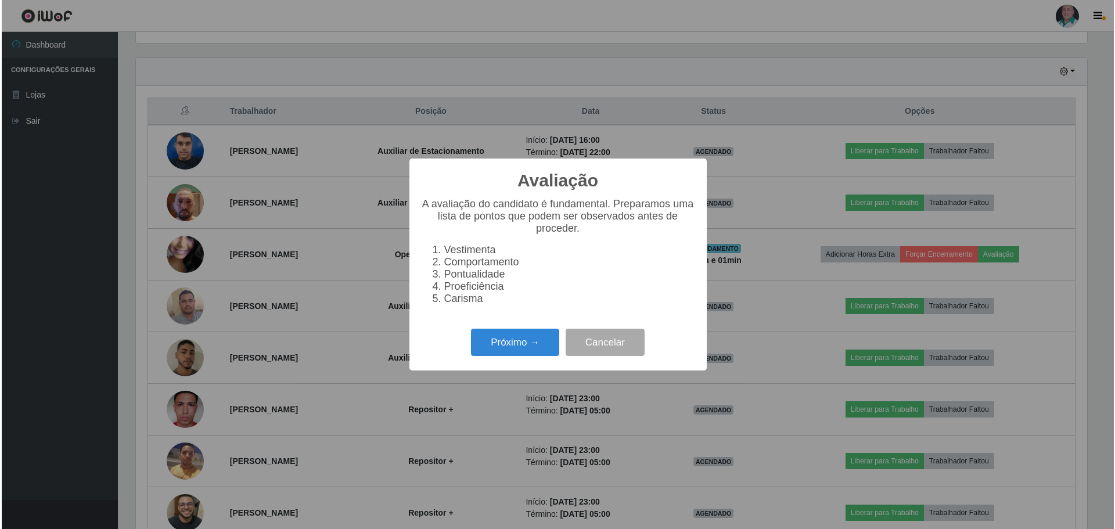
scroll to position [241, 954]
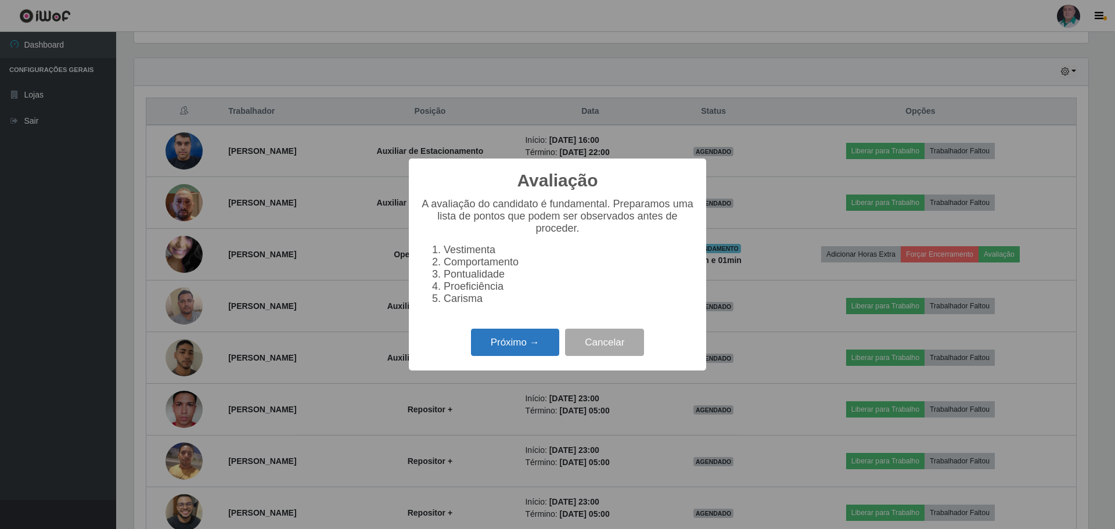
click at [501, 344] on button "Próximo →" at bounding box center [515, 342] width 88 height 27
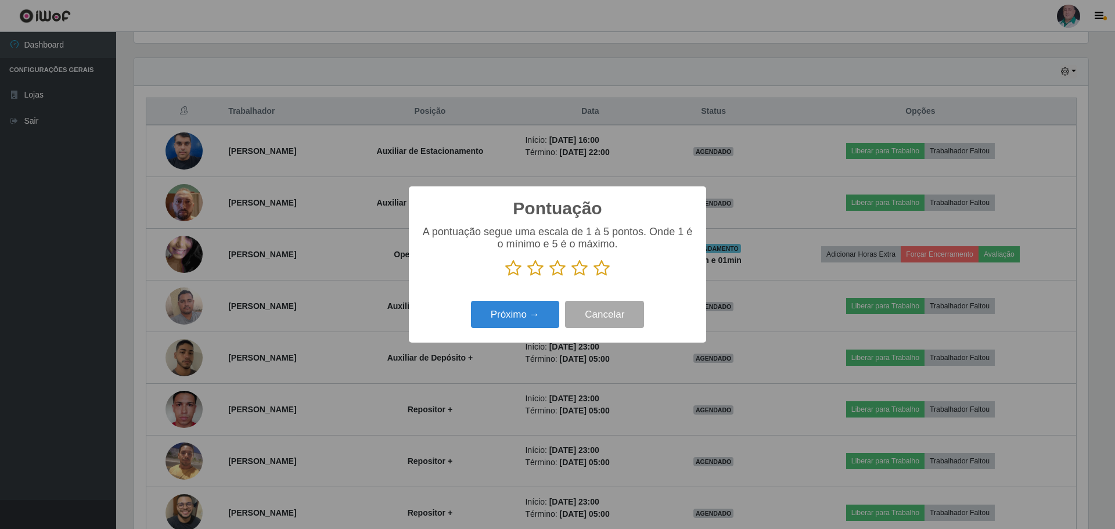
click at [601, 270] on icon at bounding box center [601, 268] width 16 height 17
click at [593, 277] on input "radio" at bounding box center [593, 277] width 0 height 0
click at [487, 319] on button "Próximo →" at bounding box center [515, 314] width 88 height 27
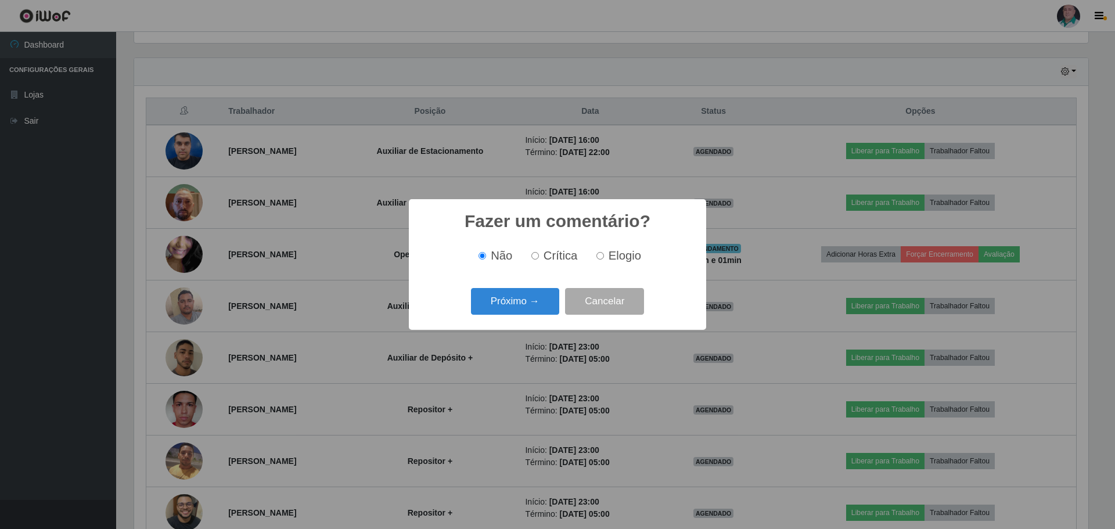
click at [617, 257] on span "Elogio" at bounding box center [625, 255] width 33 height 13
click at [604, 257] on input "Elogio" at bounding box center [600, 256] width 8 height 8
radio input "true"
click at [480, 318] on div "Próximo → Cancelar" at bounding box center [557, 301] width 274 height 33
click at [498, 301] on button "Próximo →" at bounding box center [515, 301] width 88 height 27
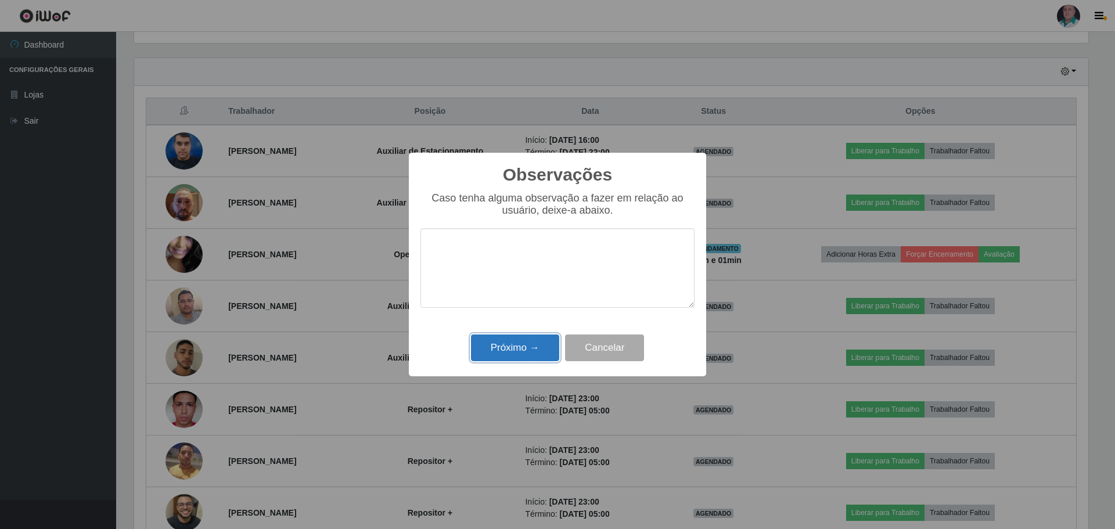
click at [512, 352] on button "Próximo →" at bounding box center [515, 347] width 88 height 27
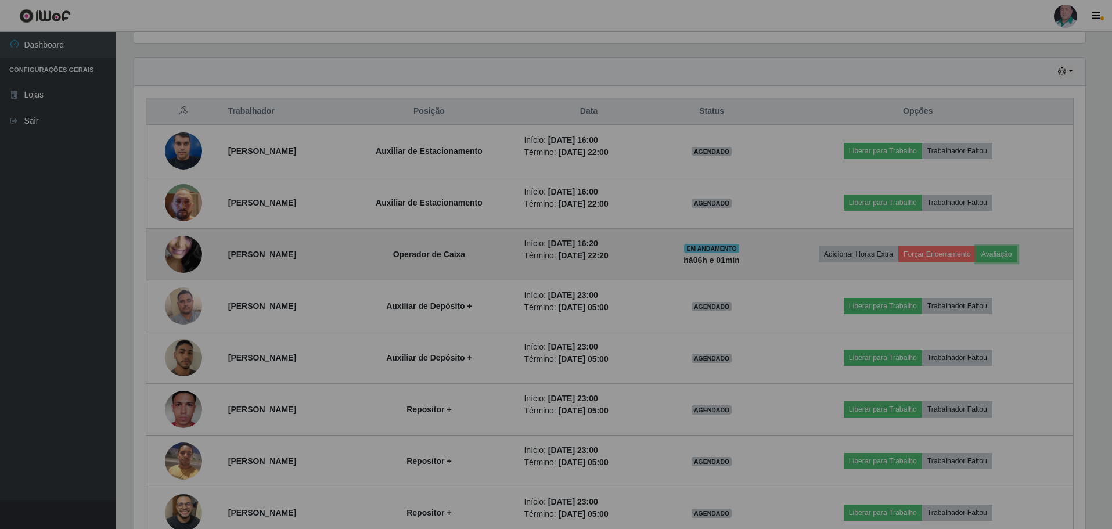
scroll to position [241, 960]
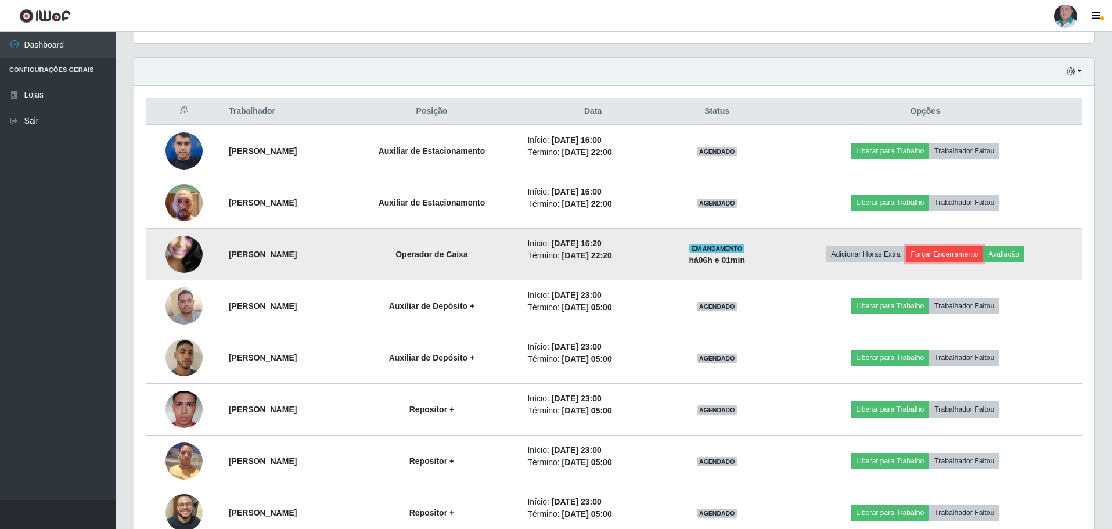
click at [965, 261] on button "Forçar Encerramento" at bounding box center [945, 254] width 78 height 16
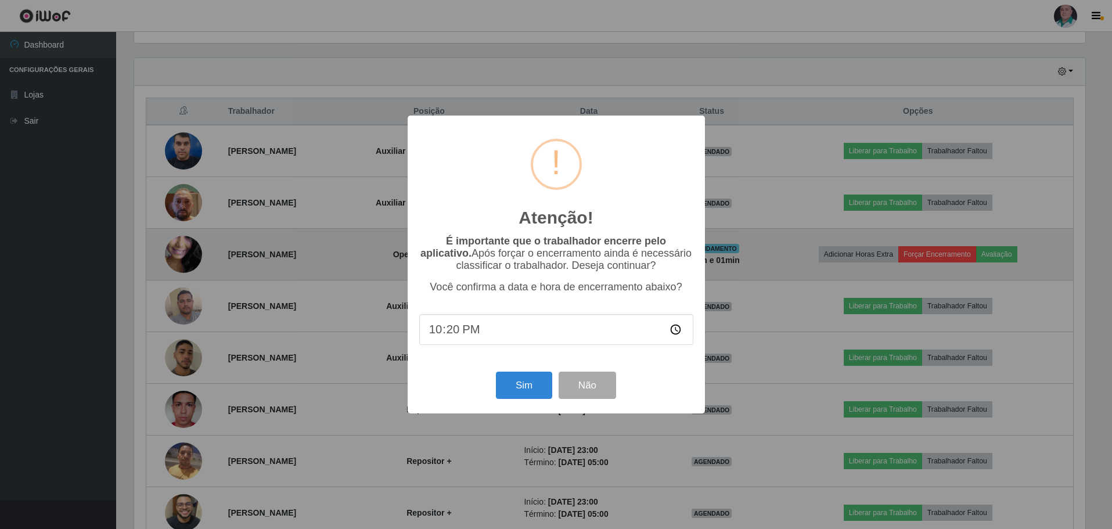
scroll to position [241, 954]
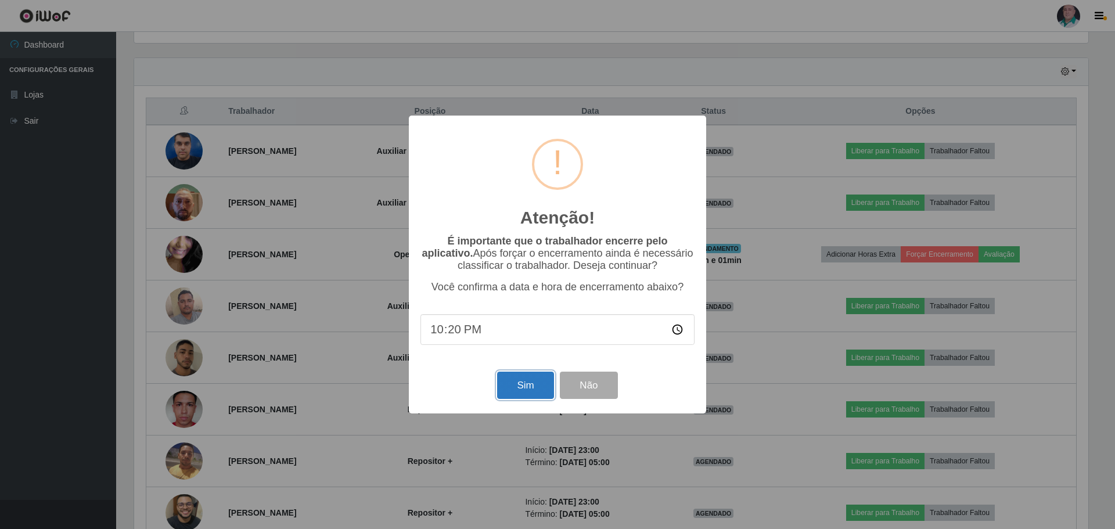
click at [512, 381] on button "Sim" at bounding box center [525, 385] width 56 height 27
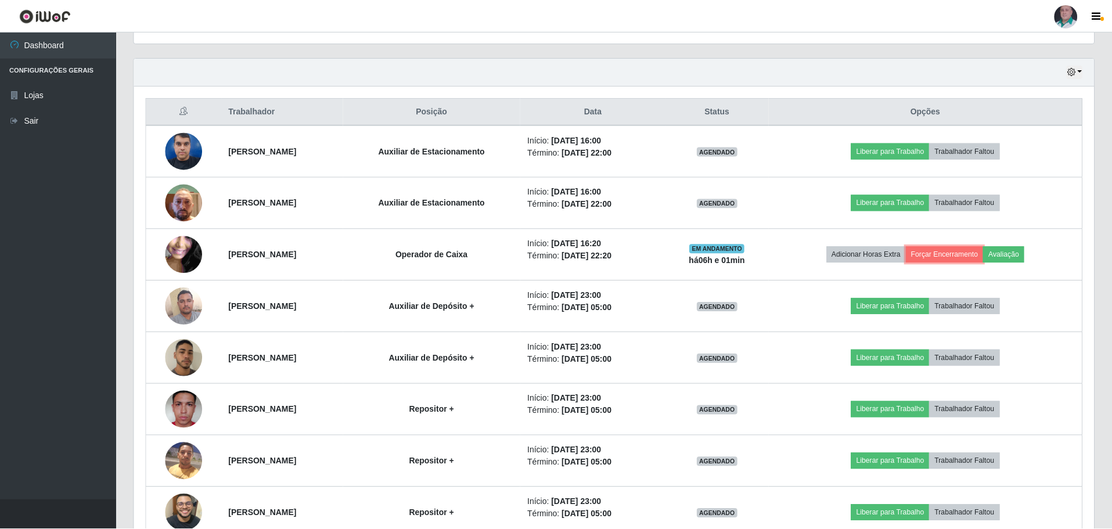
scroll to position [580411, 579693]
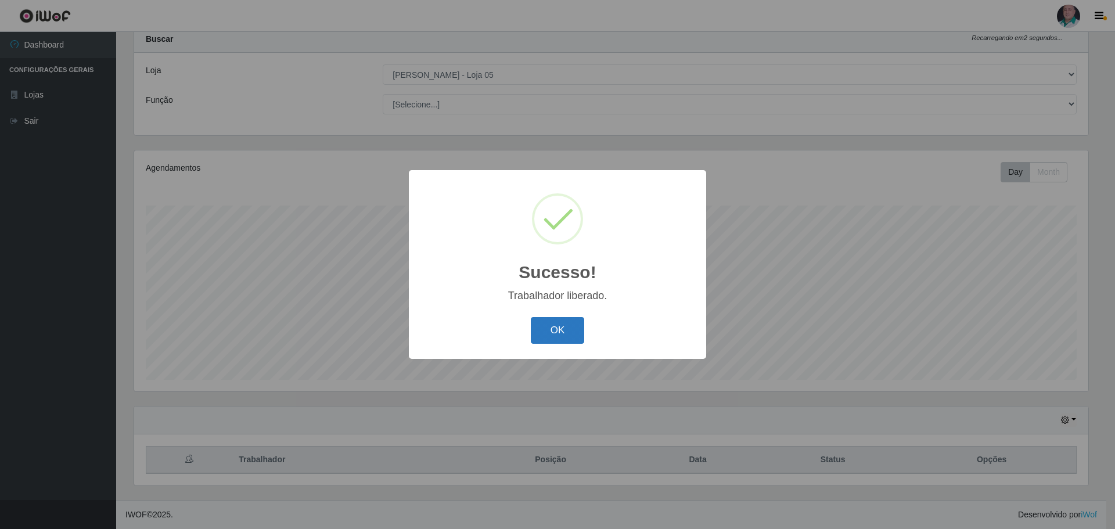
click at [550, 328] on button "OK" at bounding box center [558, 330] width 54 height 27
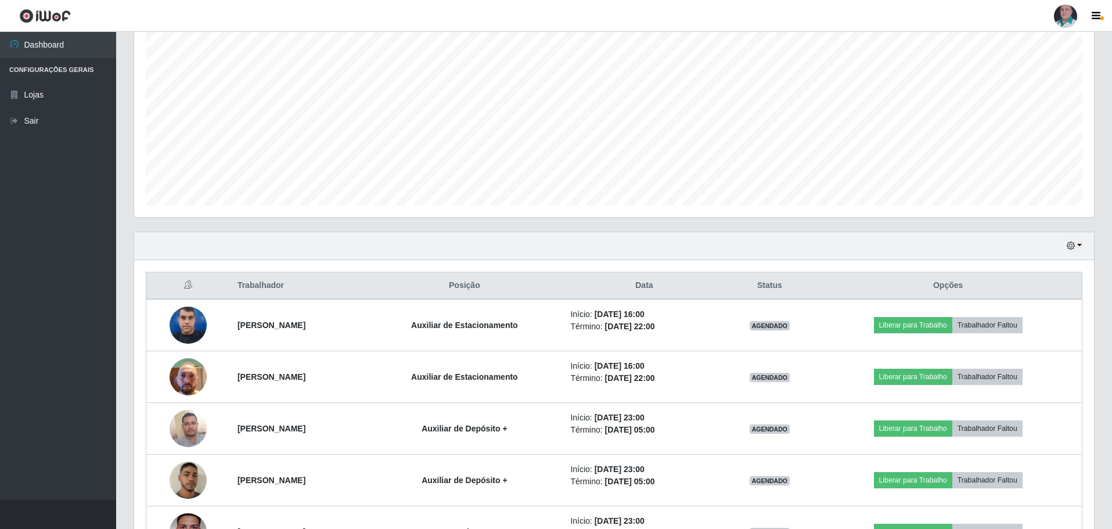
click at [739, 2] on header "Perfil Alterar Senha Sair" at bounding box center [556, 16] width 1112 height 32
click at [409, 228] on div "Agendamentos Day Month 09/07 Agendamentos 204" at bounding box center [614, 104] width 978 height 256
click at [412, 208] on div "Agendamentos Day Month 09/07 Agendamentos 204" at bounding box center [614, 96] width 960 height 241
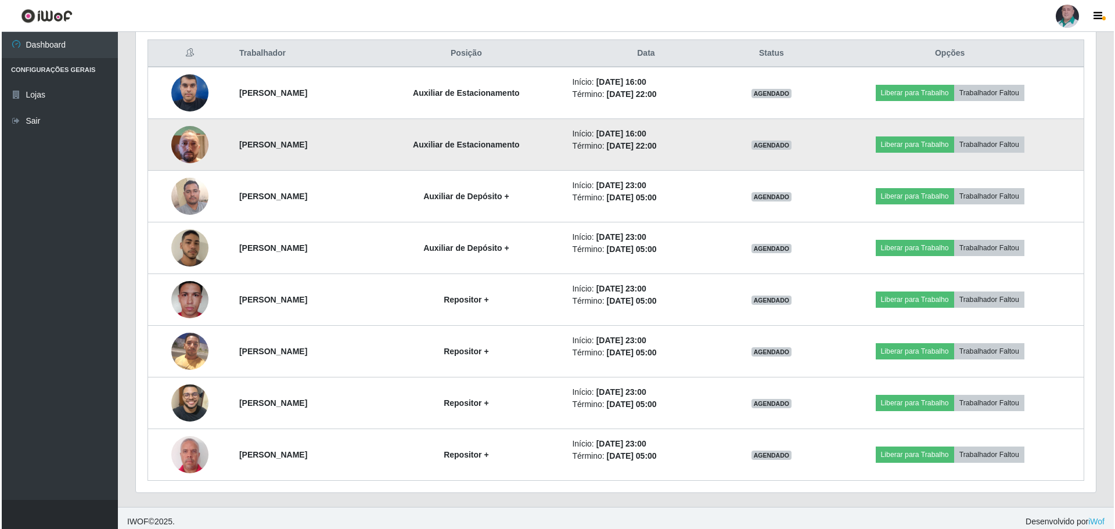
scroll to position [326, 0]
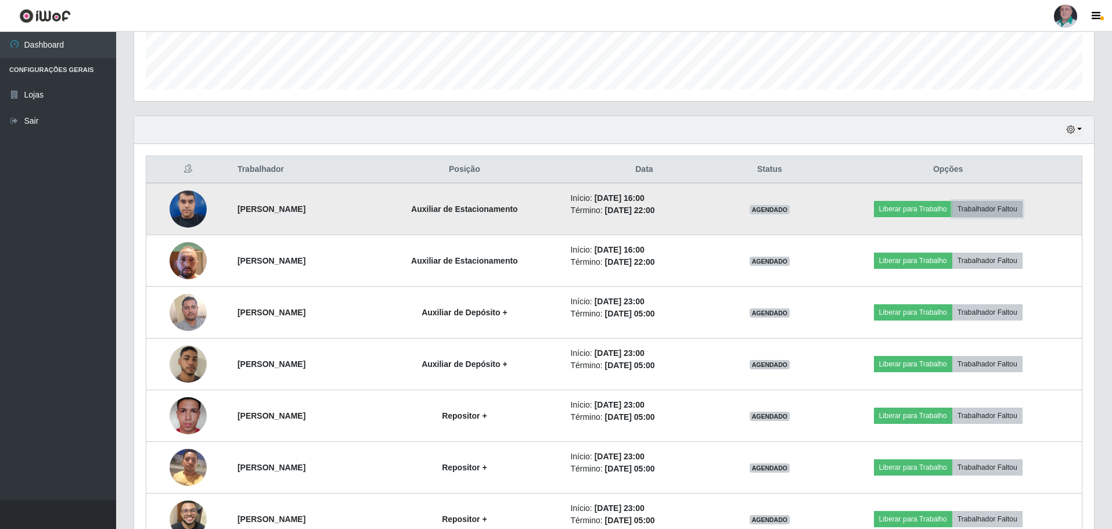
click at [1017, 211] on button "Trabalhador Faltou" at bounding box center [987, 209] width 70 height 16
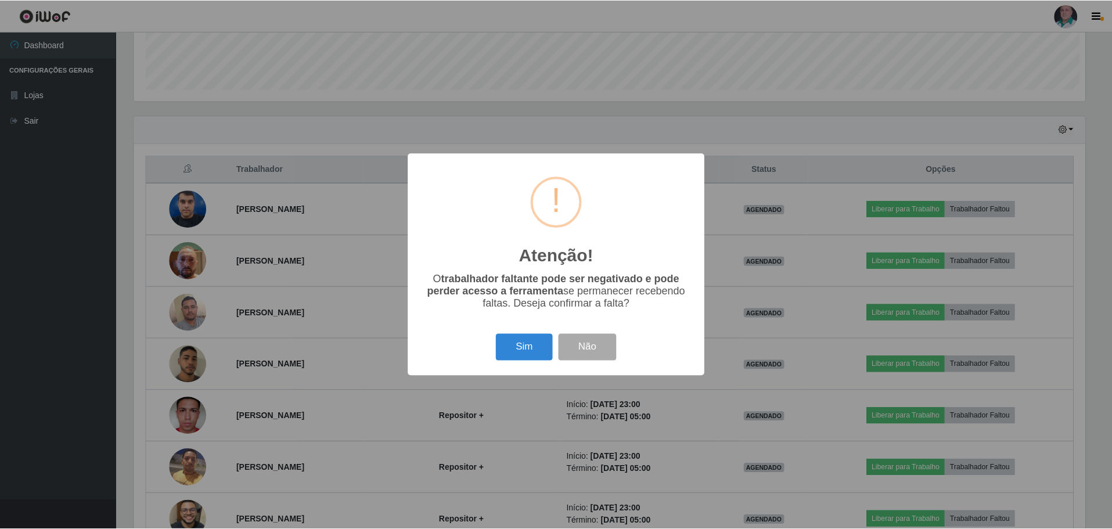
scroll to position [241, 954]
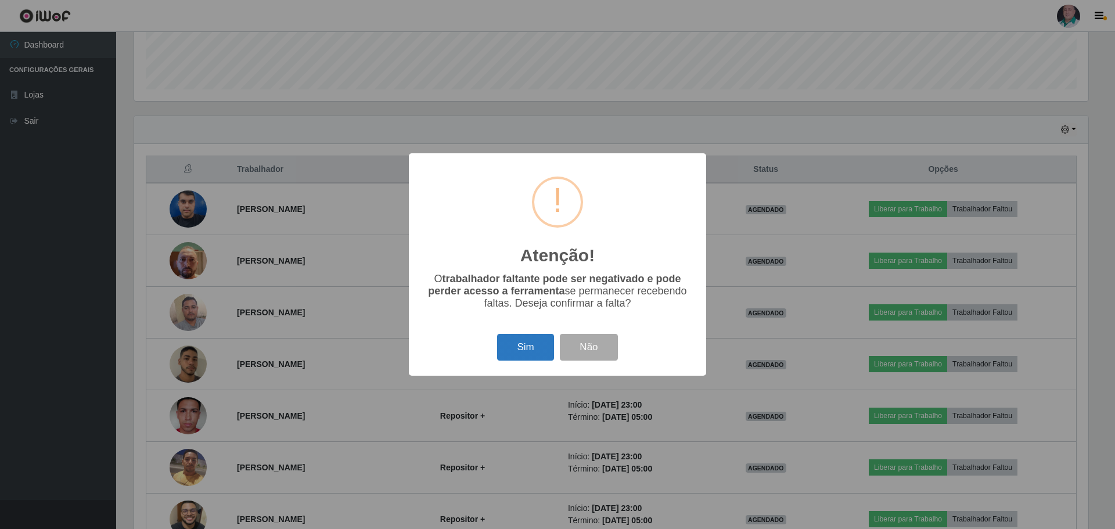
click at [520, 352] on button "Sim" at bounding box center [525, 347] width 56 height 27
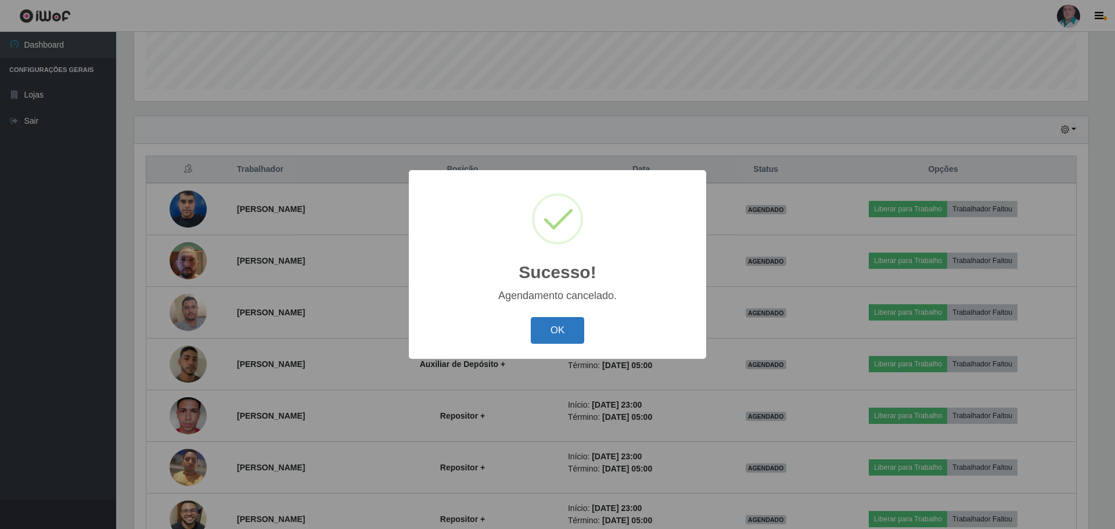
click at [566, 330] on button "OK" at bounding box center [558, 330] width 54 height 27
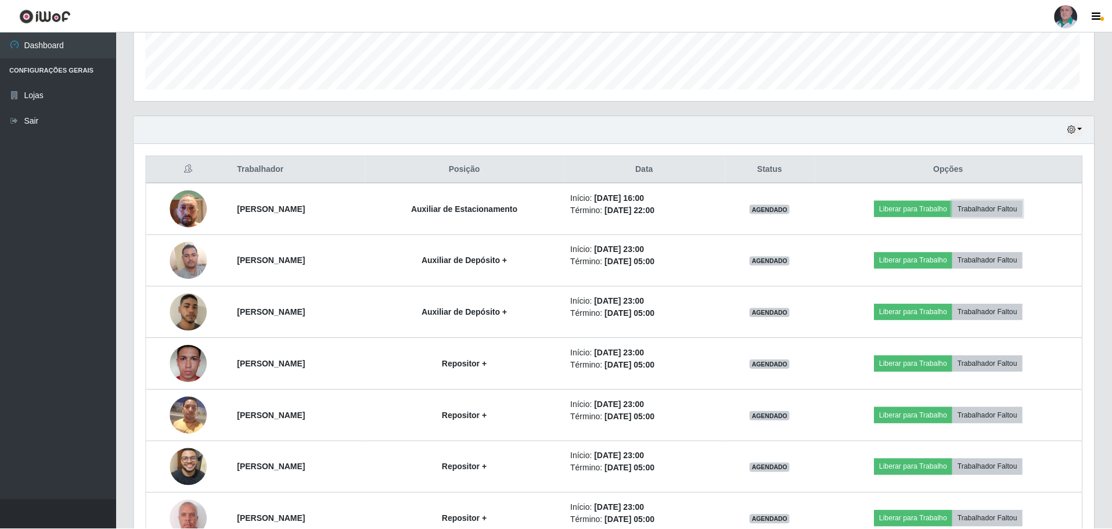
scroll to position [241, 960]
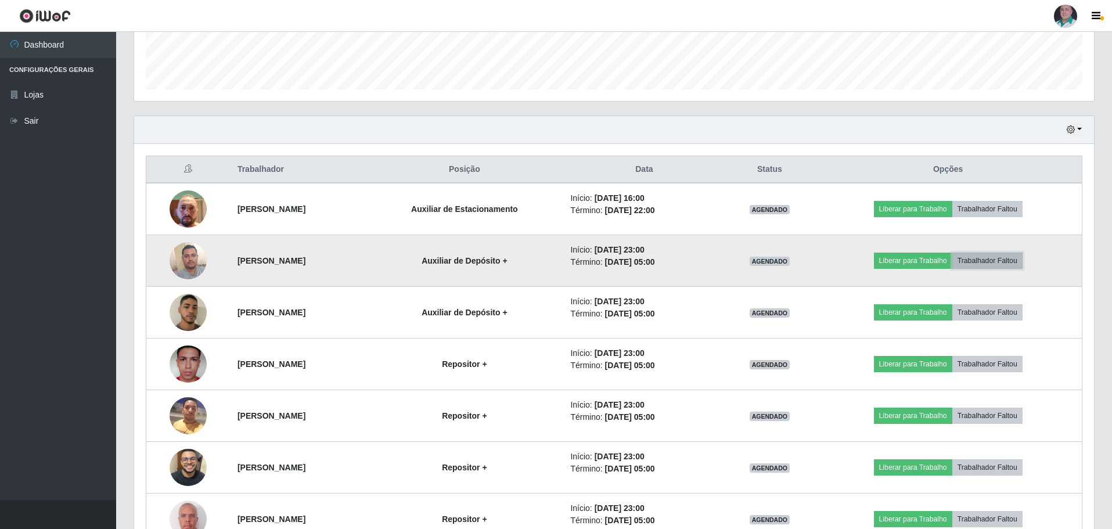
click at [1020, 260] on button "Trabalhador Faltou" at bounding box center [987, 261] width 70 height 16
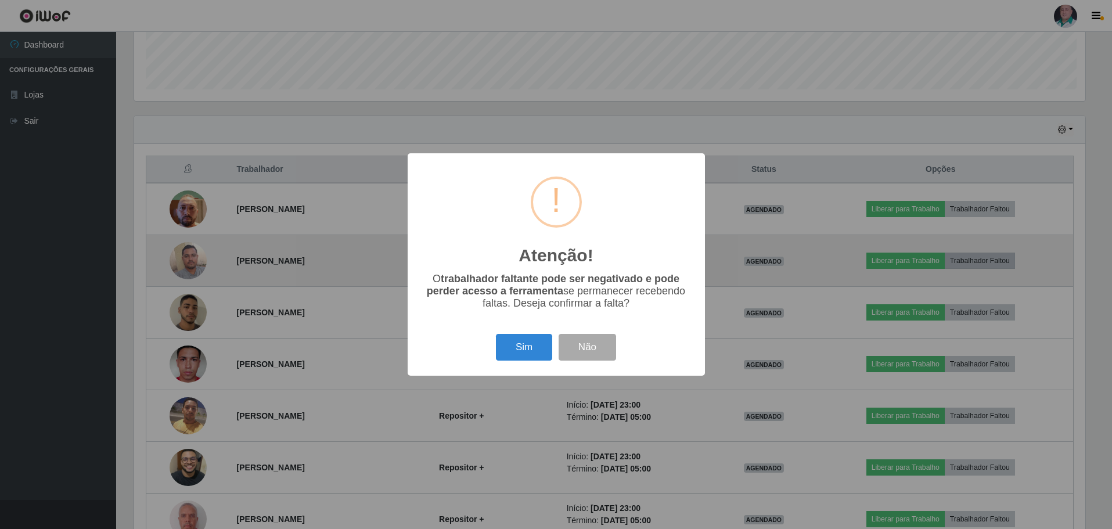
scroll to position [241, 954]
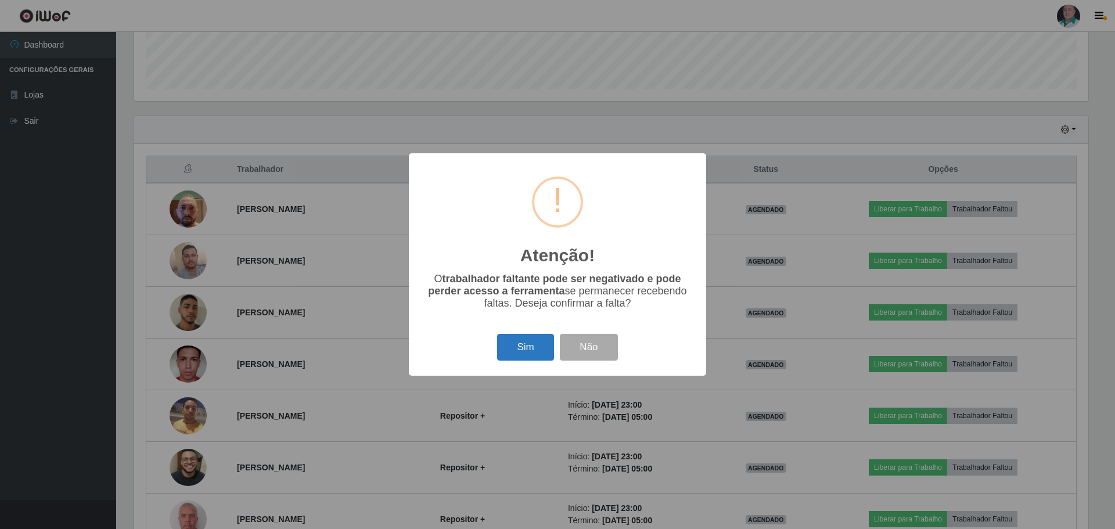
click at [505, 351] on button "Sim" at bounding box center [525, 347] width 56 height 27
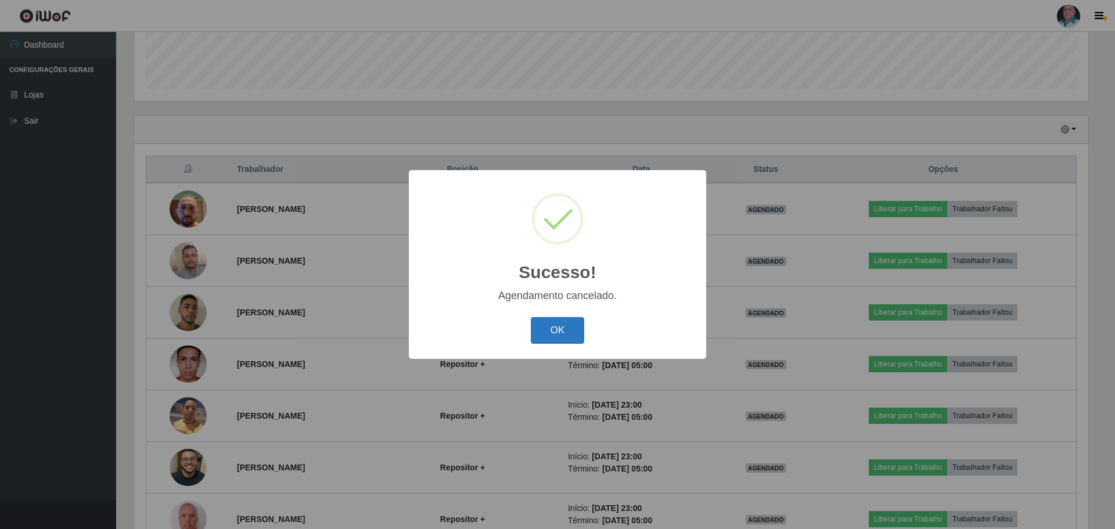
click at [549, 326] on button "OK" at bounding box center [558, 330] width 54 height 27
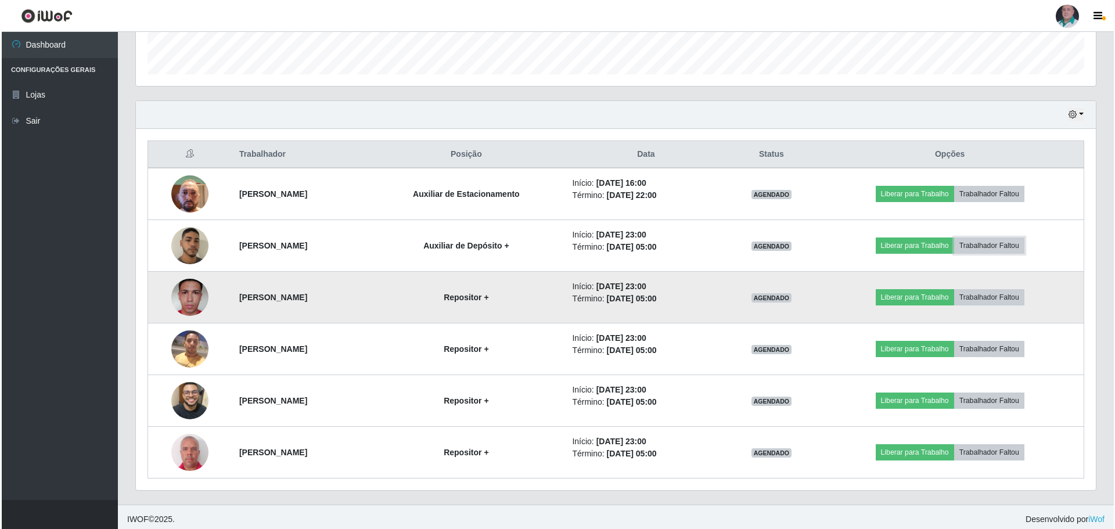
scroll to position [345, 0]
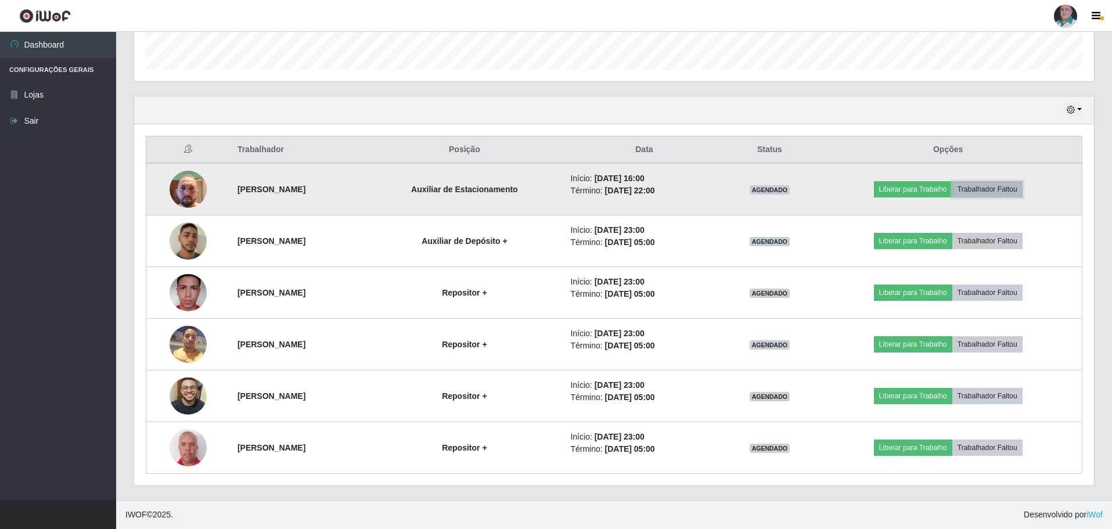
click at [999, 190] on button "Trabalhador Faltou" at bounding box center [987, 189] width 70 height 16
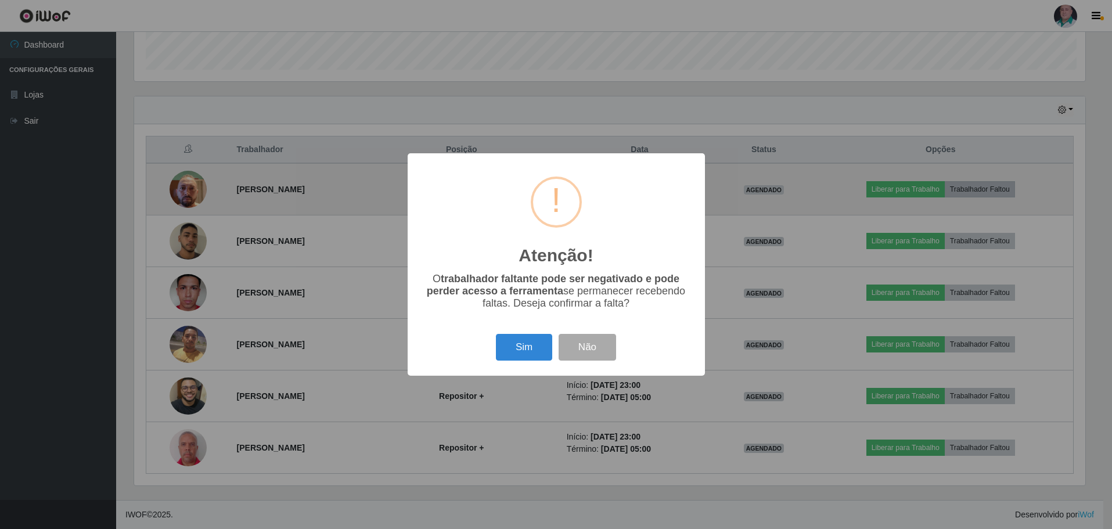
scroll to position [241, 954]
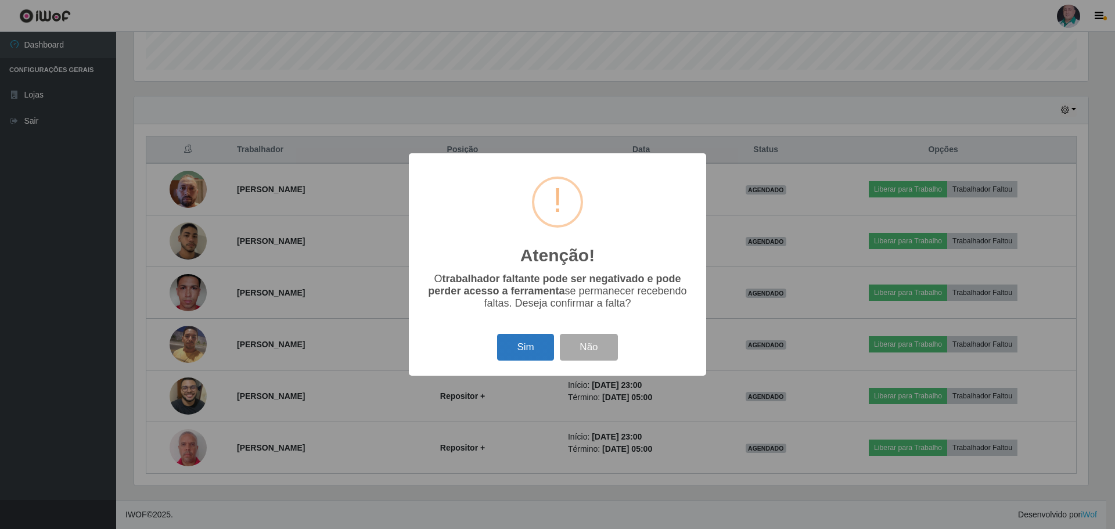
click at [526, 347] on button "Sim" at bounding box center [525, 347] width 56 height 27
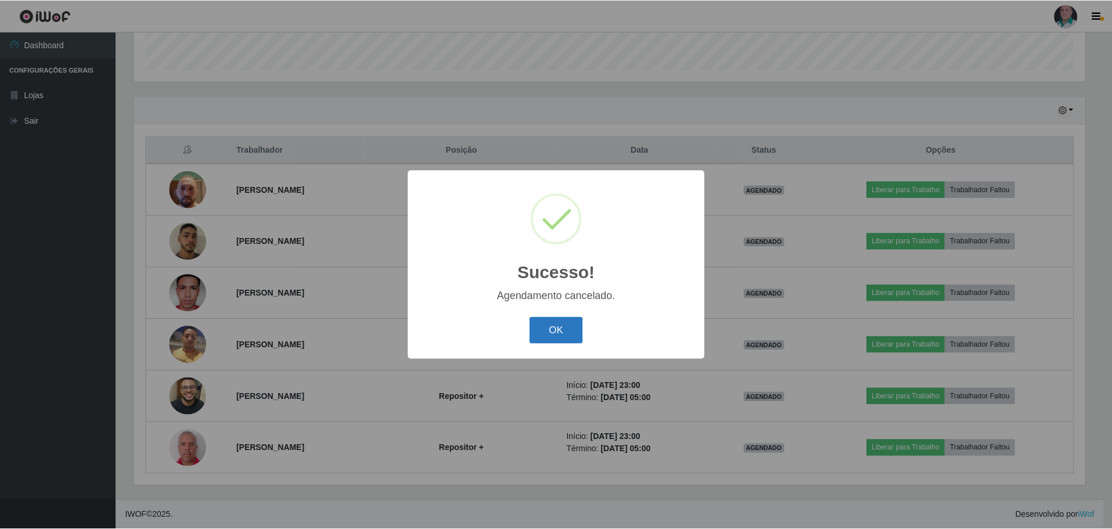
scroll to position [294, 0]
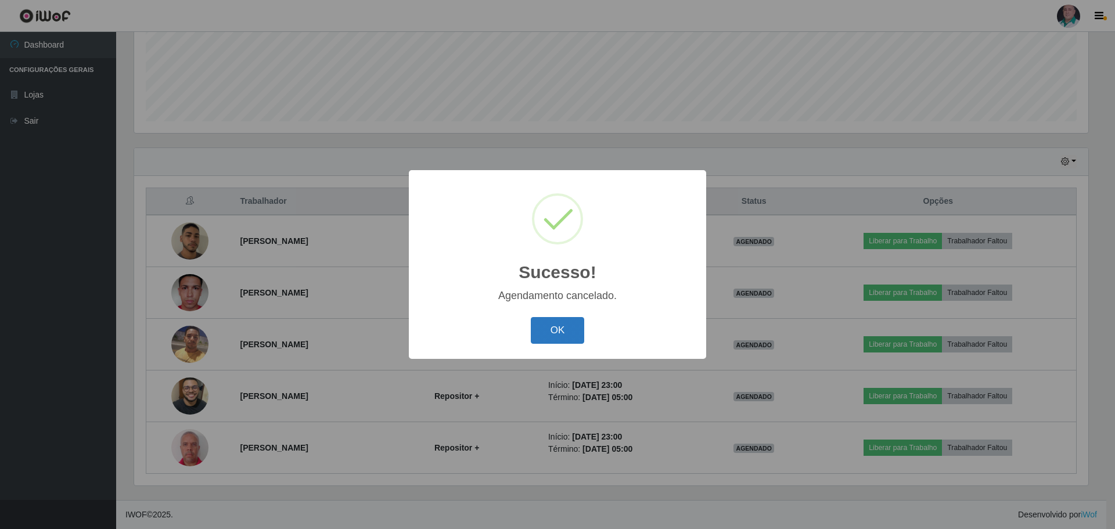
click at [550, 325] on button "OK" at bounding box center [558, 330] width 54 height 27
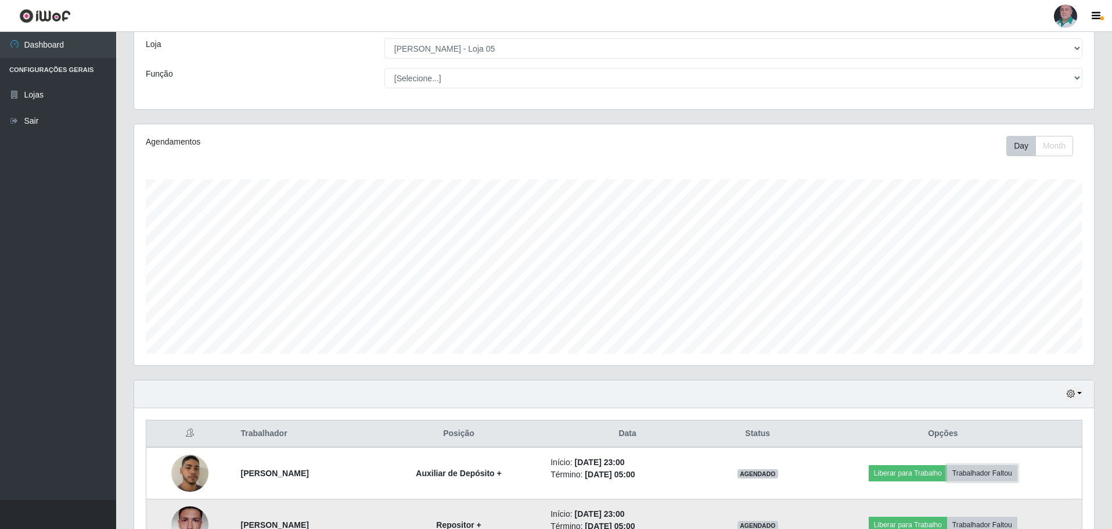
scroll to position [236, 0]
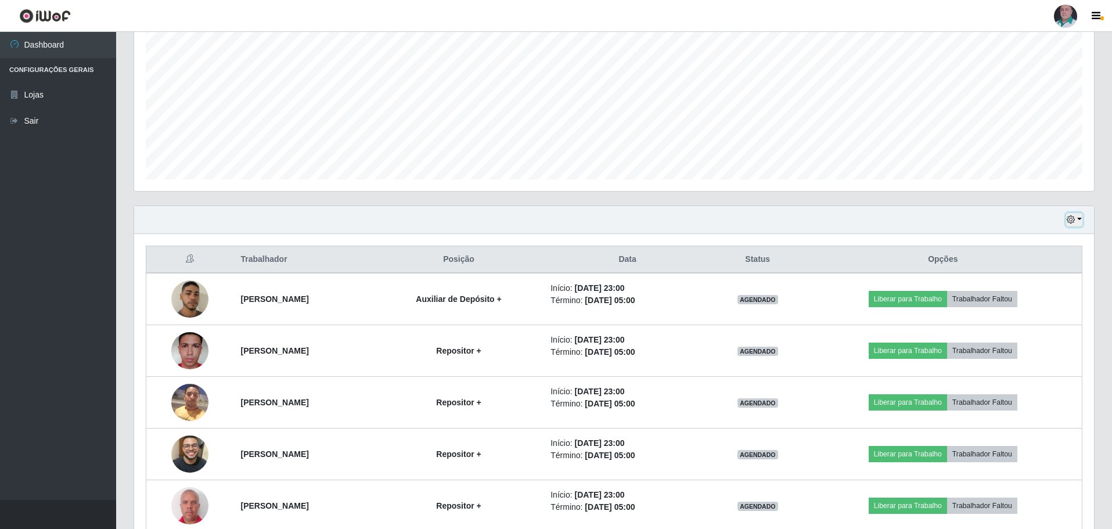
click at [1074, 221] on icon "button" at bounding box center [1071, 219] width 8 height 8
click at [1019, 267] on button "1 dia" at bounding box center [1036, 265] width 92 height 24
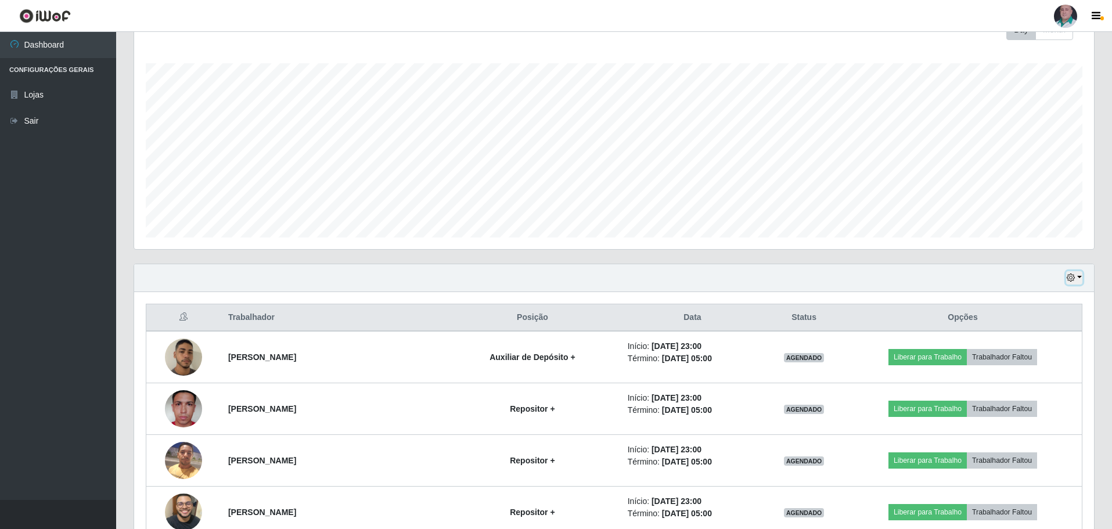
click at [1070, 280] on icon "button" at bounding box center [1071, 277] width 8 height 8
click at [1033, 299] on button "Hoje" at bounding box center [1036, 298] width 92 height 24
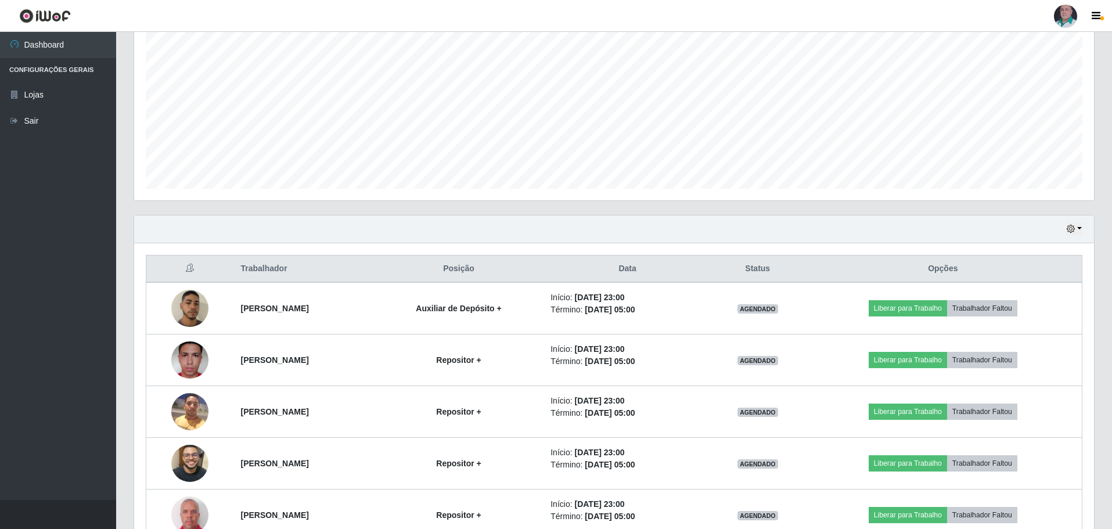
scroll to position [294, 0]
